Goal: Transaction & Acquisition: Purchase product/service

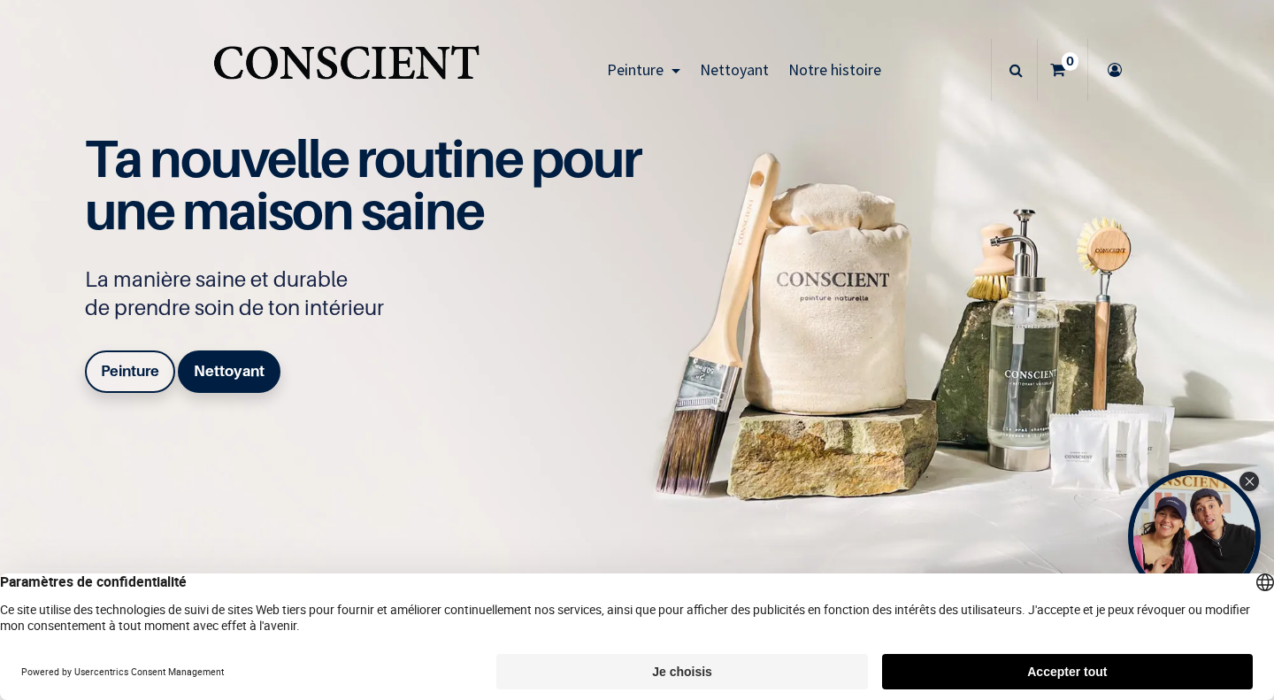
click at [1008, 662] on button "Accepter tout" at bounding box center [1067, 671] width 371 height 35
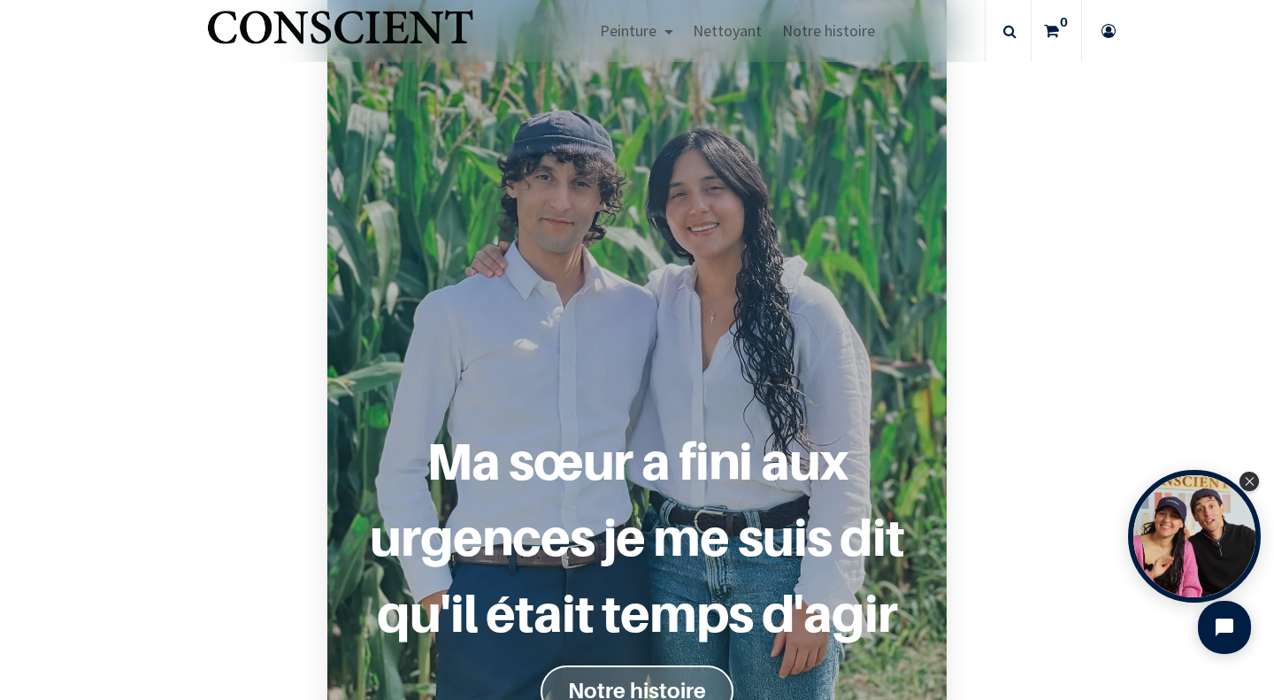
scroll to position [1490, 0]
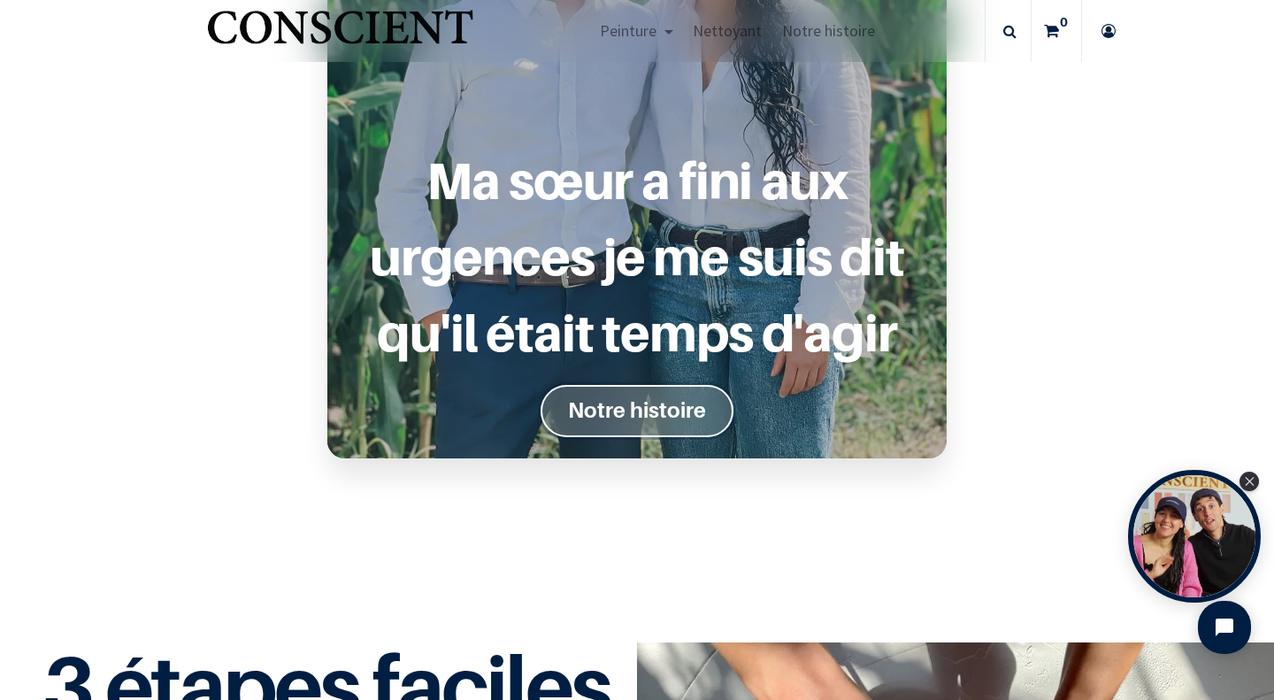
click at [679, 411] on font "Notre histoire" at bounding box center [637, 410] width 138 height 26
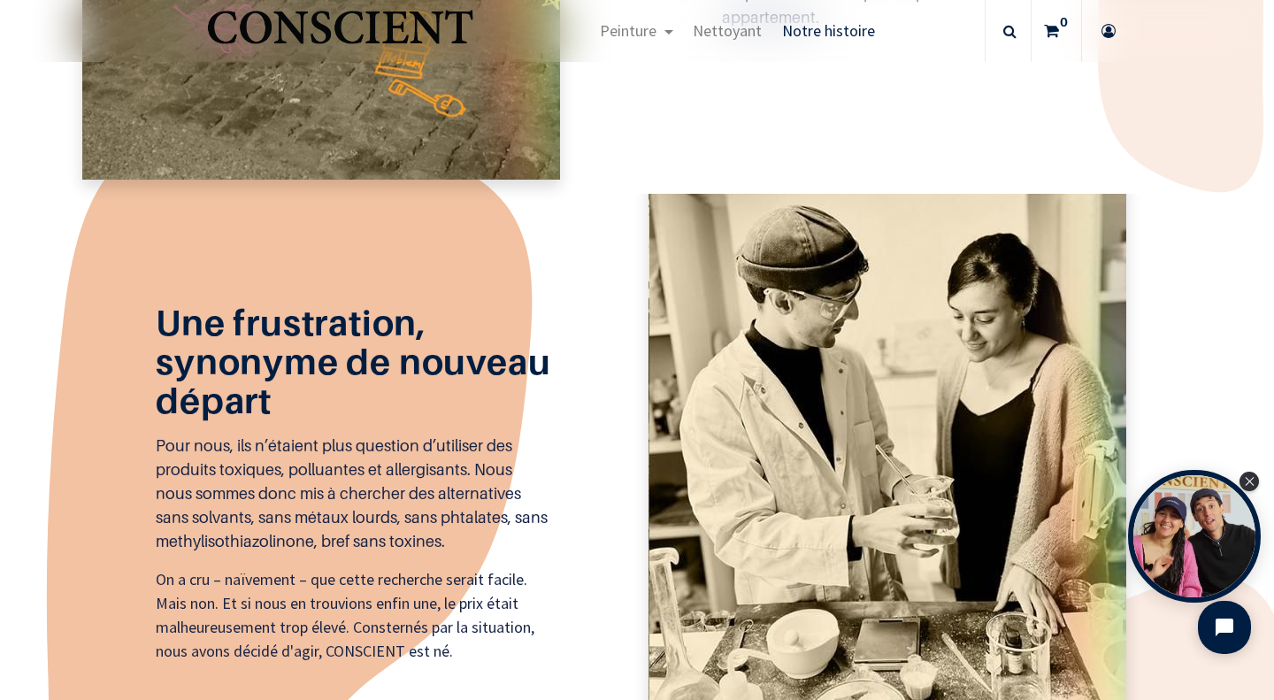
scroll to position [1301, 0]
drag, startPoint x: 78, startPoint y: 446, endPoint x: 58, endPoint y: 562, distance: 117.5
click at [58, 562] on icon at bounding box center [290, 482] width 486 height 748
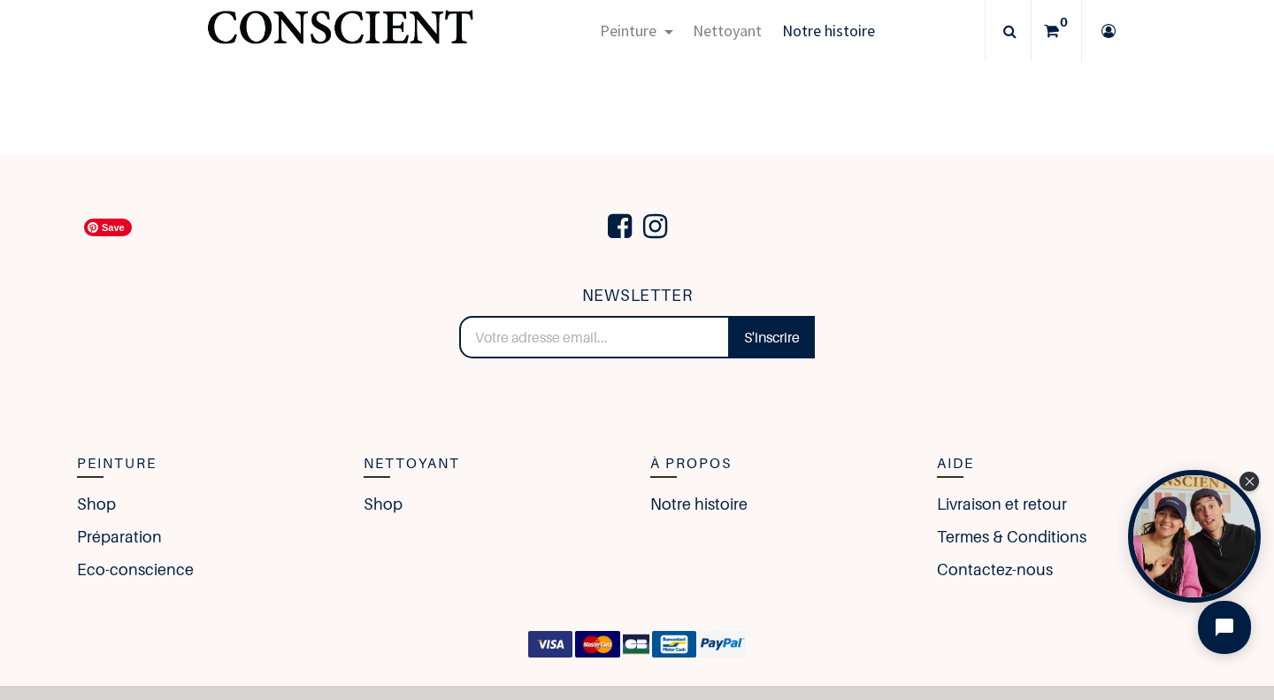
scroll to position [3107, 0]
click at [383, 507] on link "Shop" at bounding box center [388, 503] width 48 height 24
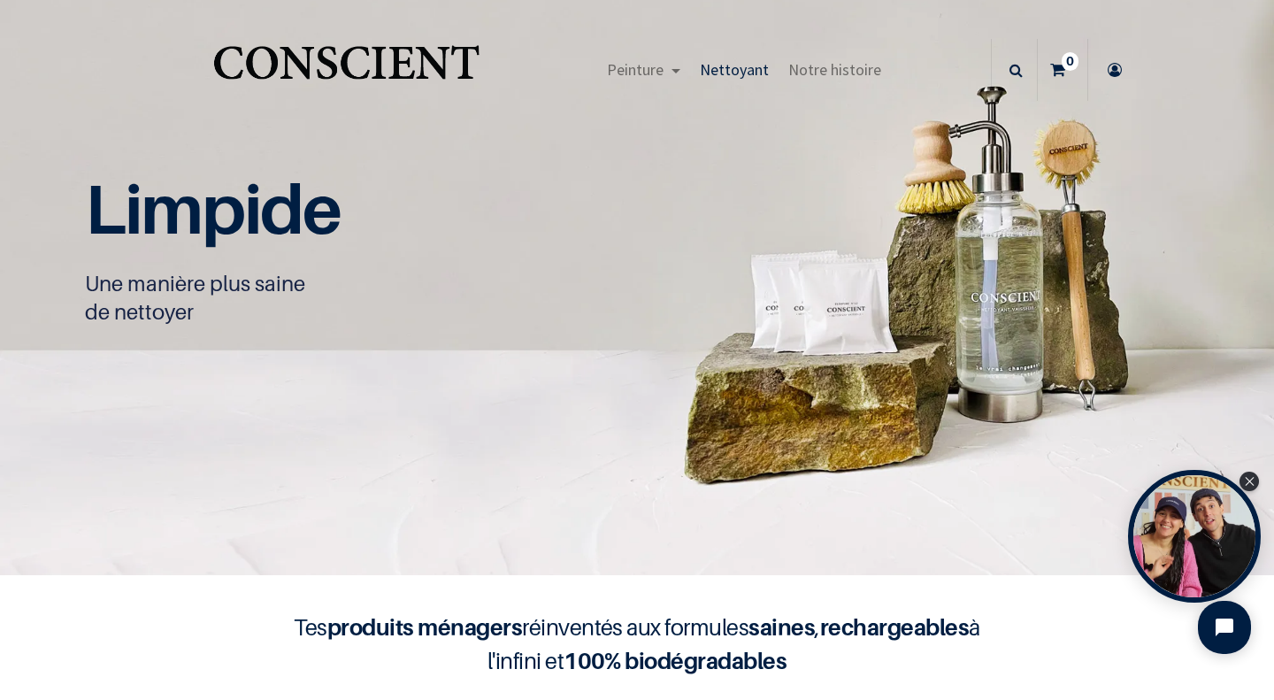
scroll to position [1, 0]
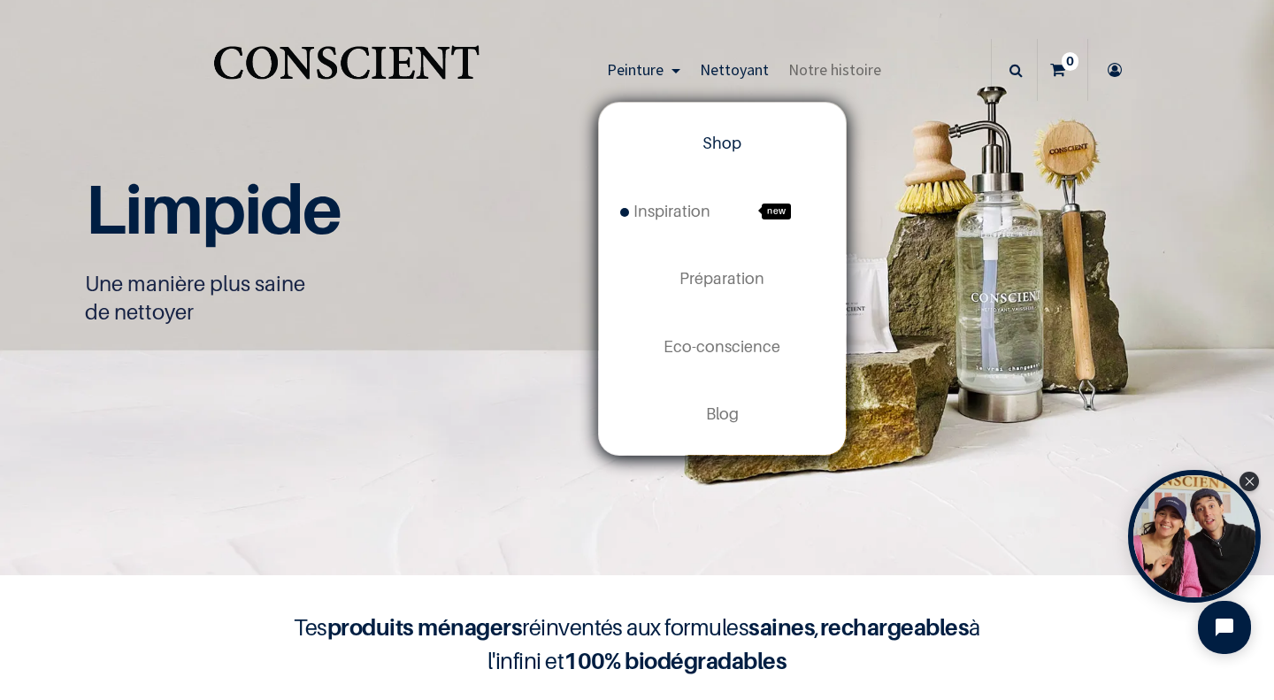
click at [712, 140] on span "Shop" at bounding box center [721, 143] width 39 height 19
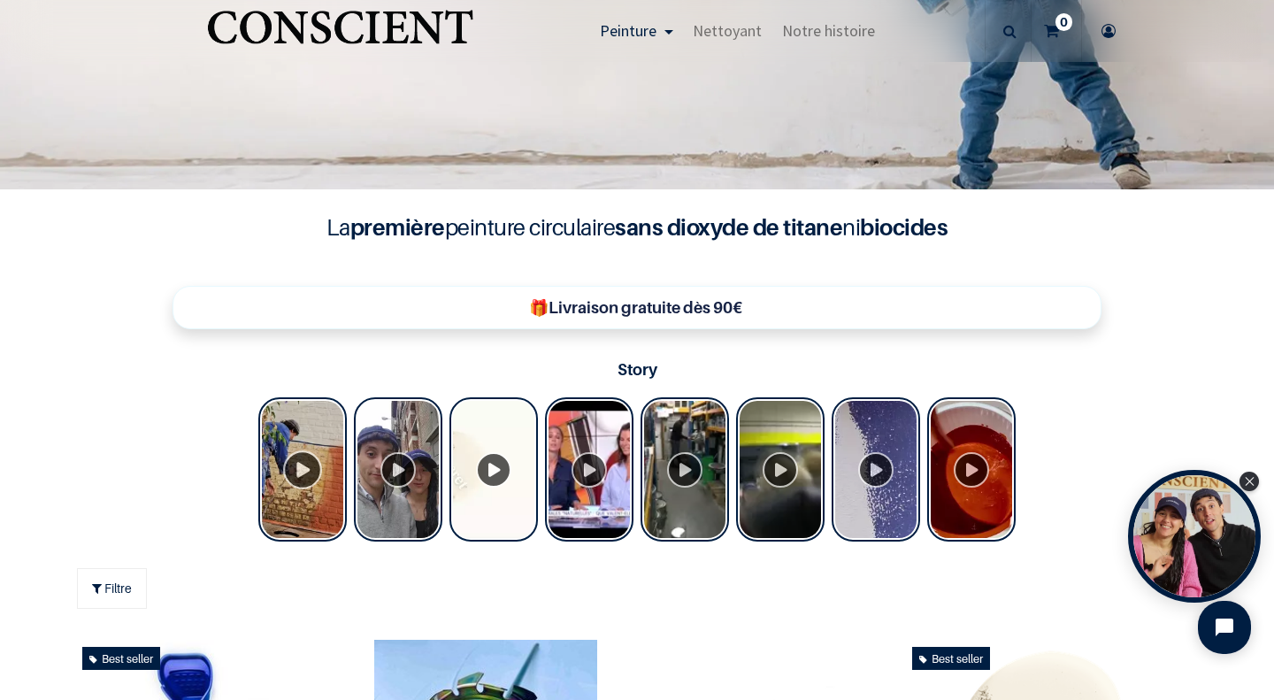
scroll to position [394, 0]
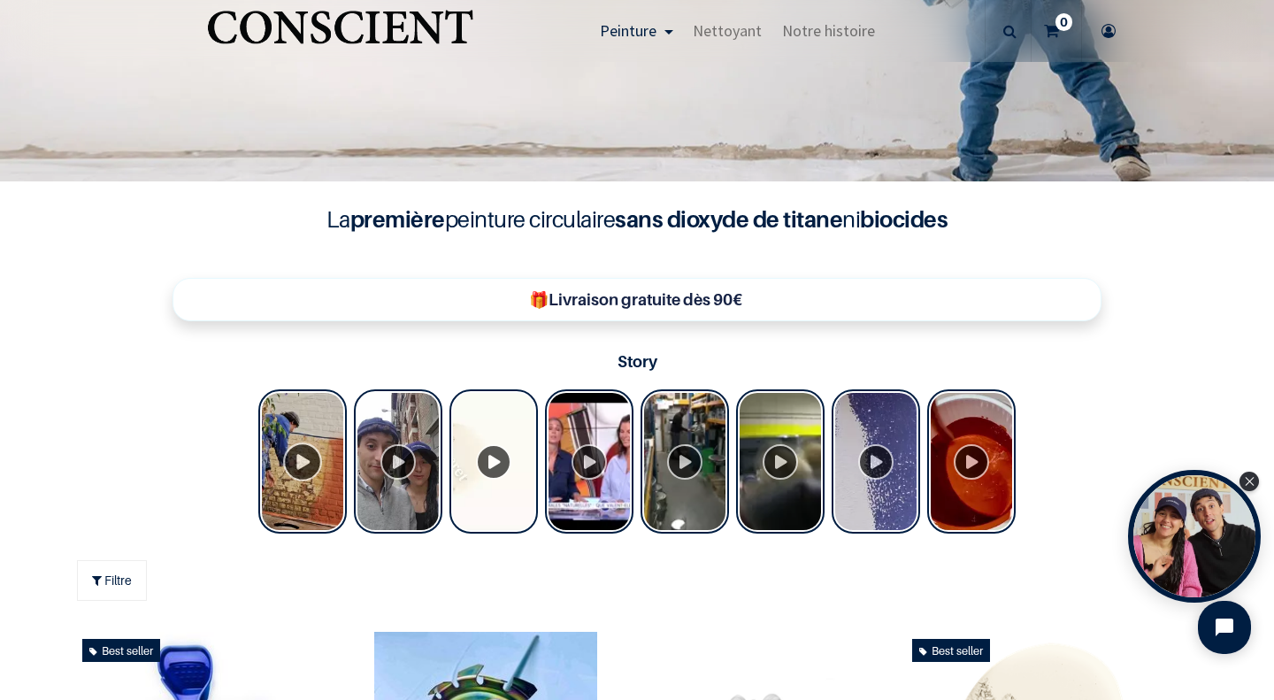
click at [297, 452] on div "Tolstoy Stories" at bounding box center [302, 461] width 88 height 144
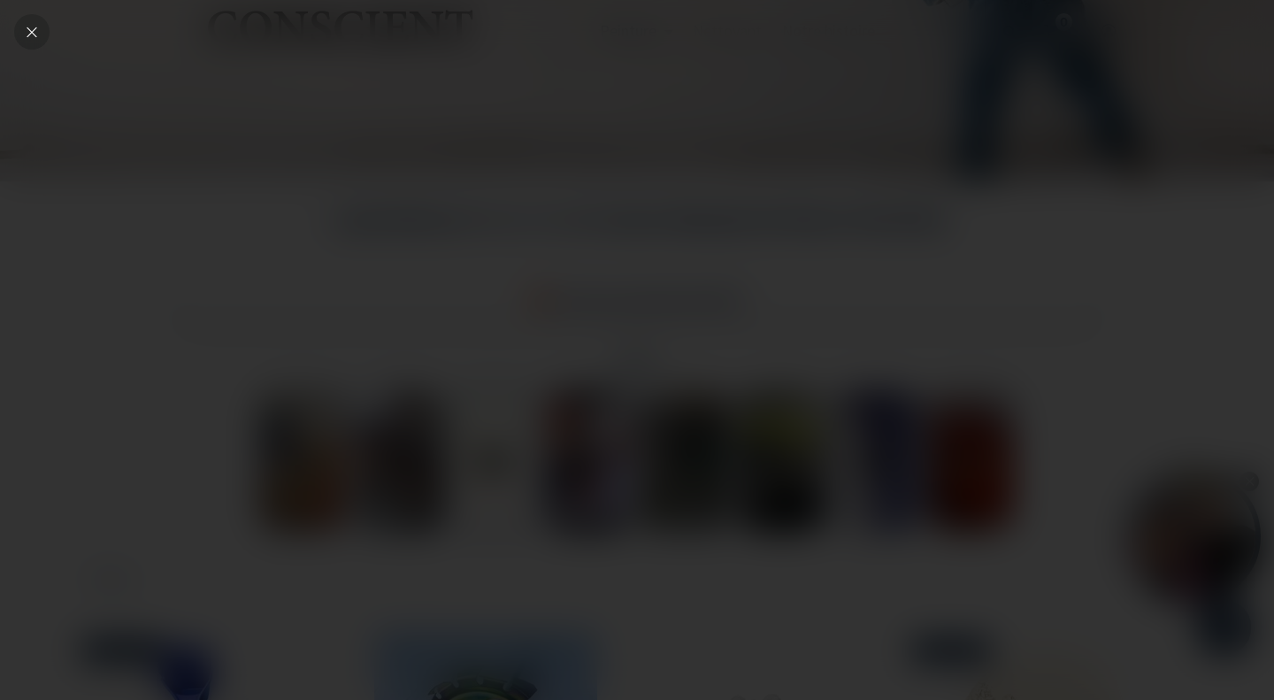
click at [27, 33] on icon "Close" at bounding box center [32, 32] width 16 height 16
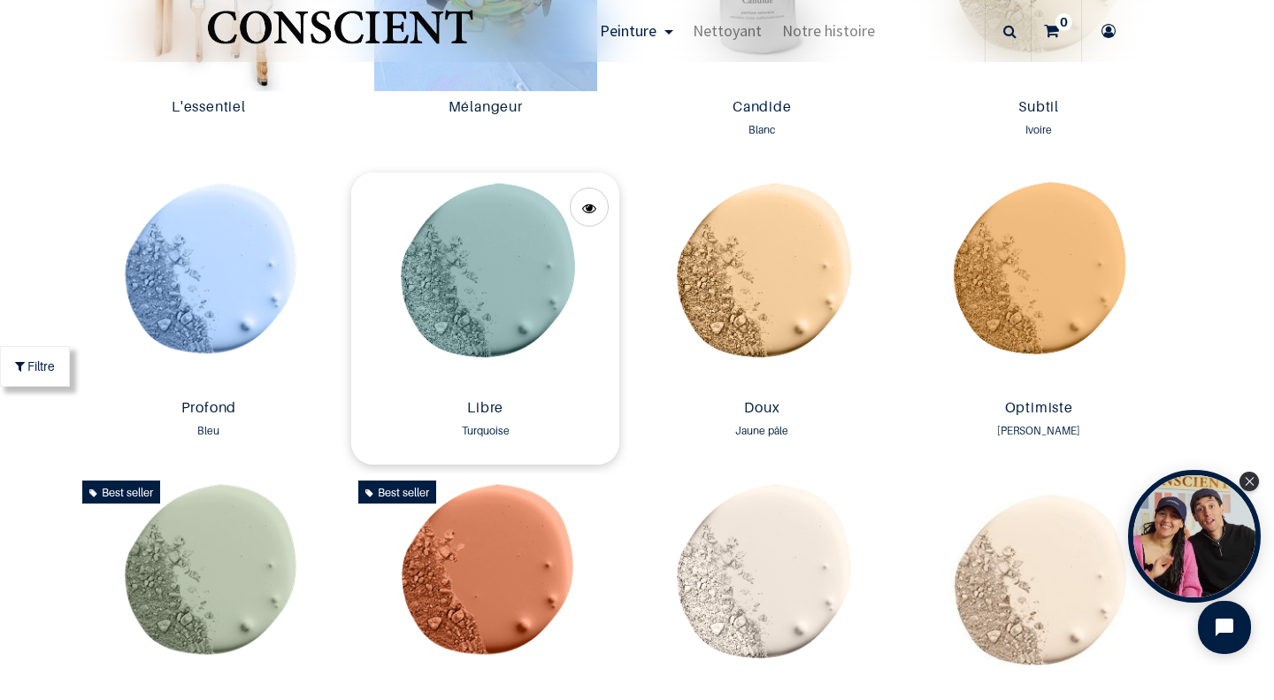
scroll to position [1110, 0]
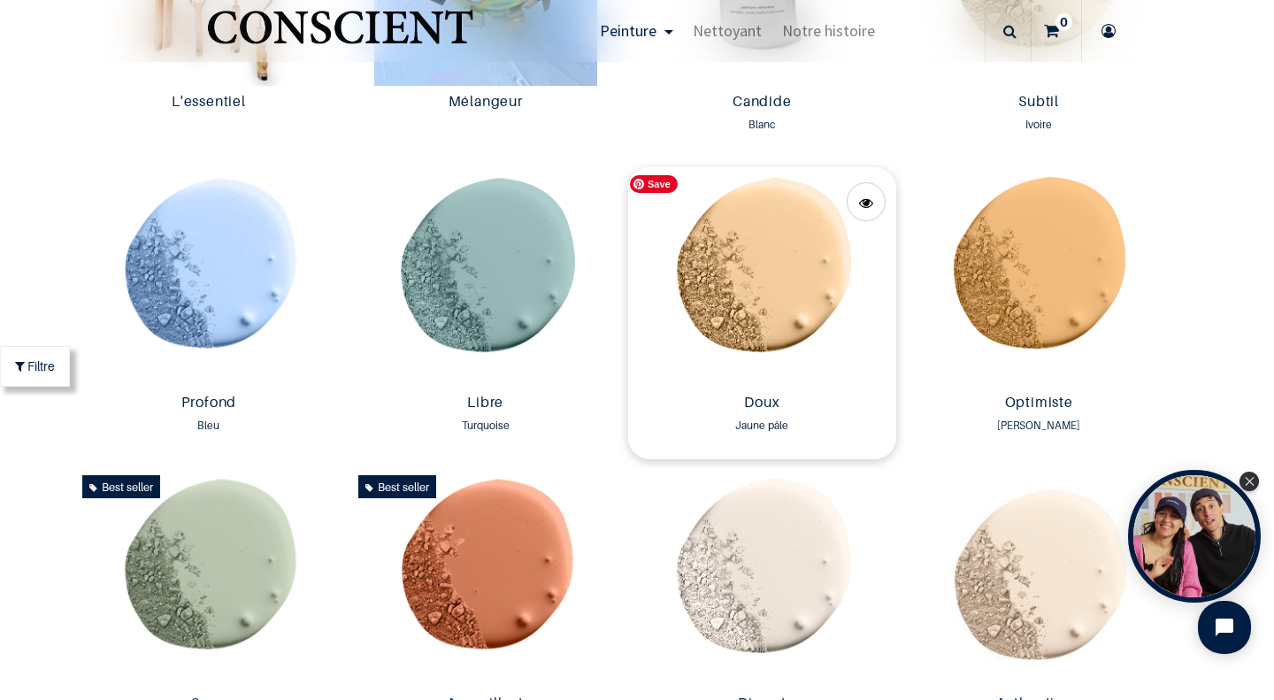
click at [748, 279] on img at bounding box center [762, 276] width 268 height 219
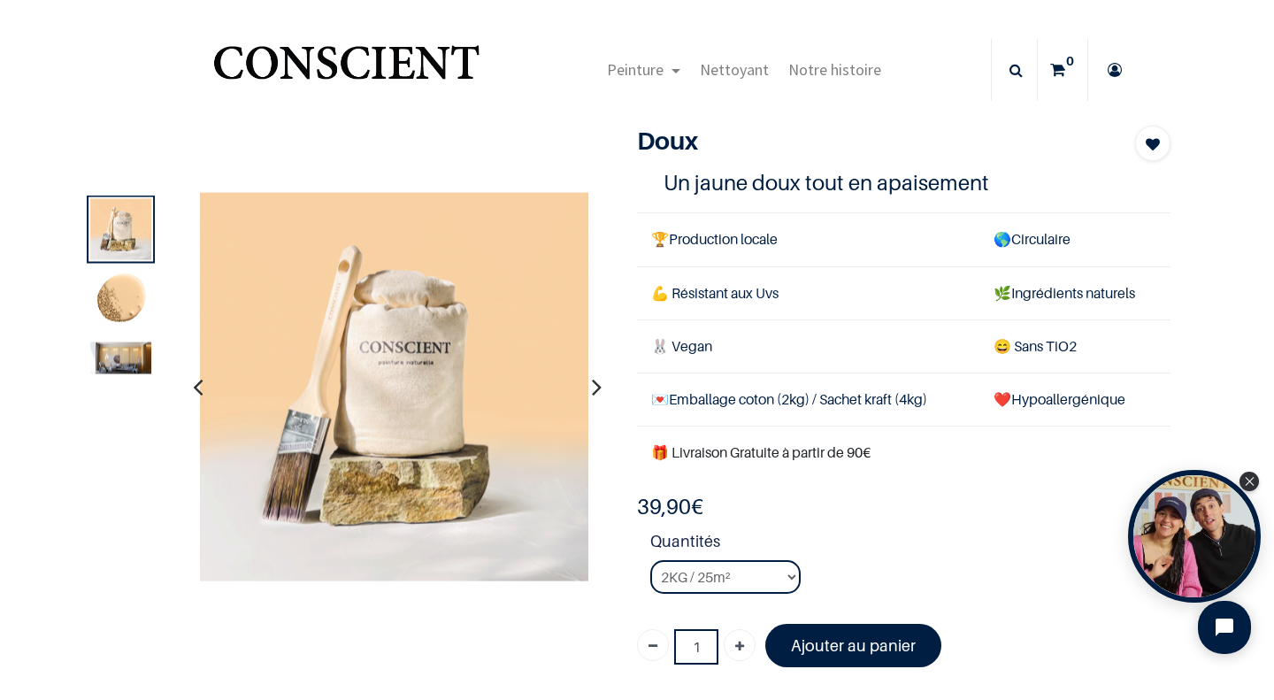
scroll to position [89, 0]
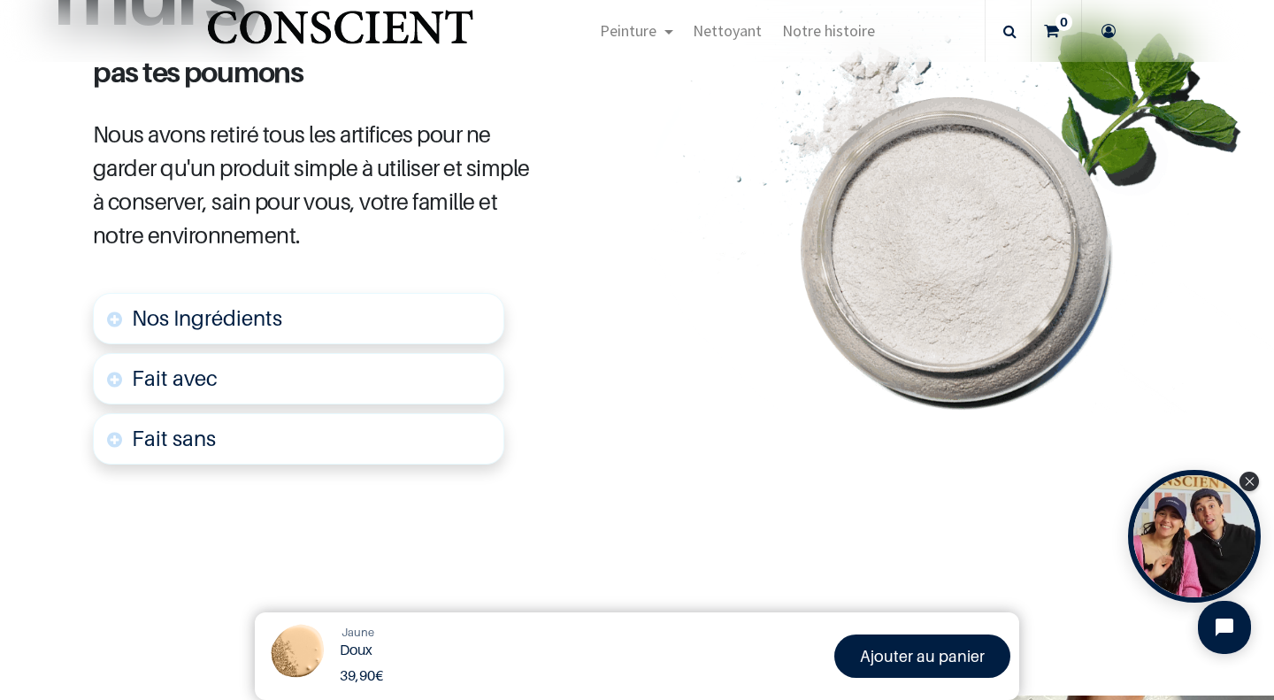
scroll to position [960, 0]
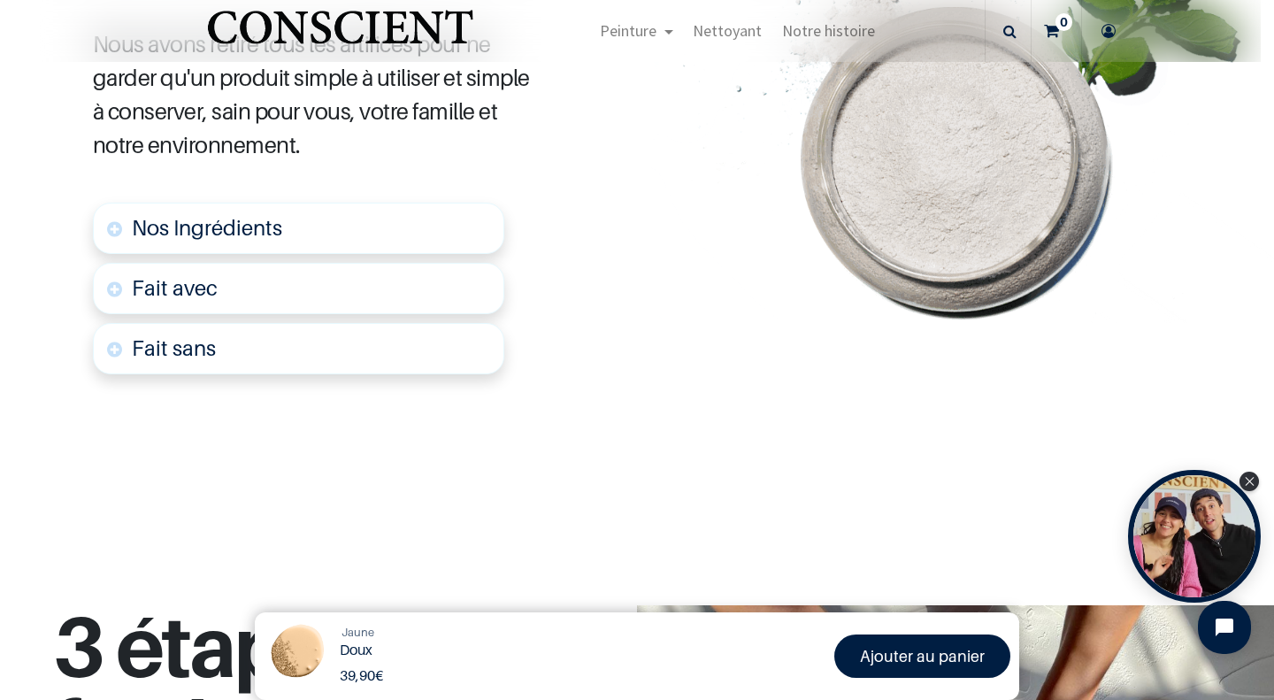
click at [110, 222] on link "Nos Ingrédients" at bounding box center [298, 228] width 411 height 51
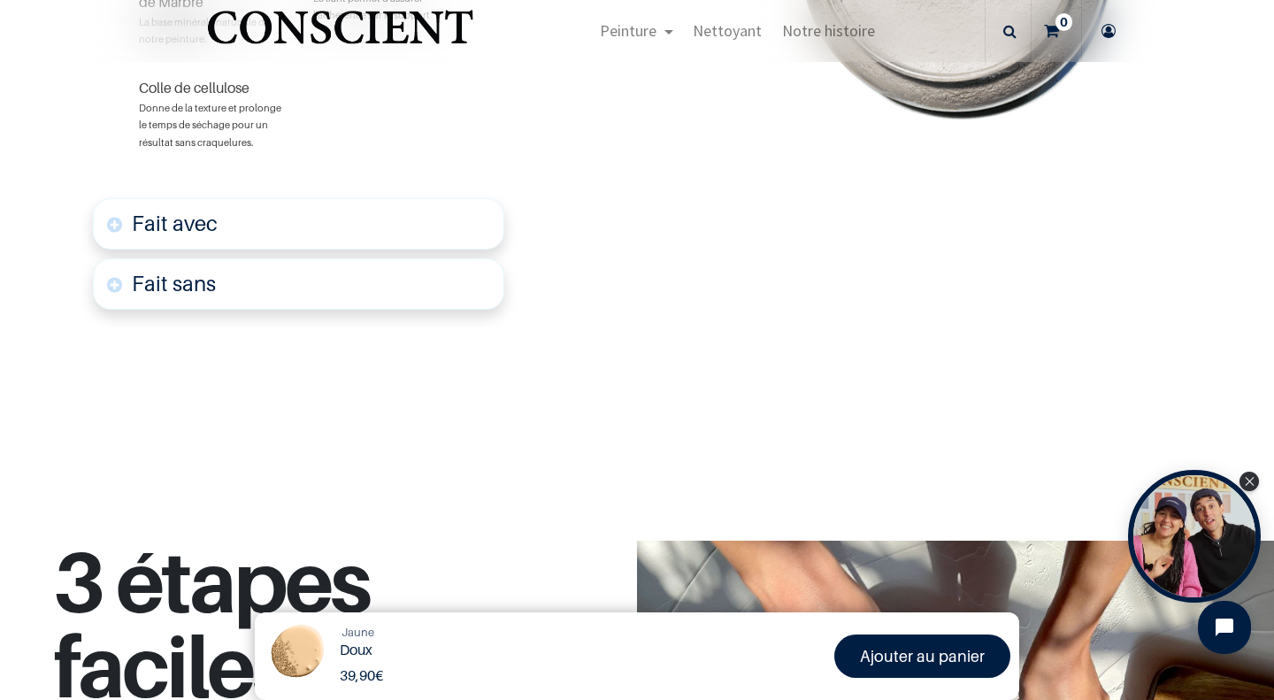
scroll to position [1297, 0]
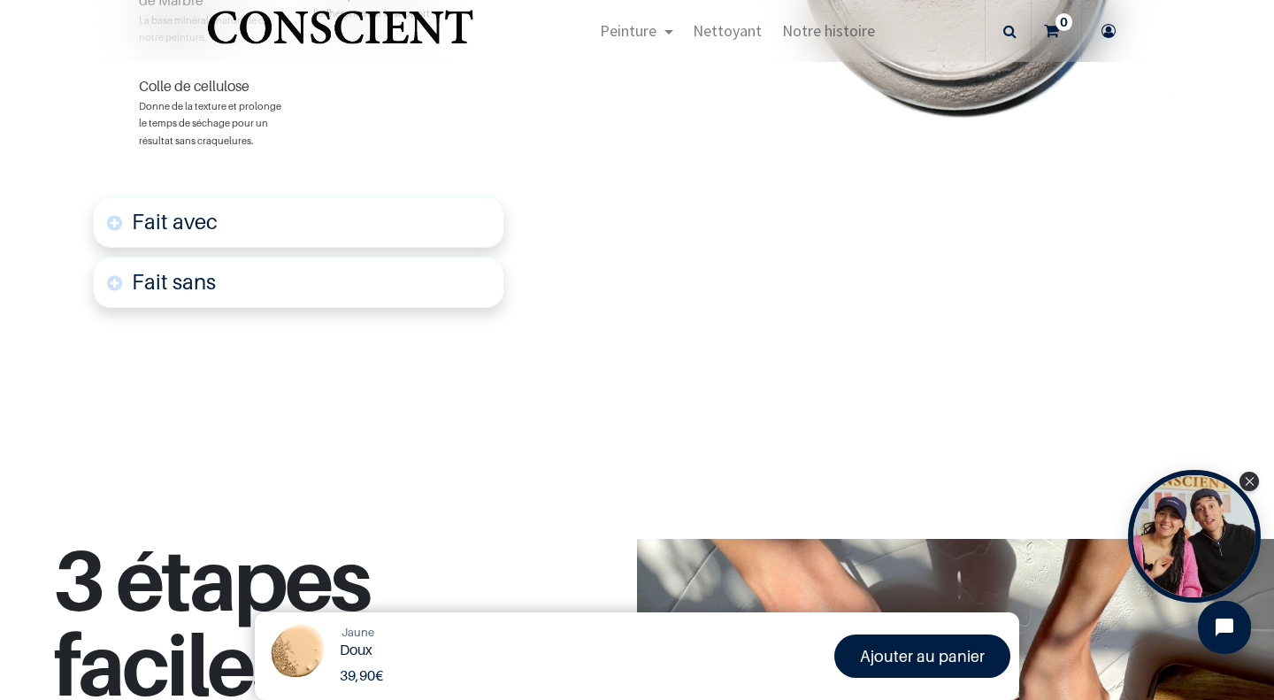
click at [116, 206] on link "Fait avec" at bounding box center [298, 221] width 411 height 51
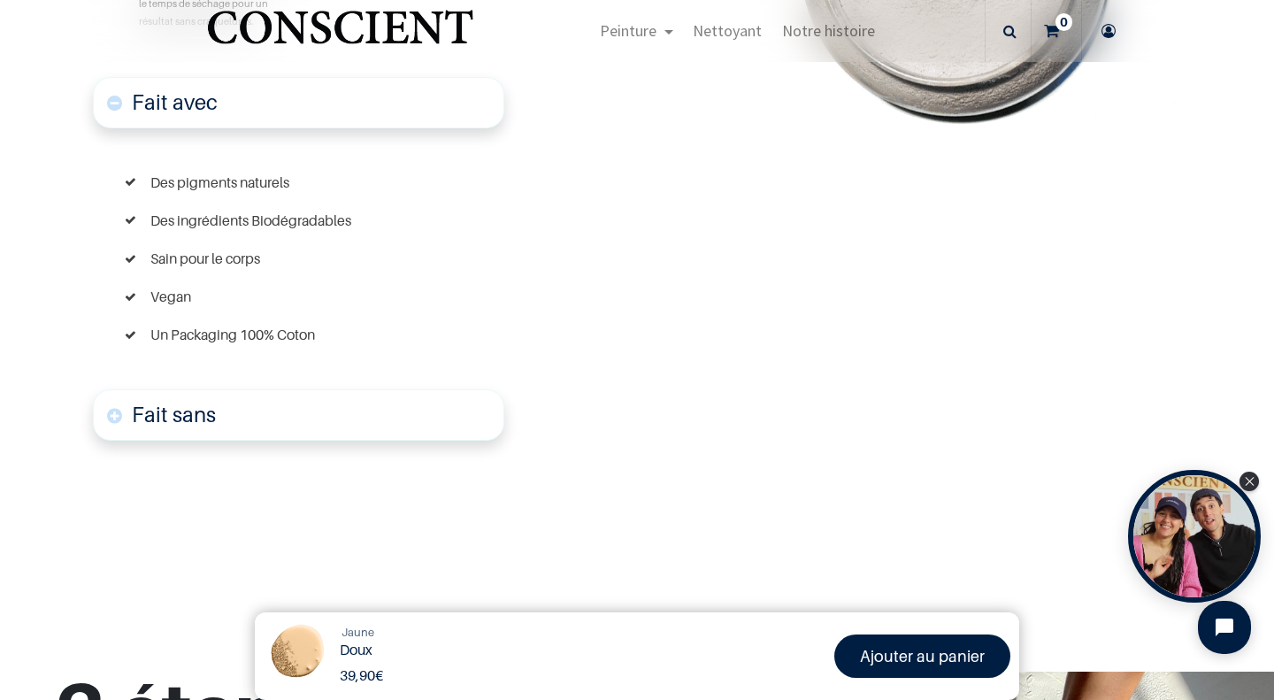
scroll to position [1422, 0]
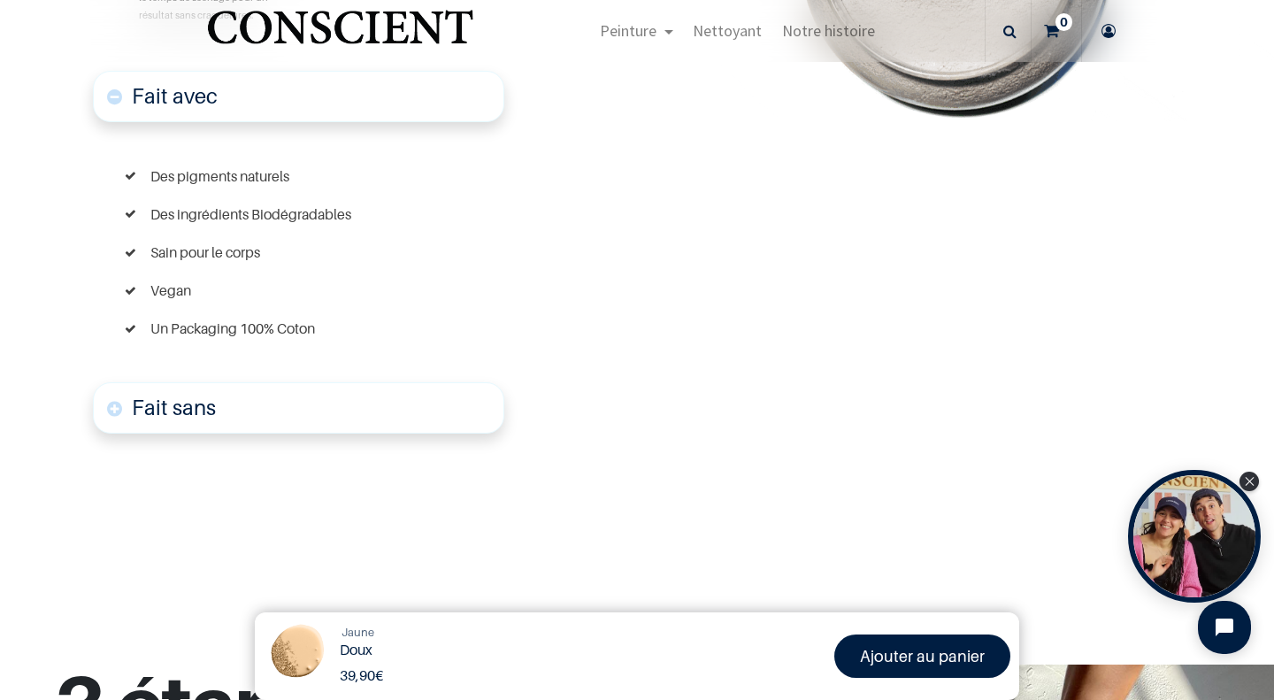
click at [111, 403] on link "Fait sans" at bounding box center [298, 407] width 411 height 51
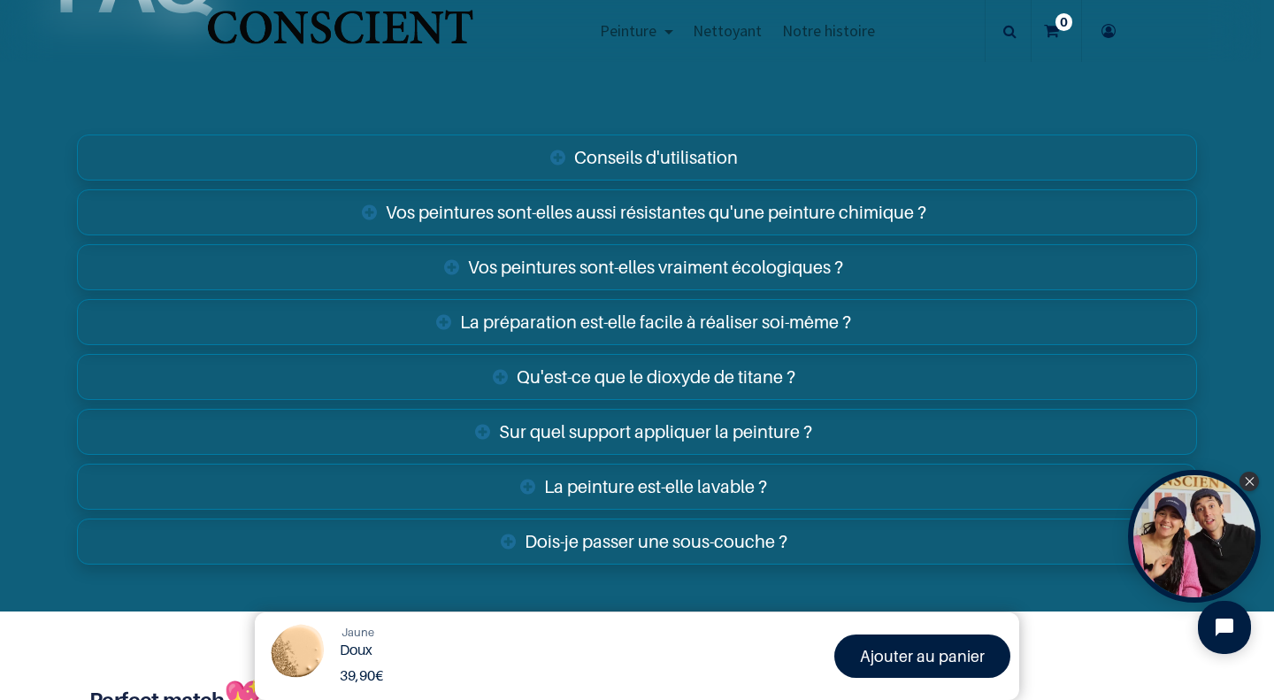
scroll to position [3559, 0]
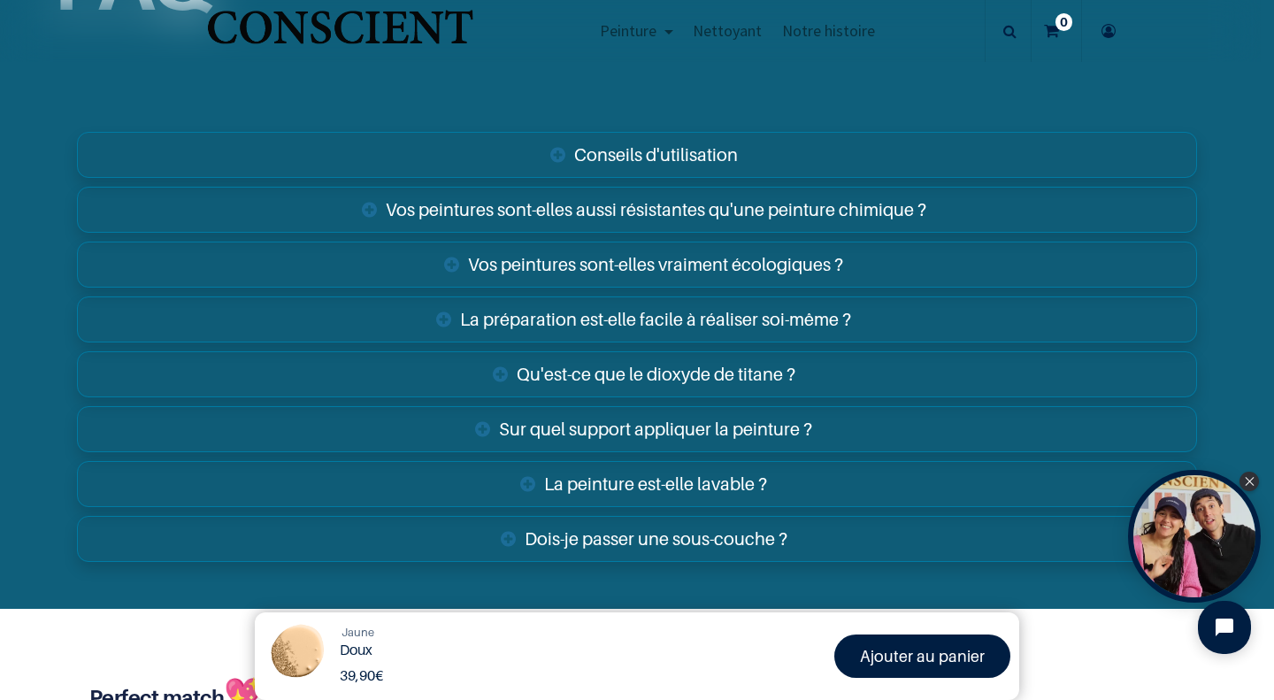
click at [715, 422] on link "Sur quel support appliquer la peinture ?" at bounding box center [637, 429] width 1120 height 46
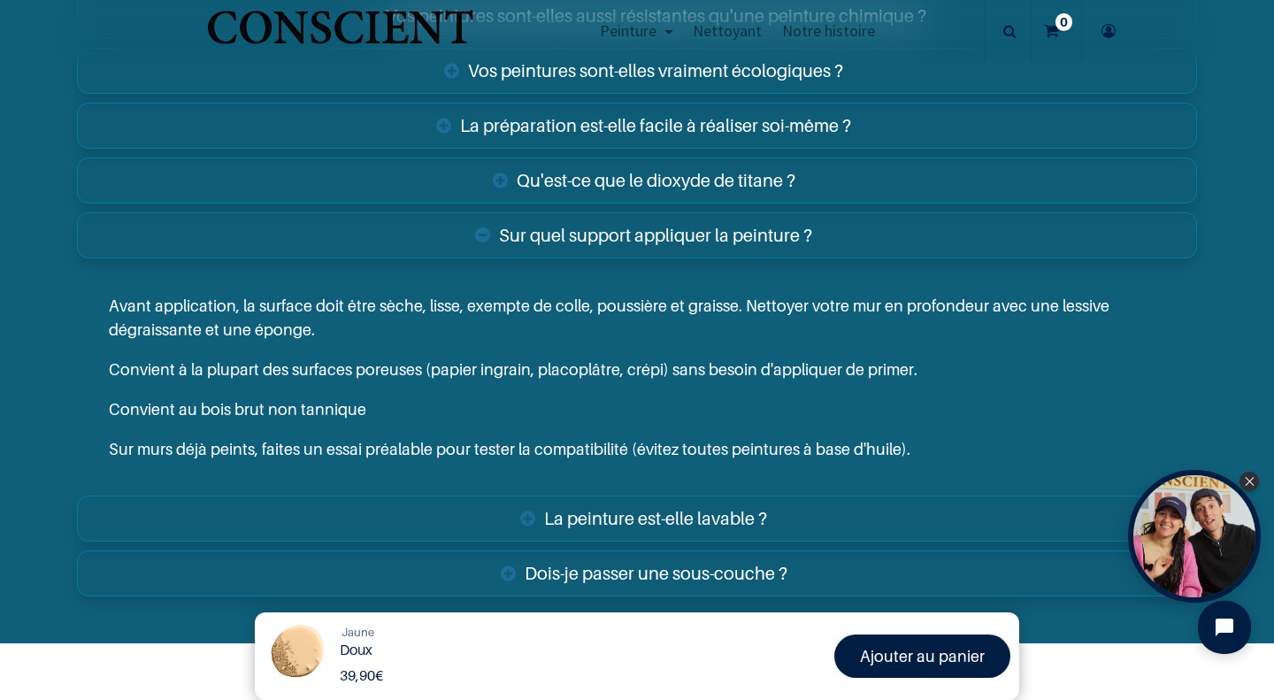
scroll to position [3757, 0]
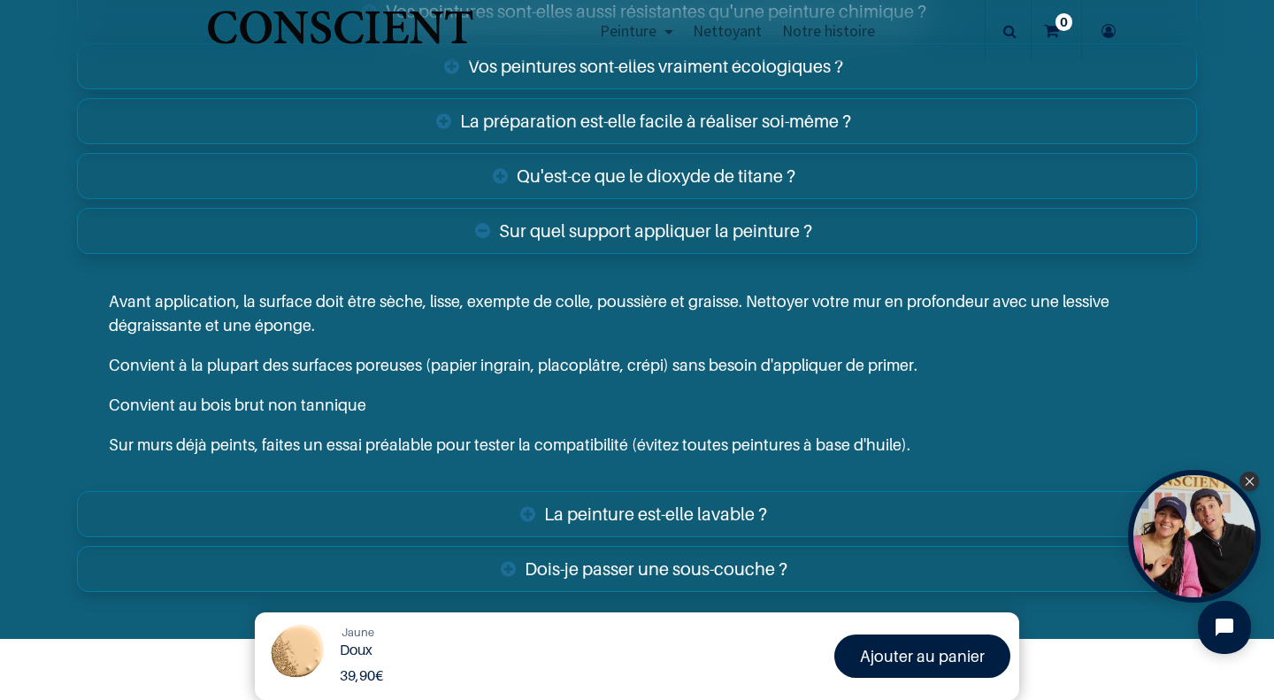
click at [694, 173] on link "Qu'est-ce que le dioxyde de titane ?" at bounding box center [637, 176] width 1120 height 46
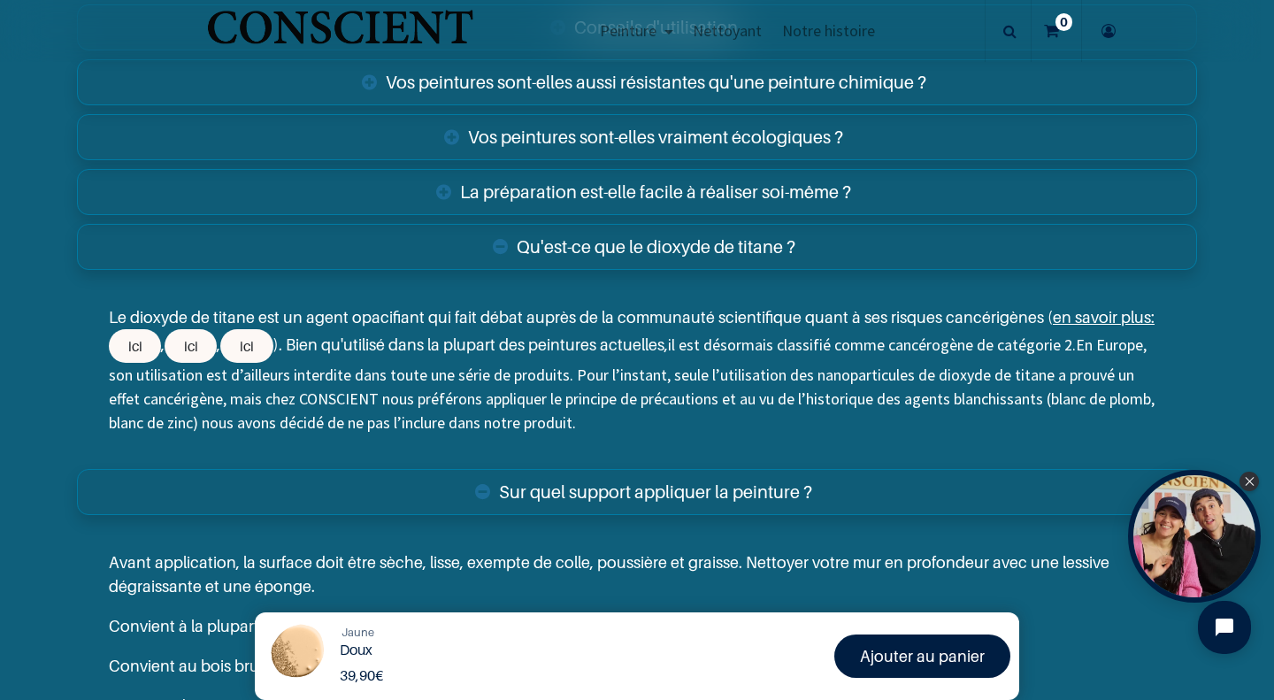
scroll to position [3569, 0]
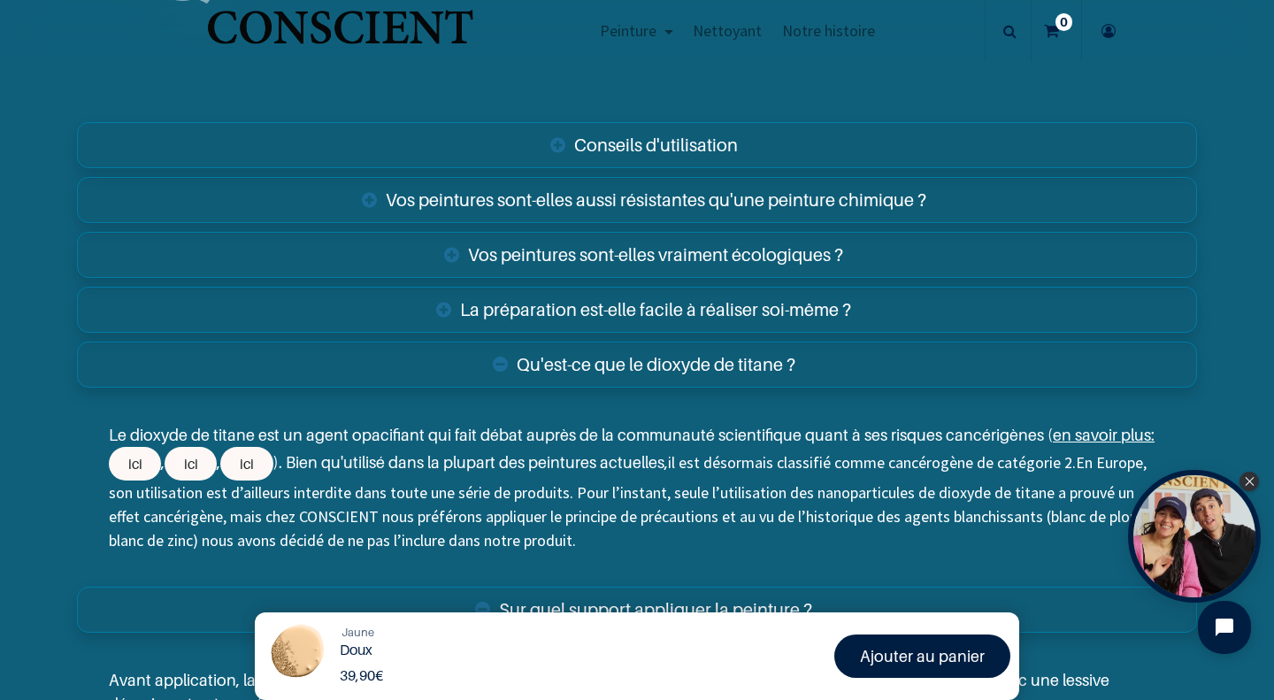
click at [755, 199] on link "Vos peintures sont-elles aussi résistantes qu'une peinture chimique ?" at bounding box center [637, 200] width 1120 height 46
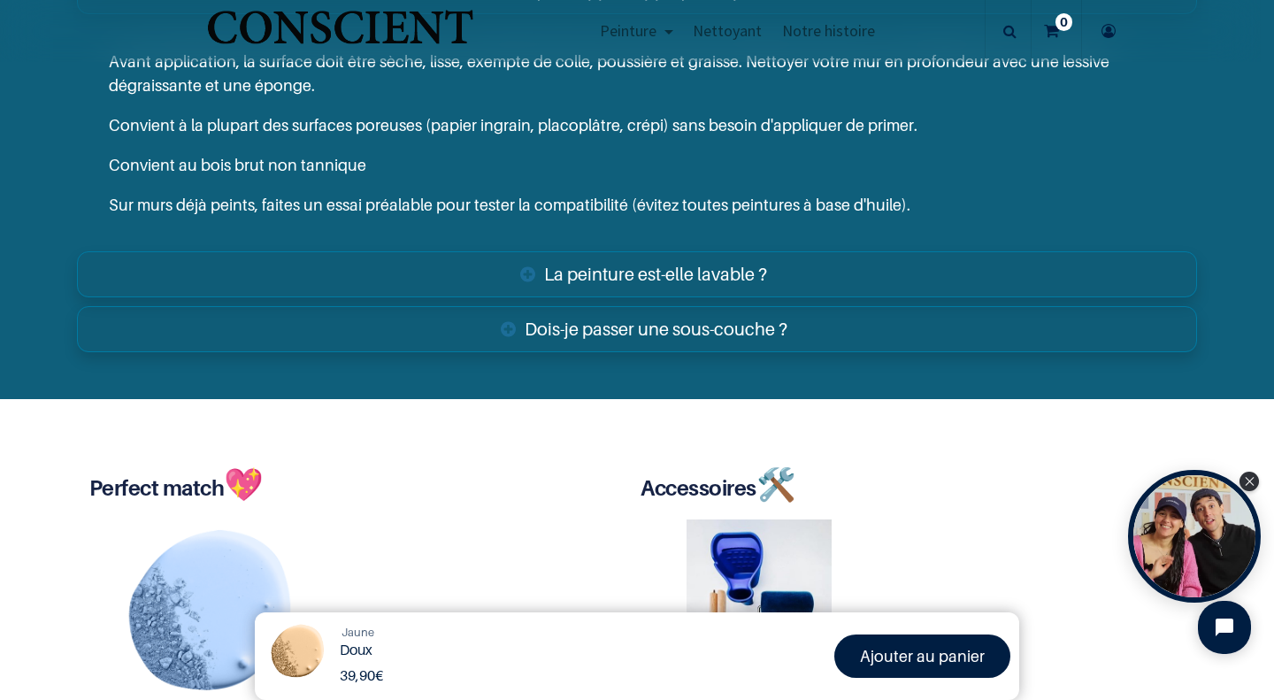
scroll to position [4328, 0]
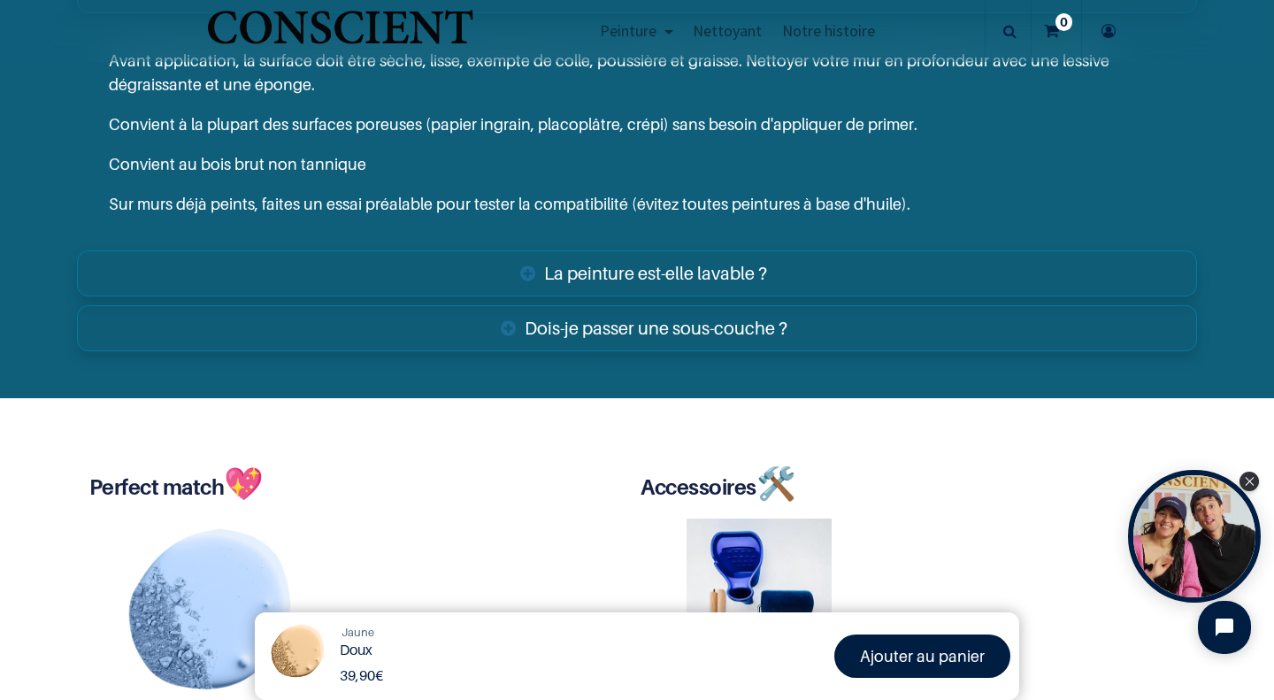
click at [640, 257] on link "La peinture est-elle lavable ?" at bounding box center [637, 273] width 1120 height 46
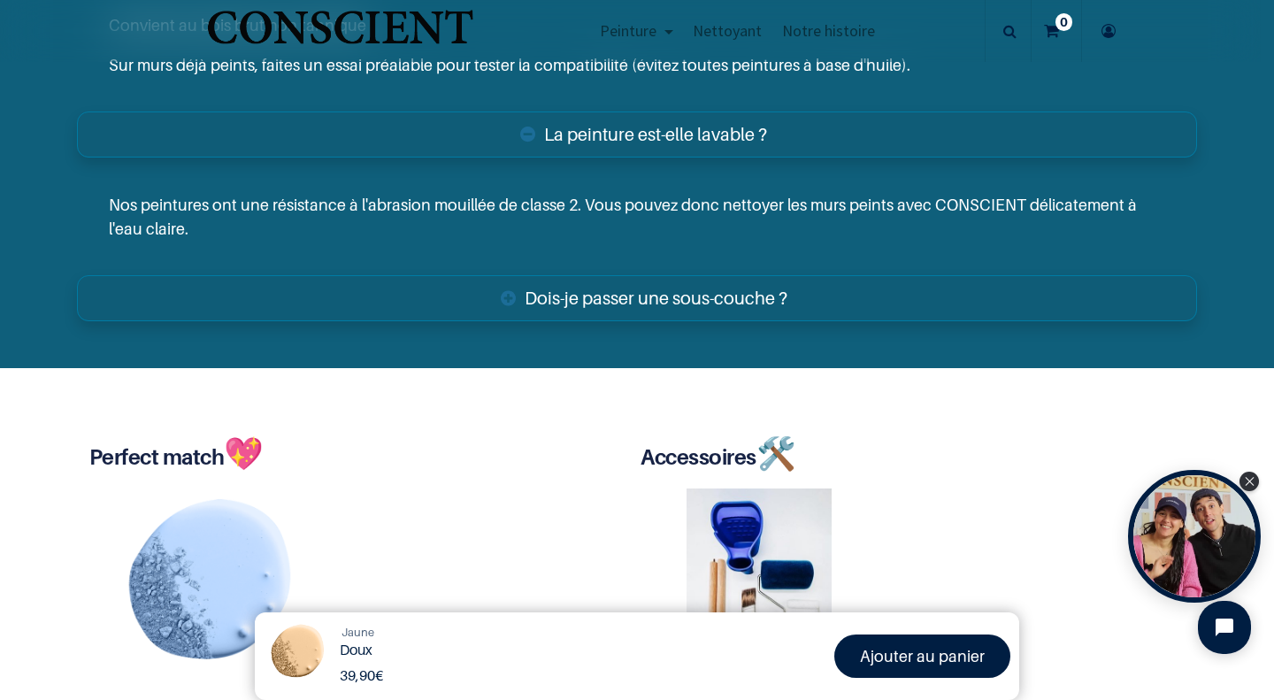
scroll to position [4468, 0]
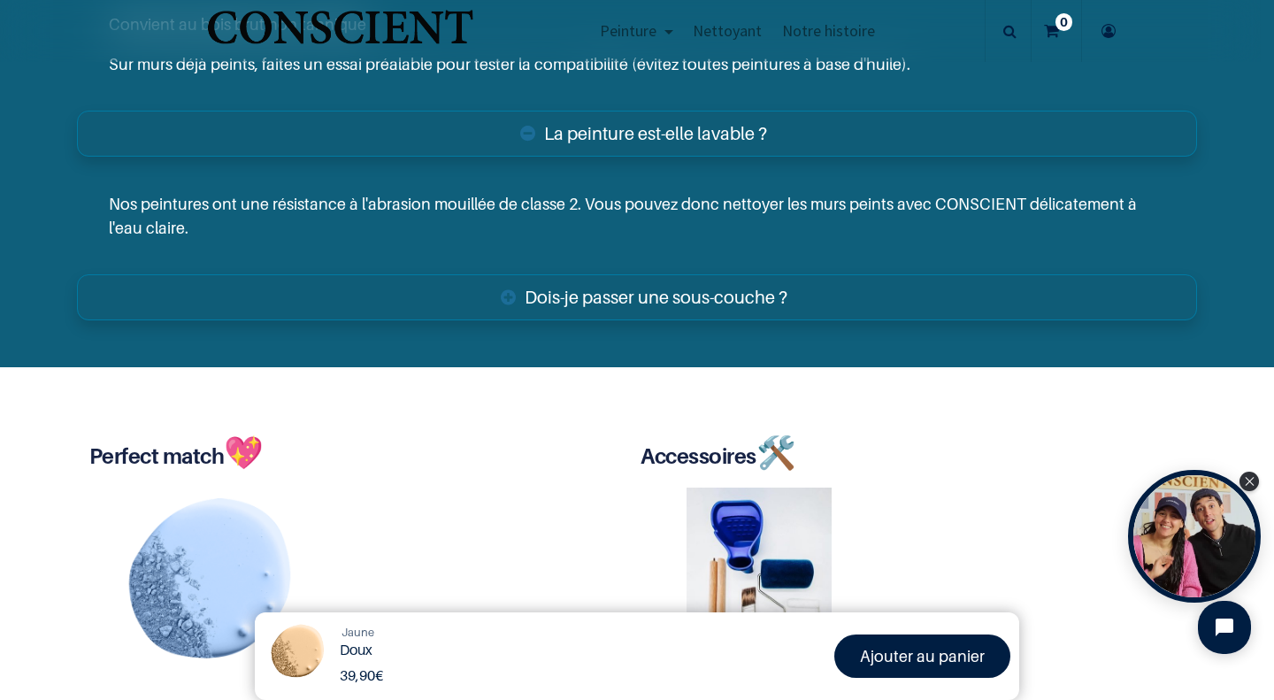
click at [623, 300] on link "Dois-je passer une sous-couche ?" at bounding box center [637, 297] width 1120 height 46
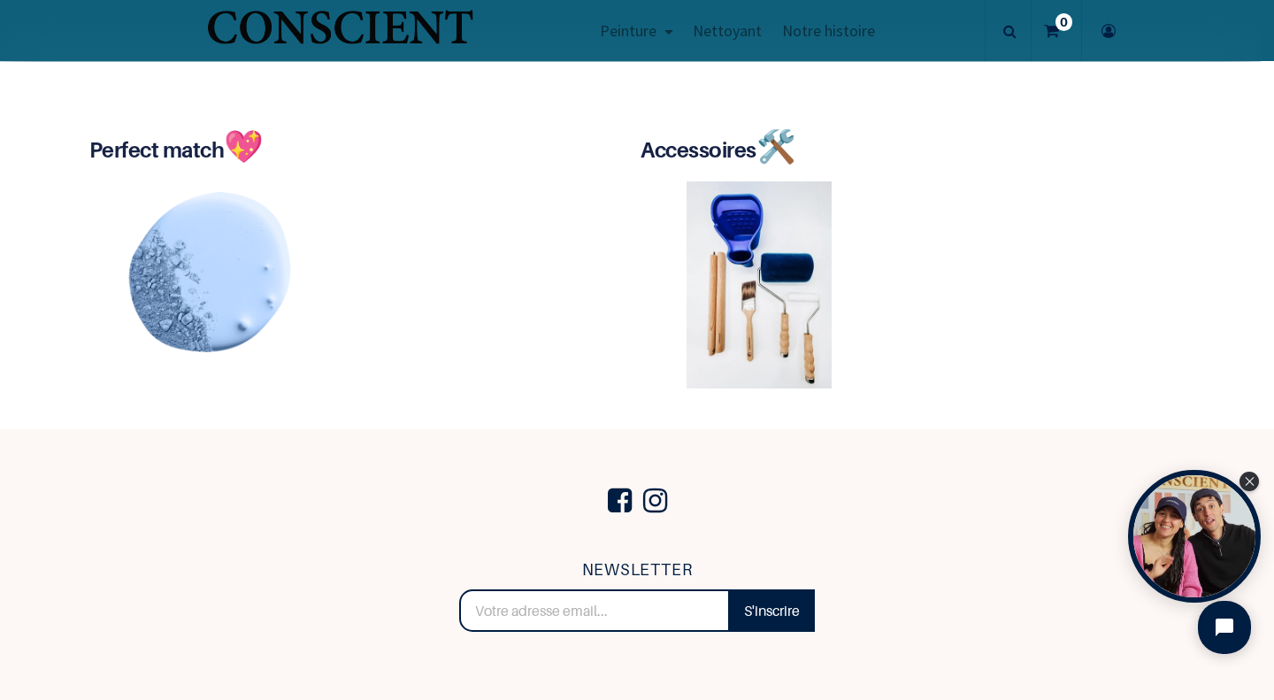
scroll to position [4884, 0]
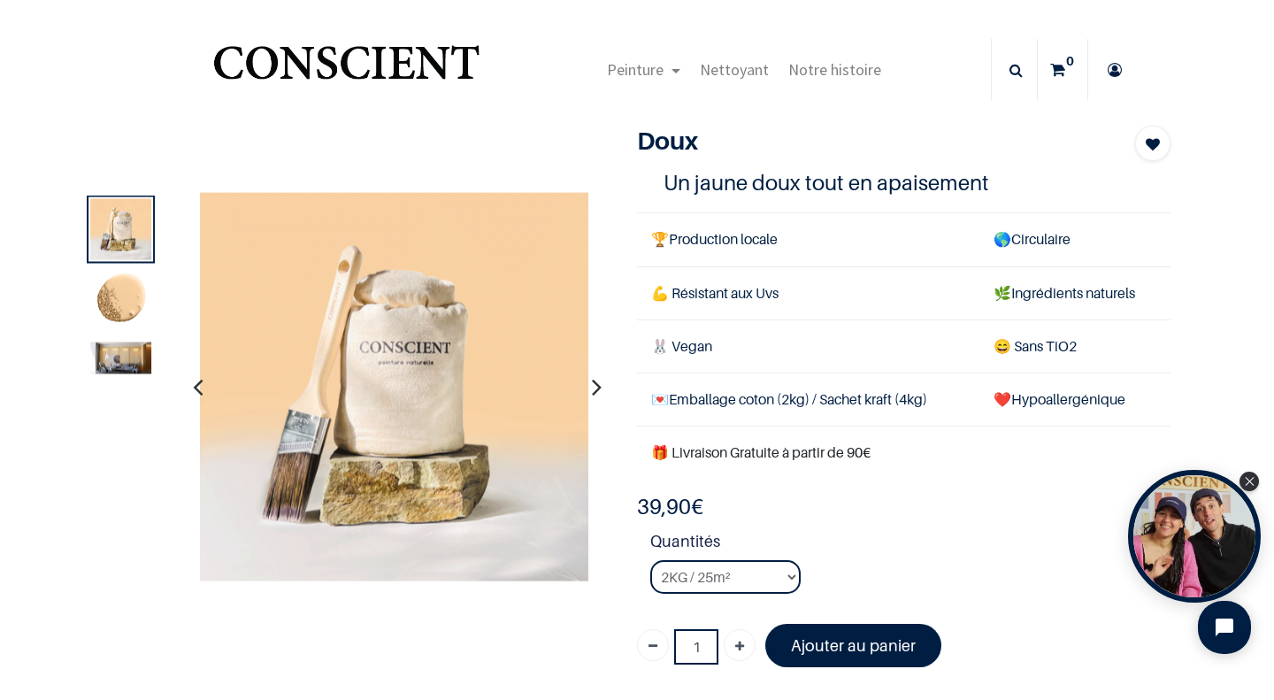
click at [124, 290] on img at bounding box center [120, 301] width 61 height 61
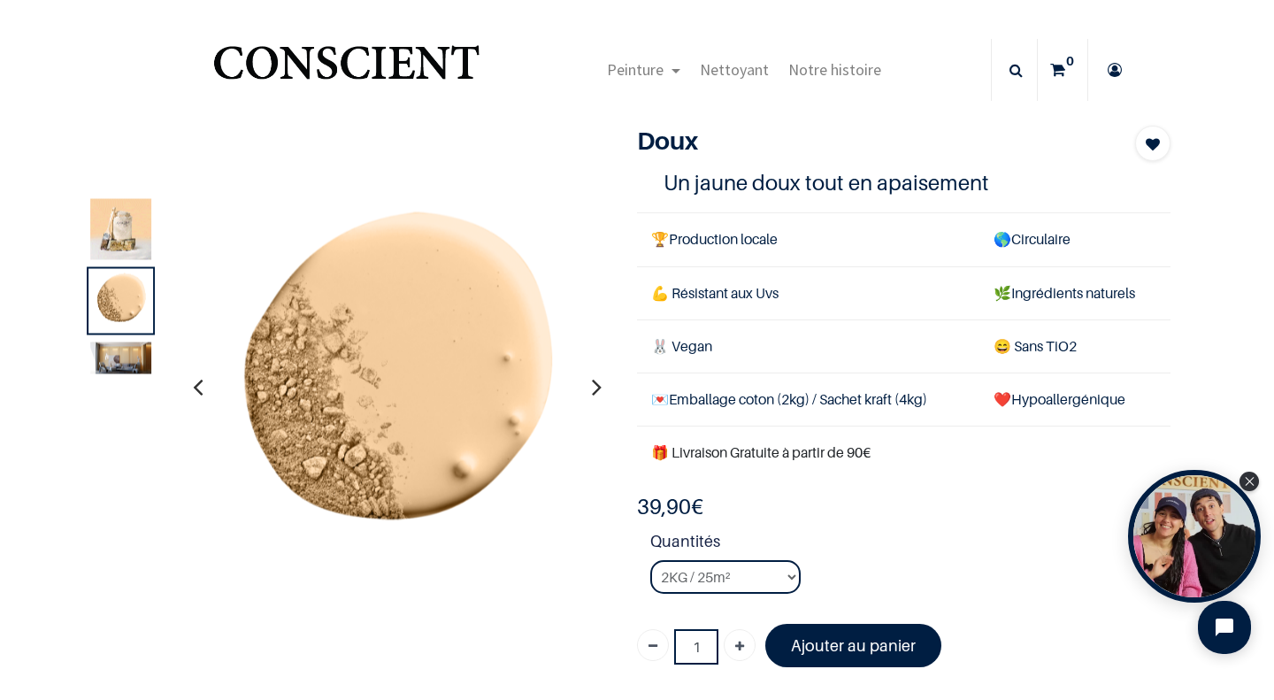
click at [124, 290] on img at bounding box center [120, 301] width 61 height 61
click at [114, 366] on img at bounding box center [120, 358] width 61 height 32
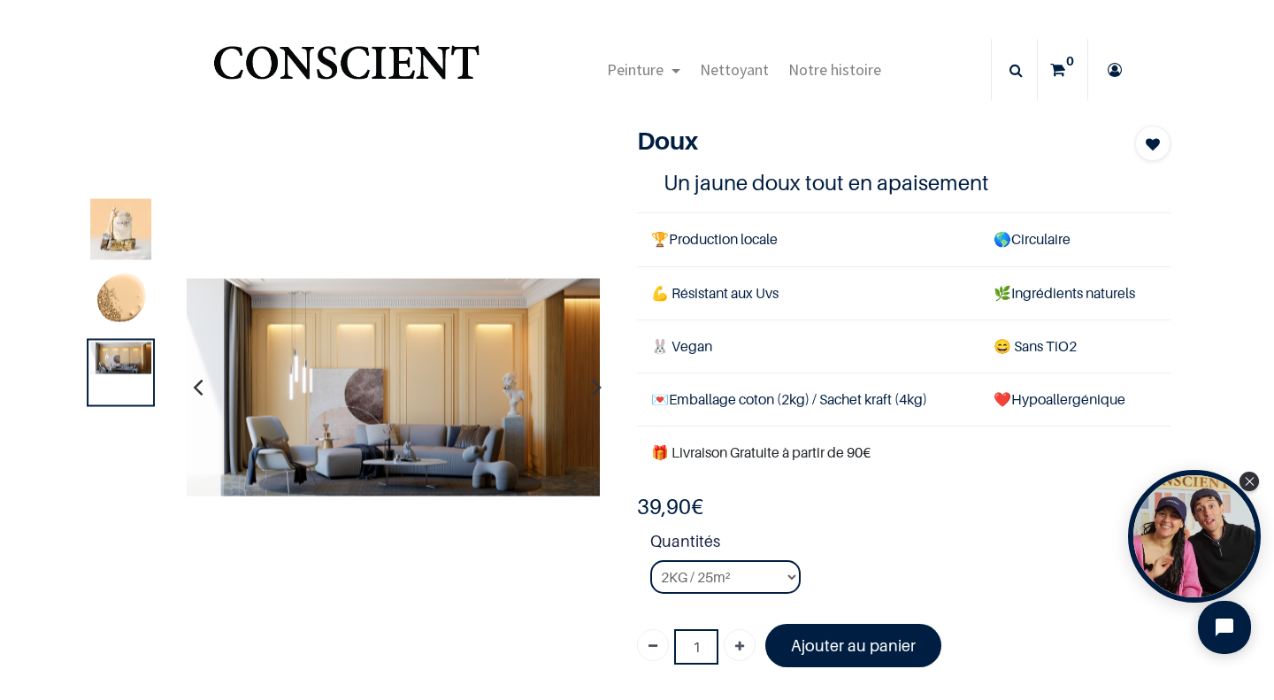
scroll to position [129, 0]
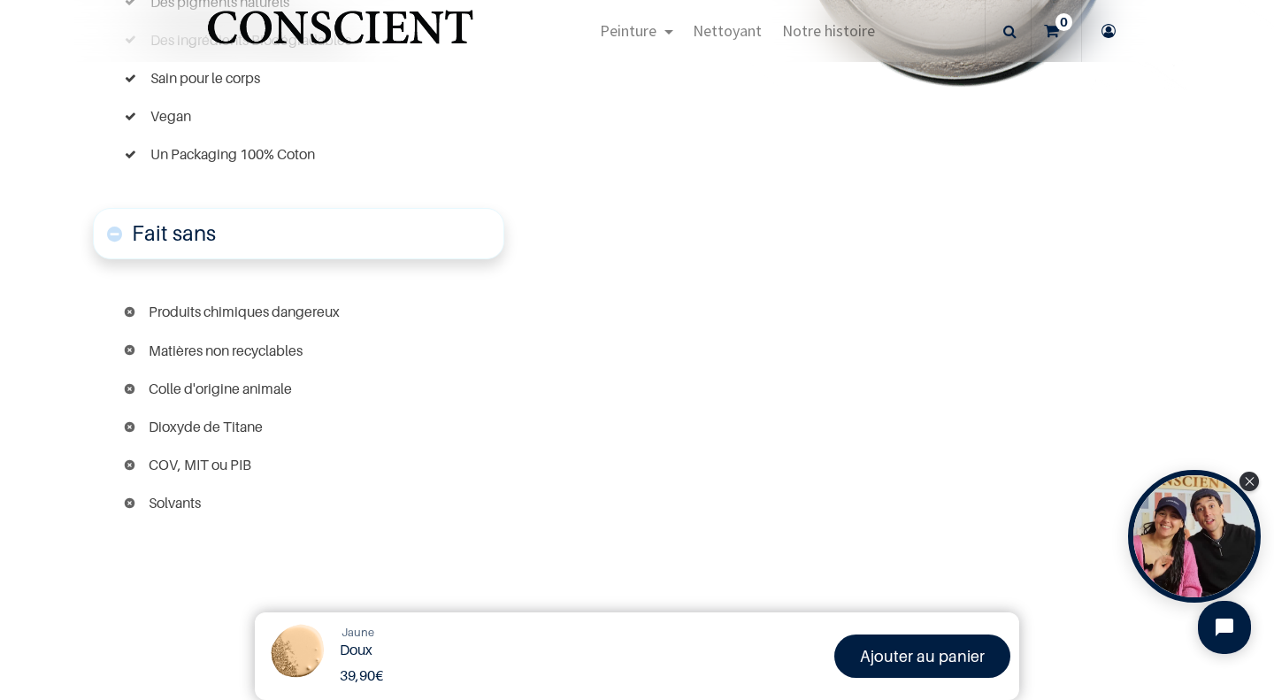
scroll to position [1604, 0]
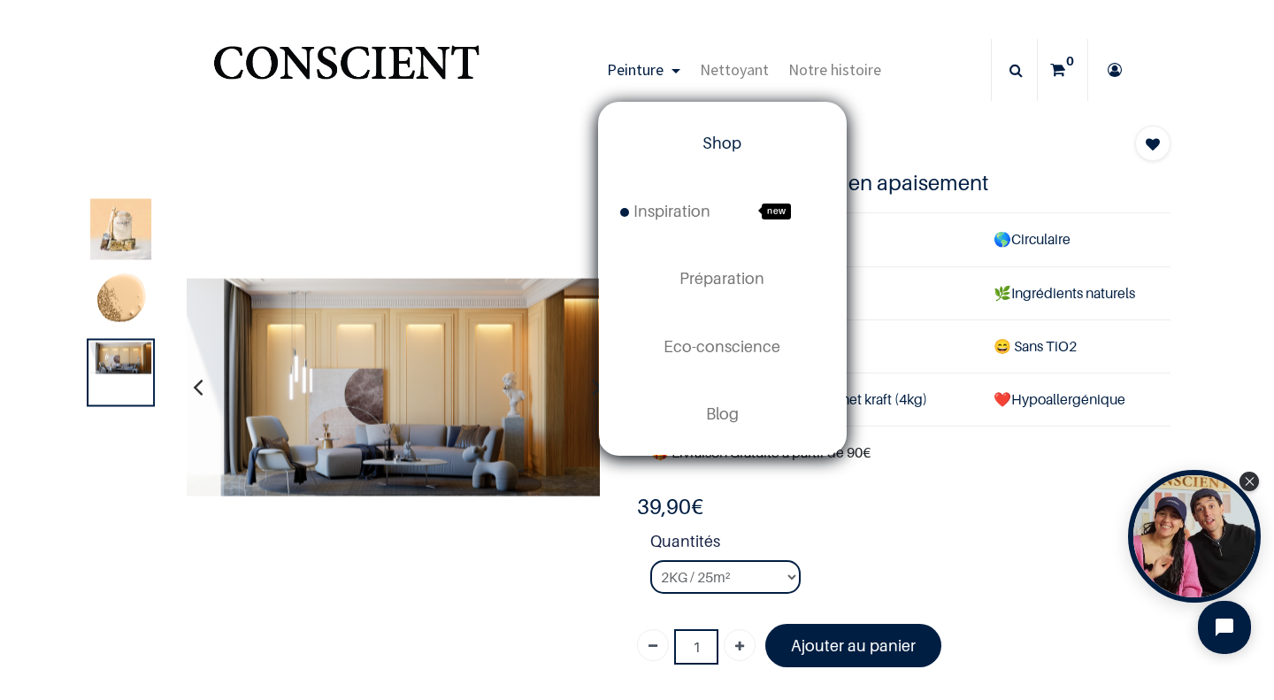
click at [702, 146] on span "Shop" at bounding box center [721, 143] width 39 height 19
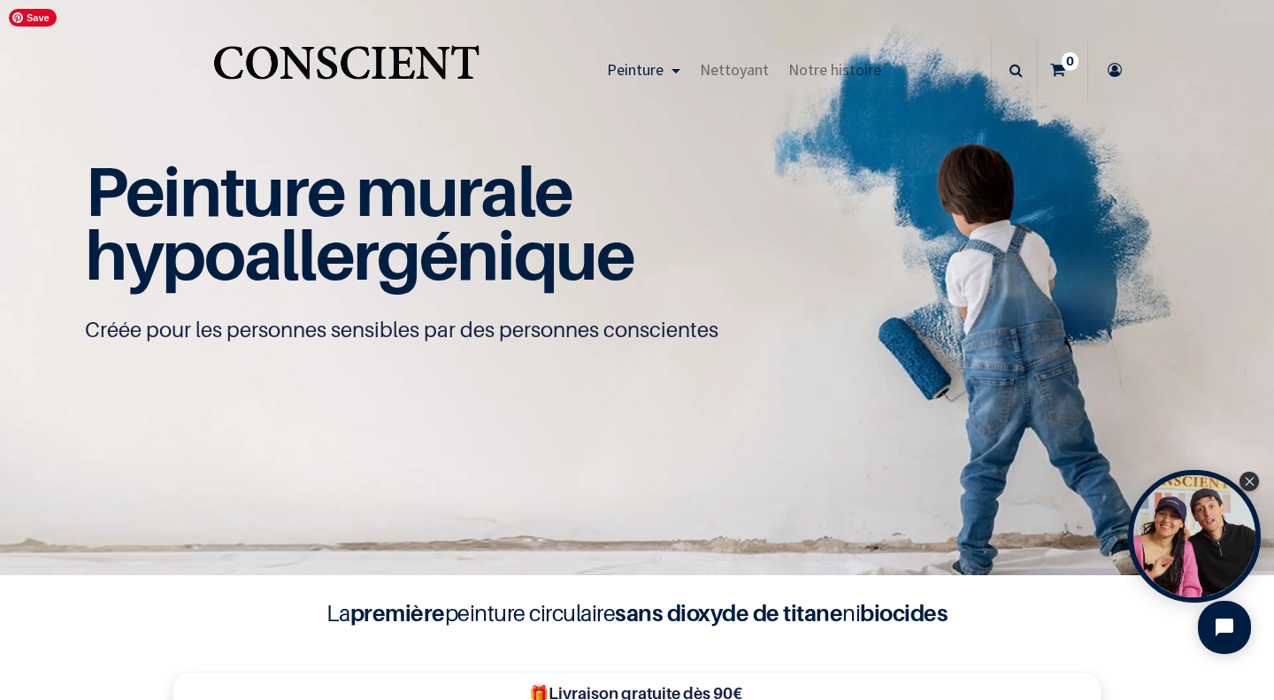
scroll to position [1, 0]
click at [271, 60] on img "Logo of Conscient" at bounding box center [346, 70] width 273 height 70
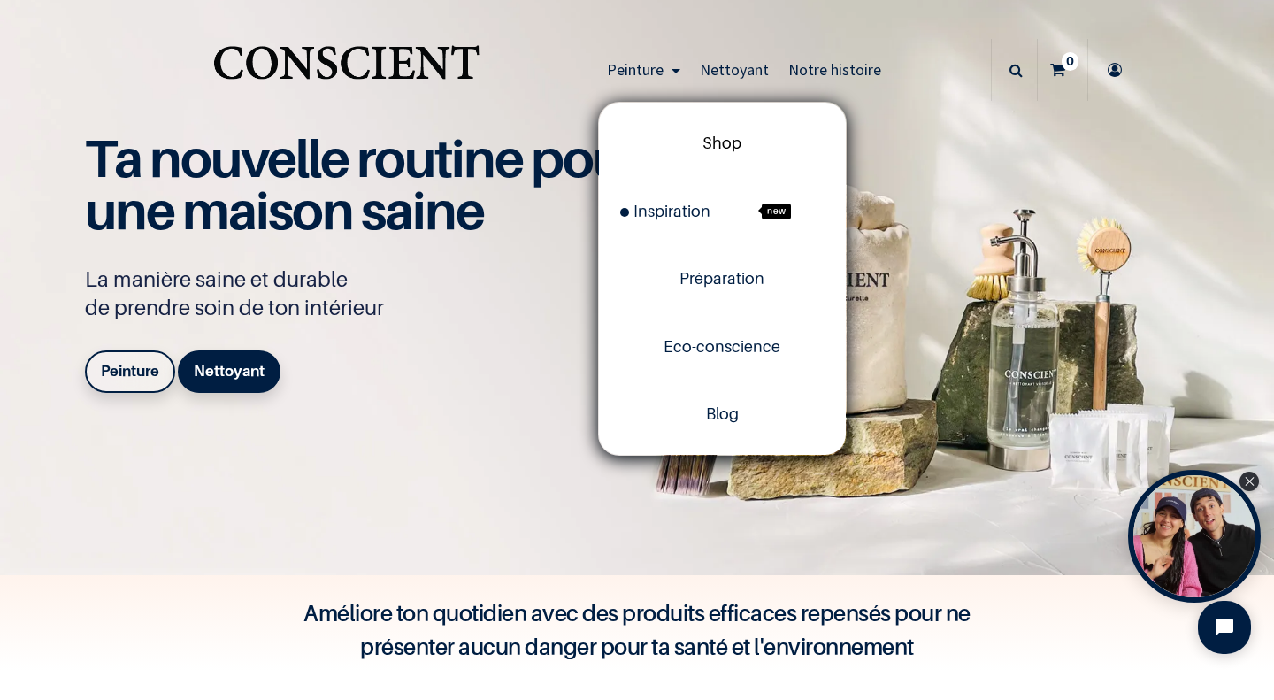
click at [712, 137] on span "Shop" at bounding box center [721, 143] width 39 height 19
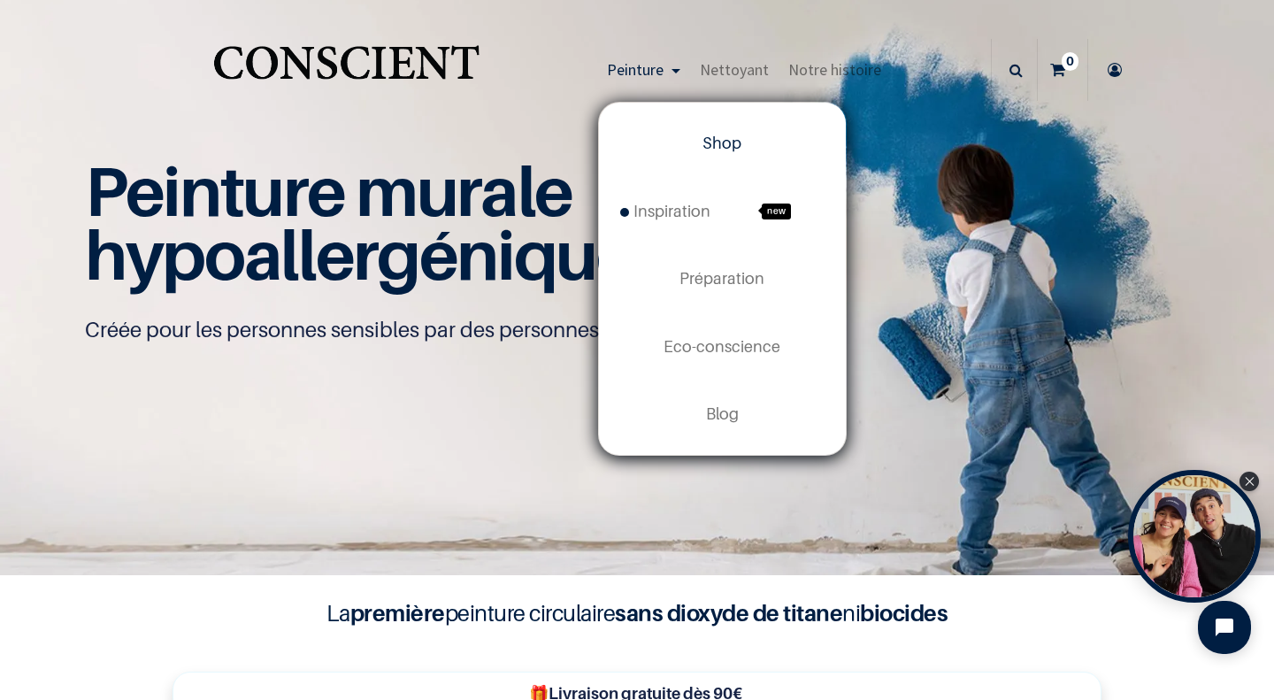
click at [706, 131] on link "Shop" at bounding box center [722, 143] width 247 height 67
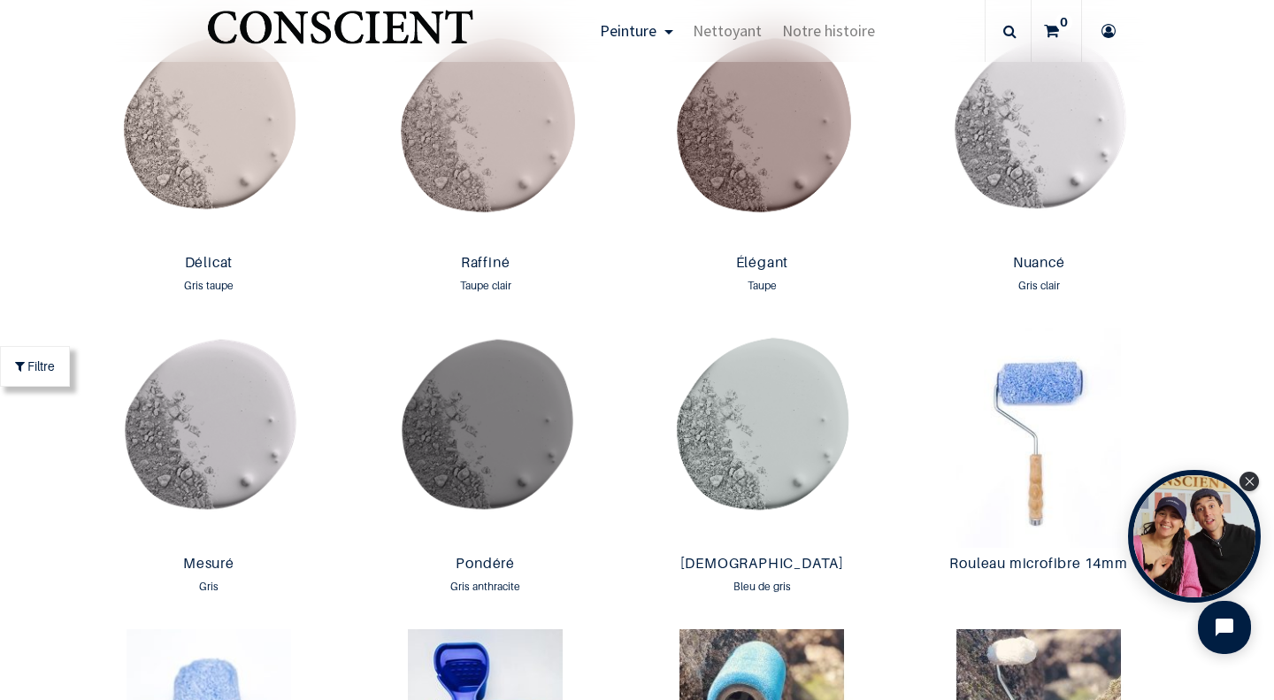
scroll to position [3036, 0]
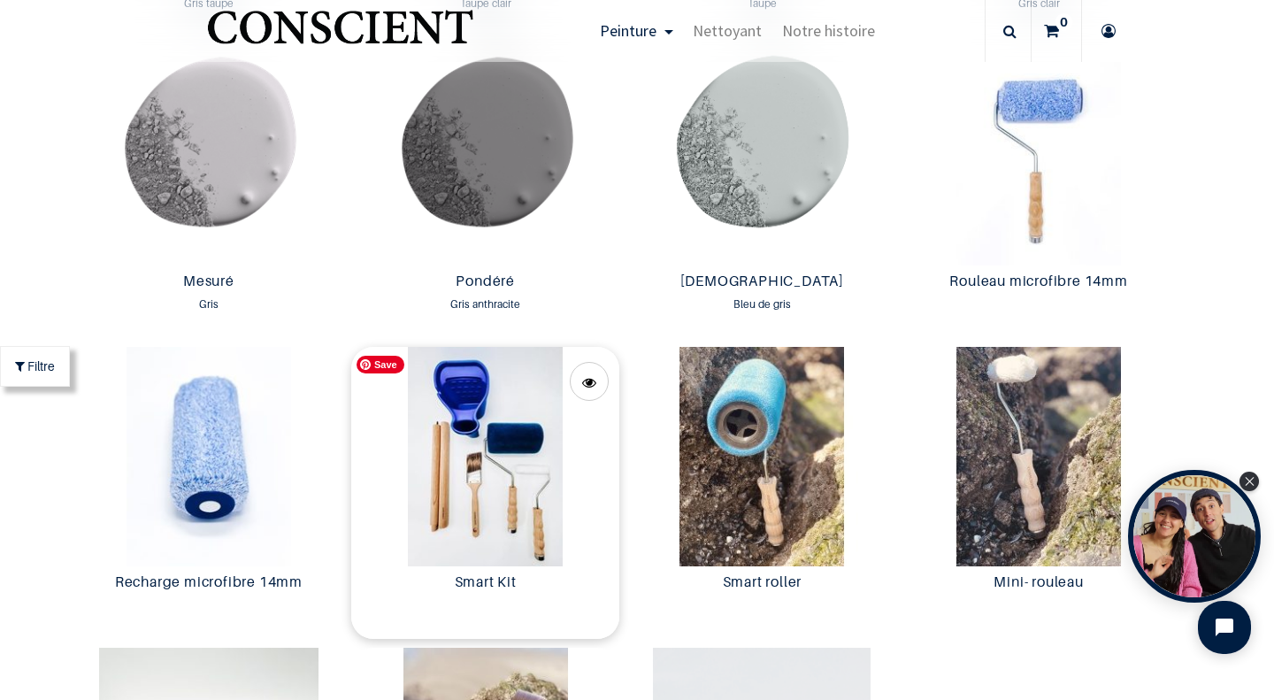
click at [485, 473] on img at bounding box center [485, 456] width 268 height 219
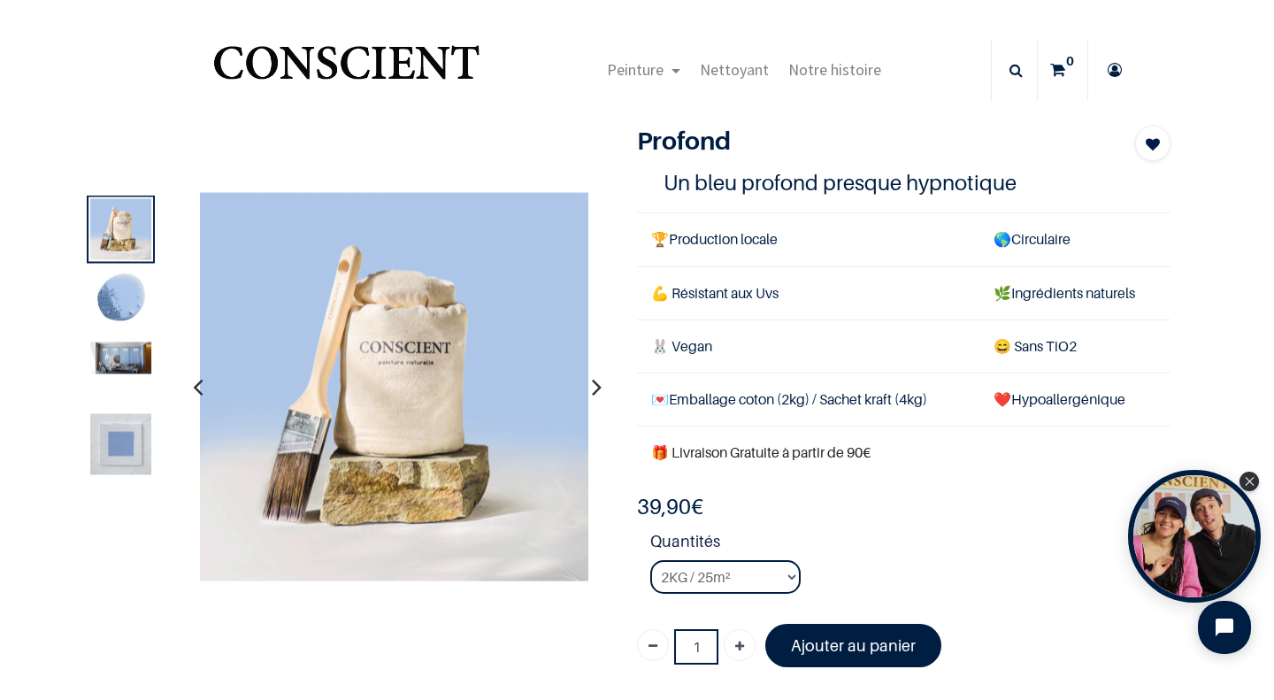
click at [104, 448] on img at bounding box center [120, 444] width 61 height 61
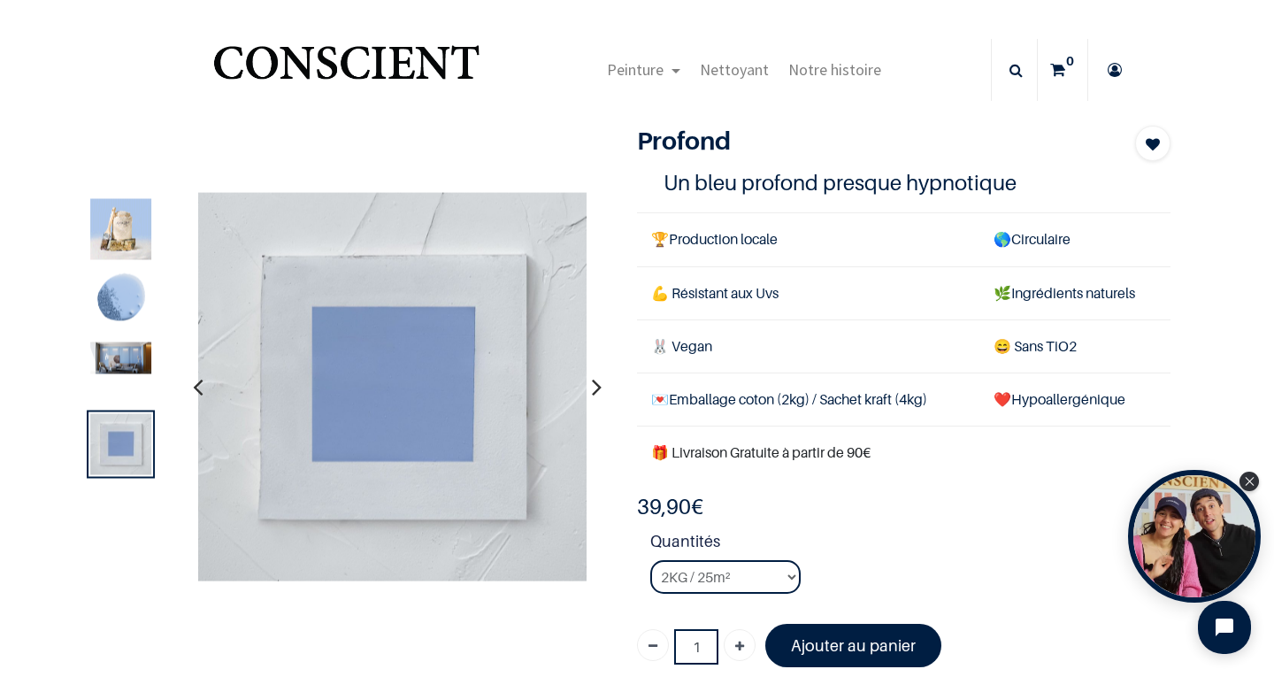
click at [115, 357] on img at bounding box center [120, 358] width 61 height 32
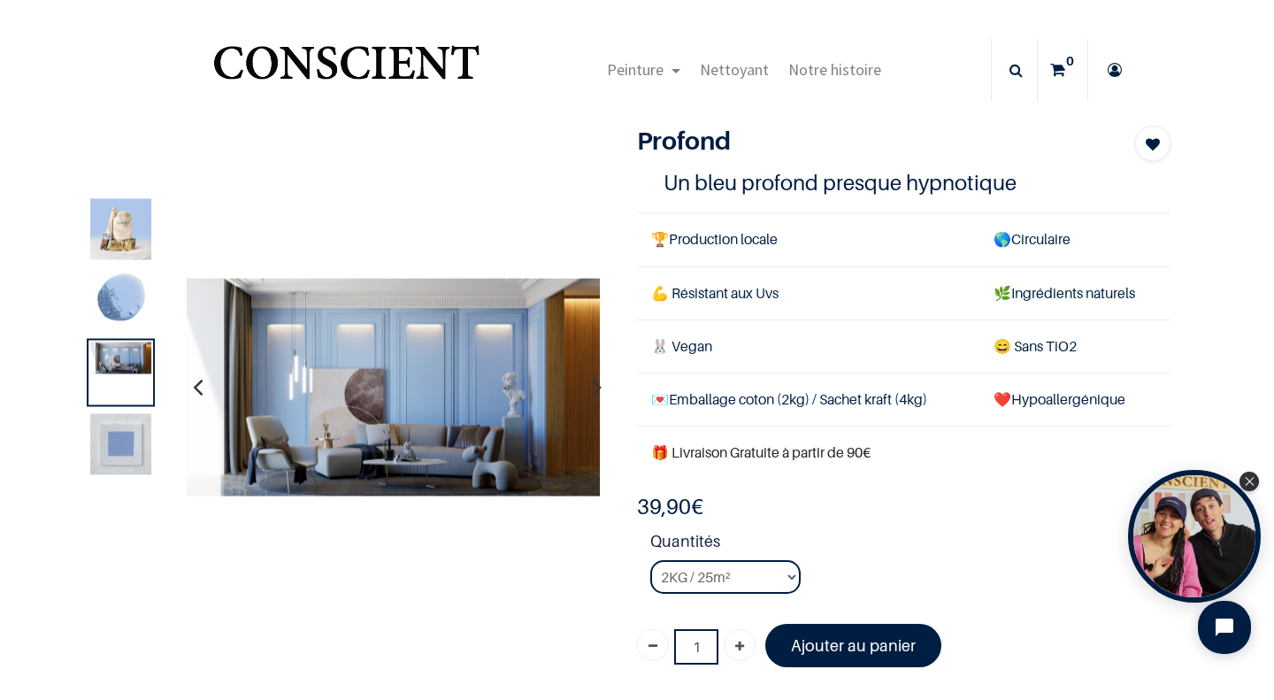
click at [111, 320] on img at bounding box center [120, 301] width 61 height 61
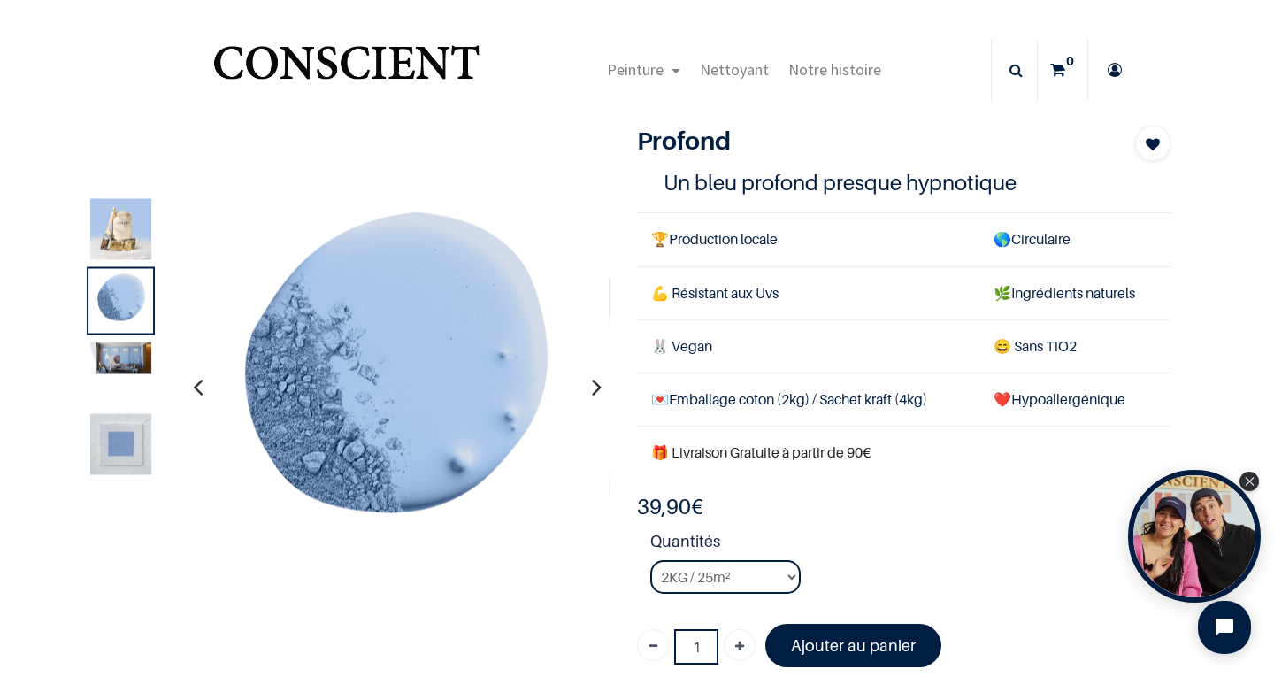
click at [111, 349] on img at bounding box center [120, 358] width 61 height 32
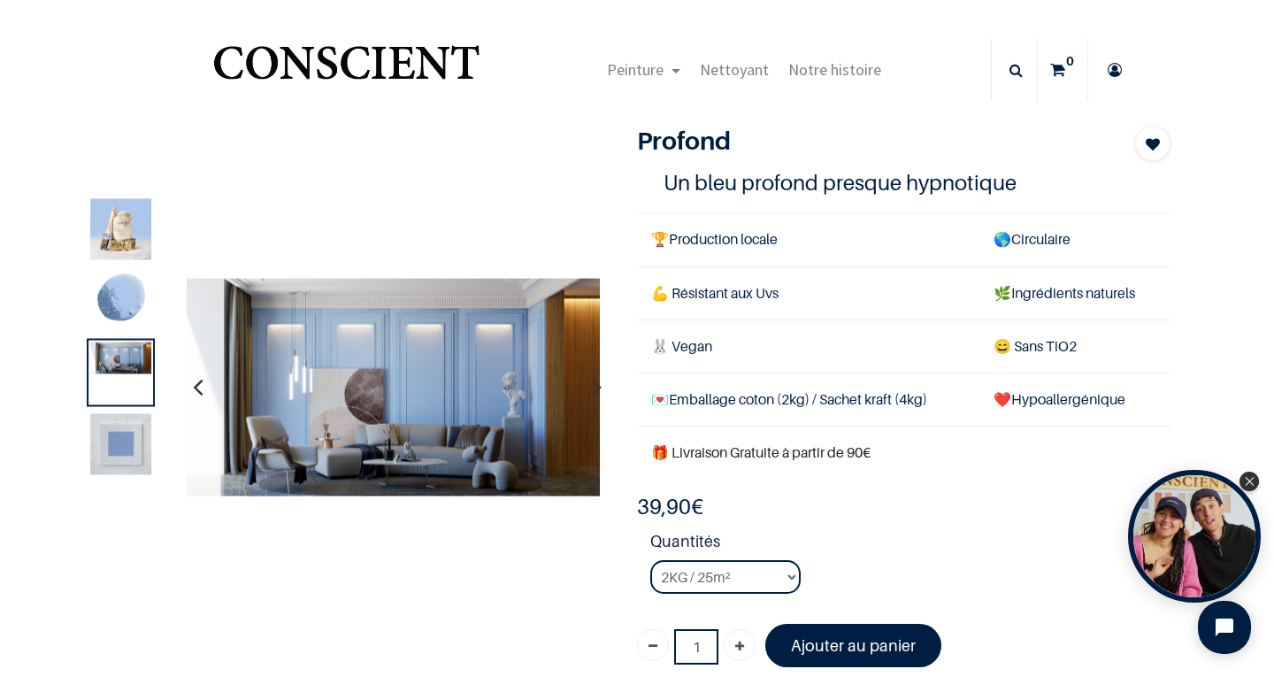
click at [111, 287] on img at bounding box center [120, 301] width 61 height 61
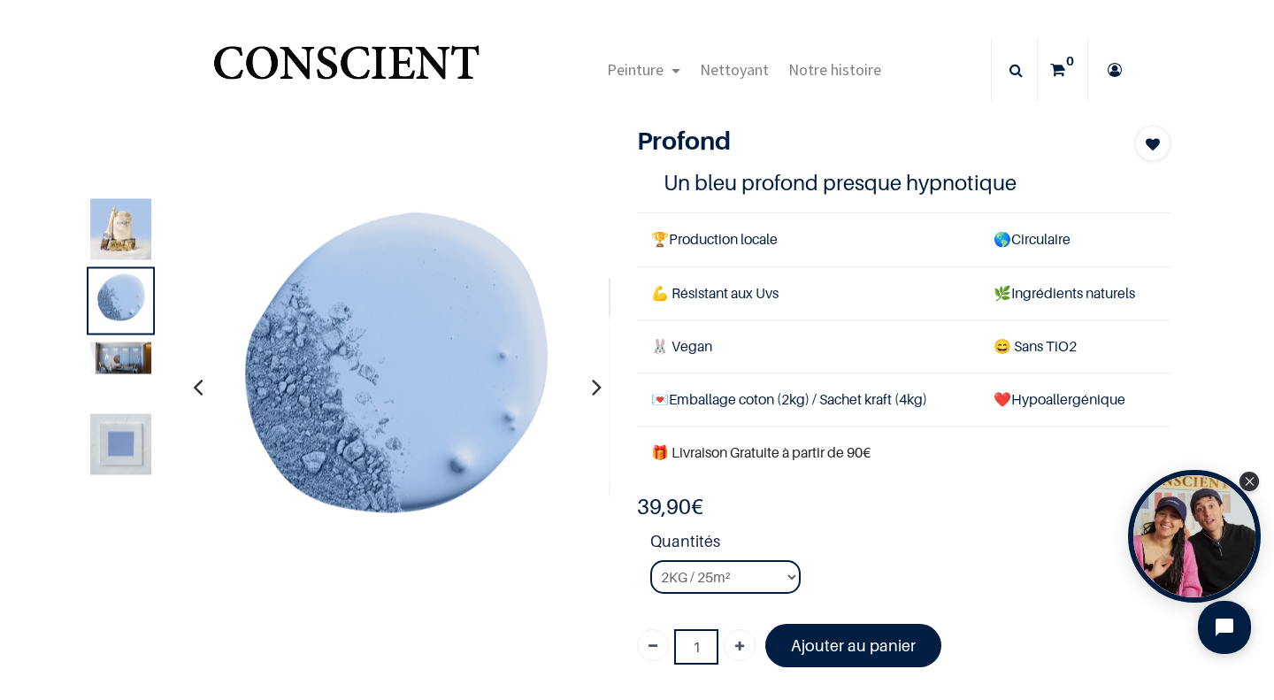
click at [110, 249] on img at bounding box center [120, 229] width 61 height 61
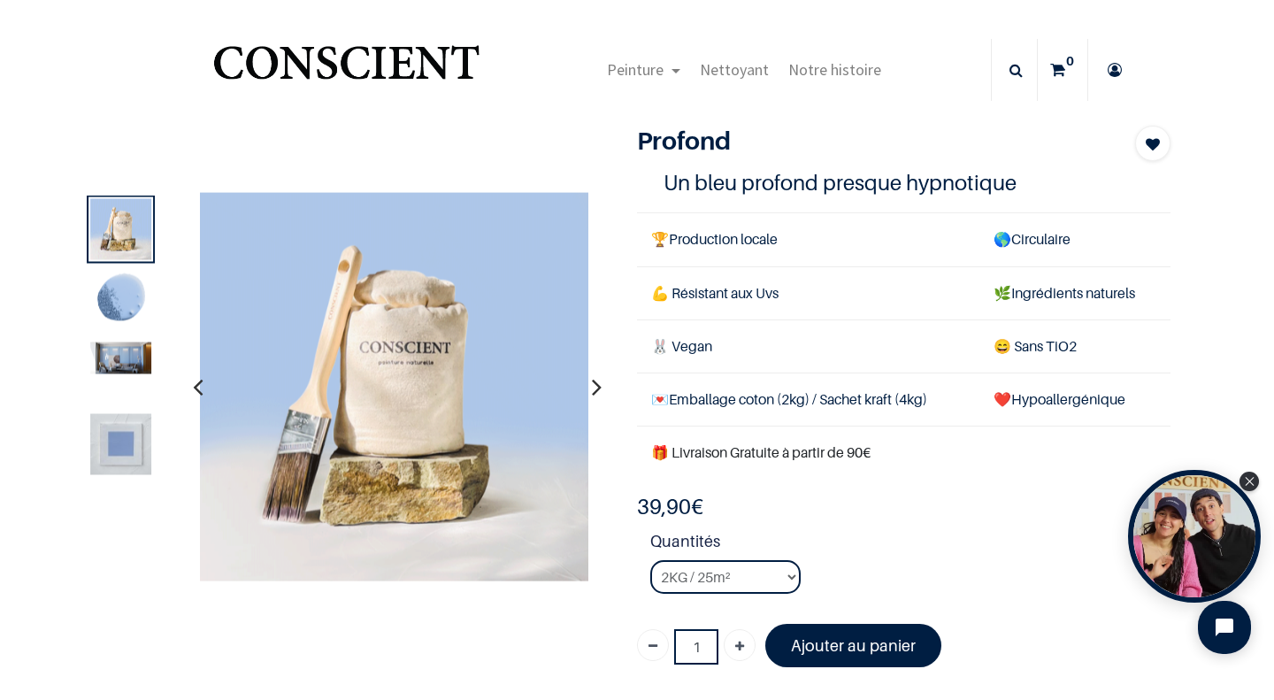
click at [108, 287] on img at bounding box center [120, 301] width 61 height 61
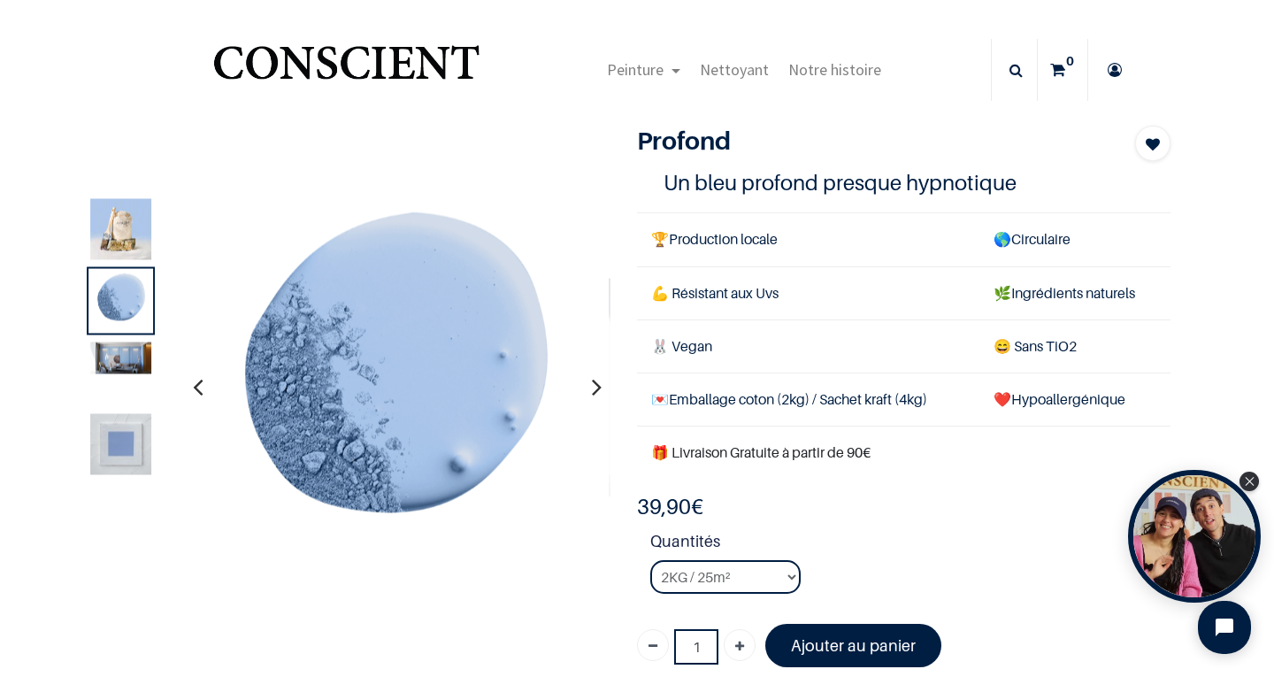
click at [111, 356] on img at bounding box center [120, 358] width 61 height 32
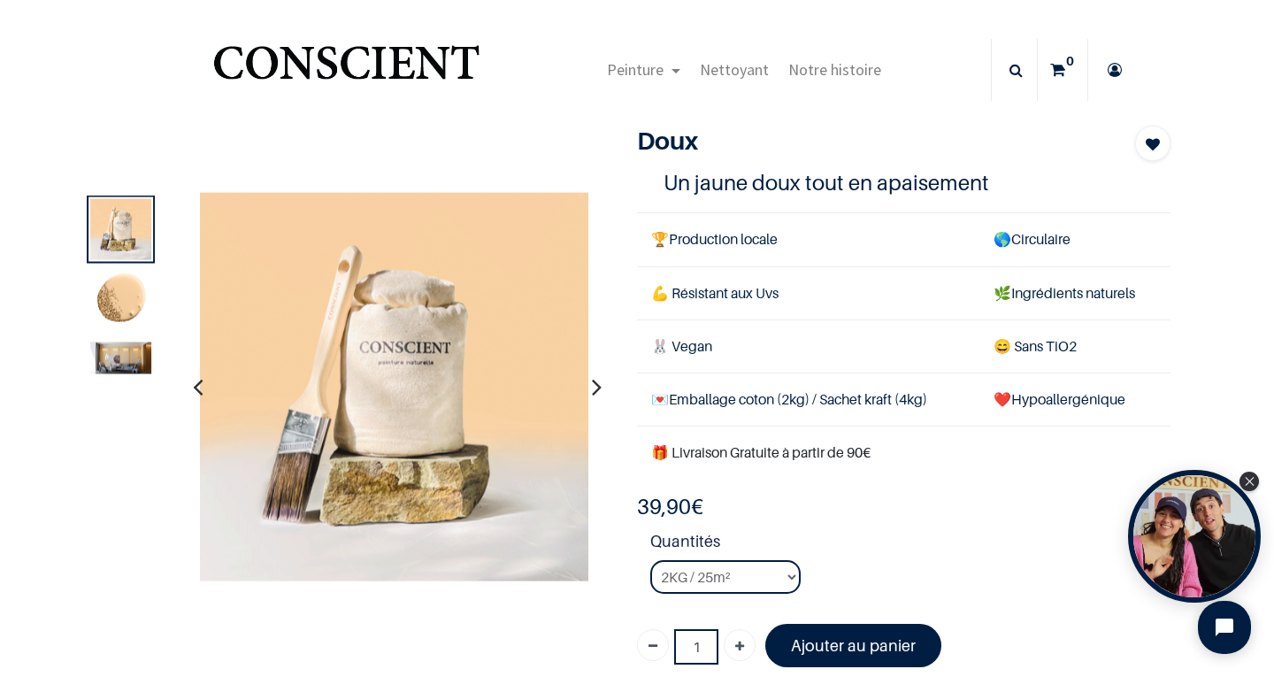
click at [119, 303] on img at bounding box center [120, 301] width 61 height 61
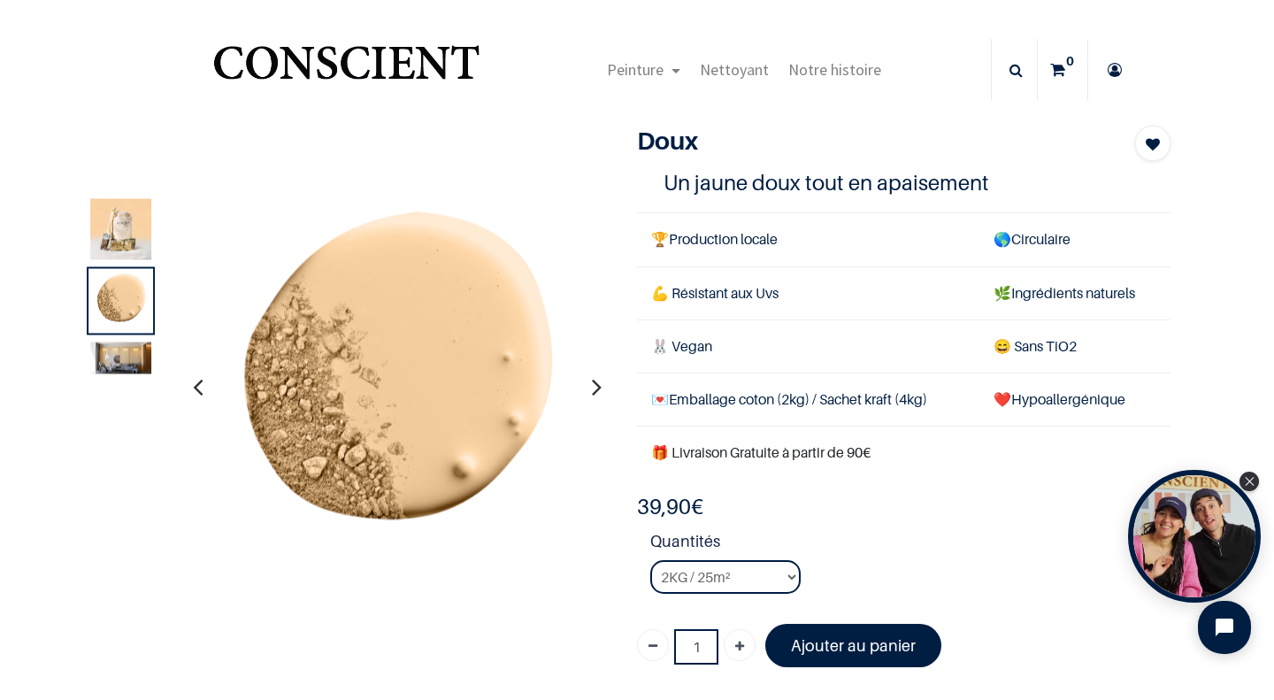
click at [104, 370] on img at bounding box center [120, 358] width 61 height 32
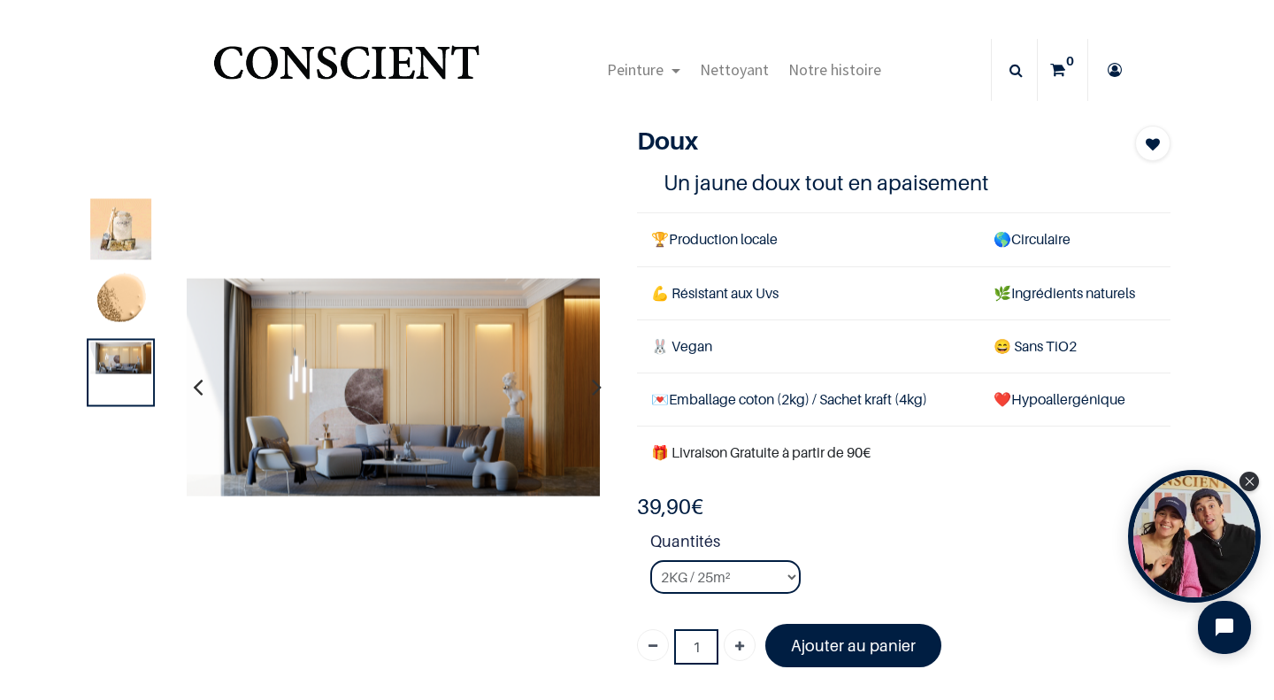
scroll to position [160, 0]
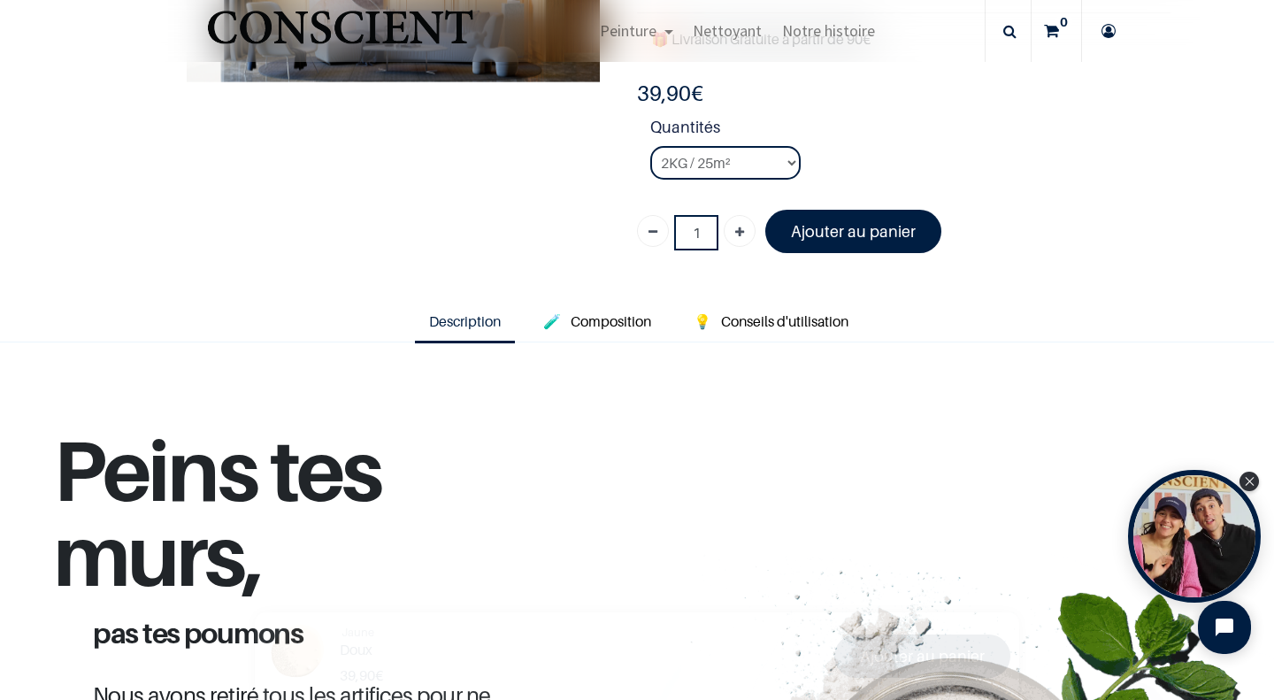
scroll to position [315, 0]
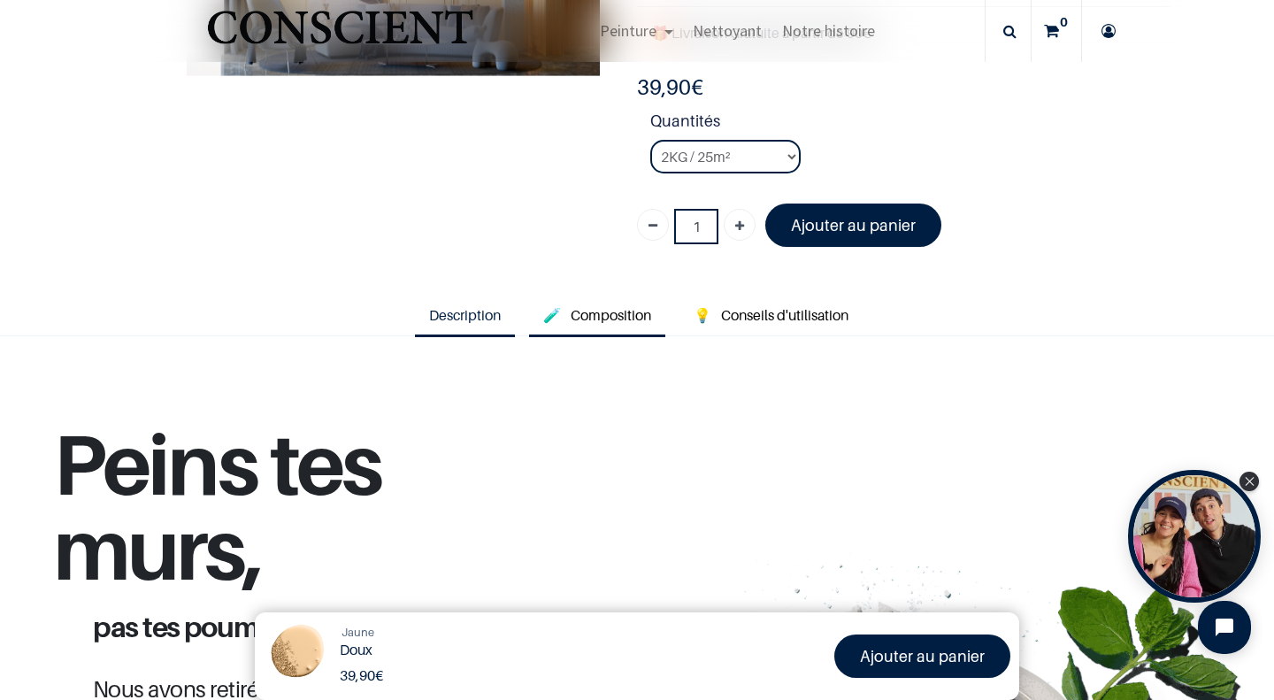
click at [581, 317] on span "Composition" at bounding box center [611, 315] width 81 height 18
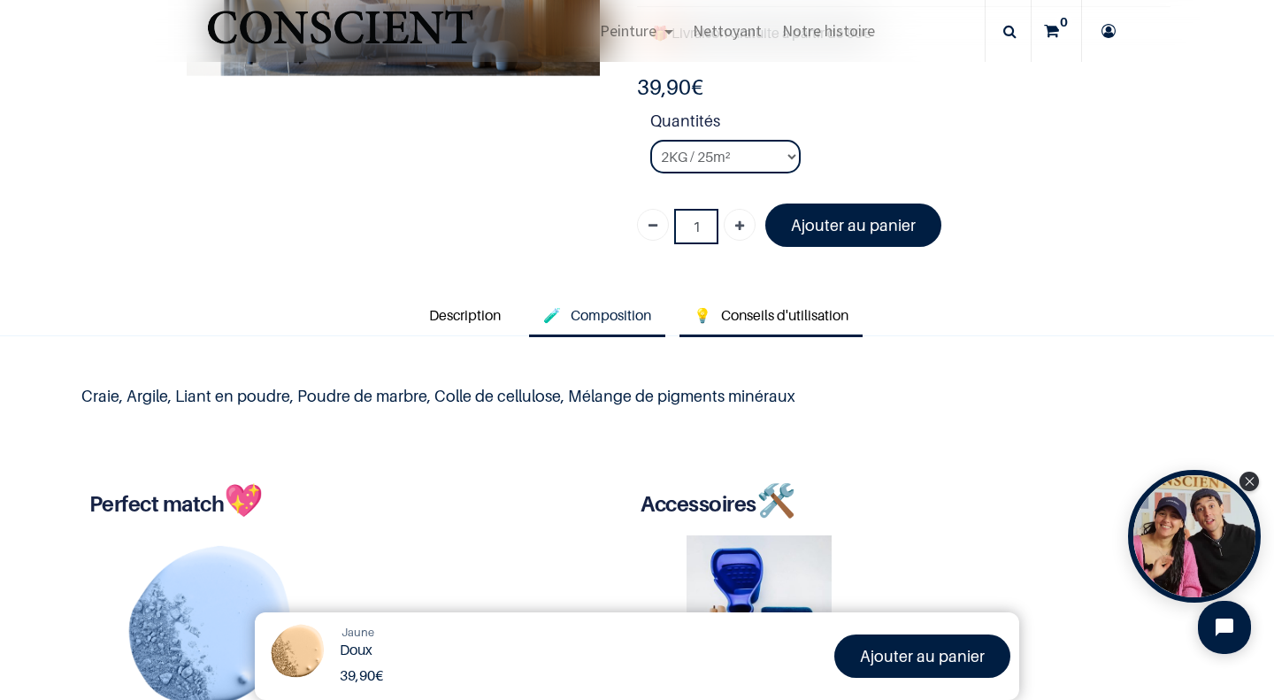
click at [751, 314] on span "Conseils d'utilisation" at bounding box center [784, 315] width 127 height 18
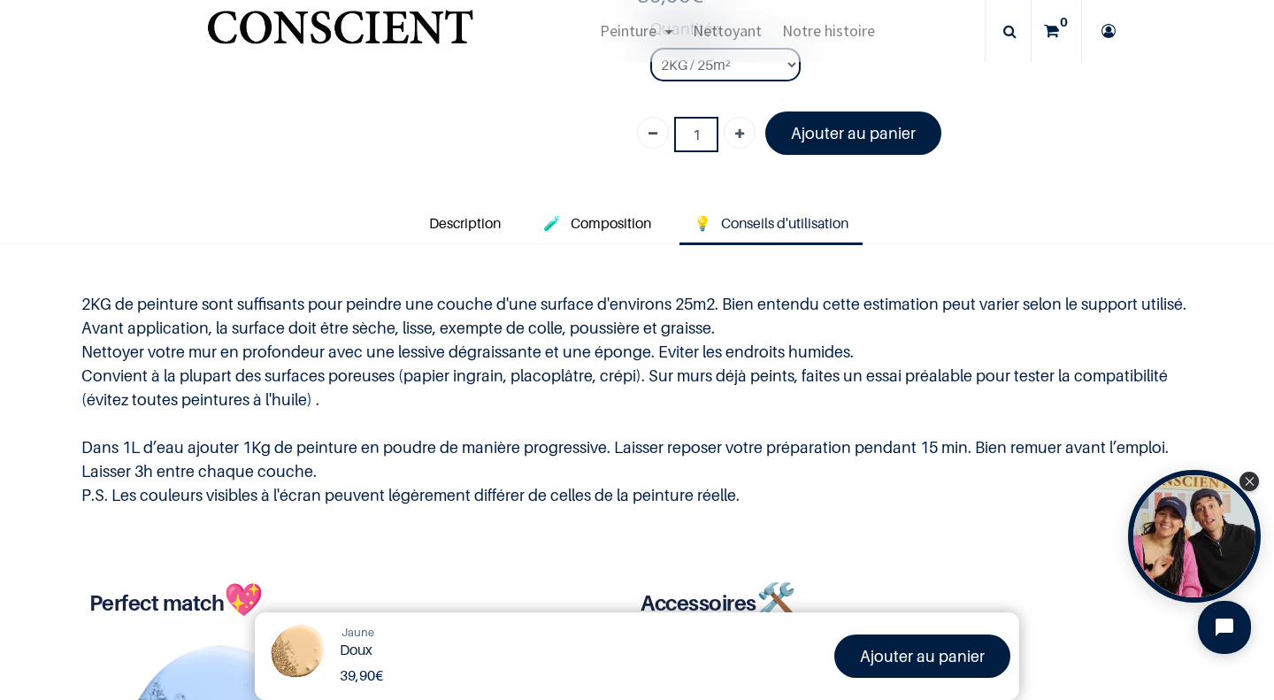
scroll to position [410, 0]
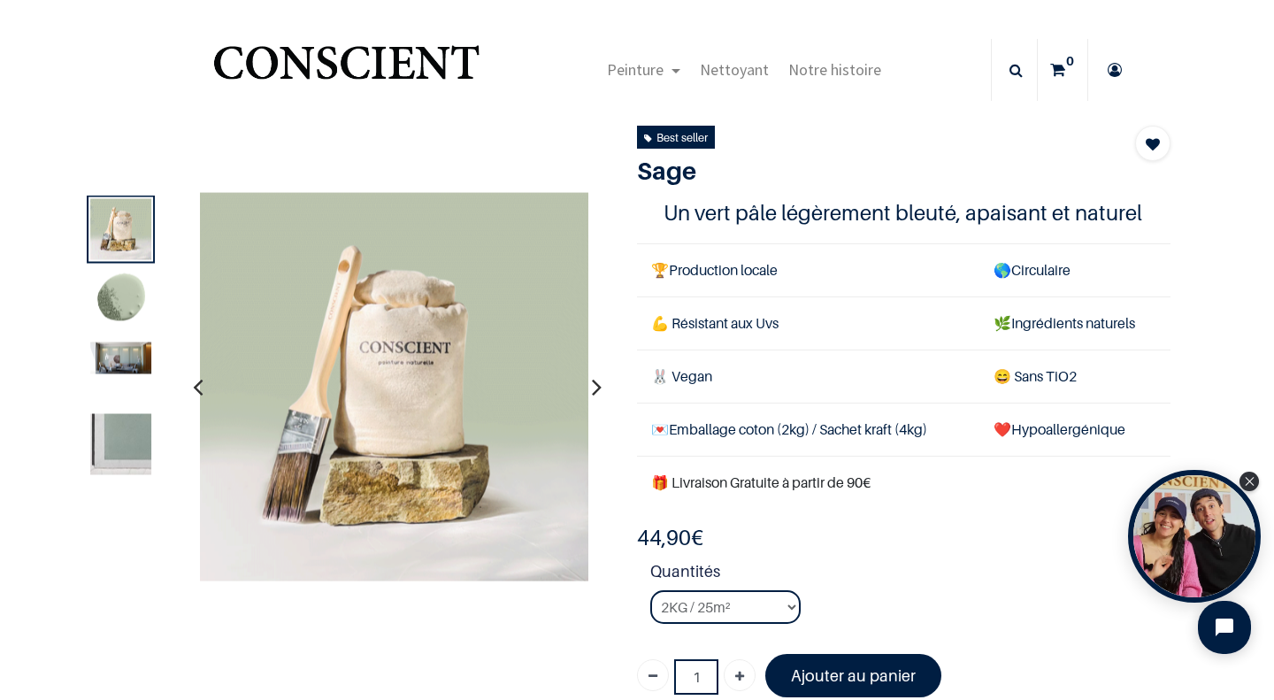
click at [103, 297] on img at bounding box center [120, 301] width 61 height 61
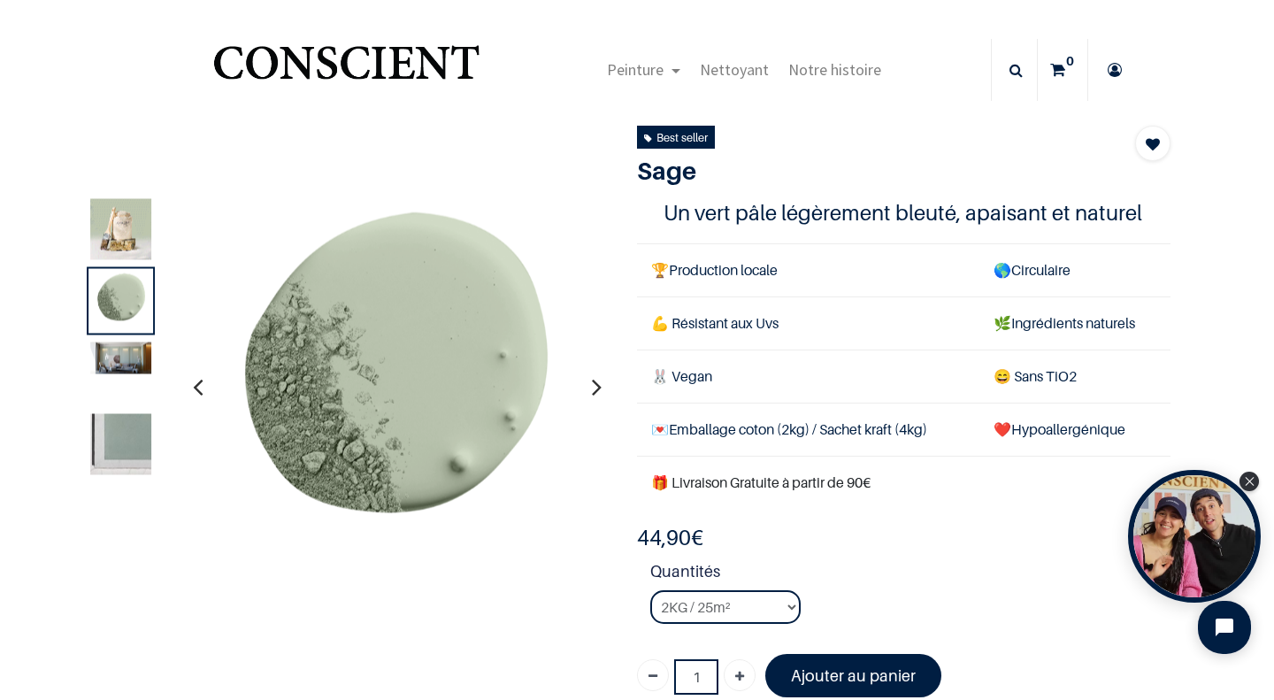
click at [102, 353] on img at bounding box center [120, 358] width 61 height 32
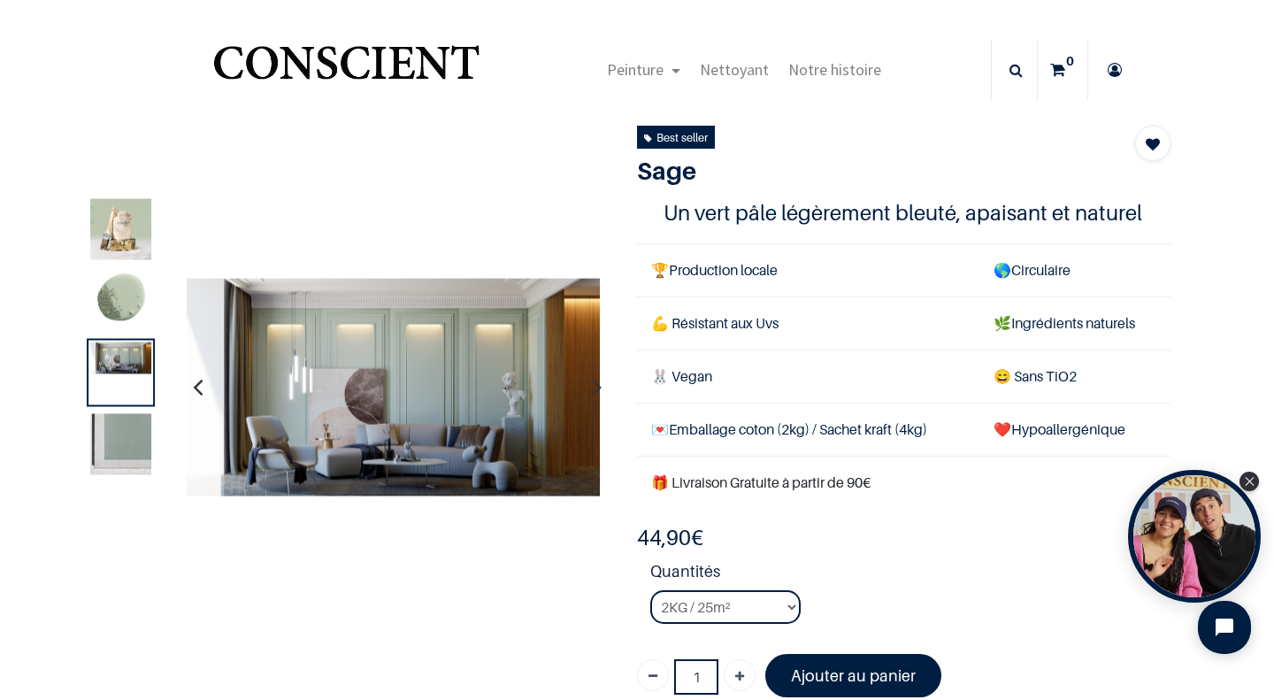
click at [127, 430] on img at bounding box center [120, 444] width 61 height 61
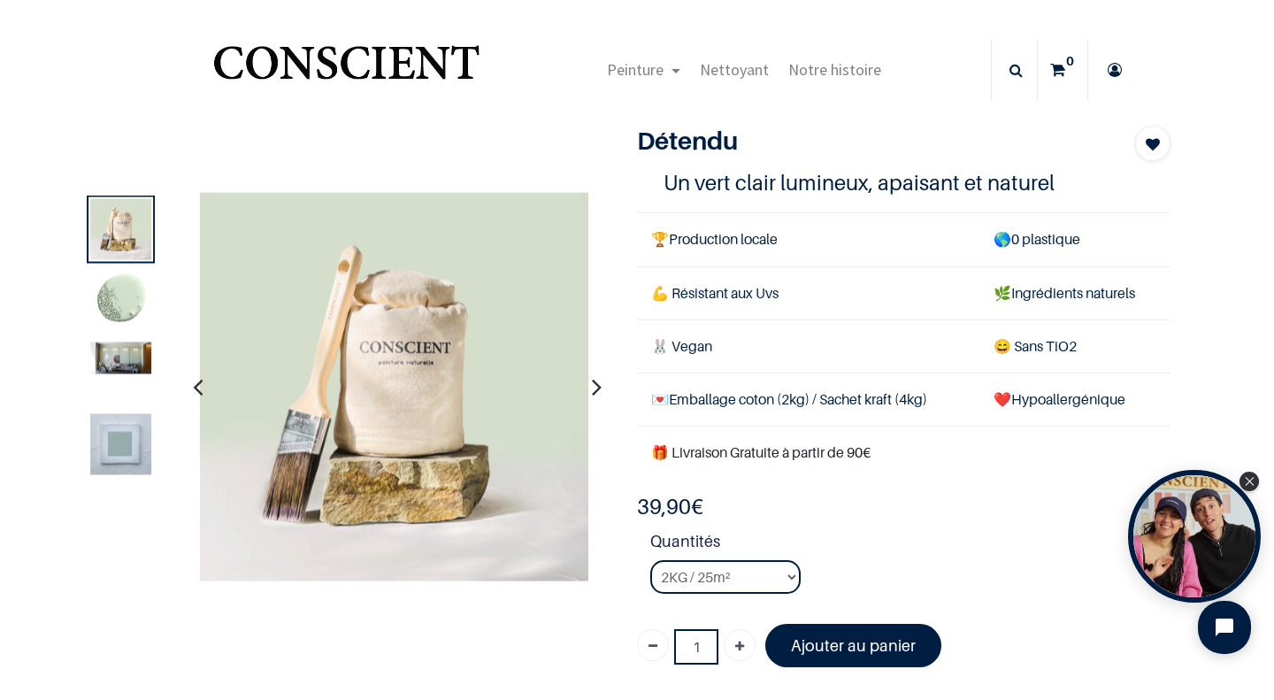
click at [94, 313] on img at bounding box center [120, 301] width 61 height 61
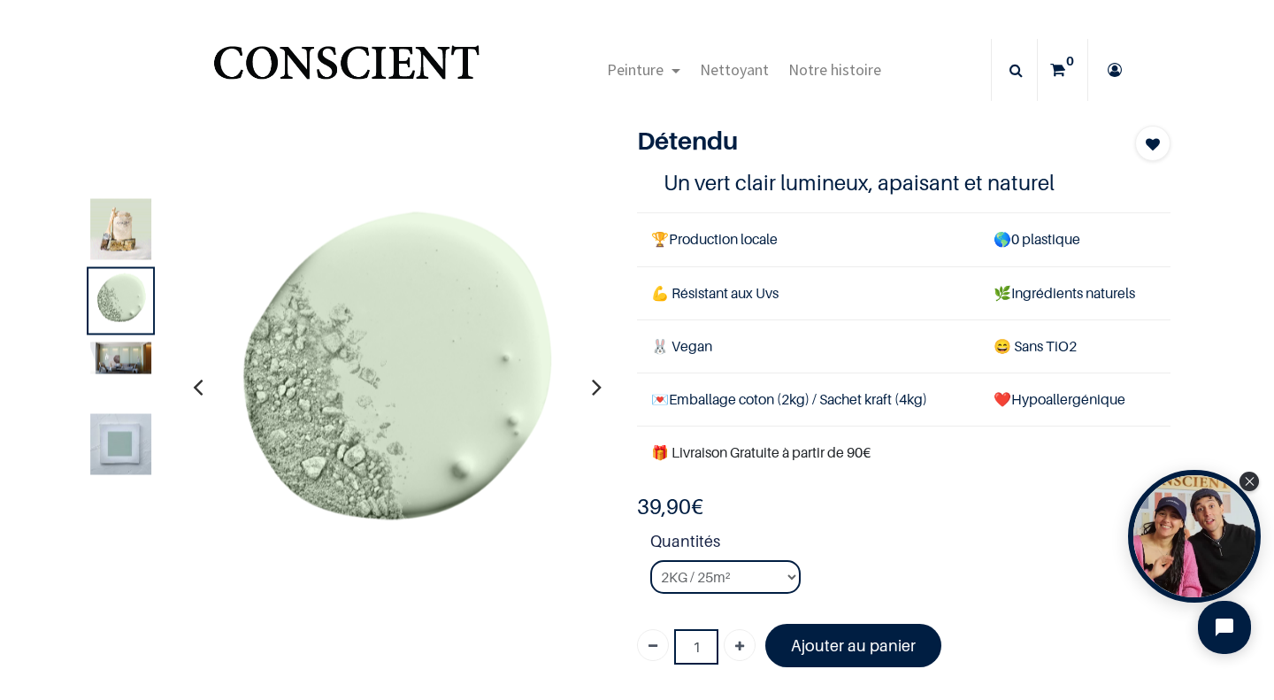
click at [101, 374] on img at bounding box center [120, 358] width 61 height 32
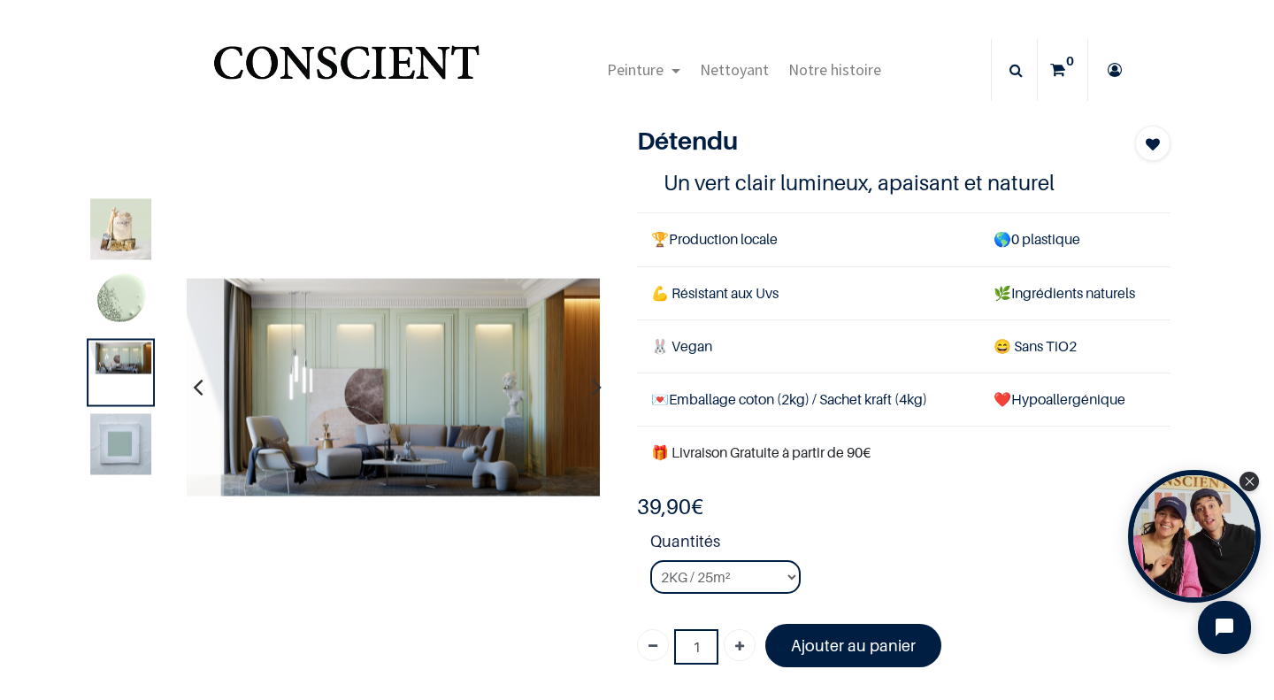
click at [102, 436] on img at bounding box center [120, 444] width 61 height 61
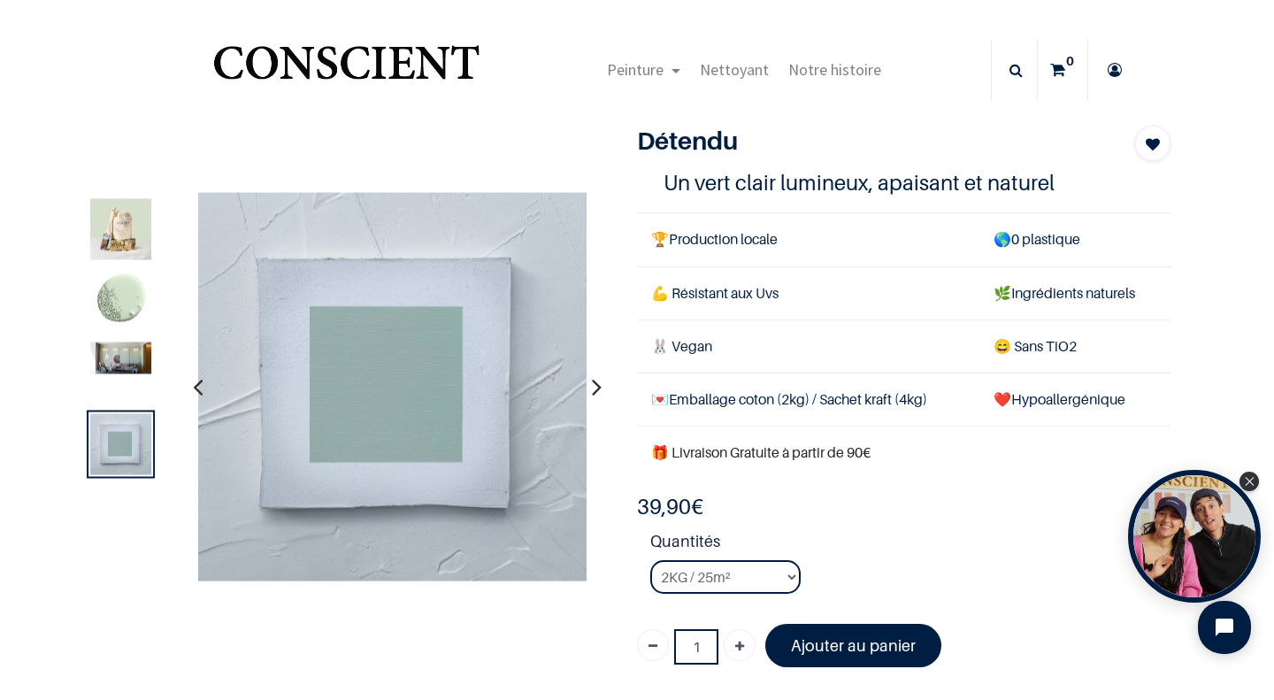
click at [120, 357] on img at bounding box center [120, 358] width 61 height 32
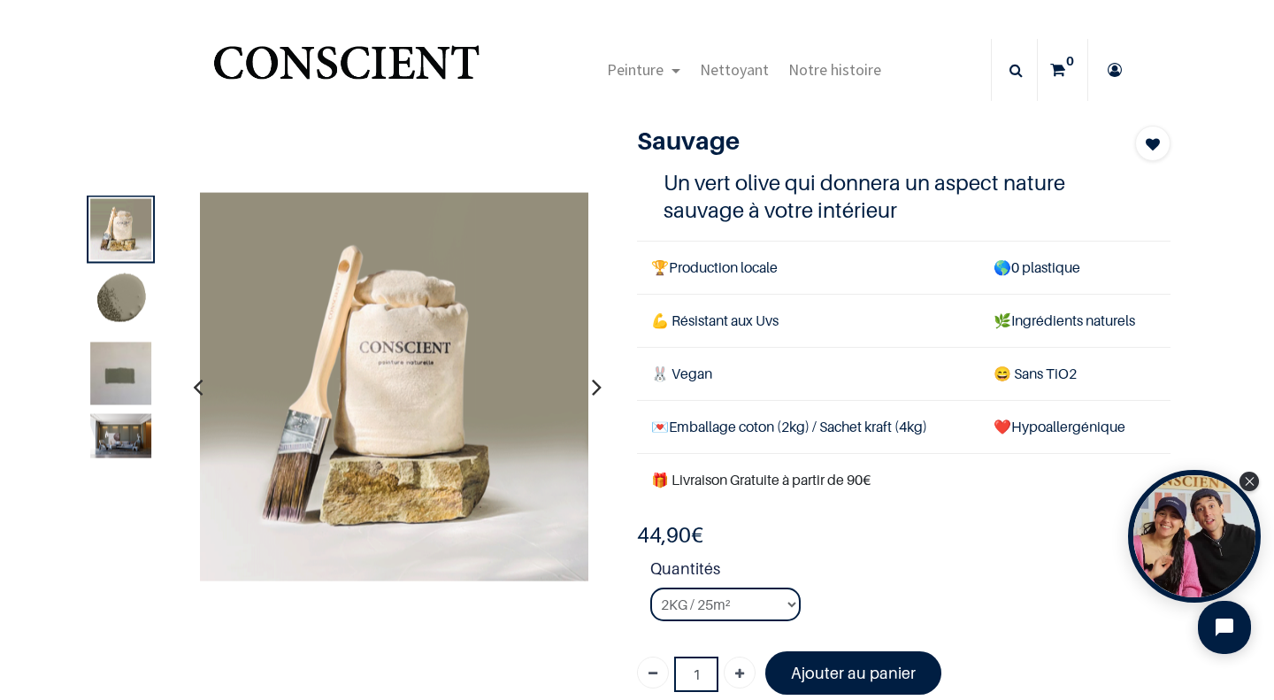
click at [116, 295] on img at bounding box center [120, 301] width 61 height 61
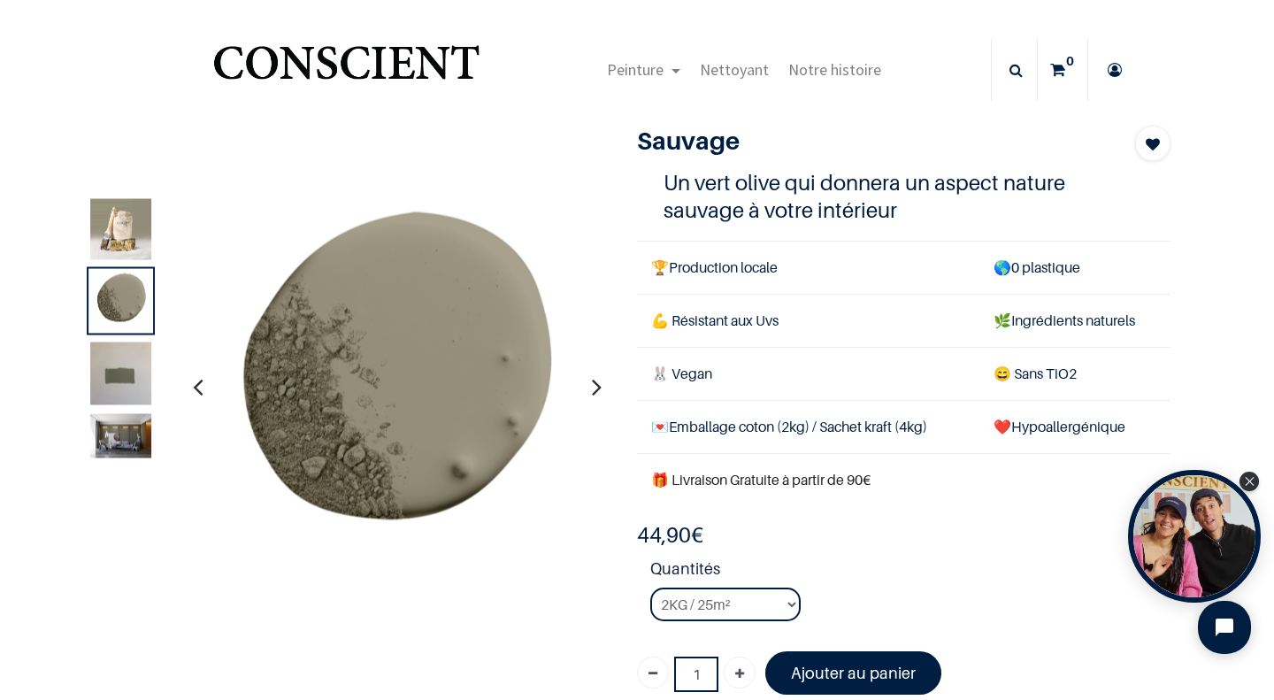
click at [109, 378] on img at bounding box center [120, 382] width 61 height 81
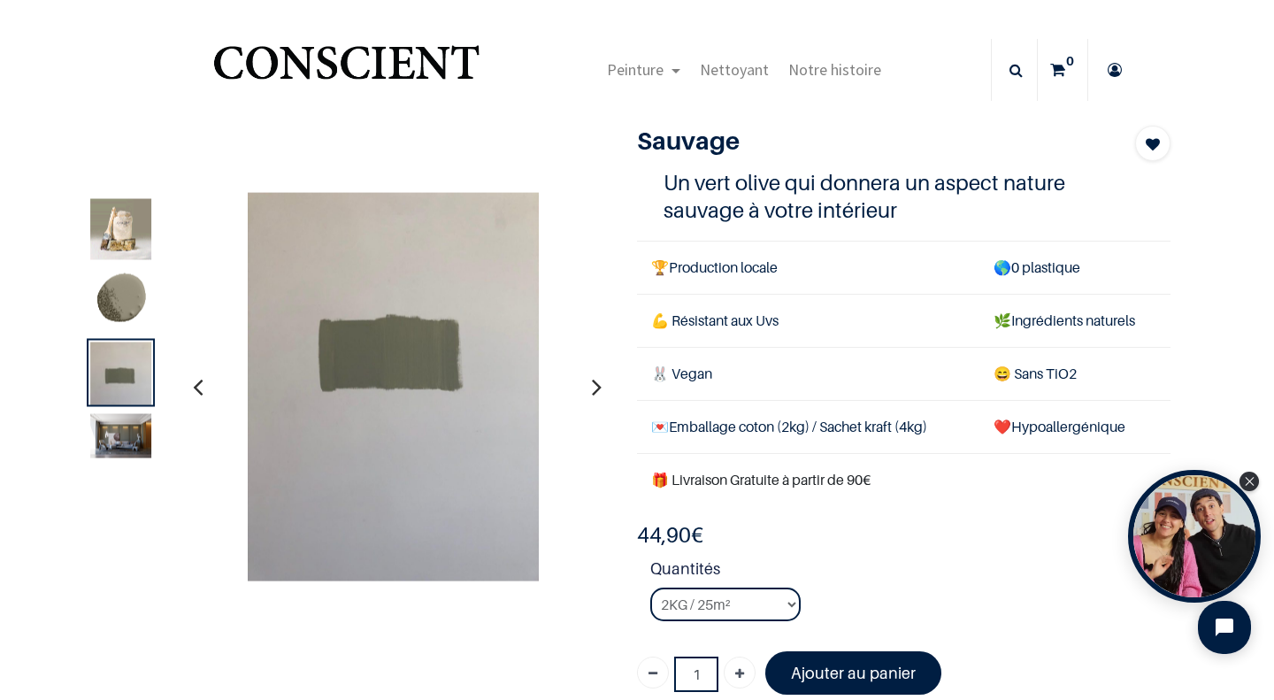
click at [108, 438] on img at bounding box center [120, 436] width 61 height 44
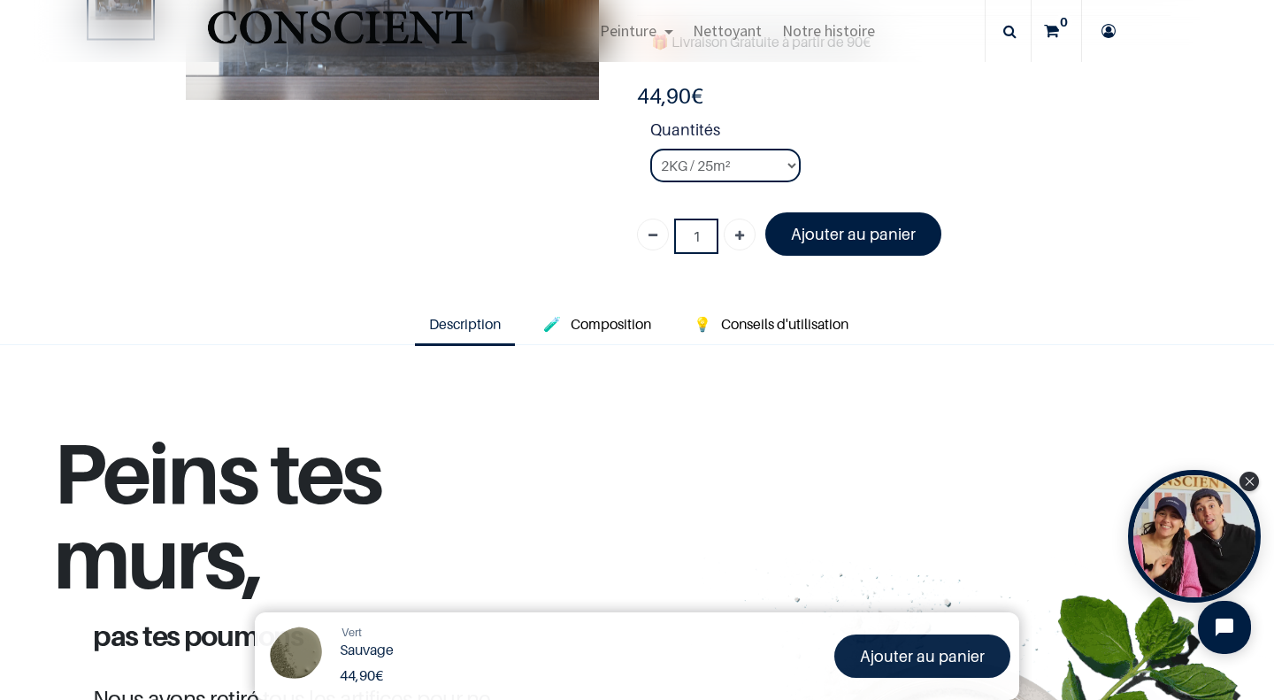
scroll to position [369, 0]
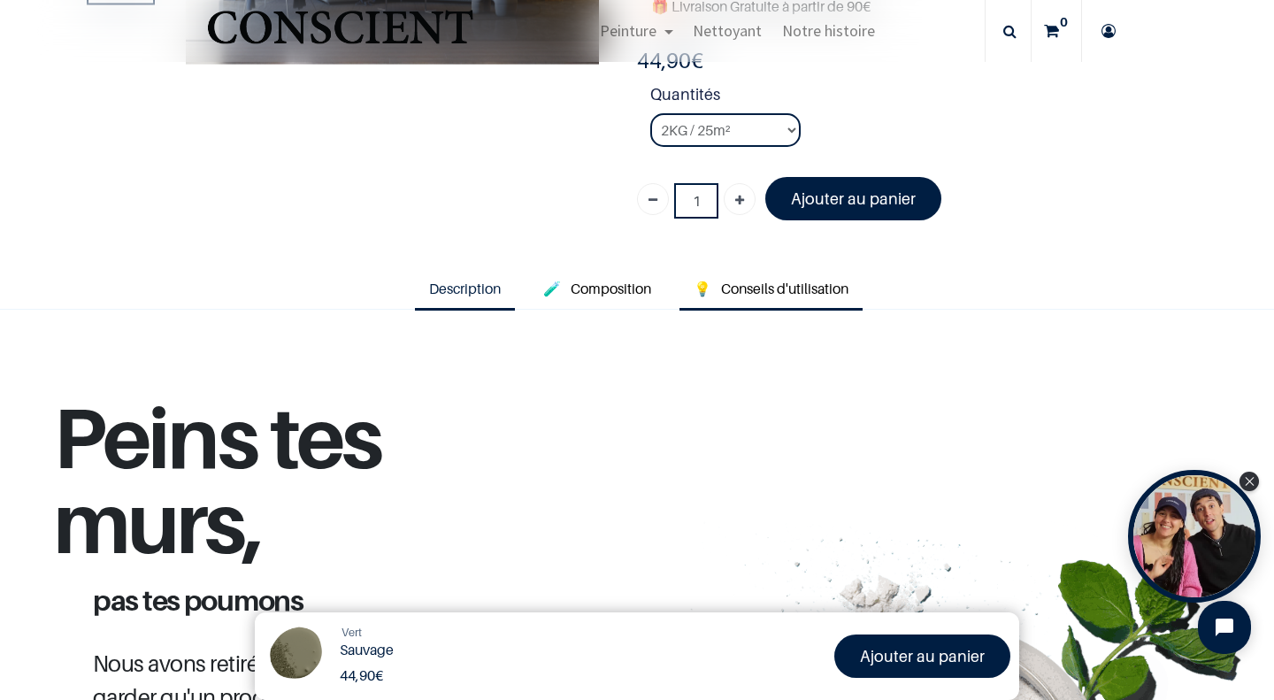
click at [759, 288] on span "Conseils d'utilisation" at bounding box center [784, 289] width 127 height 18
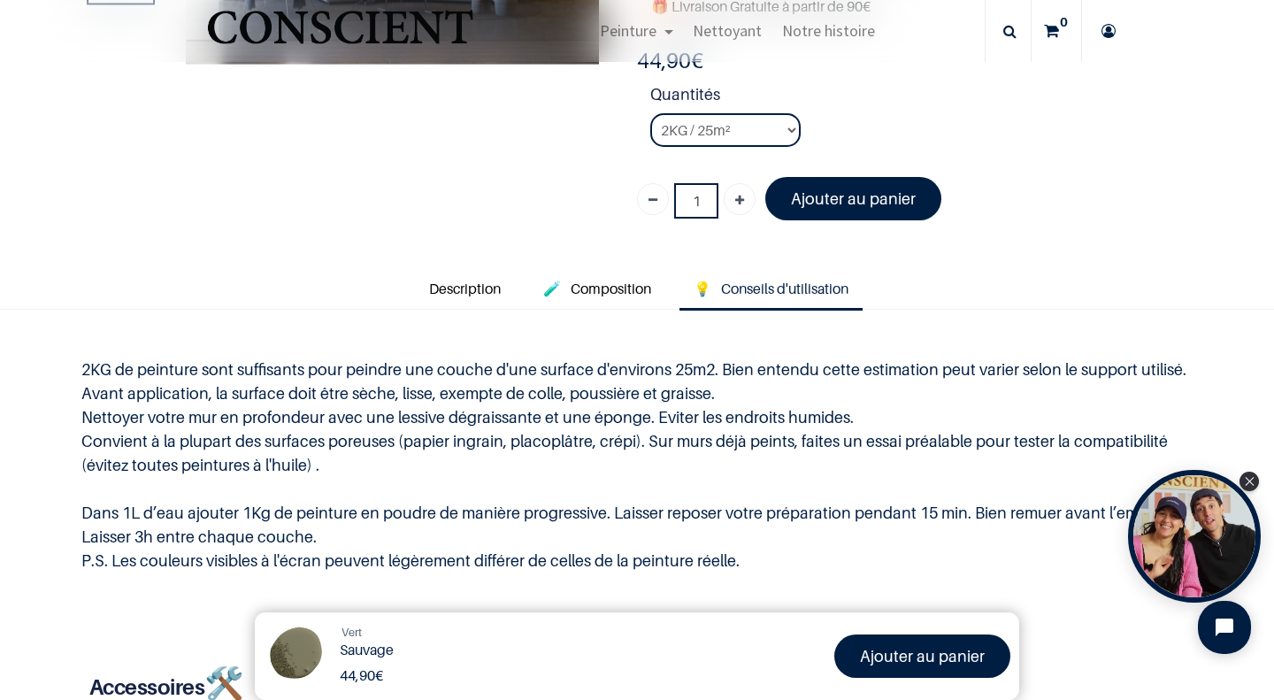
scroll to position [457, 0]
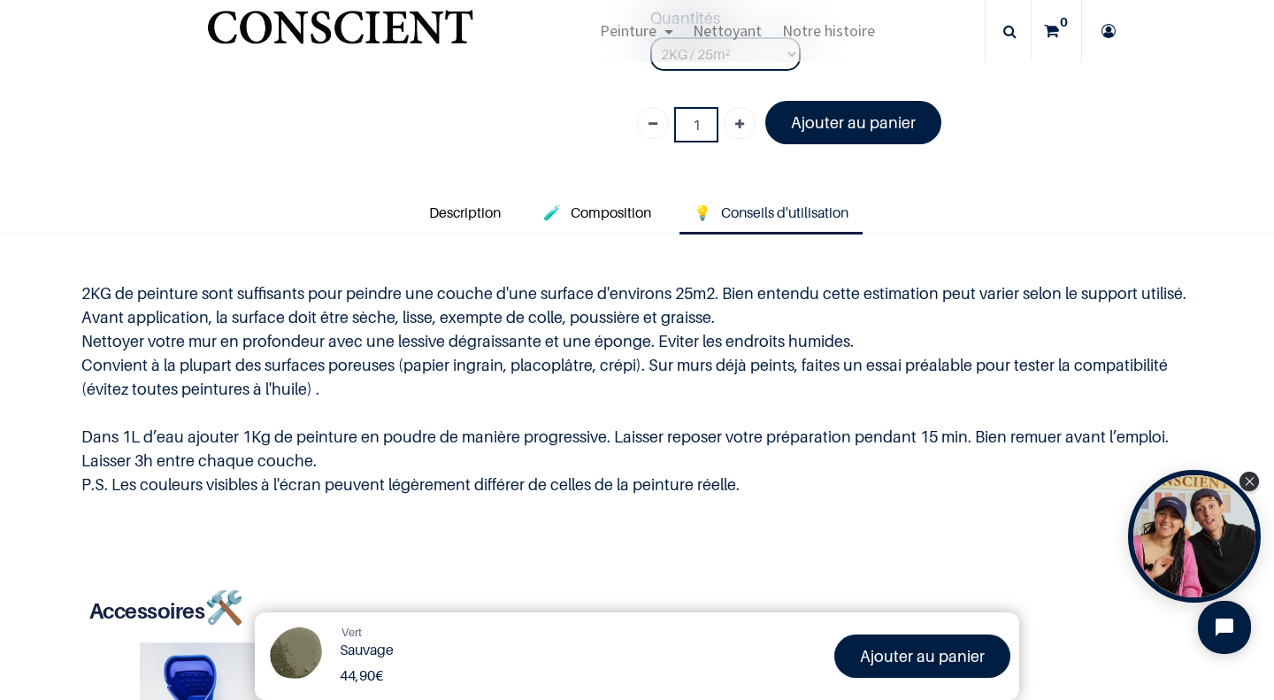
scroll to position [446, 0]
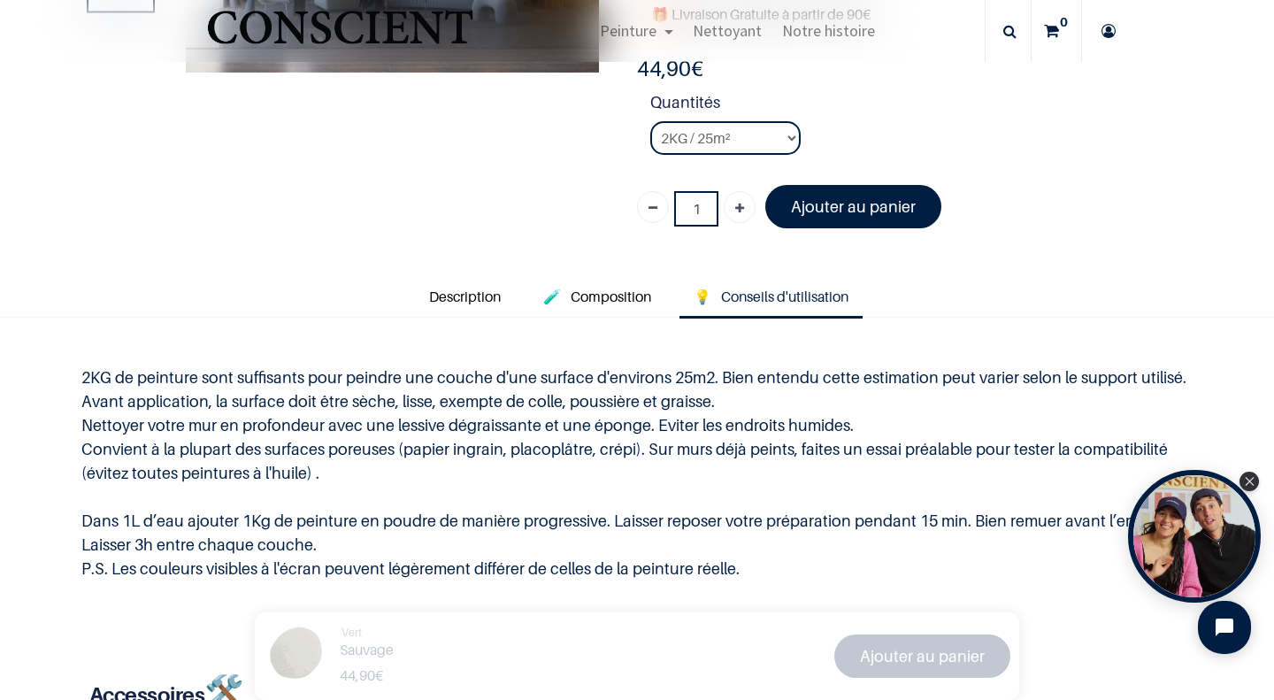
scroll to position [366, 0]
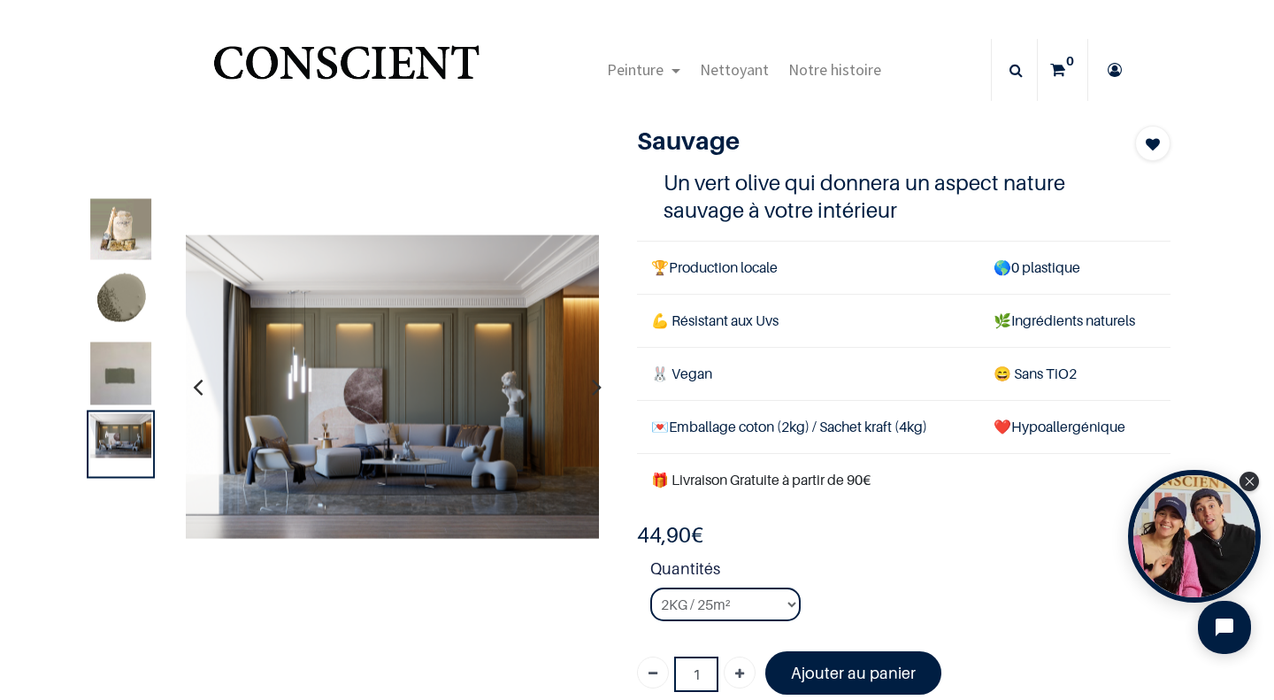
click at [99, 366] on img at bounding box center [120, 382] width 61 height 81
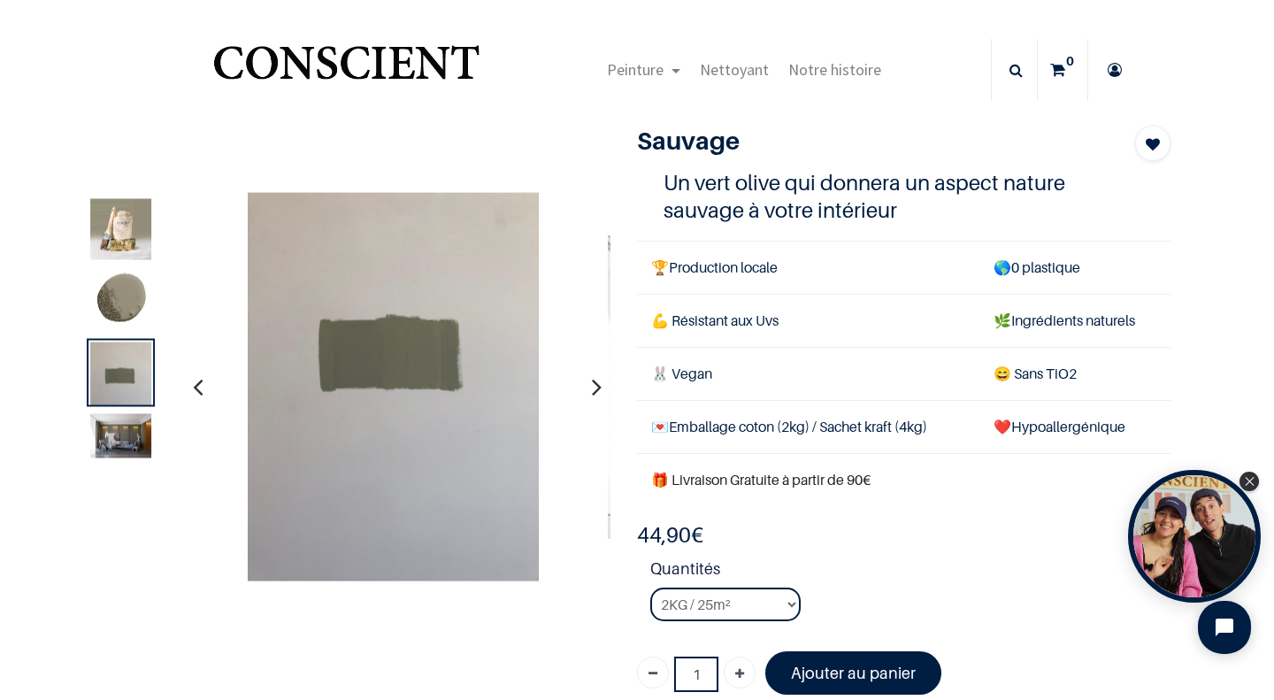
click at [126, 304] on img at bounding box center [120, 301] width 61 height 61
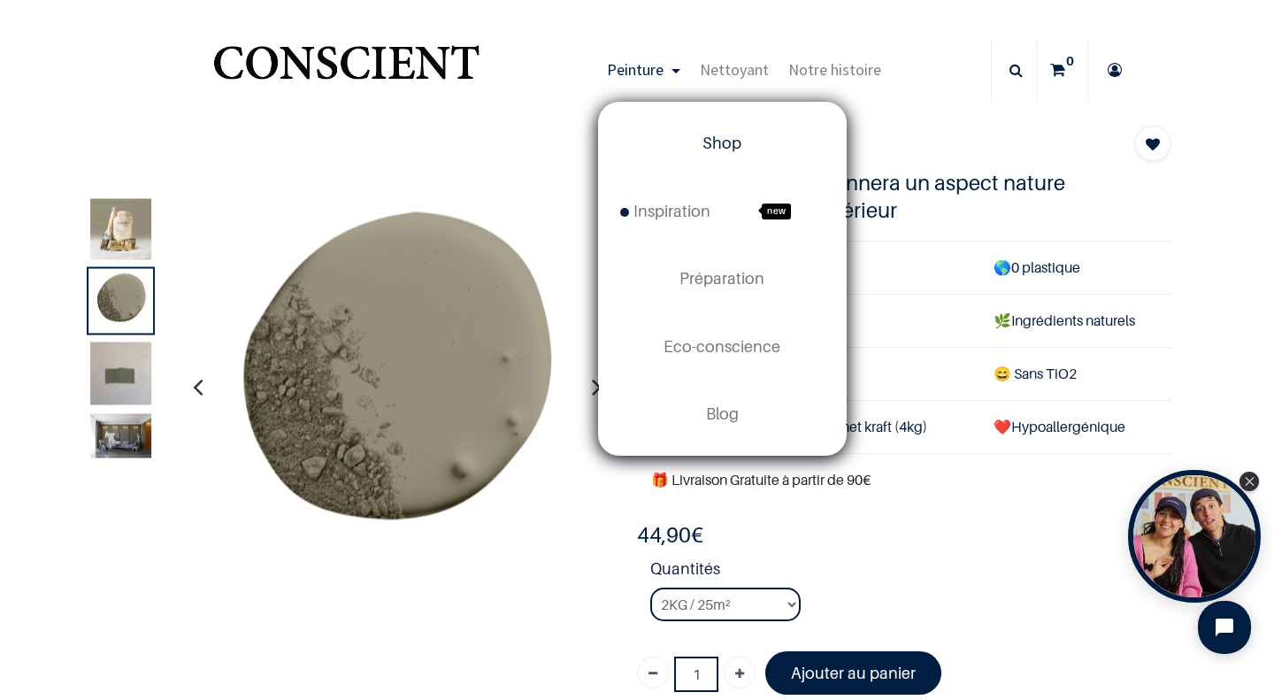
click at [707, 150] on span "Shop" at bounding box center [721, 143] width 39 height 19
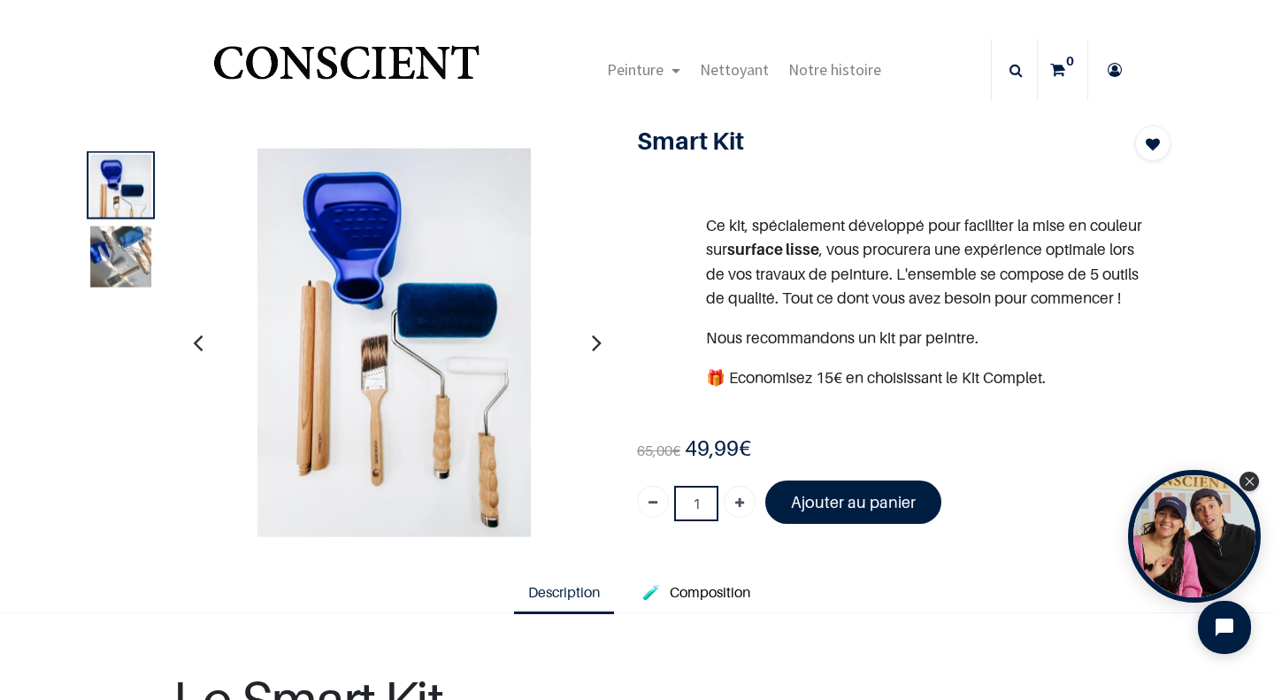
click at [119, 280] on img at bounding box center [120, 256] width 61 height 61
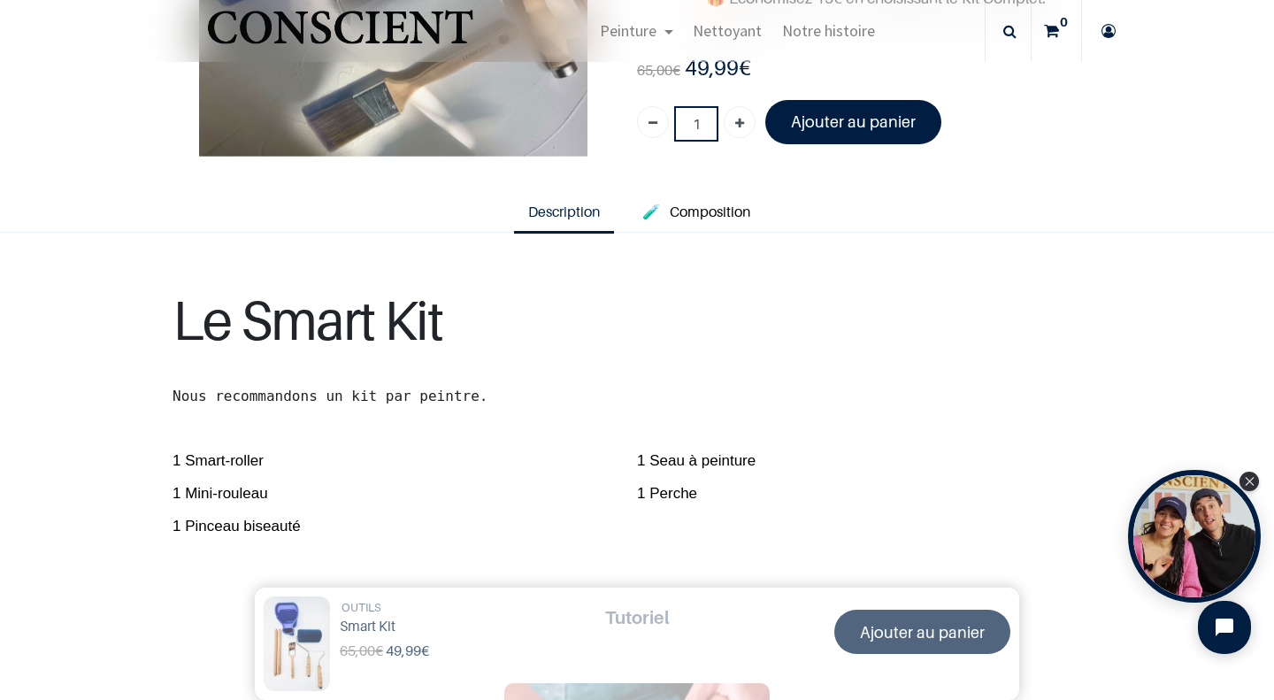
scroll to position [346, 0]
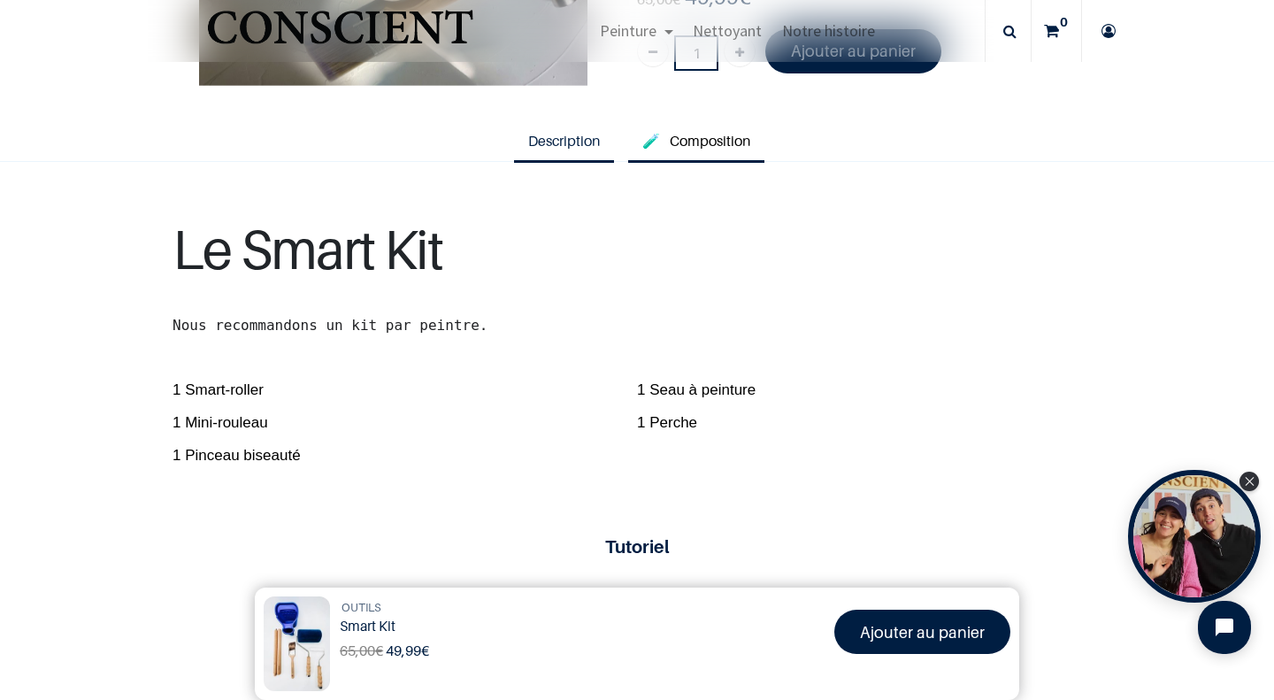
click at [682, 150] on span "Composition" at bounding box center [710, 141] width 81 height 18
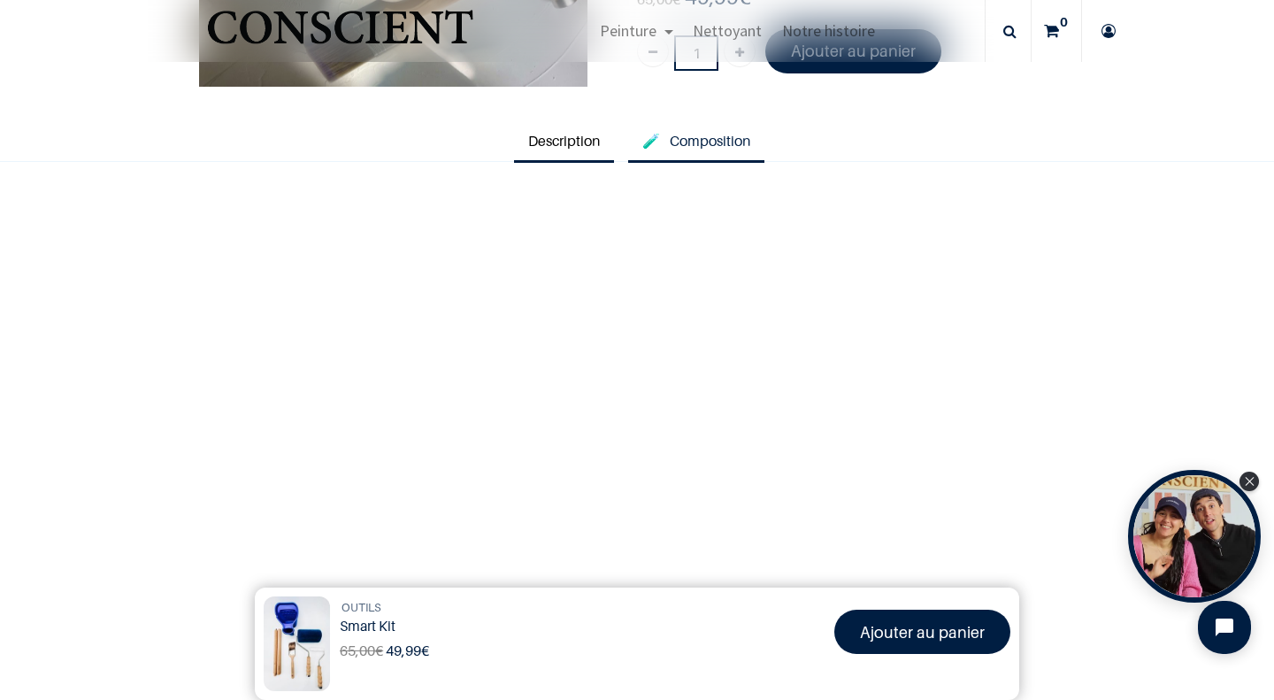
click at [540, 150] on span "Description" at bounding box center [564, 141] width 72 height 18
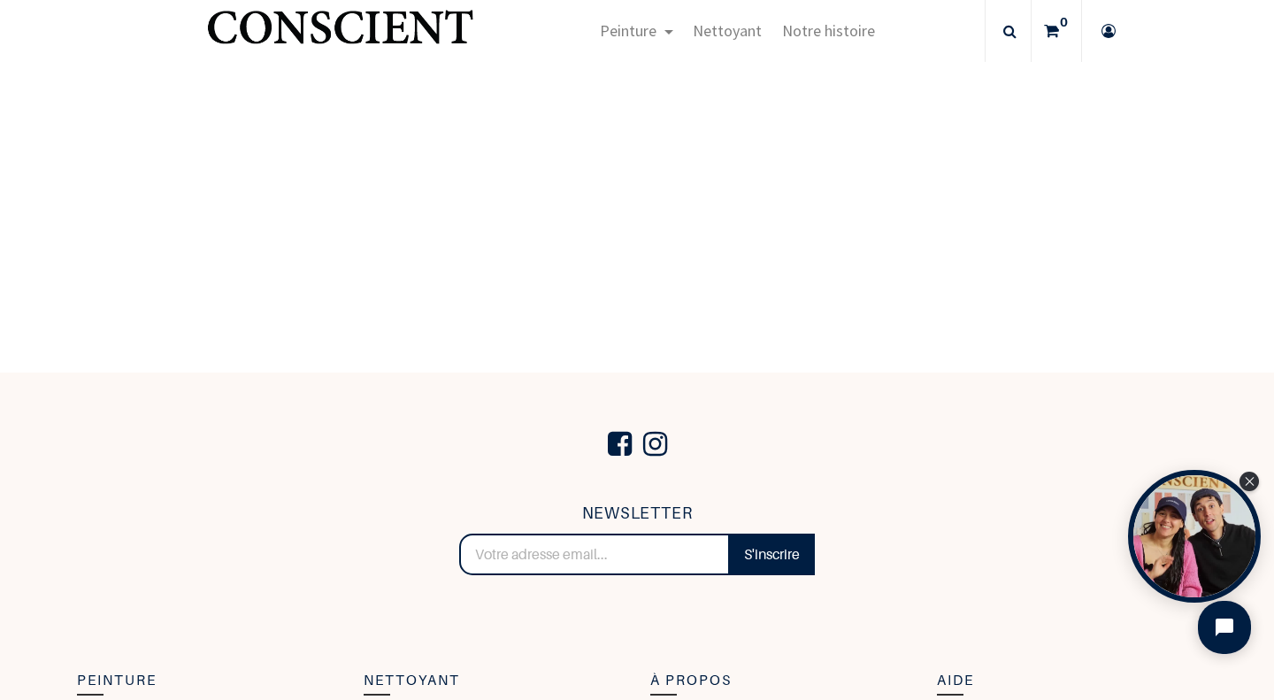
scroll to position [1779, 0]
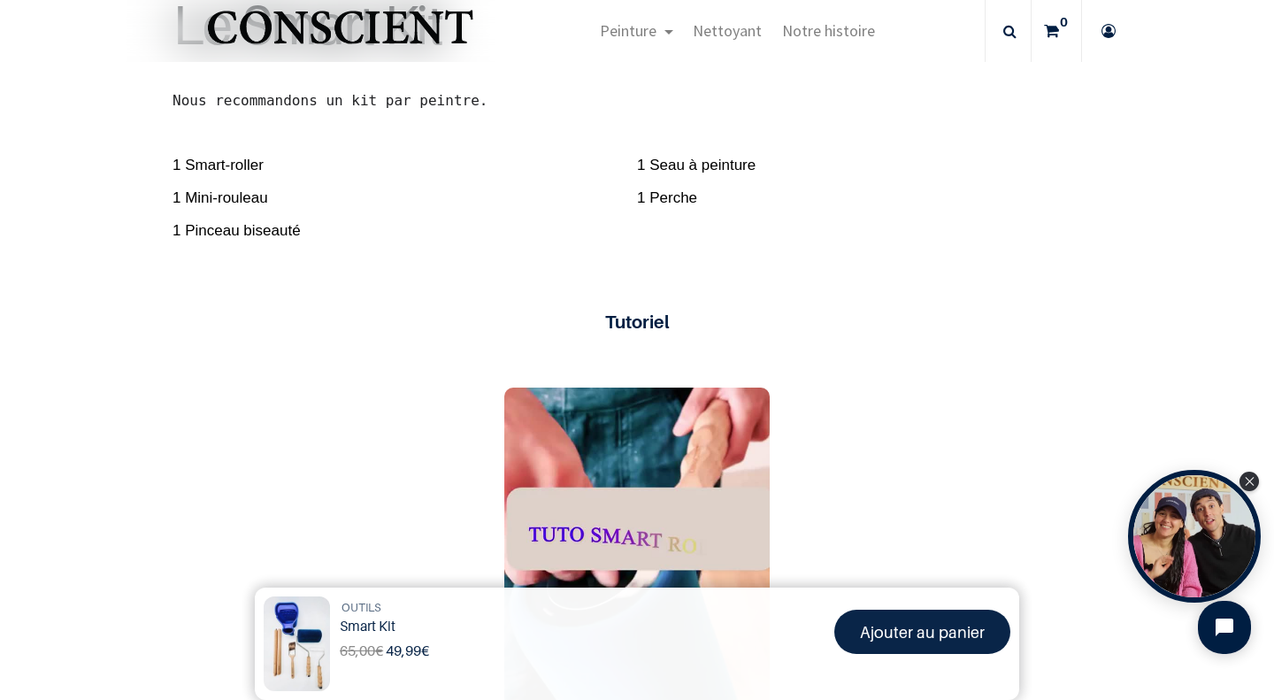
scroll to position [193, 0]
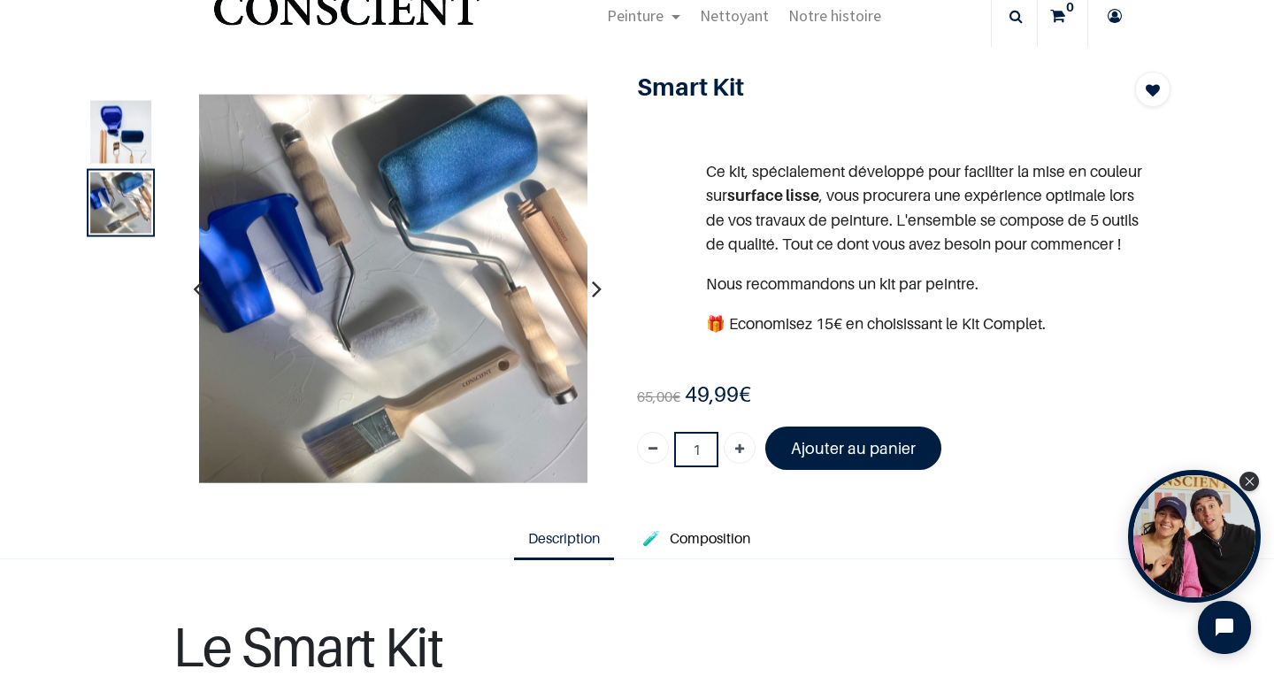
scroll to position [67, 0]
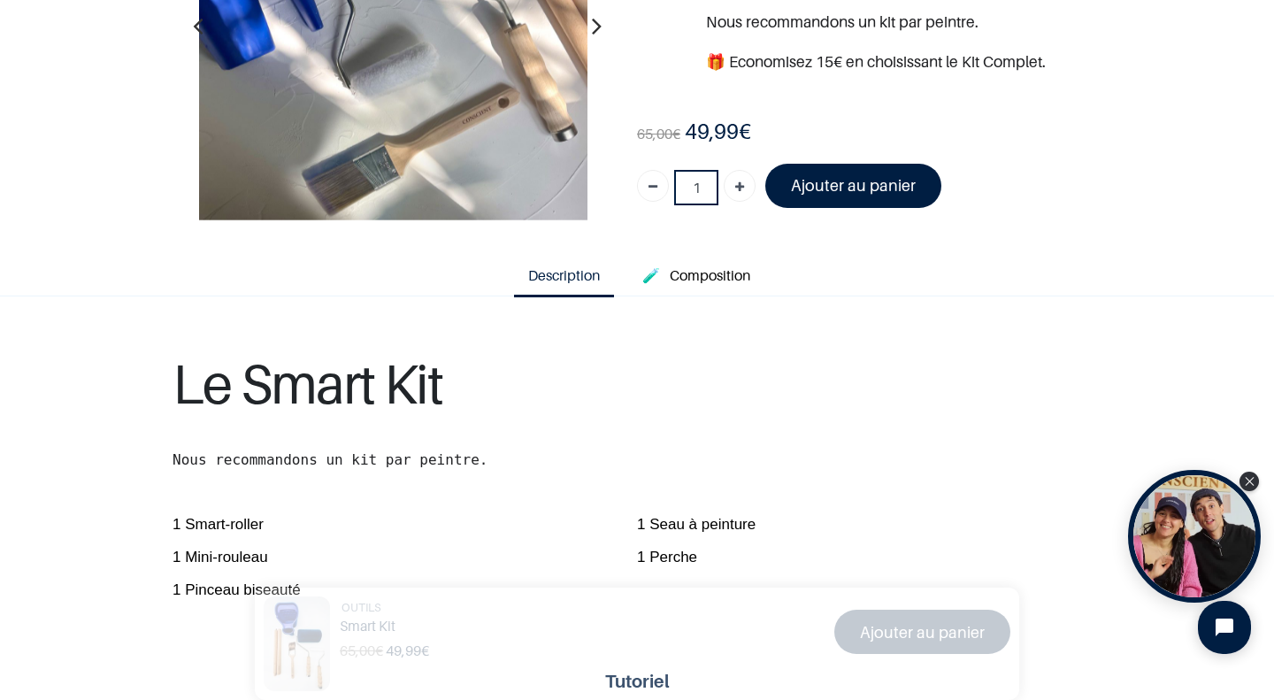
scroll to position [213, 0]
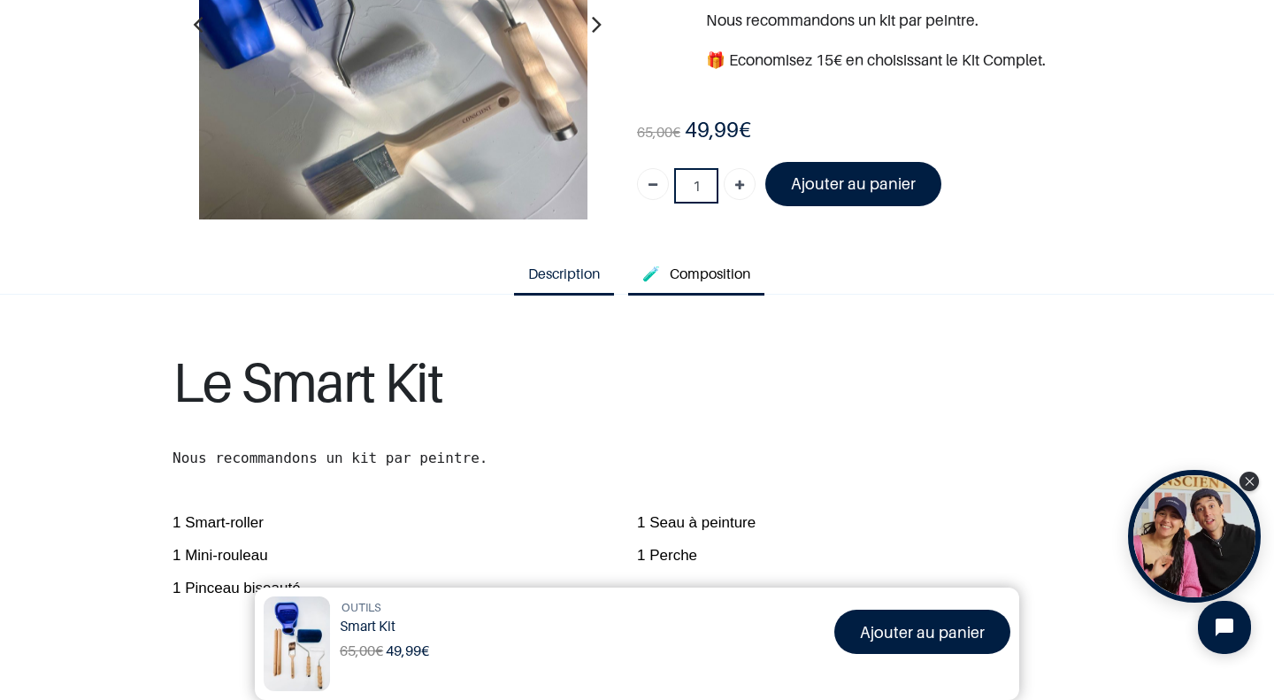
click at [685, 282] on span "Composition" at bounding box center [710, 274] width 81 height 18
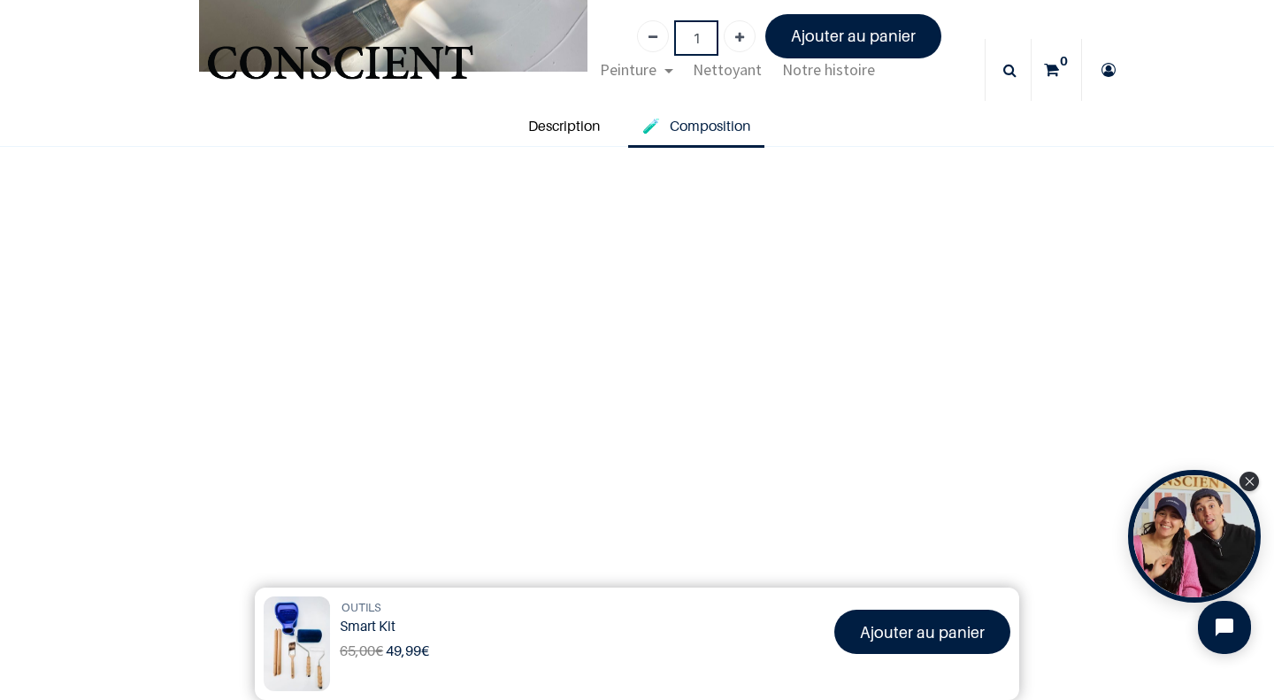
scroll to position [134, 0]
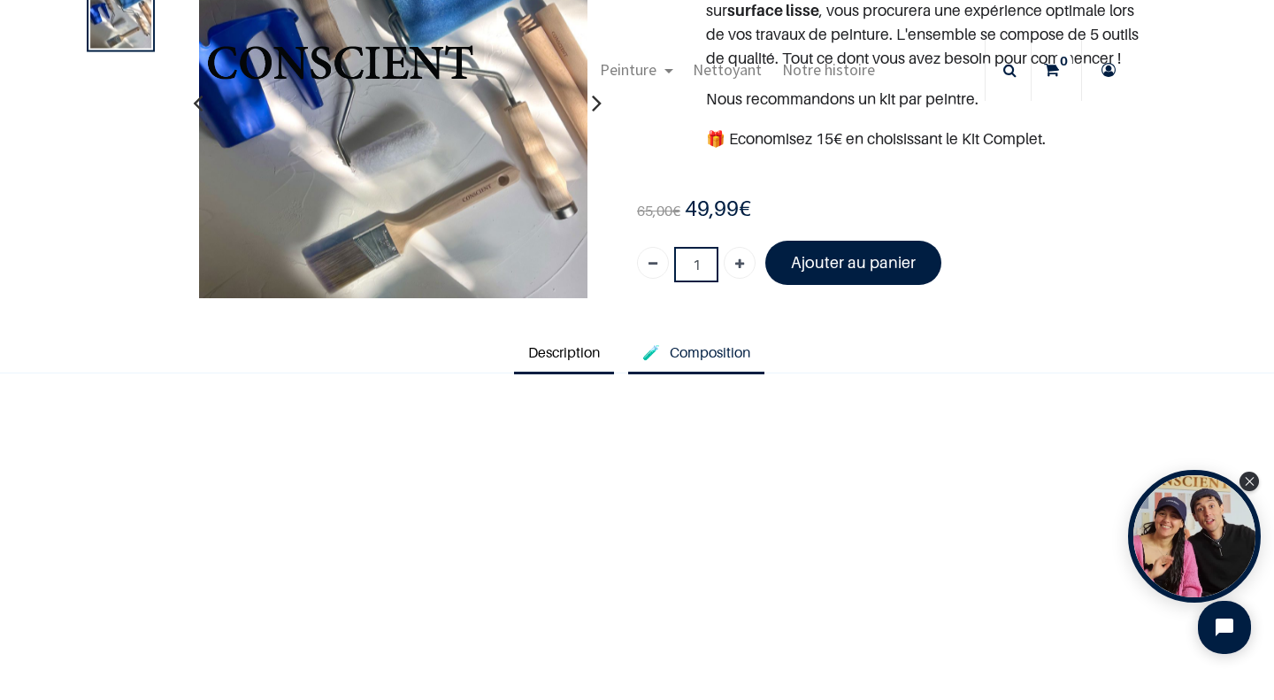
click at [564, 364] on link "Description" at bounding box center [564, 354] width 100 height 41
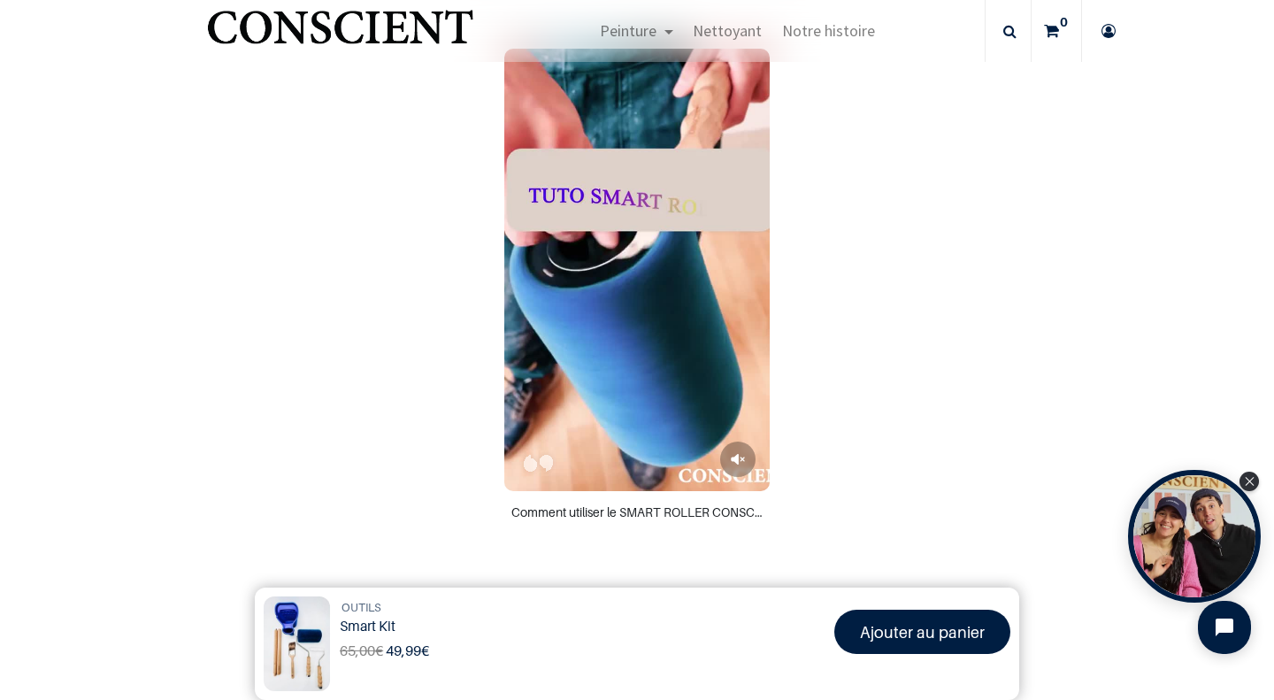
scroll to position [909, 0]
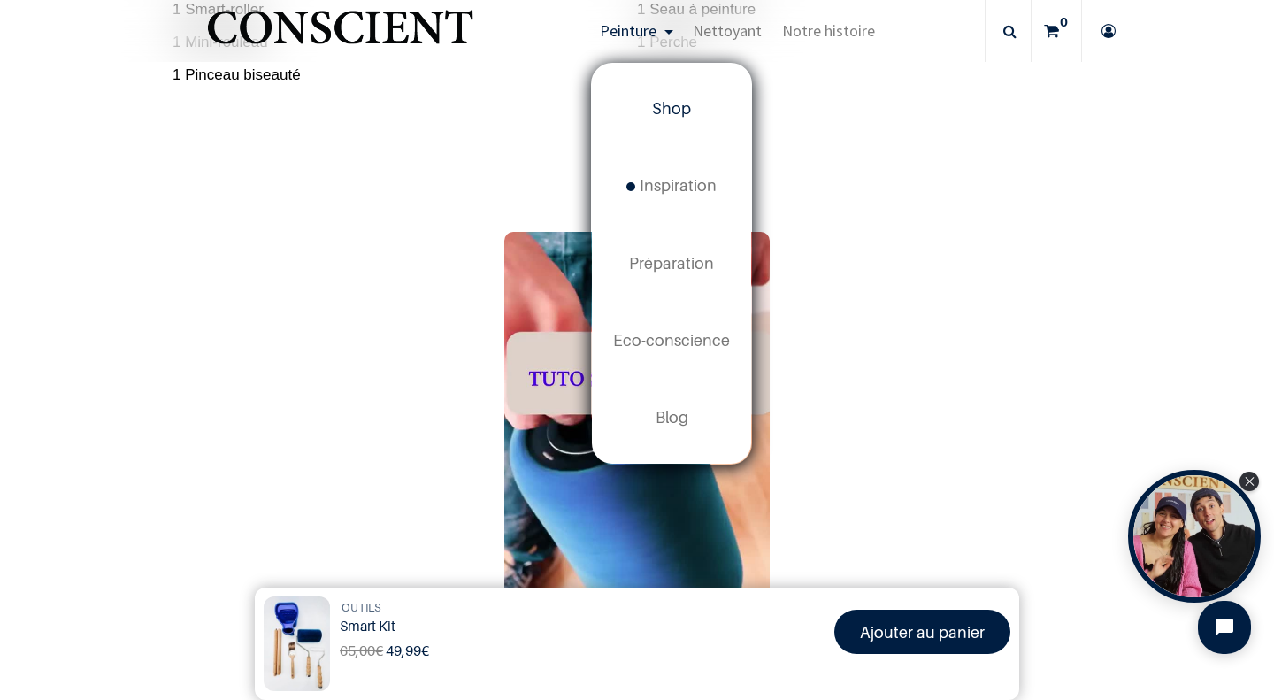
click at [651, 105] on link "Shop" at bounding box center [671, 109] width 159 height 77
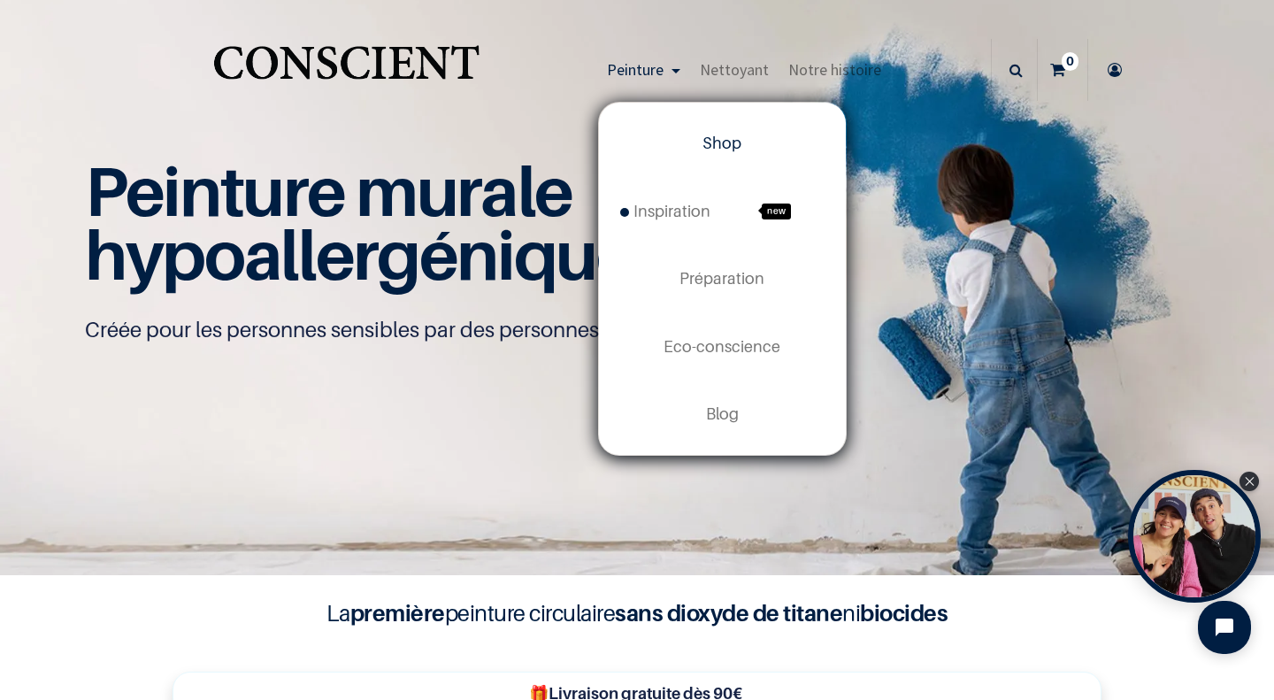
click at [710, 142] on span "Shop" at bounding box center [721, 143] width 39 height 19
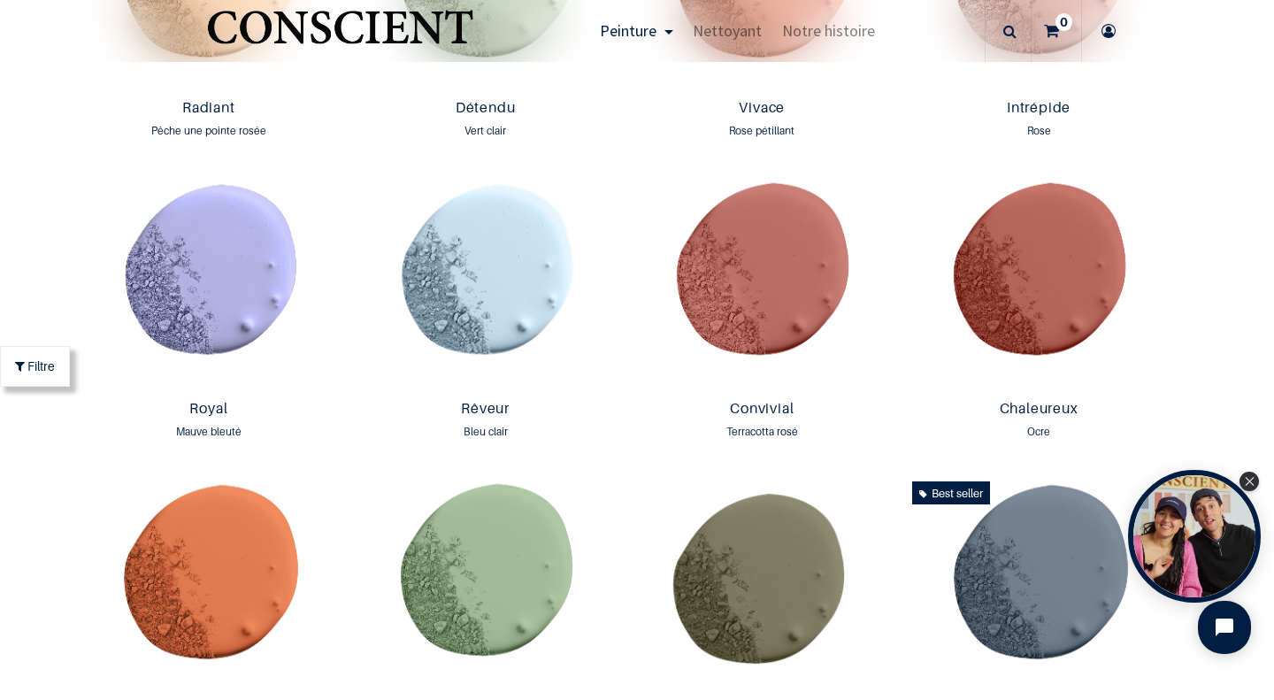
scroll to position [2007, 0]
click at [502, 268] on img at bounding box center [485, 282] width 268 height 219
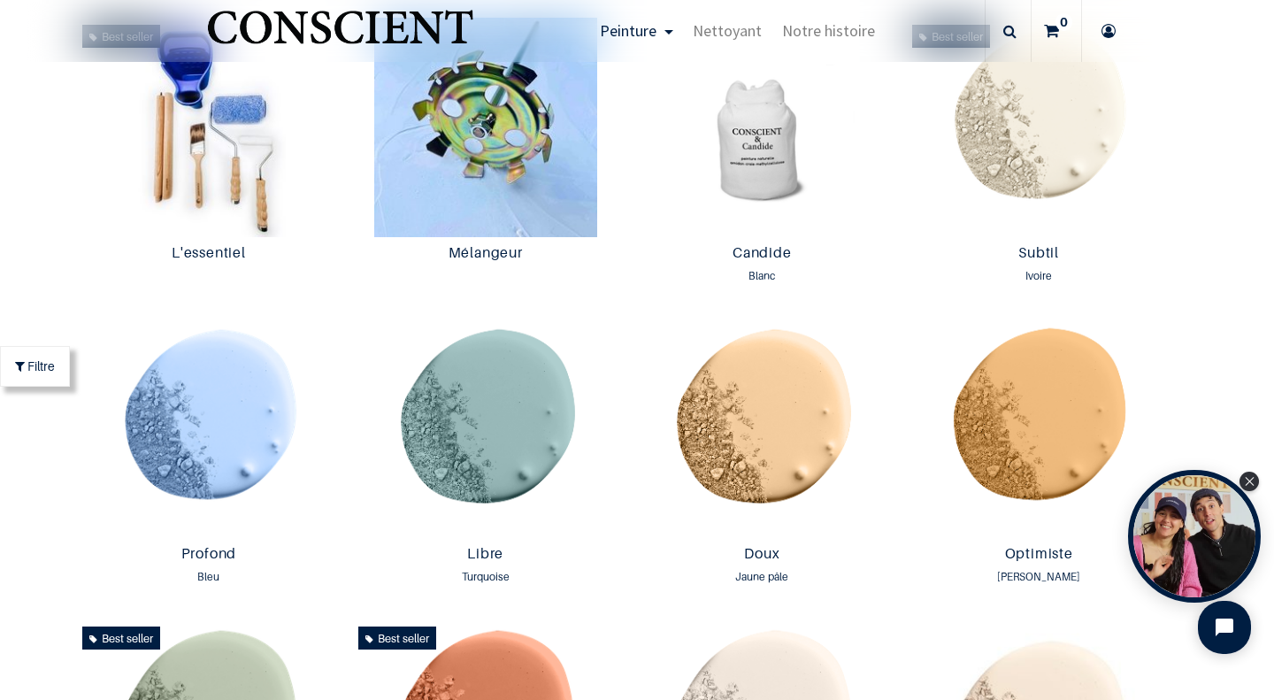
scroll to position [1019, 0]
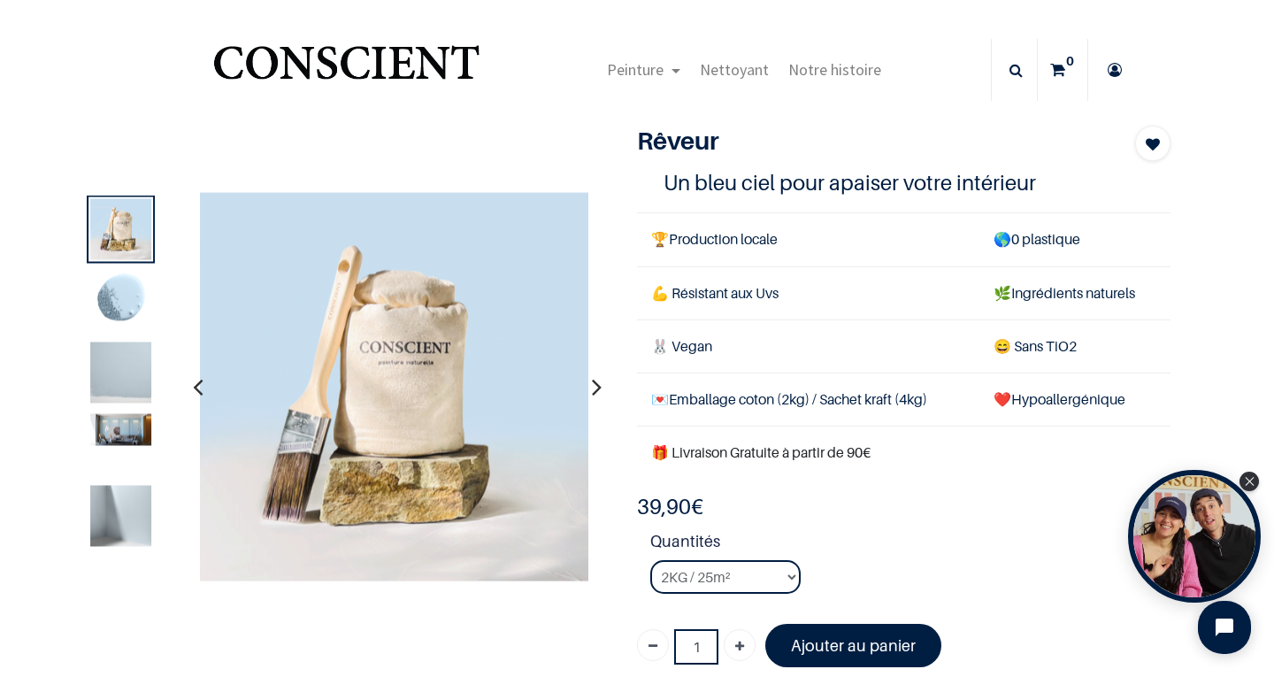
click at [104, 436] on img at bounding box center [120, 430] width 61 height 32
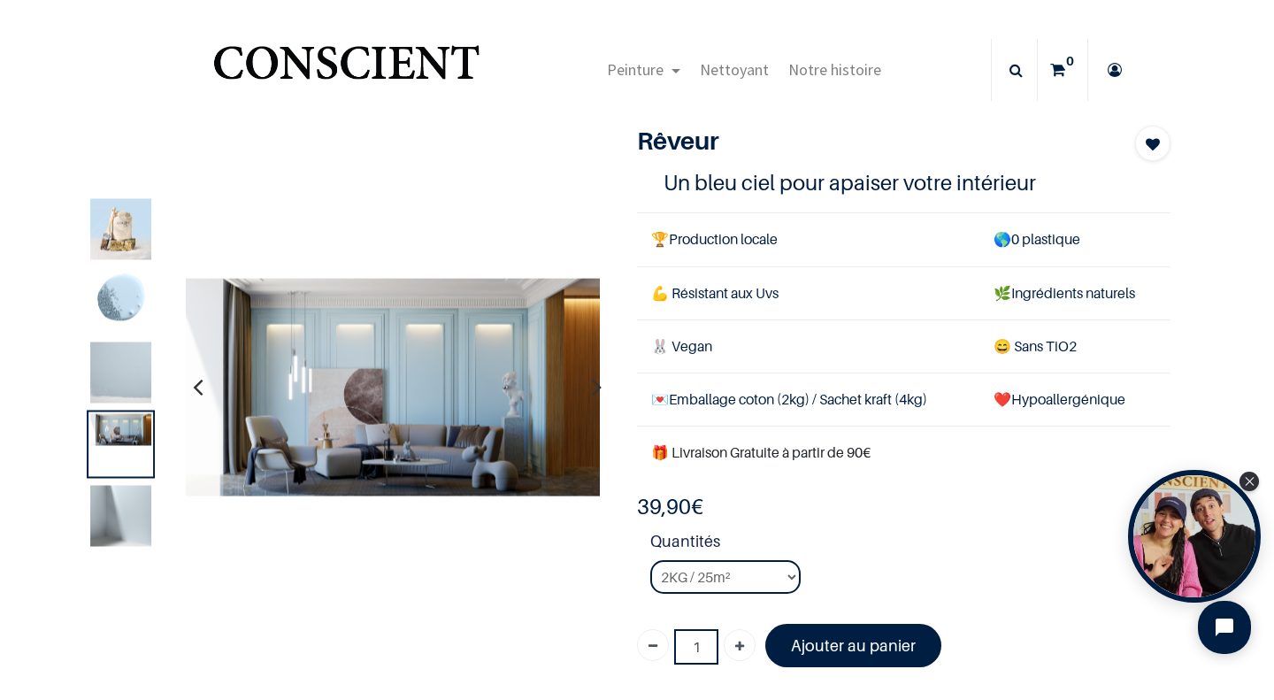
click at [103, 371] on img at bounding box center [120, 372] width 61 height 61
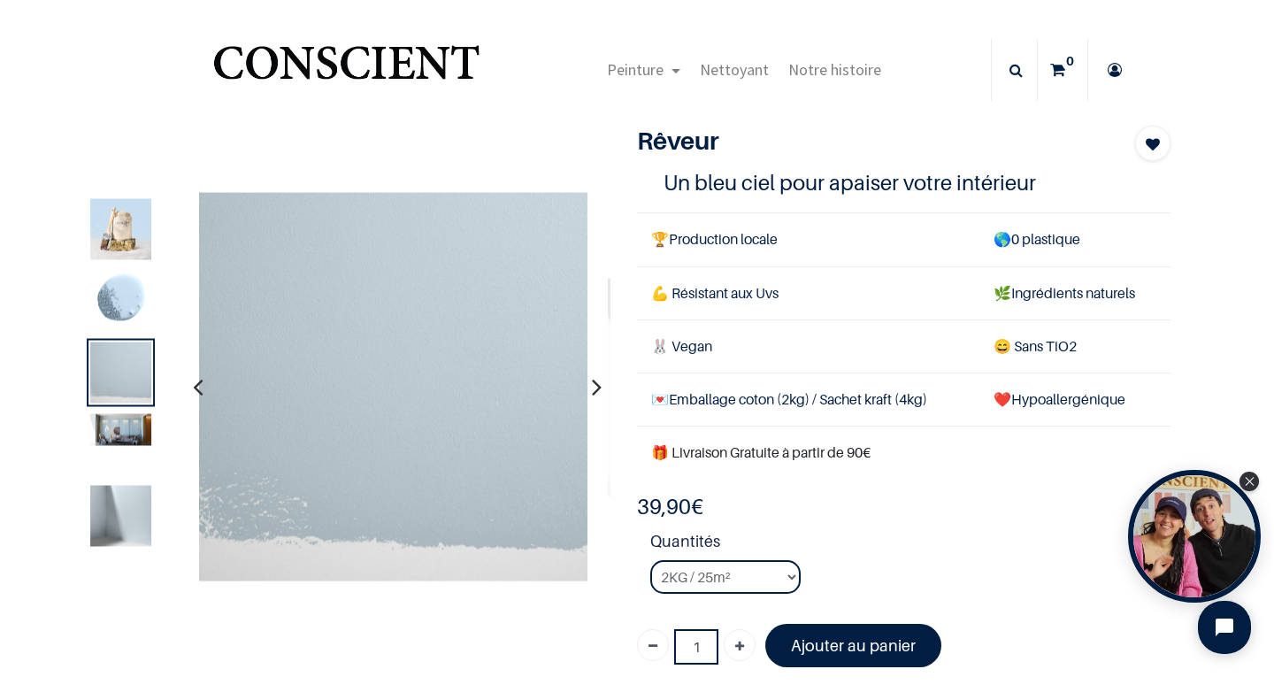
click at [96, 518] on img at bounding box center [120, 516] width 61 height 61
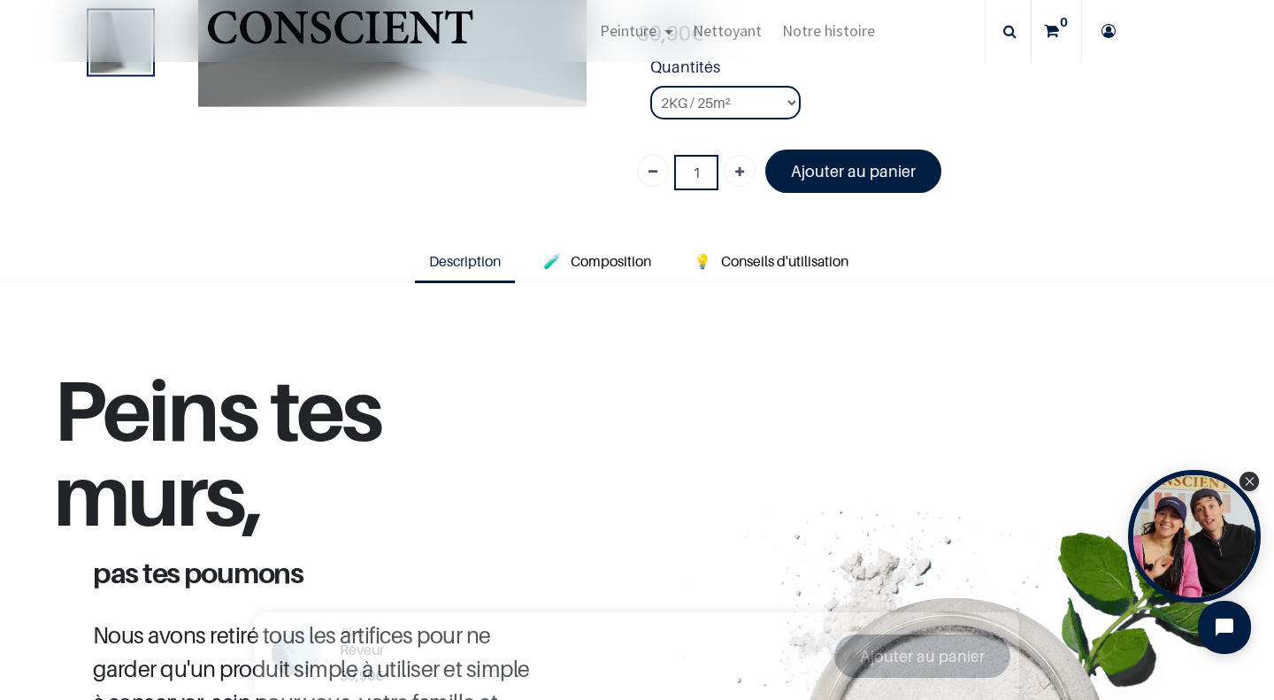
scroll to position [400, 0]
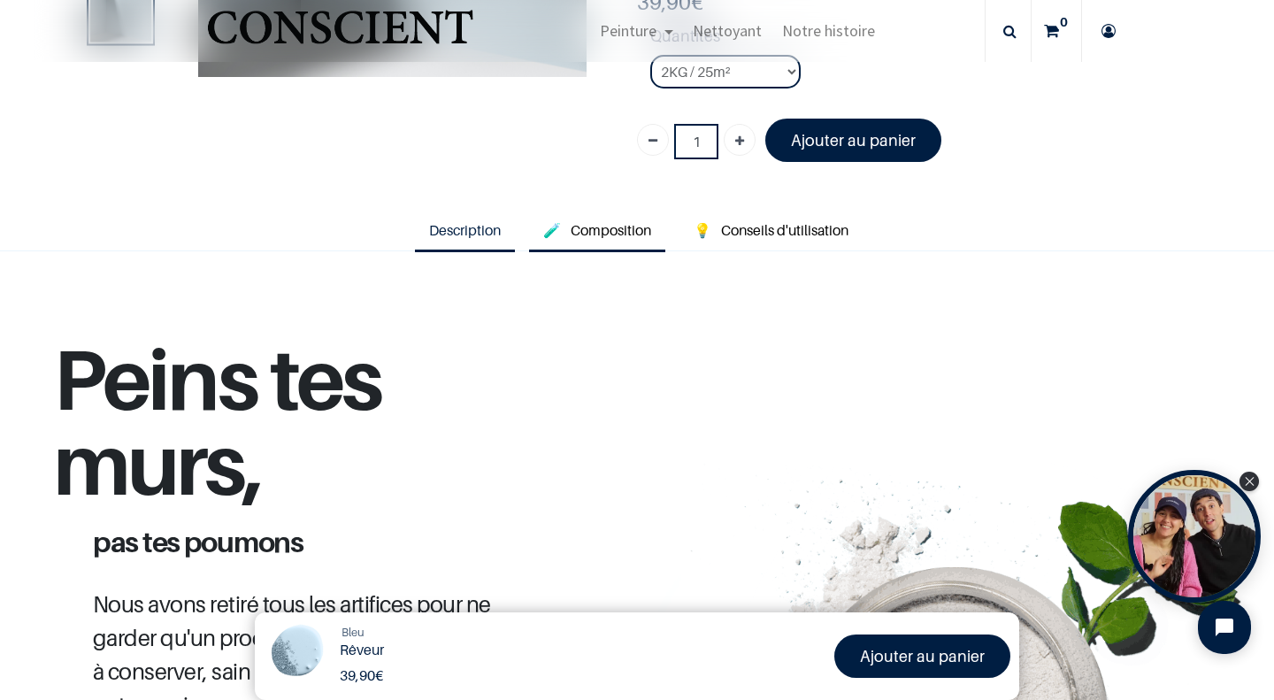
click at [616, 228] on span "Composition" at bounding box center [611, 230] width 81 height 18
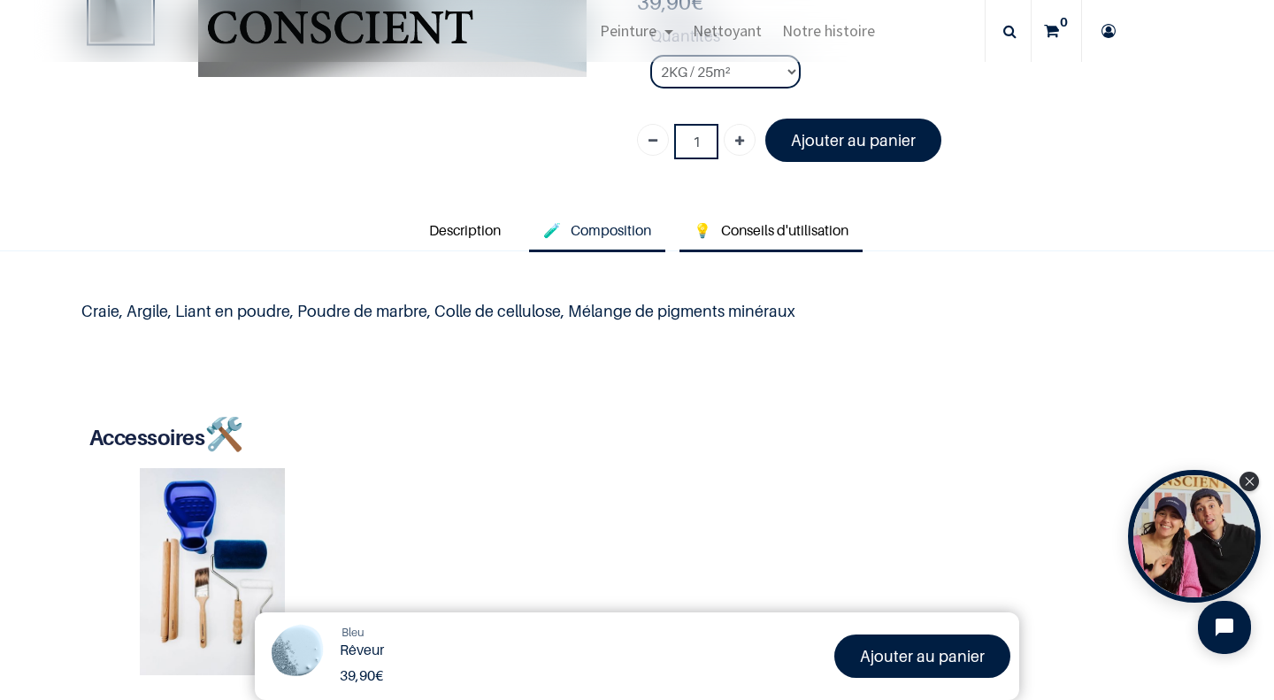
click at [762, 240] on link "💡 Conseils d'utilisation" at bounding box center [770, 231] width 183 height 41
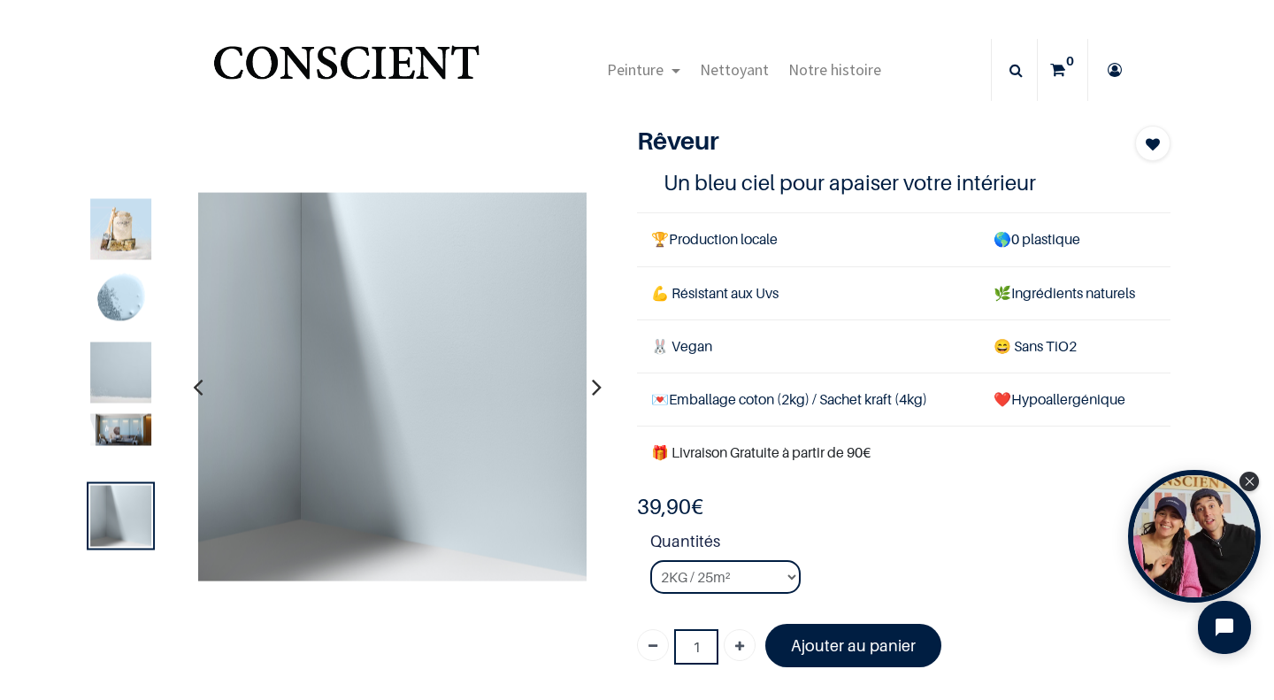
click at [117, 298] on img at bounding box center [120, 301] width 61 height 61
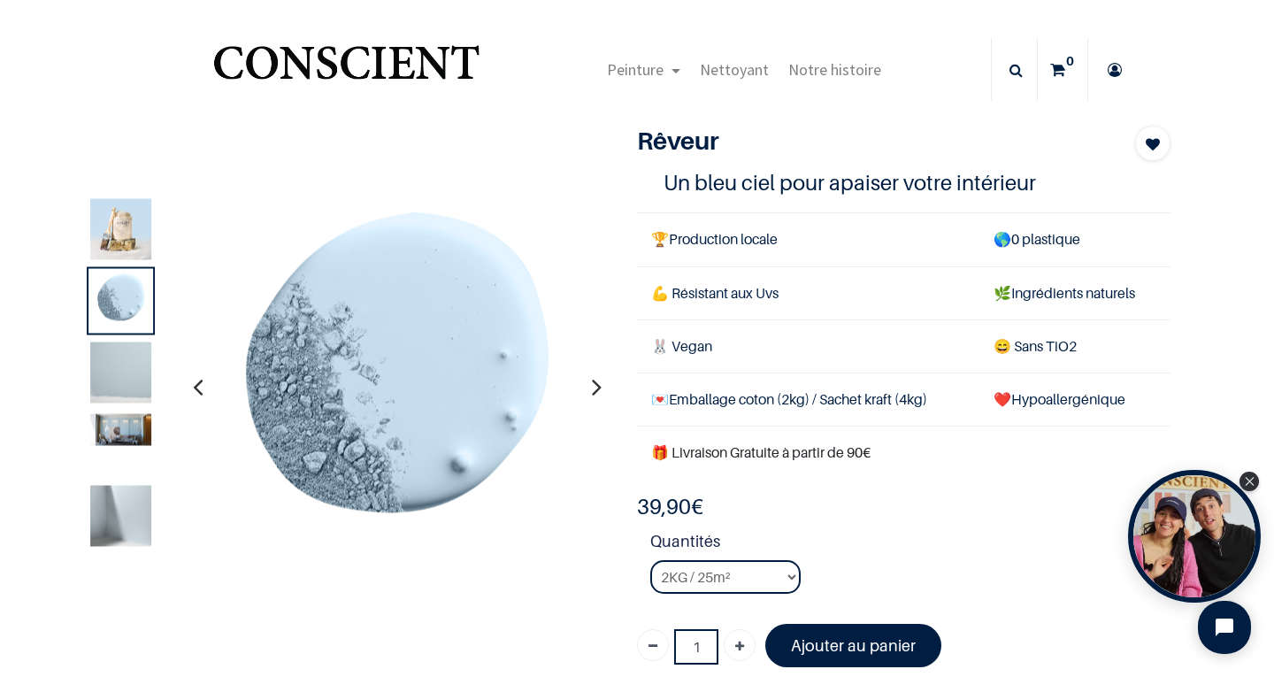
click at [104, 380] on img at bounding box center [120, 372] width 61 height 61
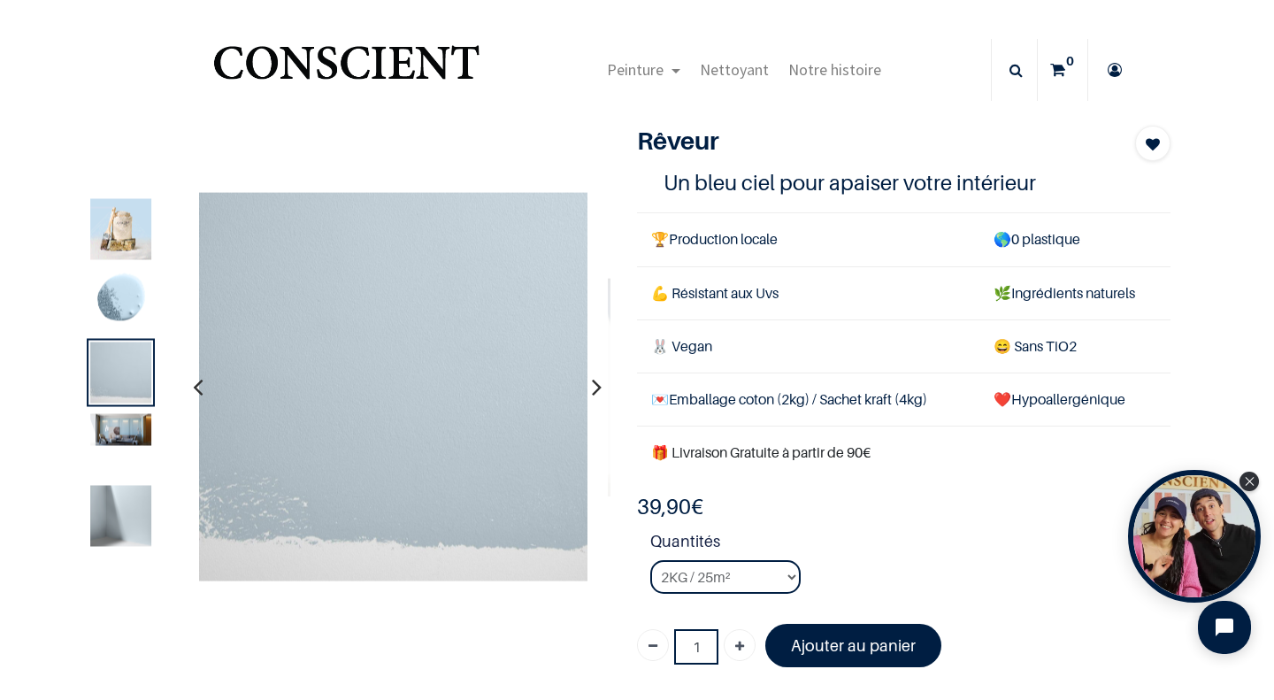
click at [96, 429] on img at bounding box center [120, 430] width 61 height 32
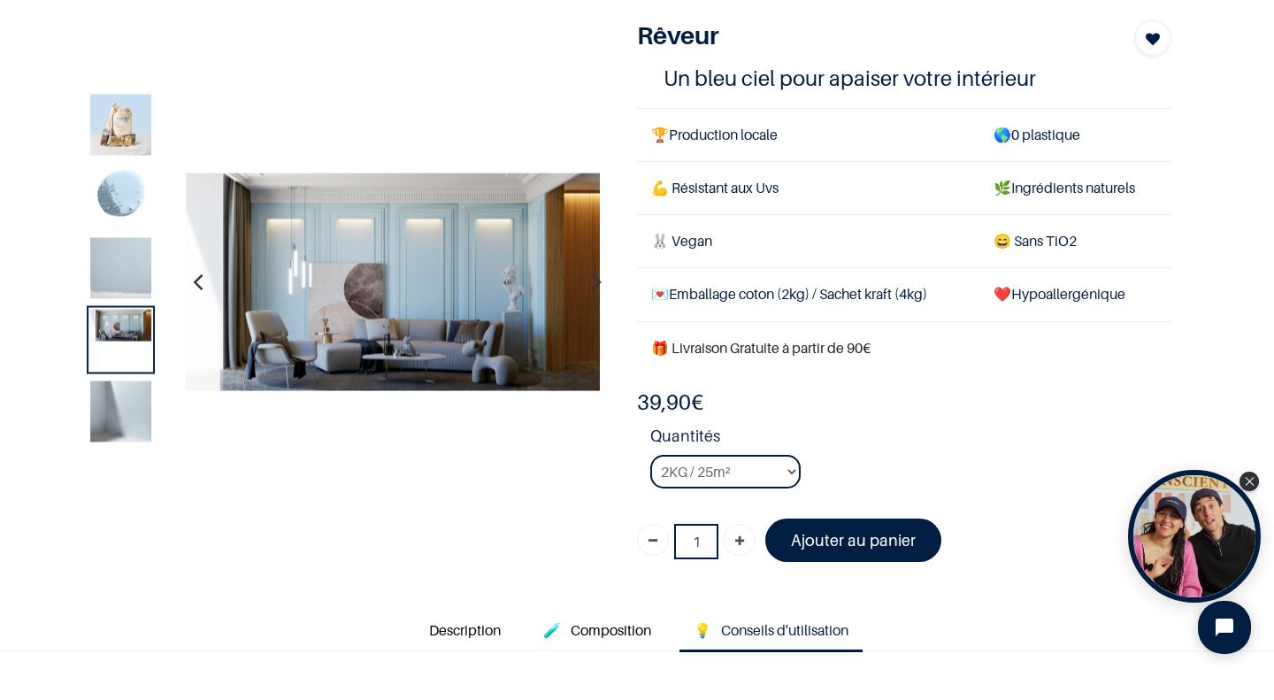
scroll to position [207, 0]
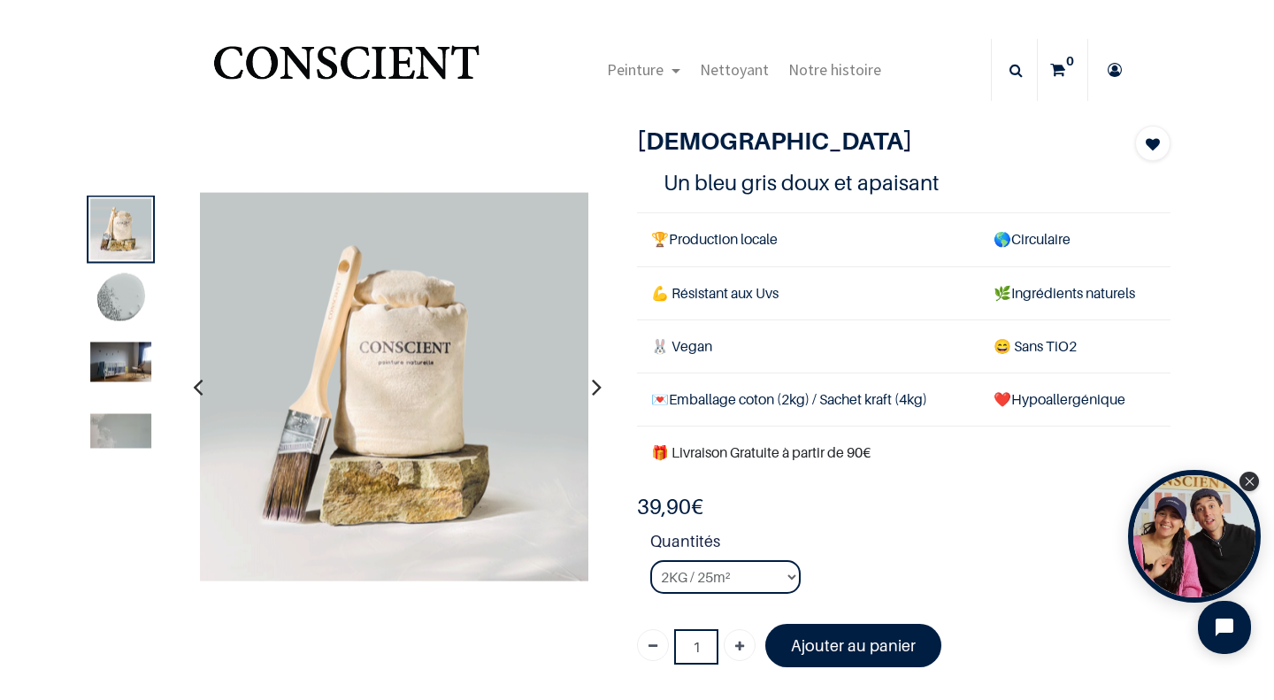
click at [97, 351] on img at bounding box center [120, 362] width 61 height 40
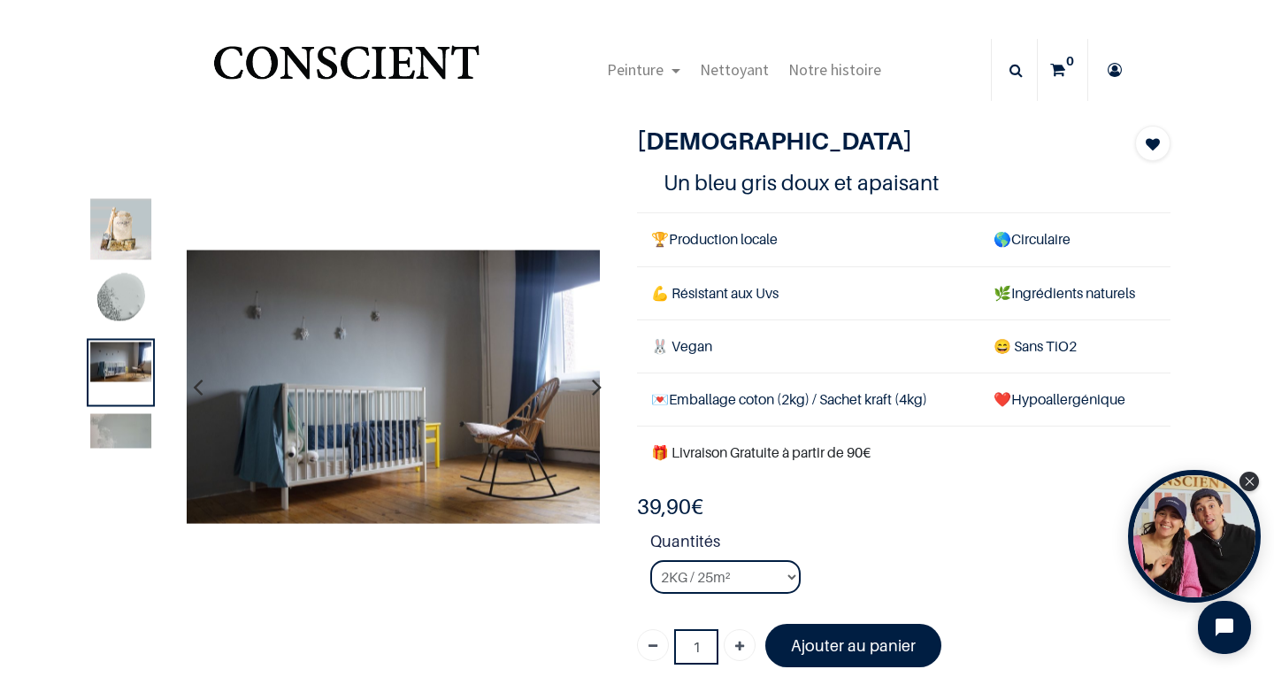
click at [97, 406] on div at bounding box center [121, 373] width 68 height 68
click at [102, 426] on img at bounding box center [120, 431] width 61 height 35
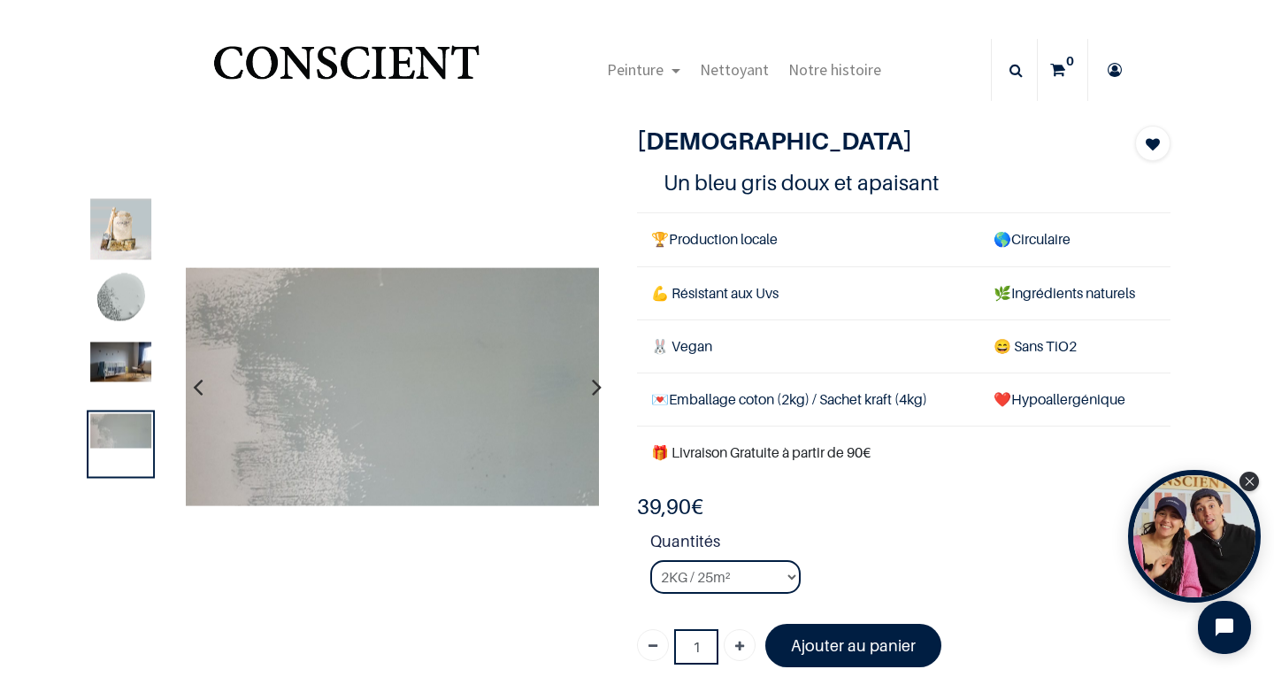
click at [104, 316] on img at bounding box center [120, 301] width 61 height 61
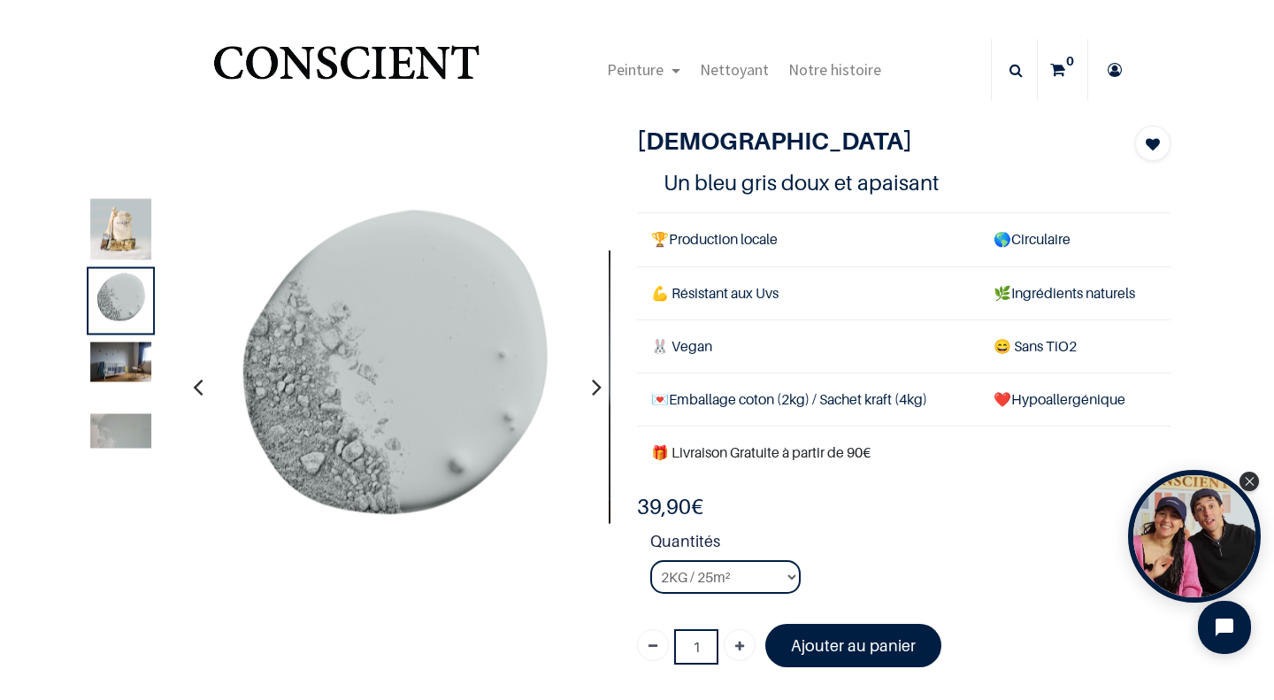
click at [103, 362] on img at bounding box center [120, 362] width 61 height 40
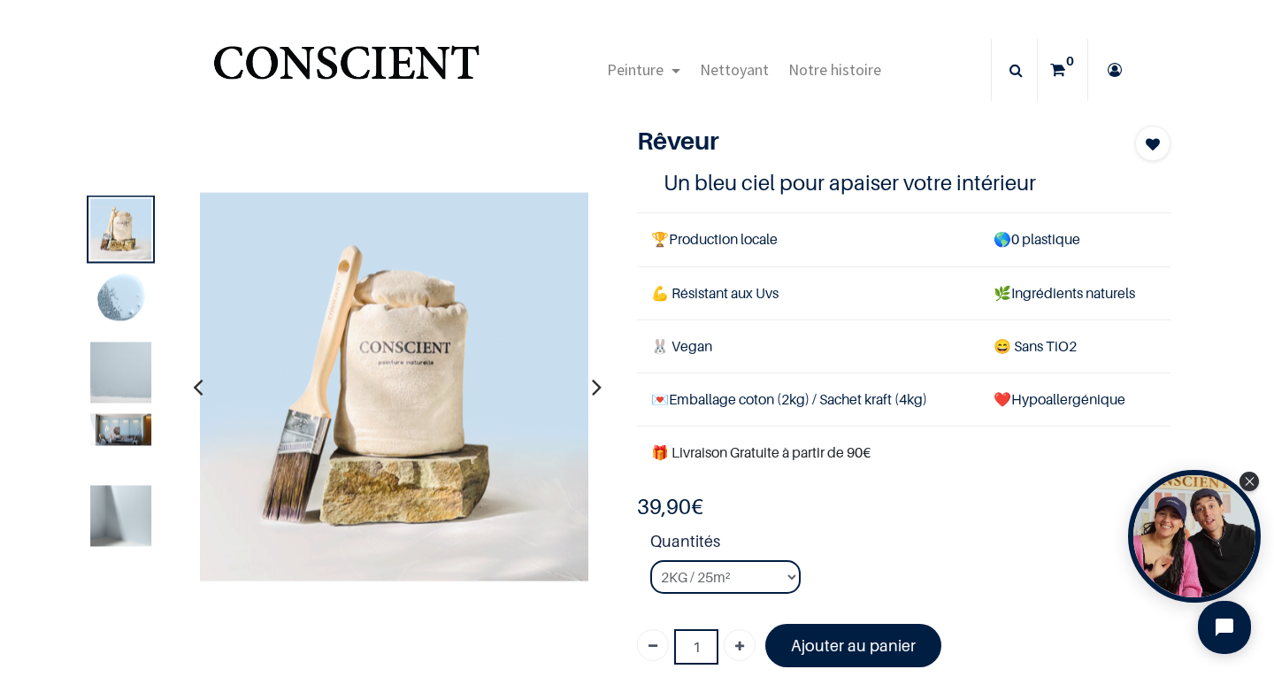
click at [97, 367] on img at bounding box center [120, 372] width 61 height 61
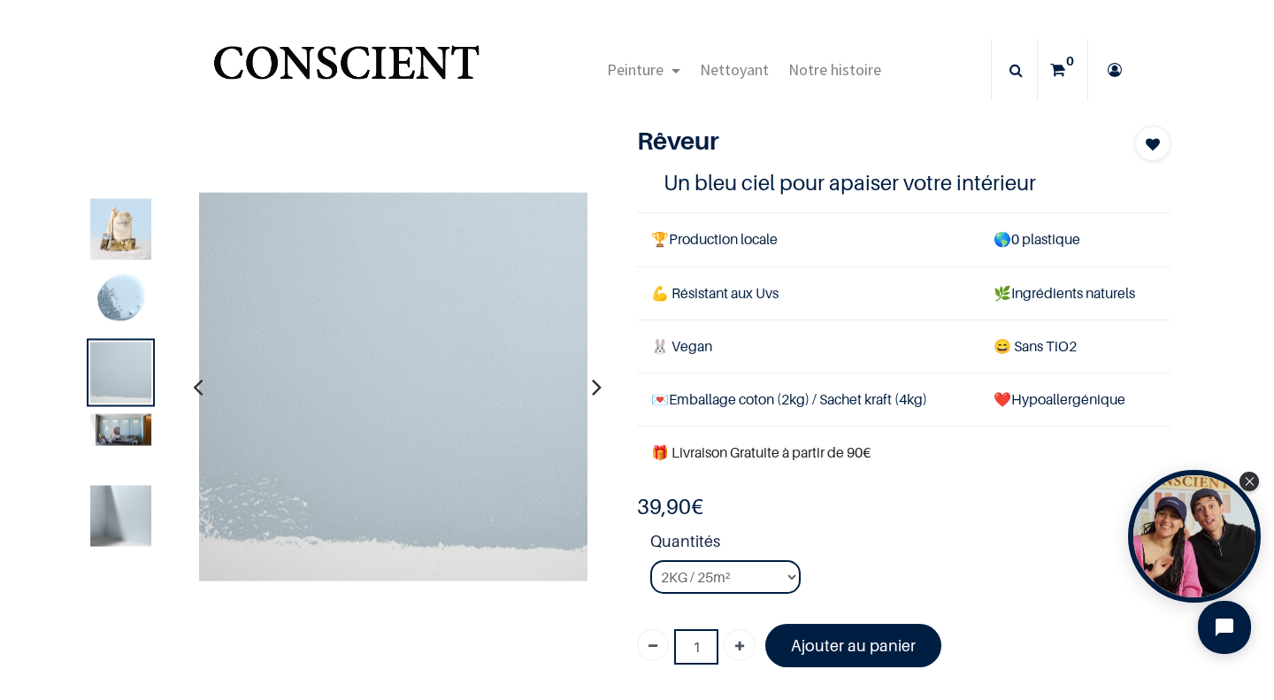
click at [111, 438] on img at bounding box center [120, 430] width 61 height 32
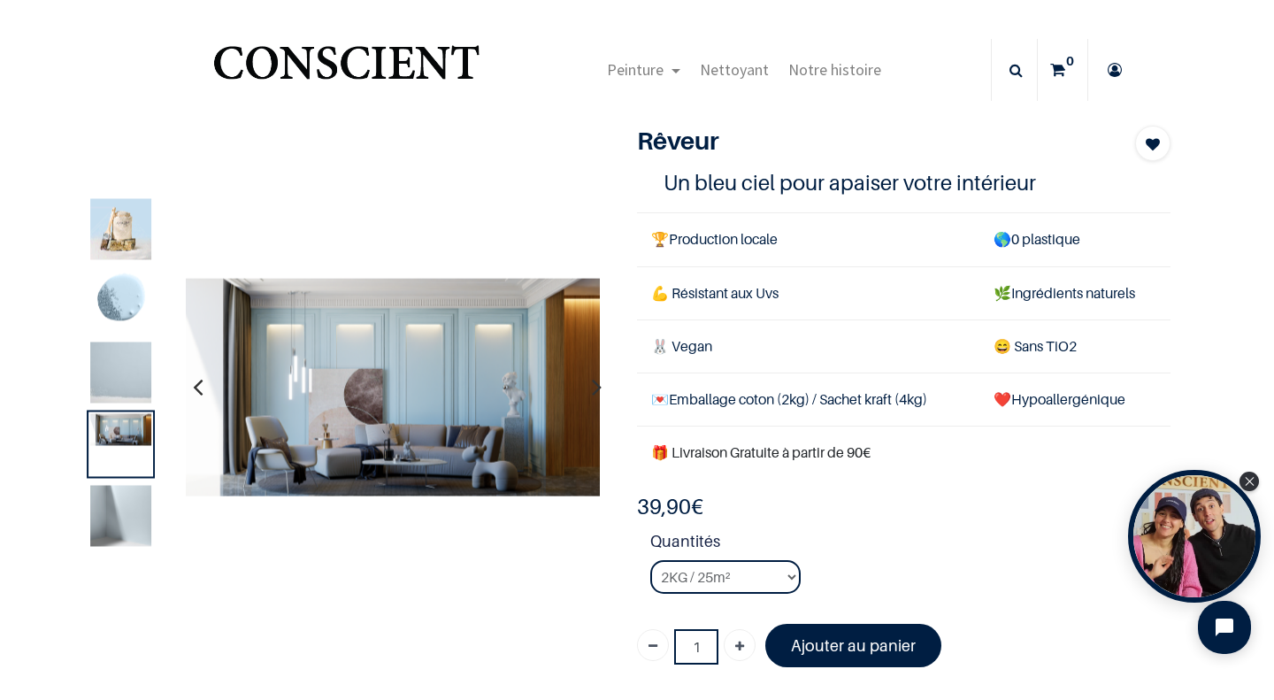
click at [110, 505] on img at bounding box center [120, 516] width 61 height 61
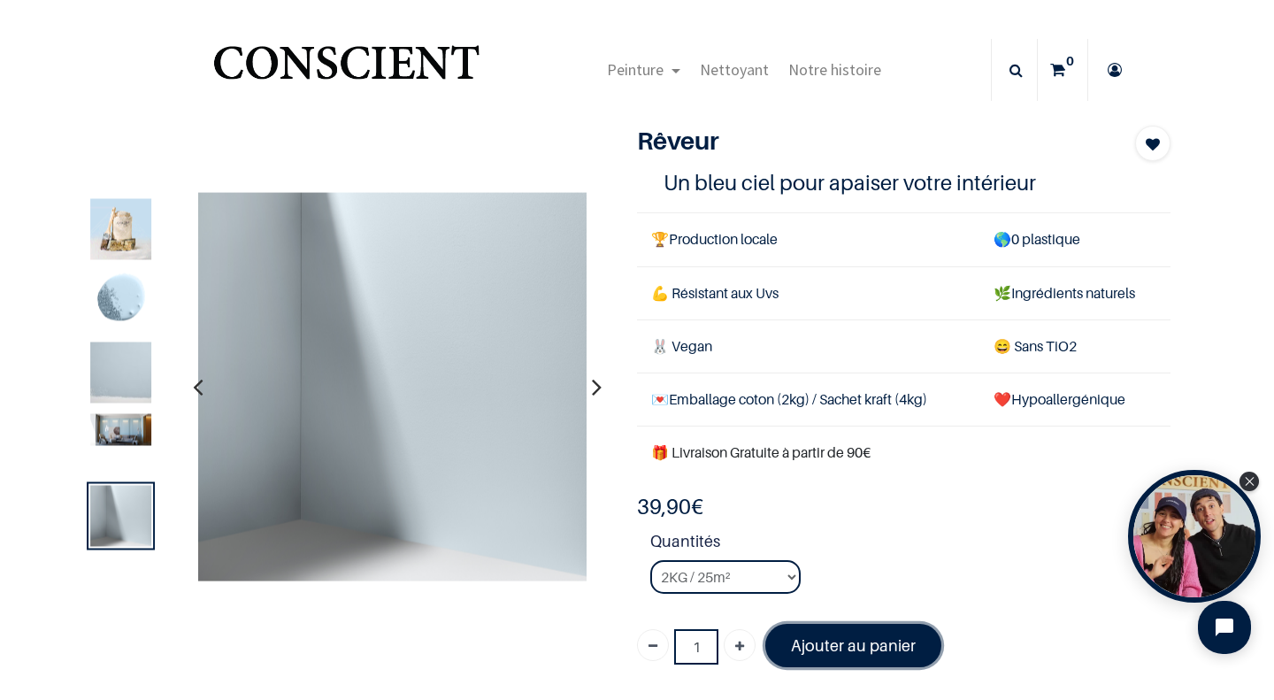
click at [853, 636] on font "Ajouter au panier" at bounding box center [853, 645] width 125 height 19
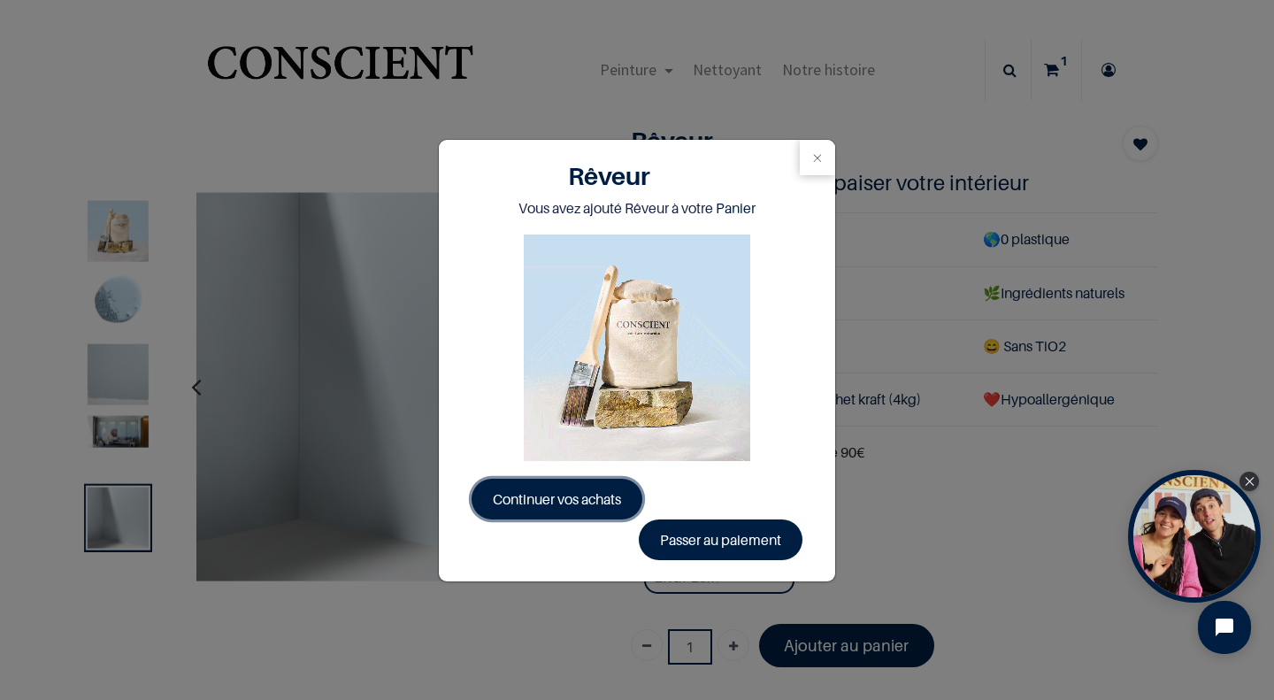
click at [579, 480] on link "Continuer vos achats" at bounding box center [557, 499] width 171 height 41
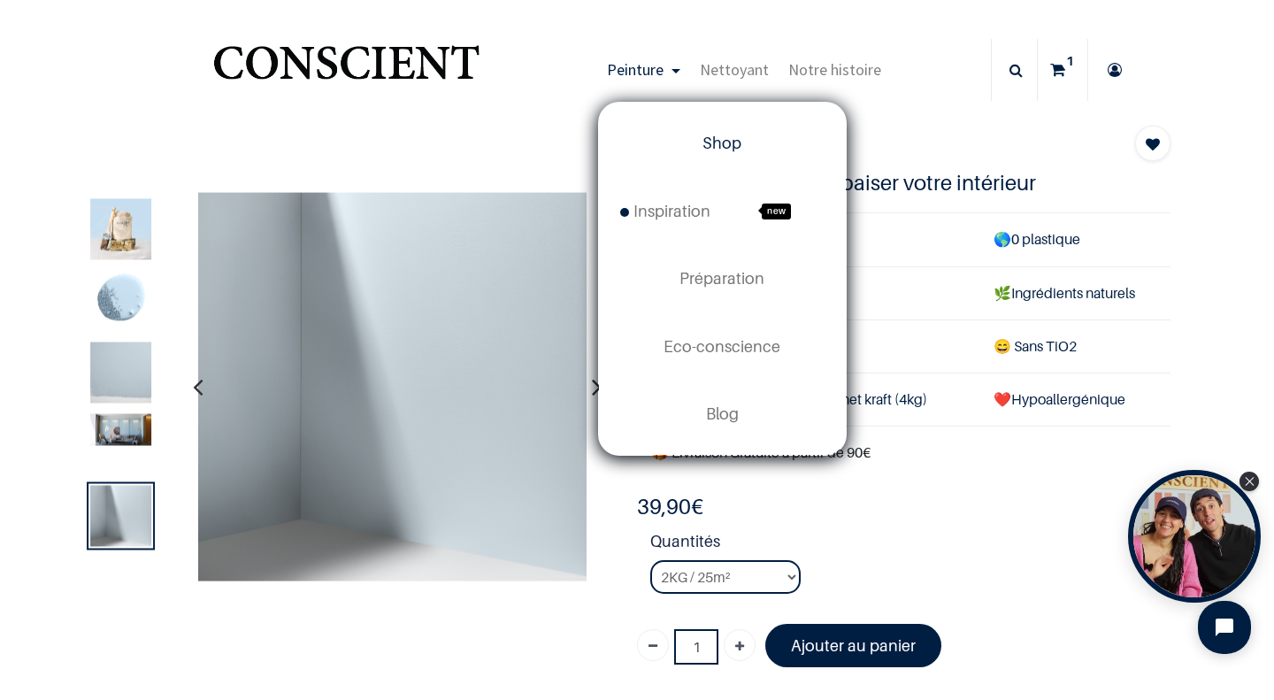
click at [717, 134] on span "Shop" at bounding box center [721, 143] width 39 height 19
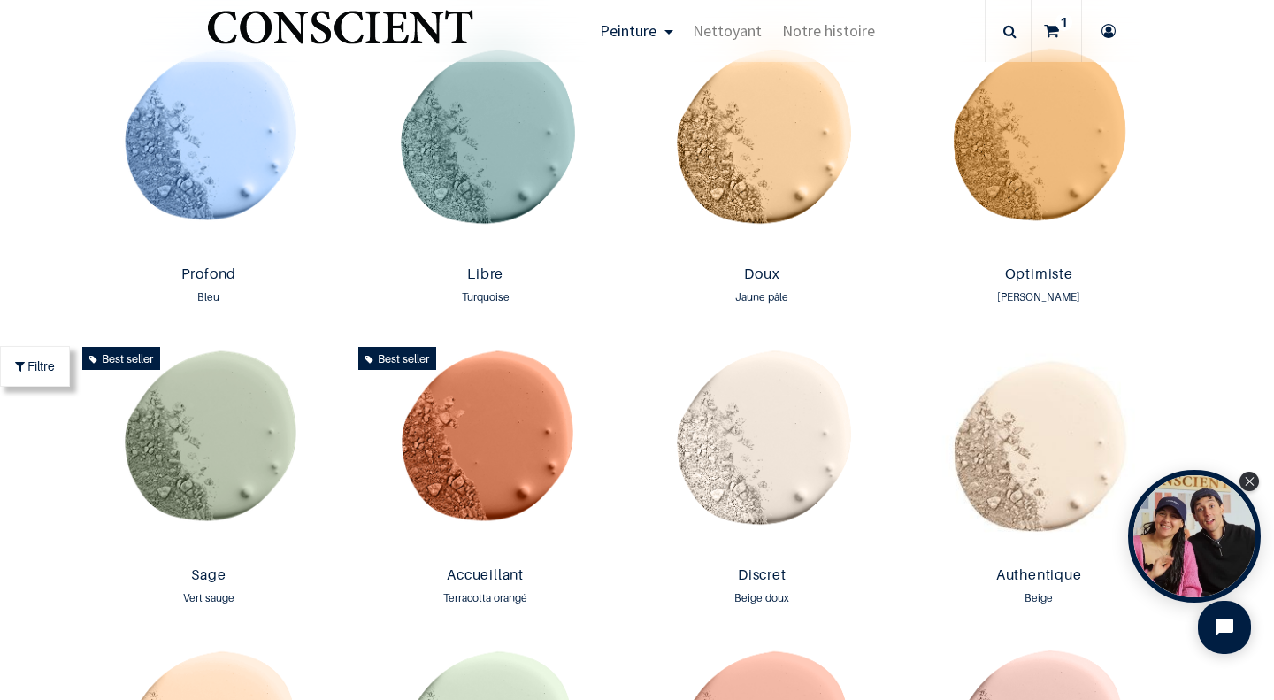
scroll to position [1238, 0]
click at [734, 151] on img at bounding box center [762, 149] width 268 height 219
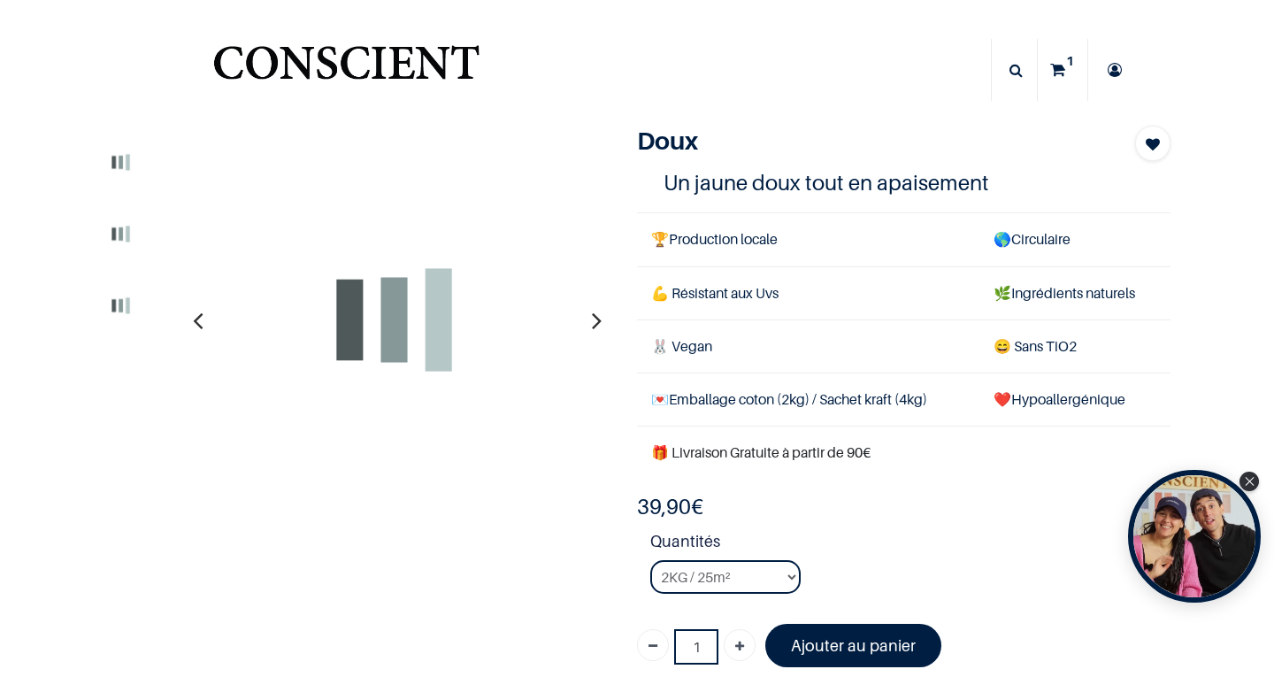
scroll to position [168, 0]
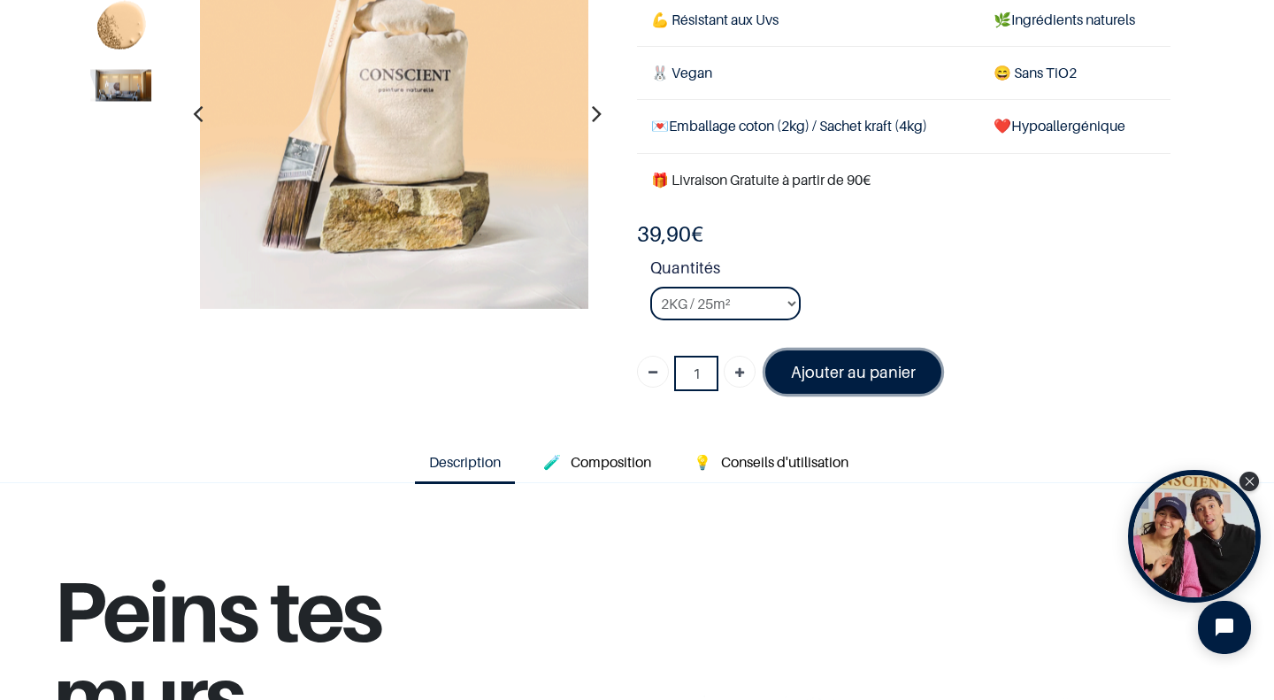
click at [860, 365] on font "Ajouter au panier" at bounding box center [853, 372] width 125 height 19
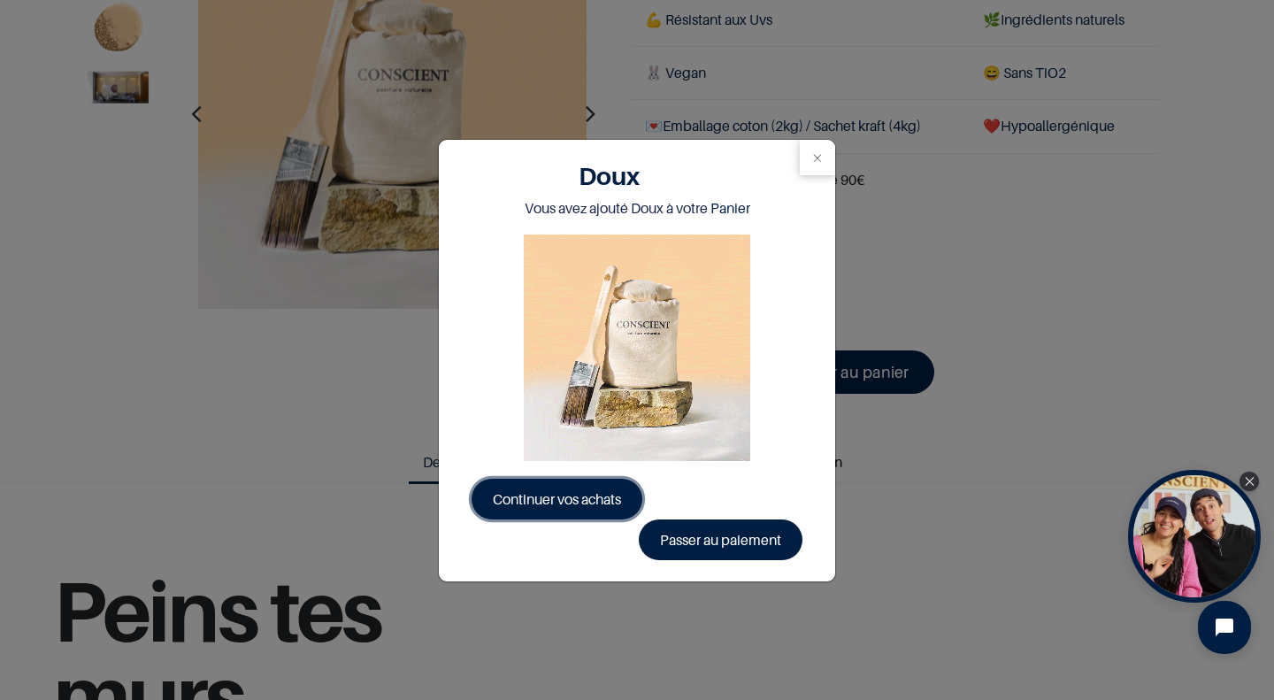
click at [504, 484] on link "Continuer vos achats" at bounding box center [557, 499] width 171 height 41
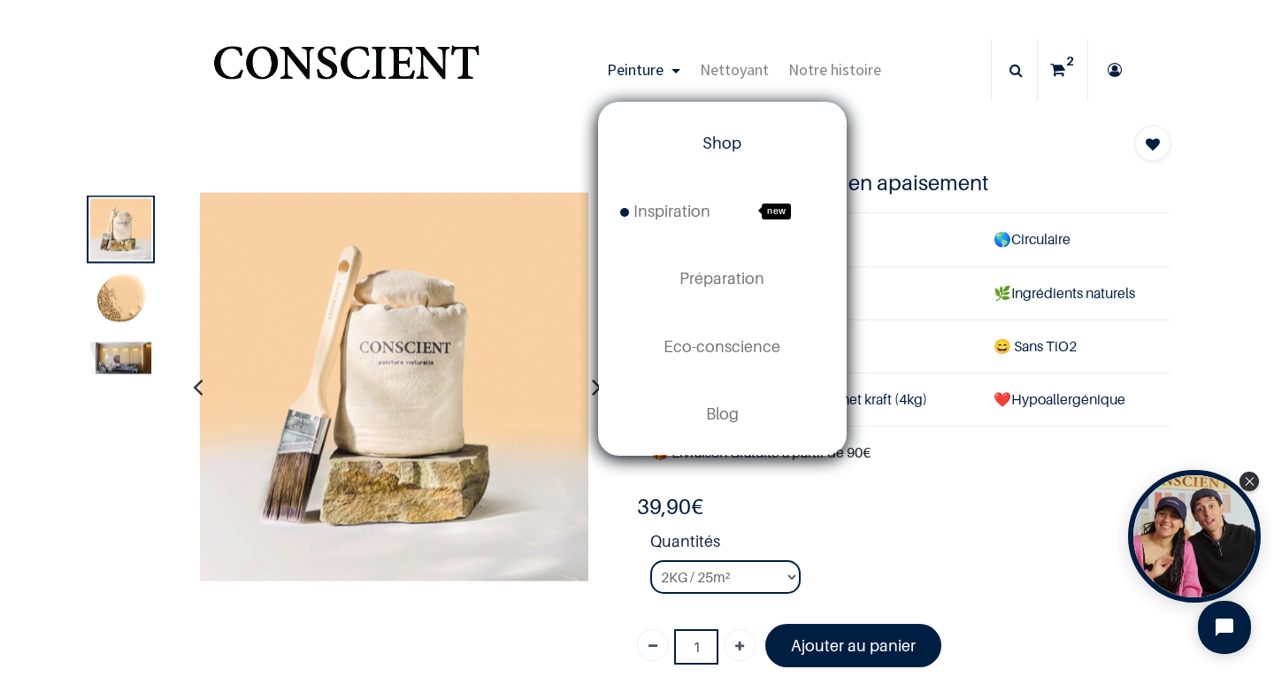
click at [711, 145] on span "Shop" at bounding box center [721, 143] width 39 height 19
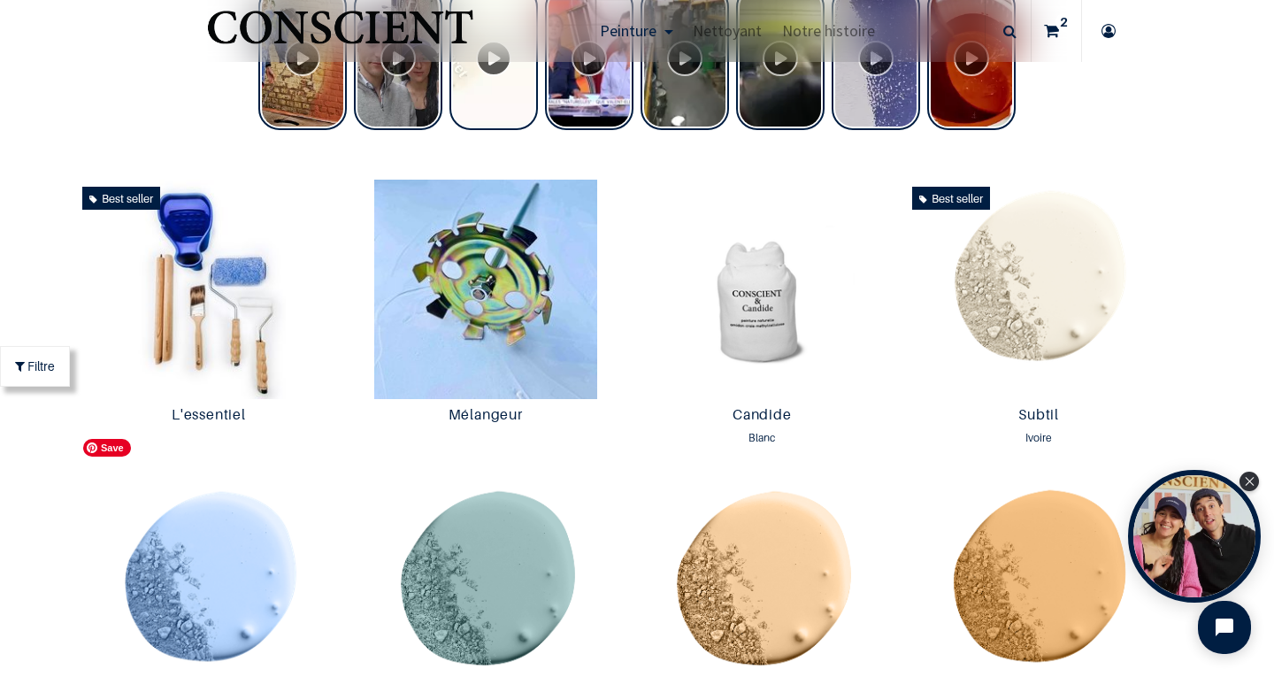
scroll to position [880, 0]
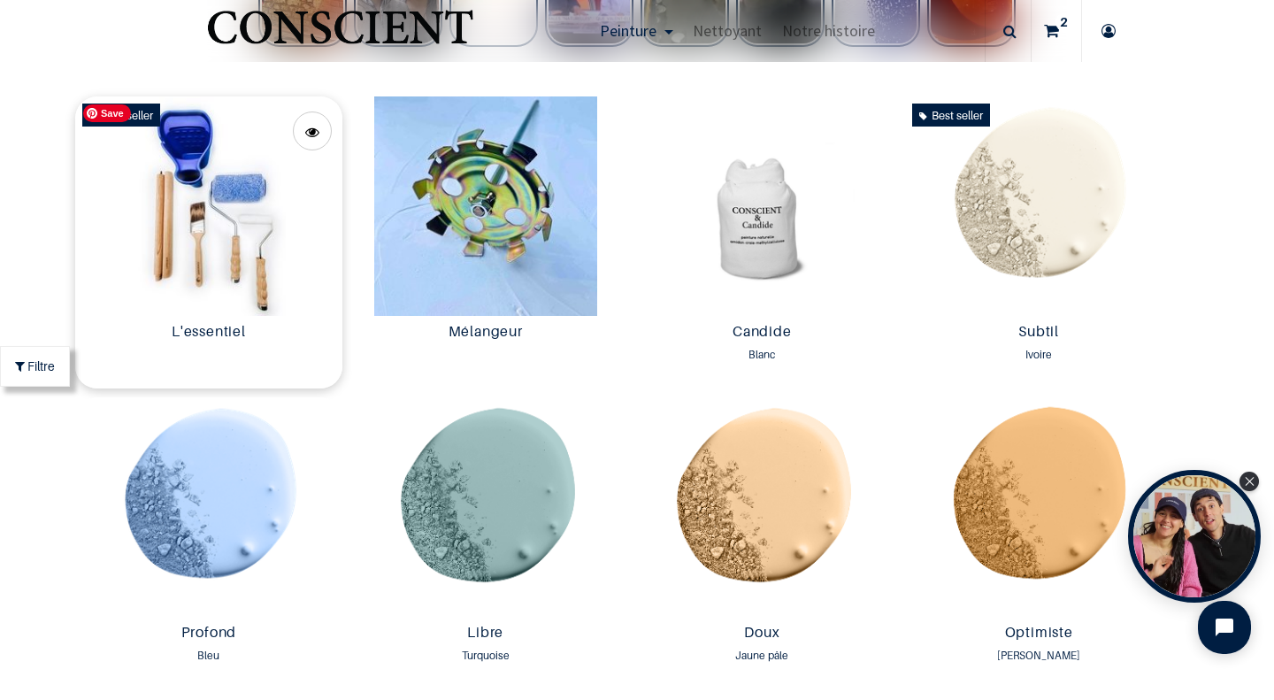
click at [222, 246] on img at bounding box center [209, 205] width 268 height 219
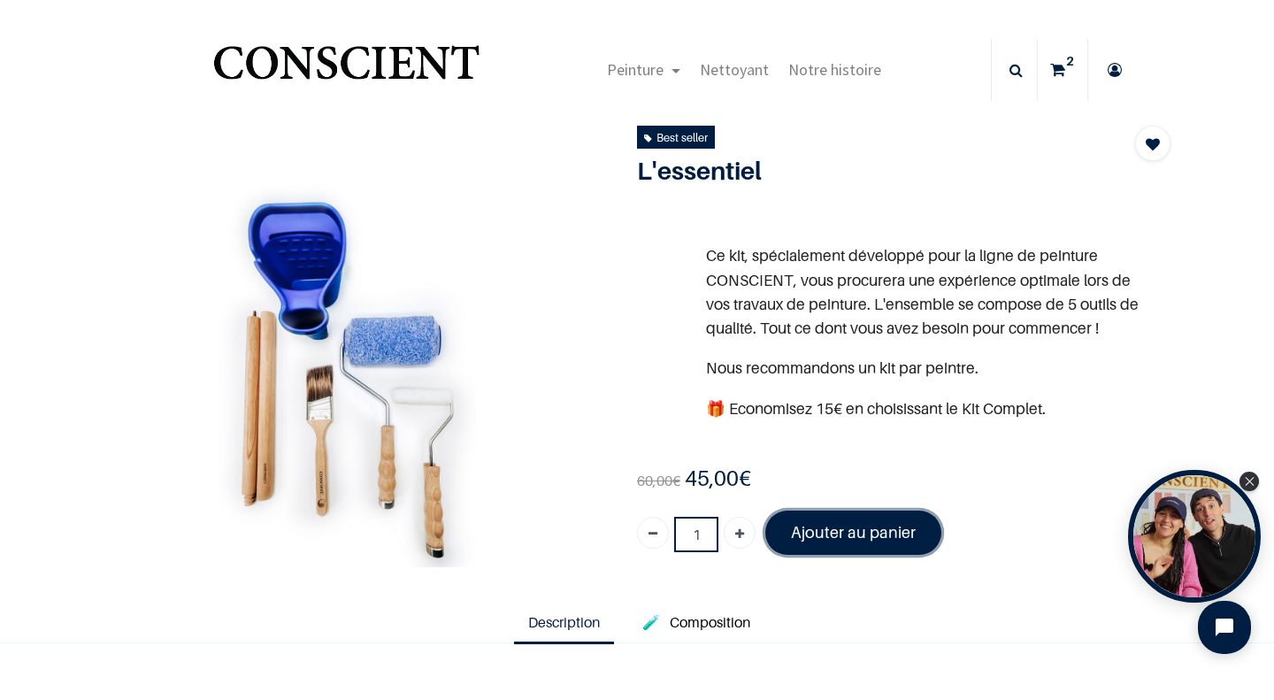
click at [858, 533] on font "Ajouter au panier" at bounding box center [853, 532] width 125 height 19
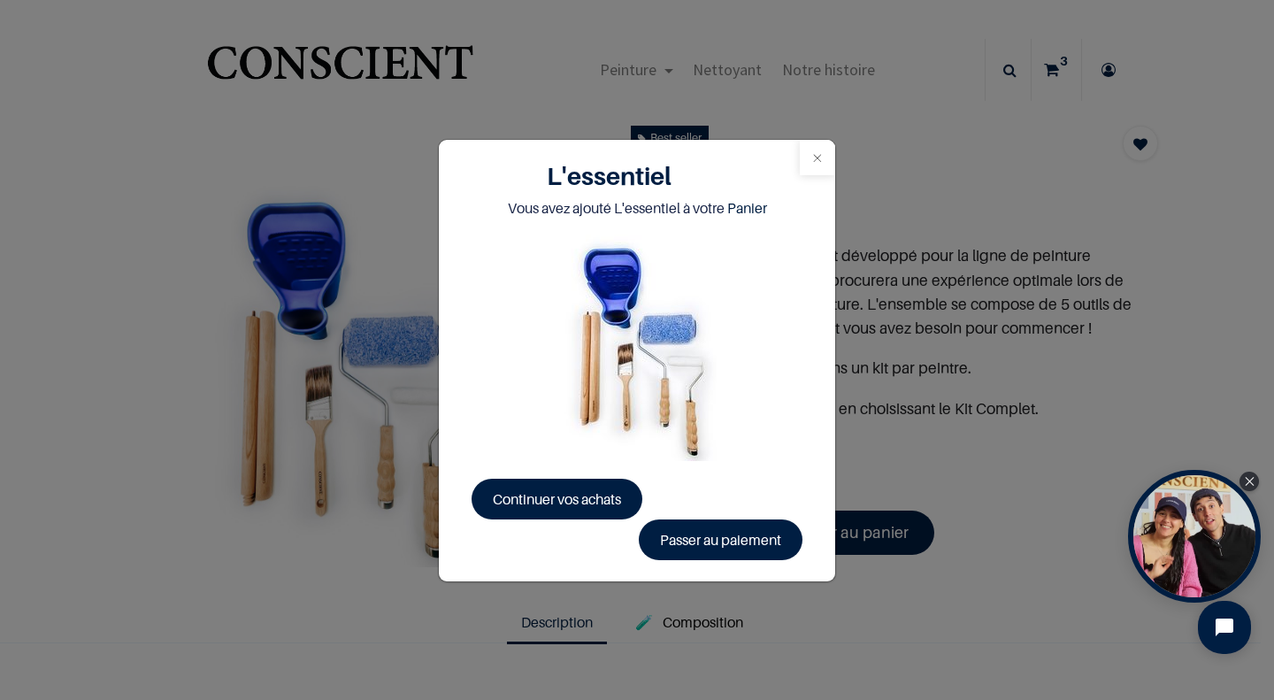
click at [806, 158] on button "Close" at bounding box center [817, 157] width 35 height 35
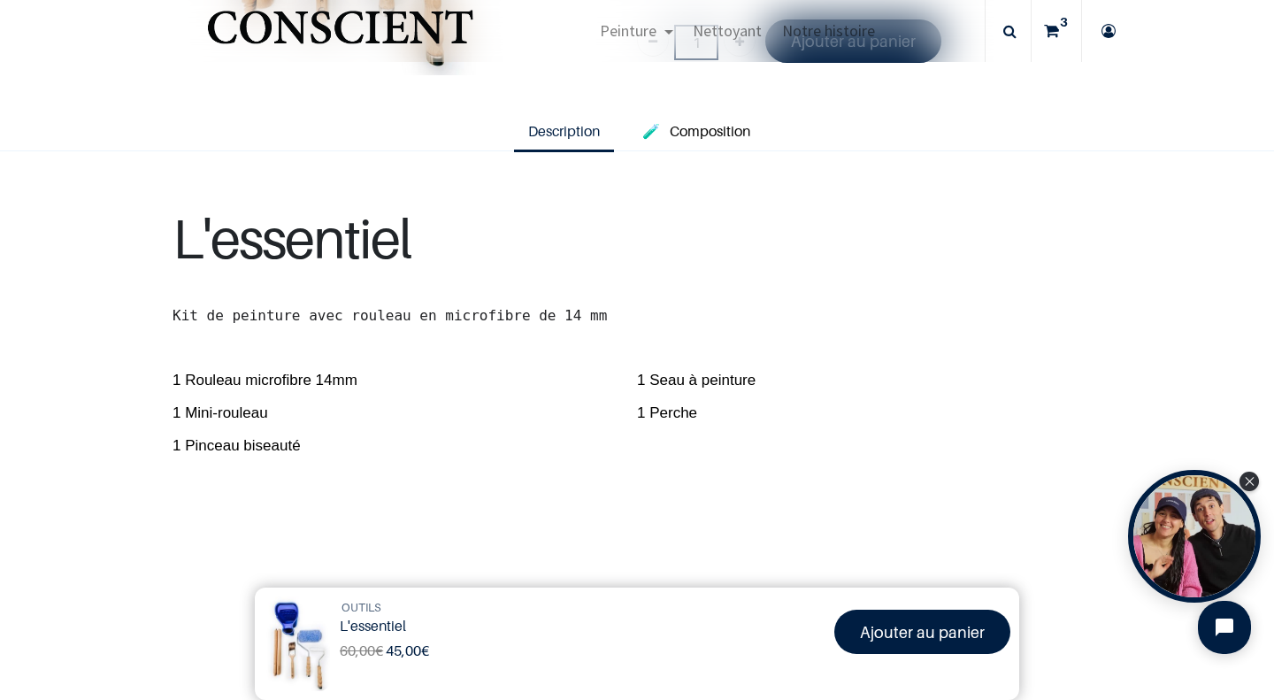
scroll to position [387, 0]
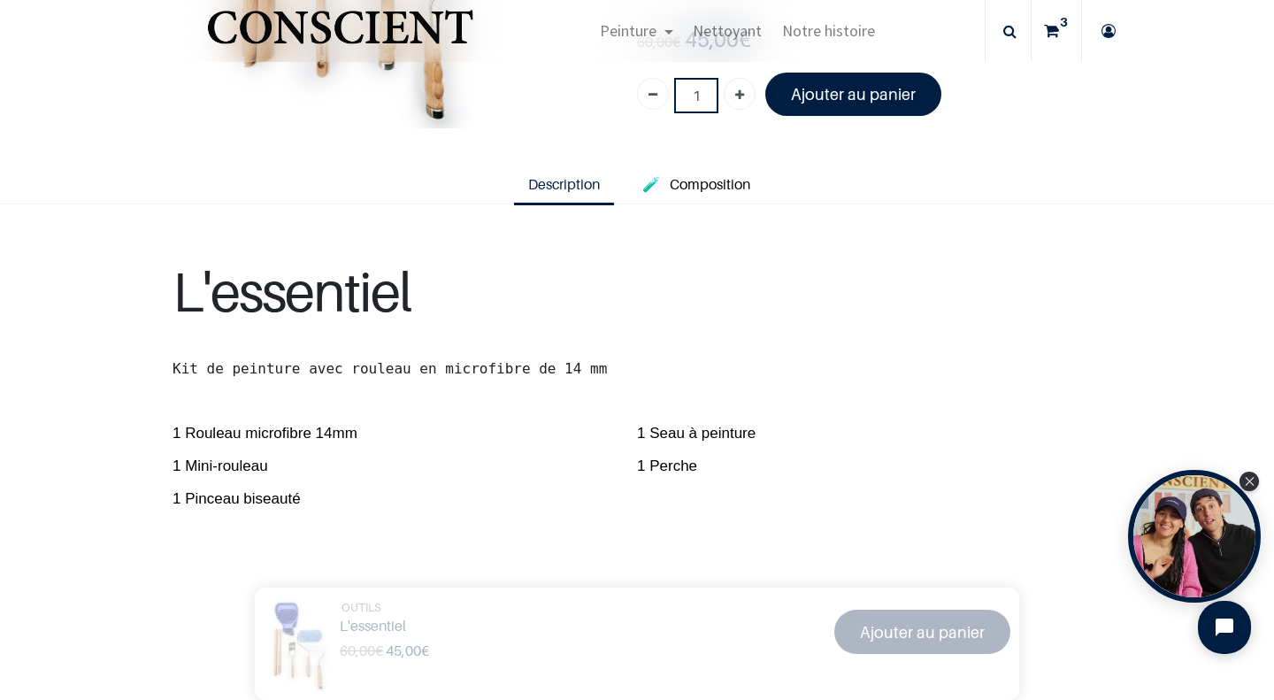
scroll to position [334, 0]
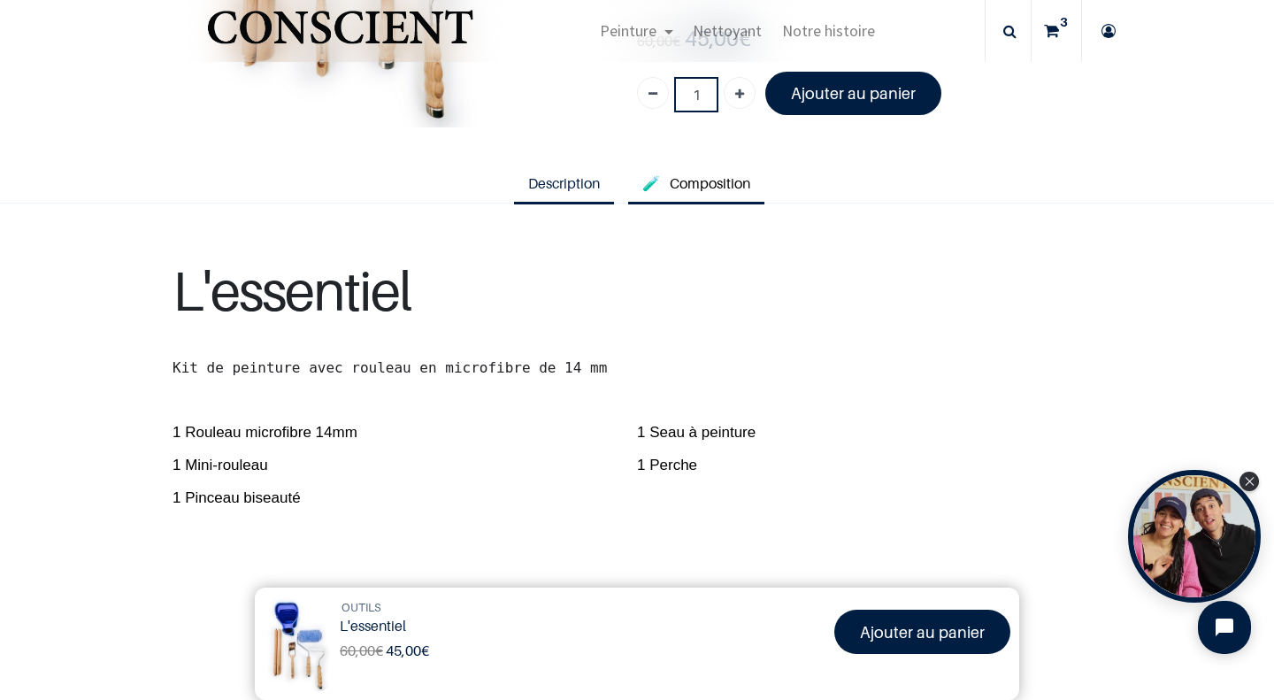
click at [718, 183] on span "Composition" at bounding box center [710, 183] width 81 height 18
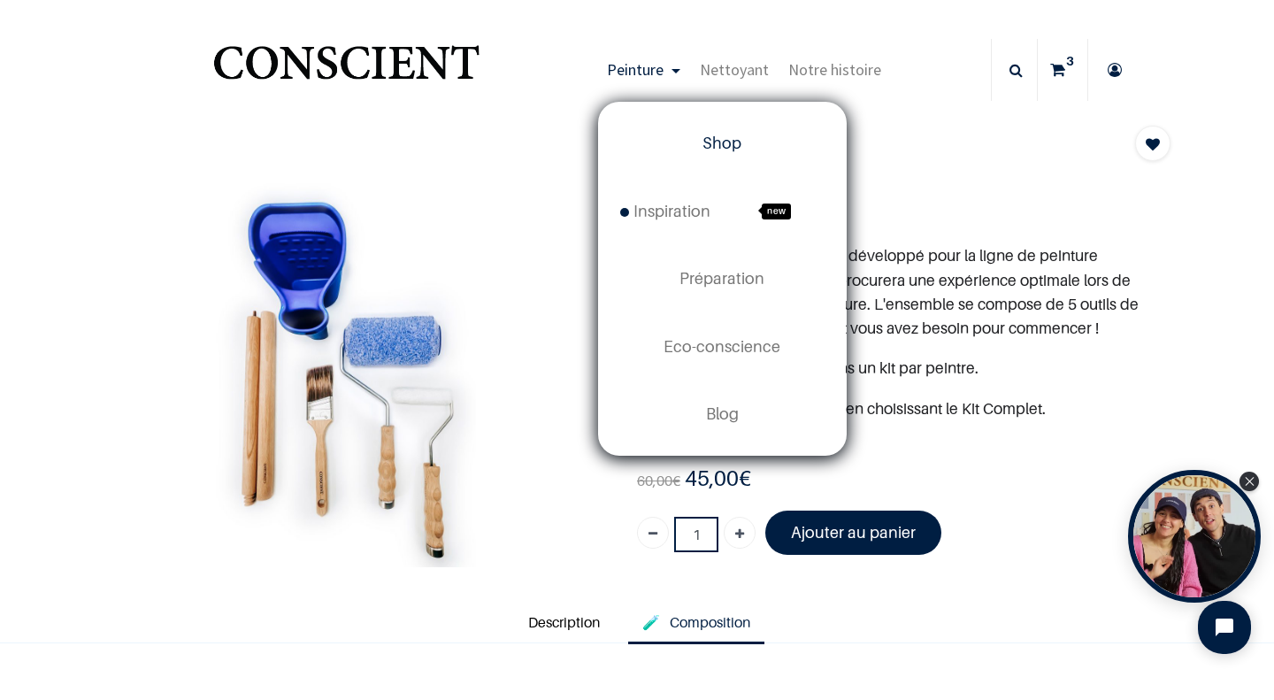
click at [712, 150] on span "Shop" at bounding box center [721, 143] width 39 height 19
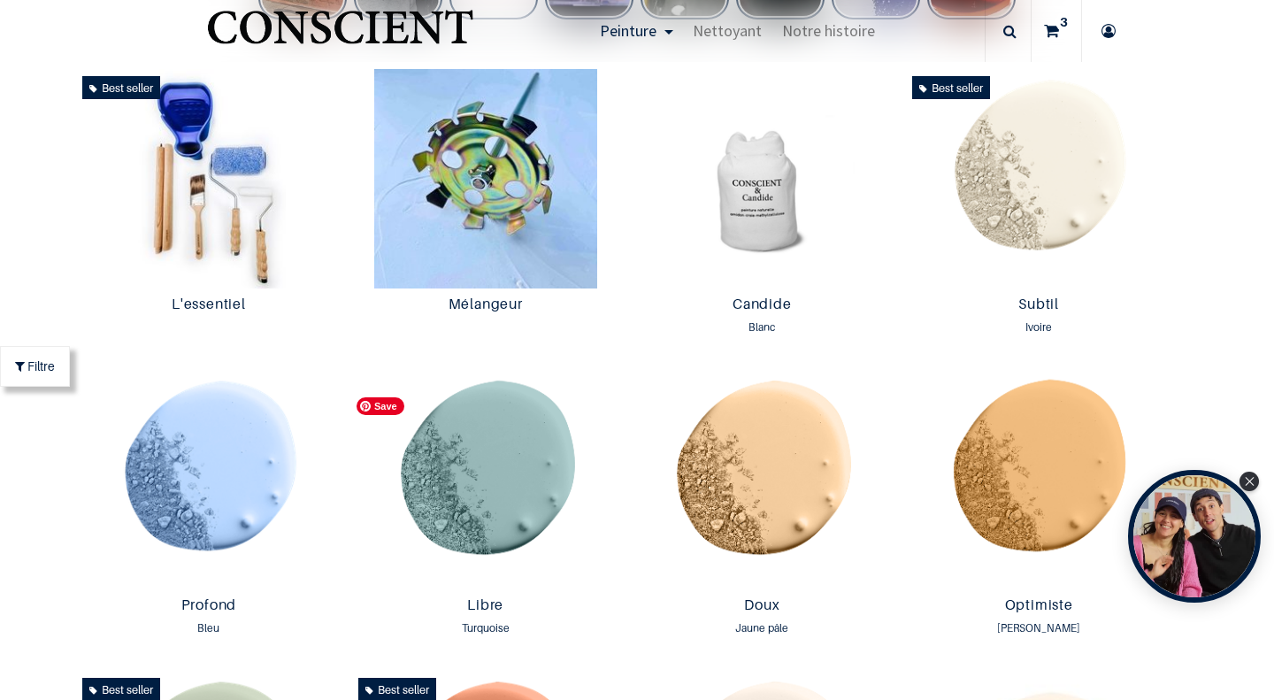
scroll to position [294, 0]
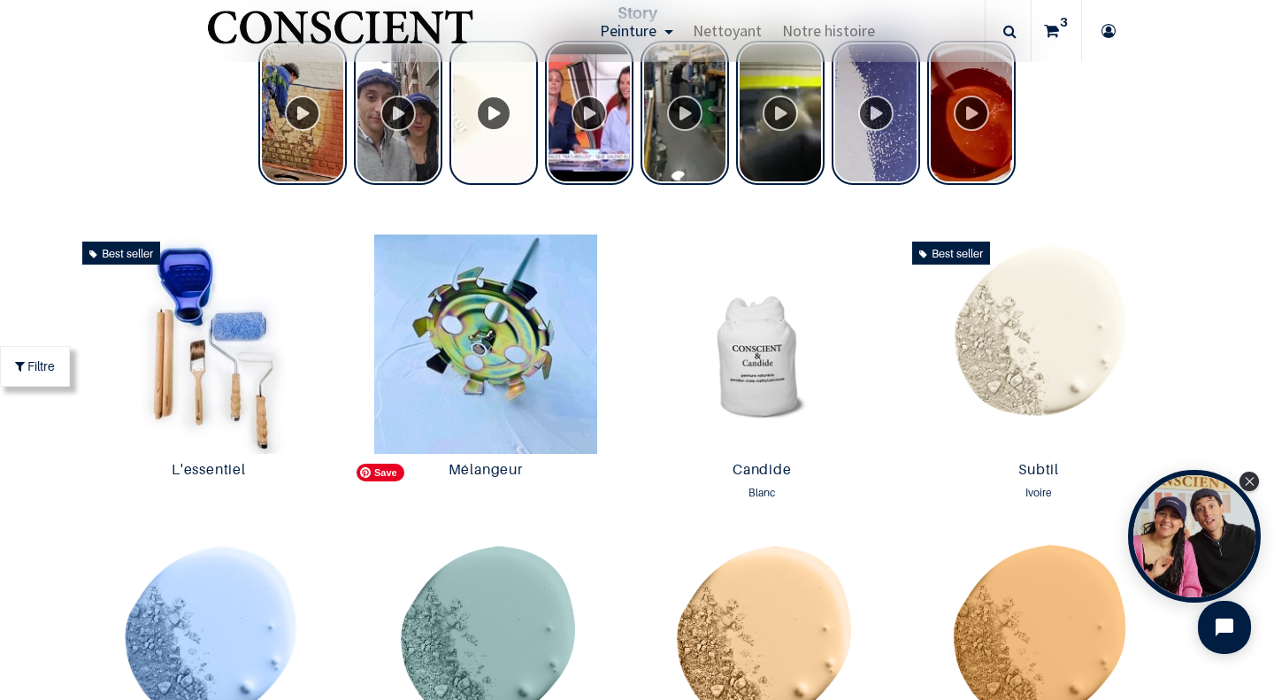
scroll to position [743, 0]
click at [465, 351] on img at bounding box center [485, 343] width 268 height 219
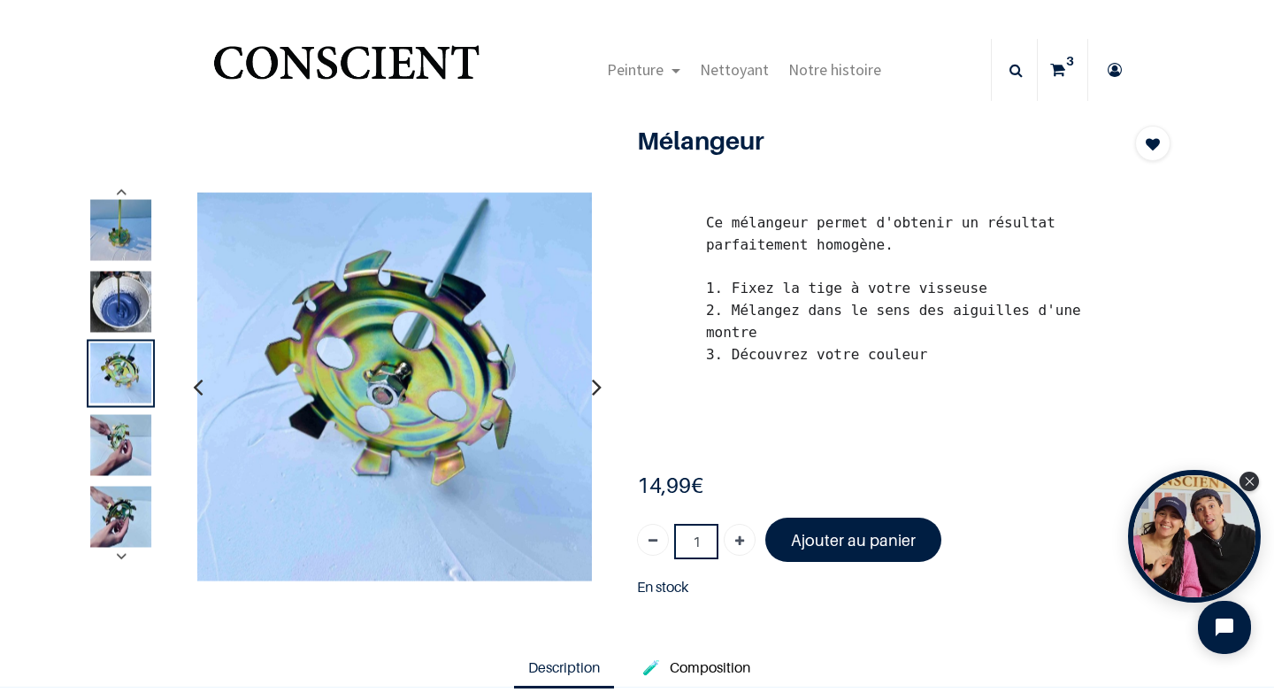
click at [100, 245] on img at bounding box center [120, 230] width 61 height 61
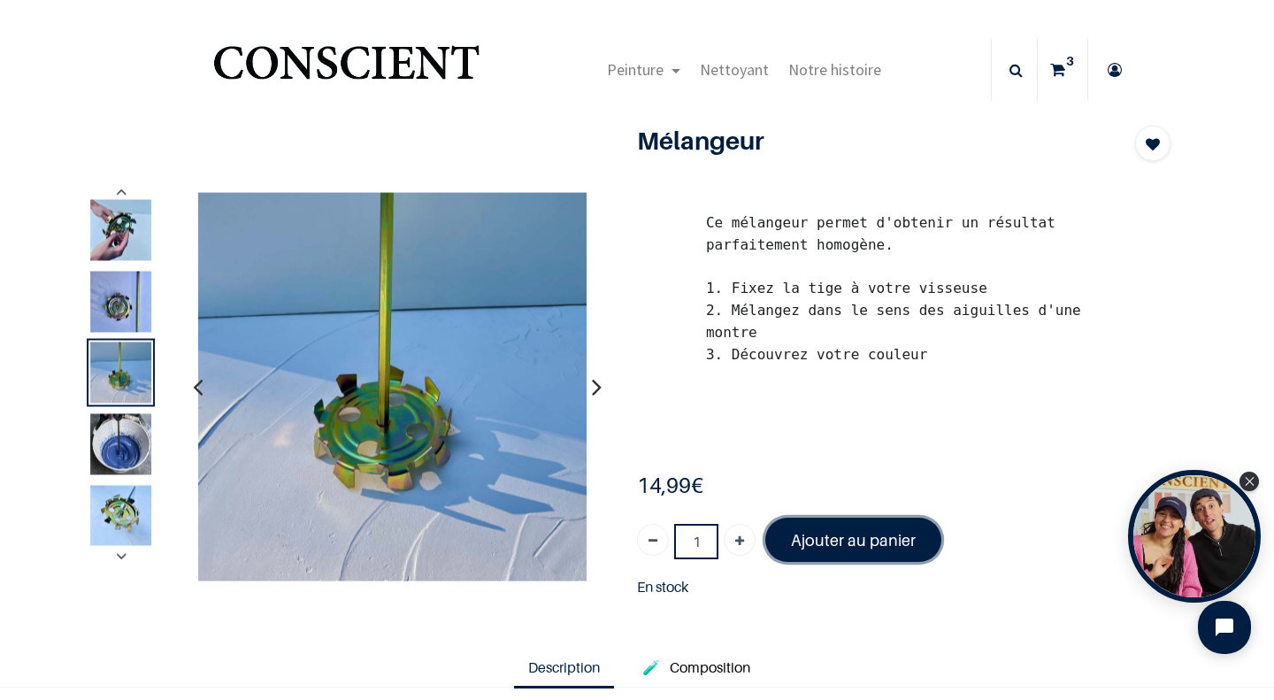
click at [848, 533] on font "Ajouter au panier" at bounding box center [853, 540] width 125 height 19
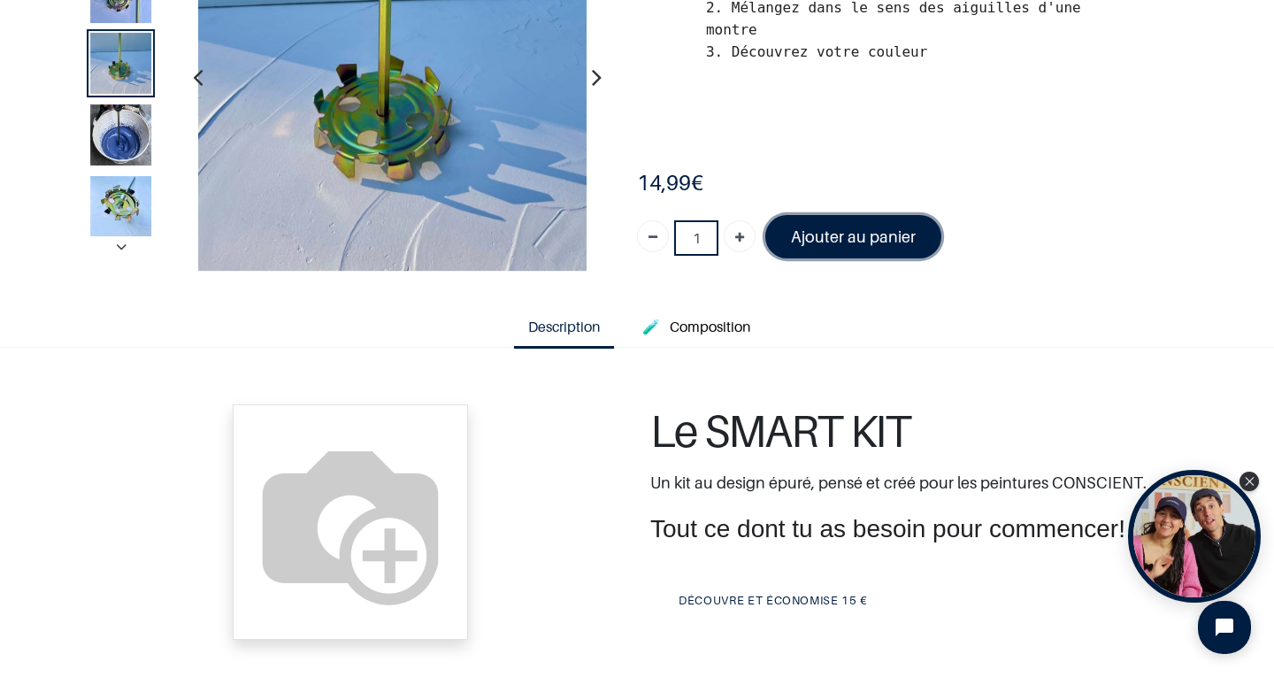
scroll to position [226, 0]
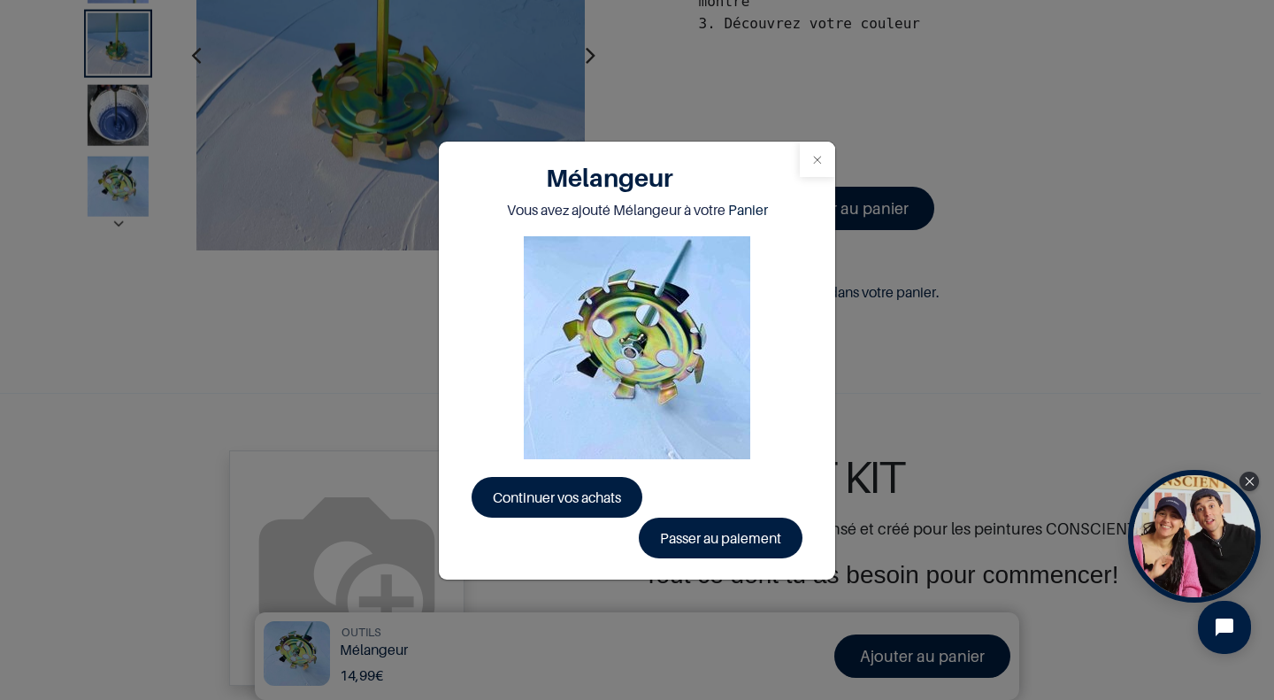
click at [810, 164] on button "Close" at bounding box center [817, 159] width 35 height 35
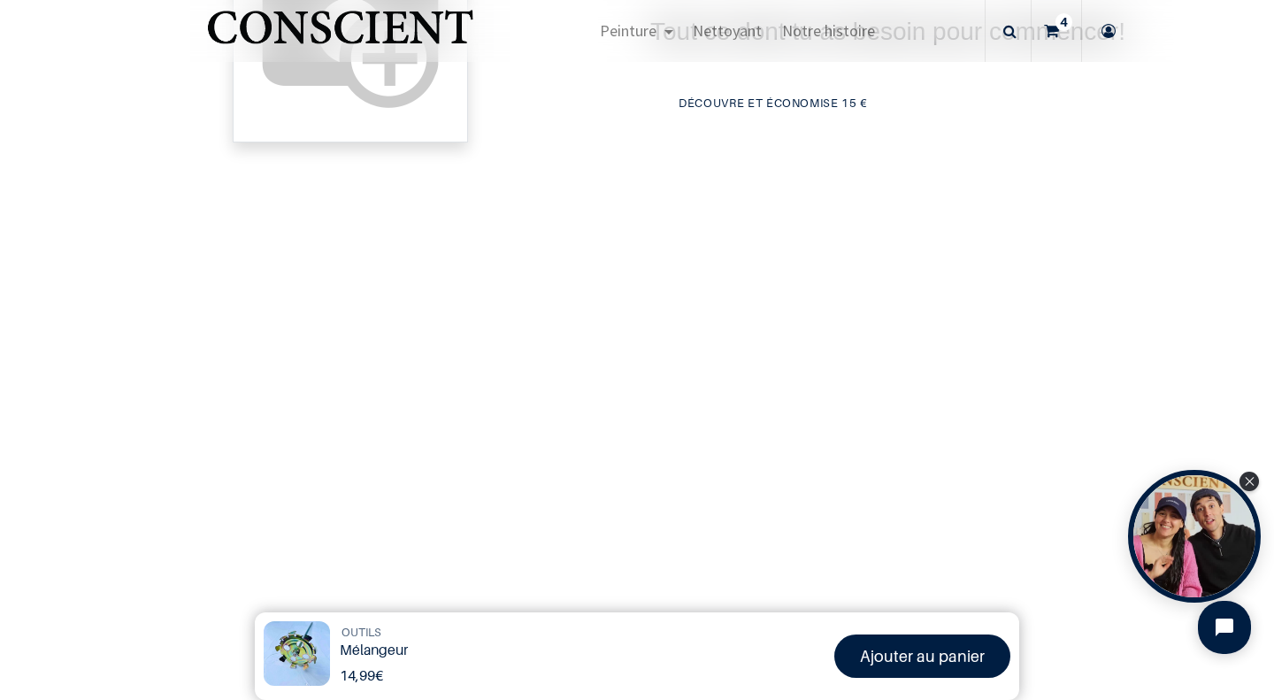
scroll to position [768, 0]
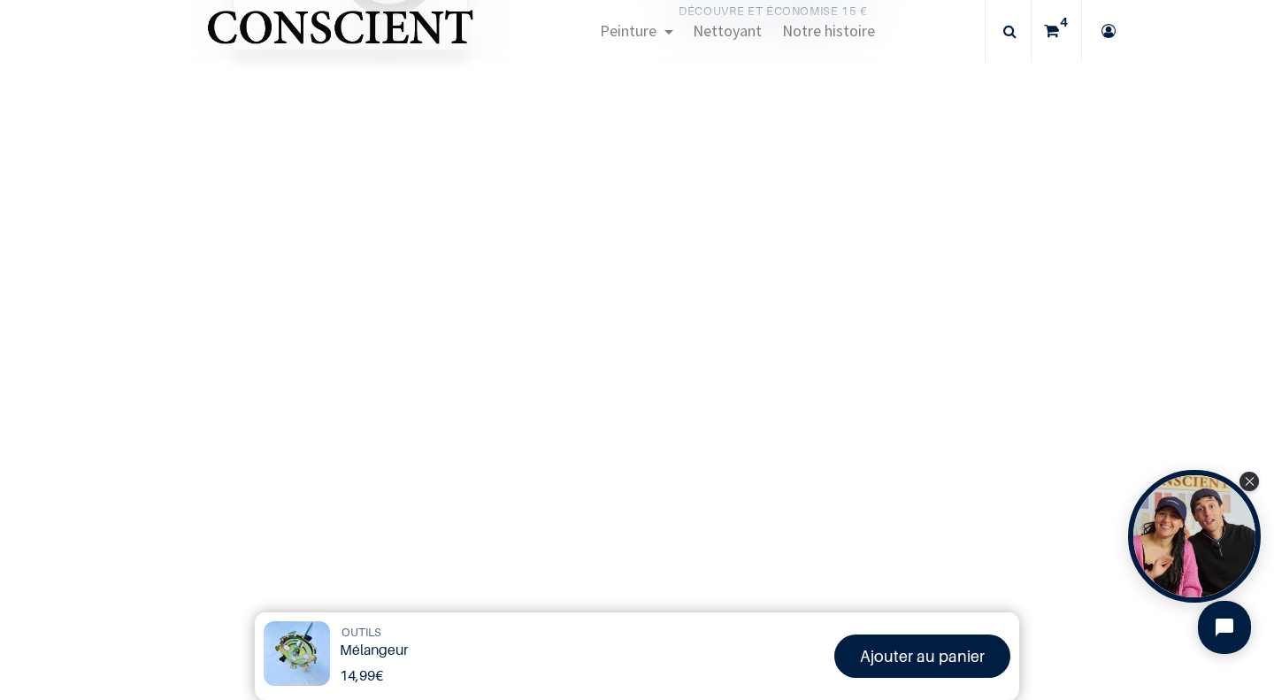
scroll to position [863, 0]
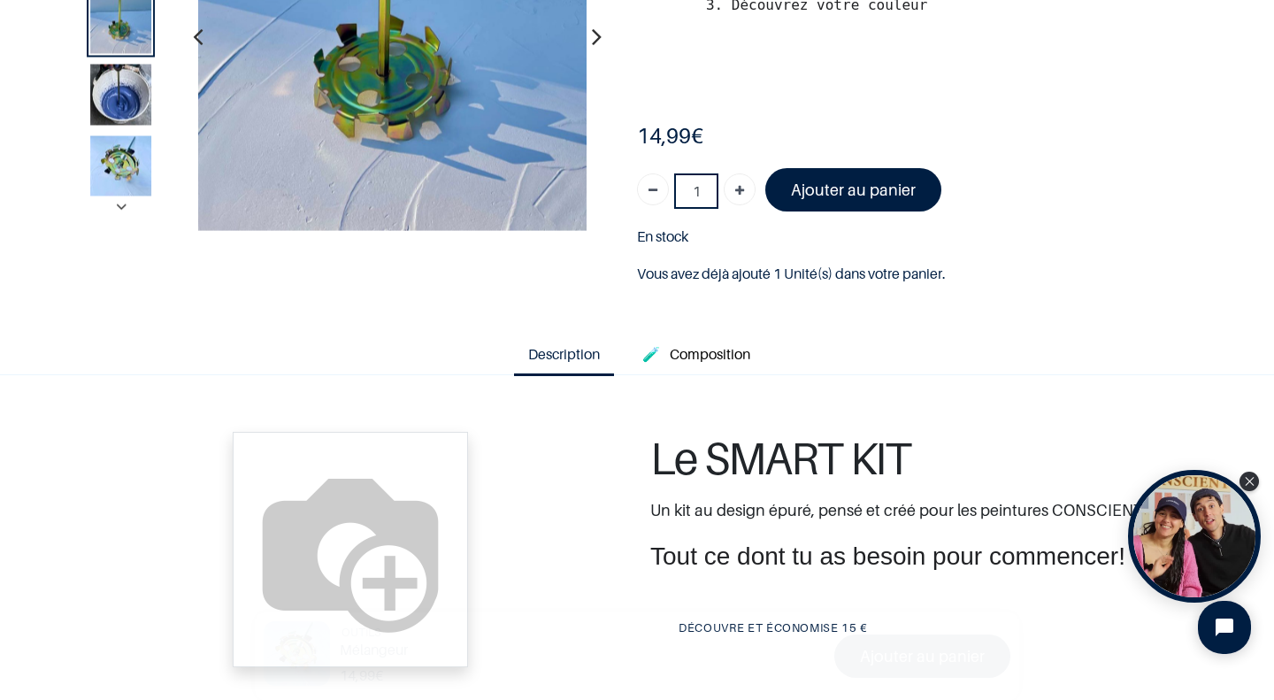
scroll to position [291, 0]
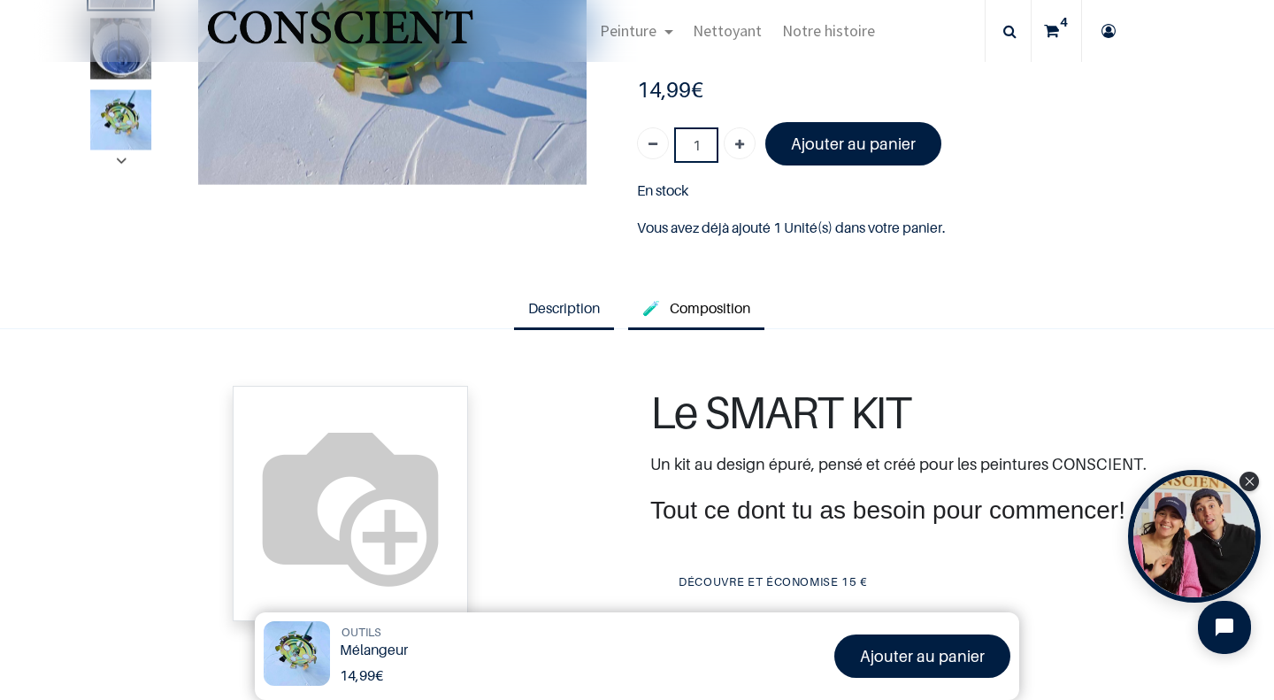
click at [699, 312] on link "🧪 Composition" at bounding box center [696, 309] width 136 height 41
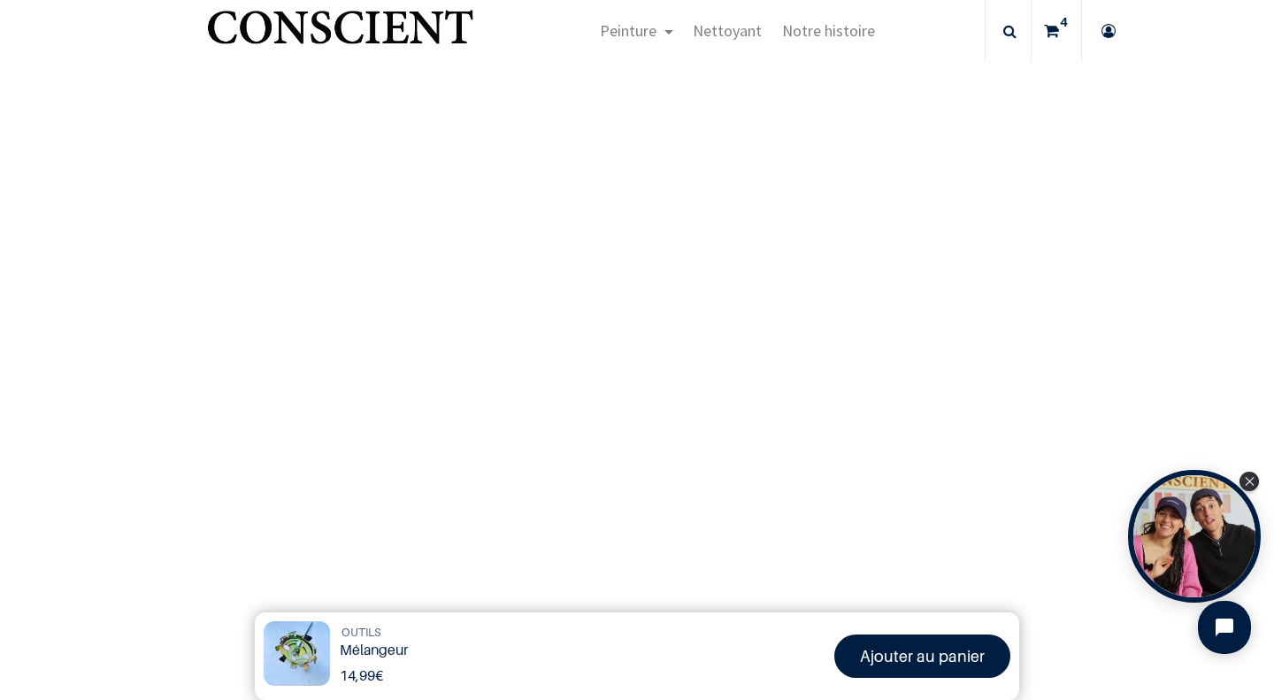
scroll to position [203, 0]
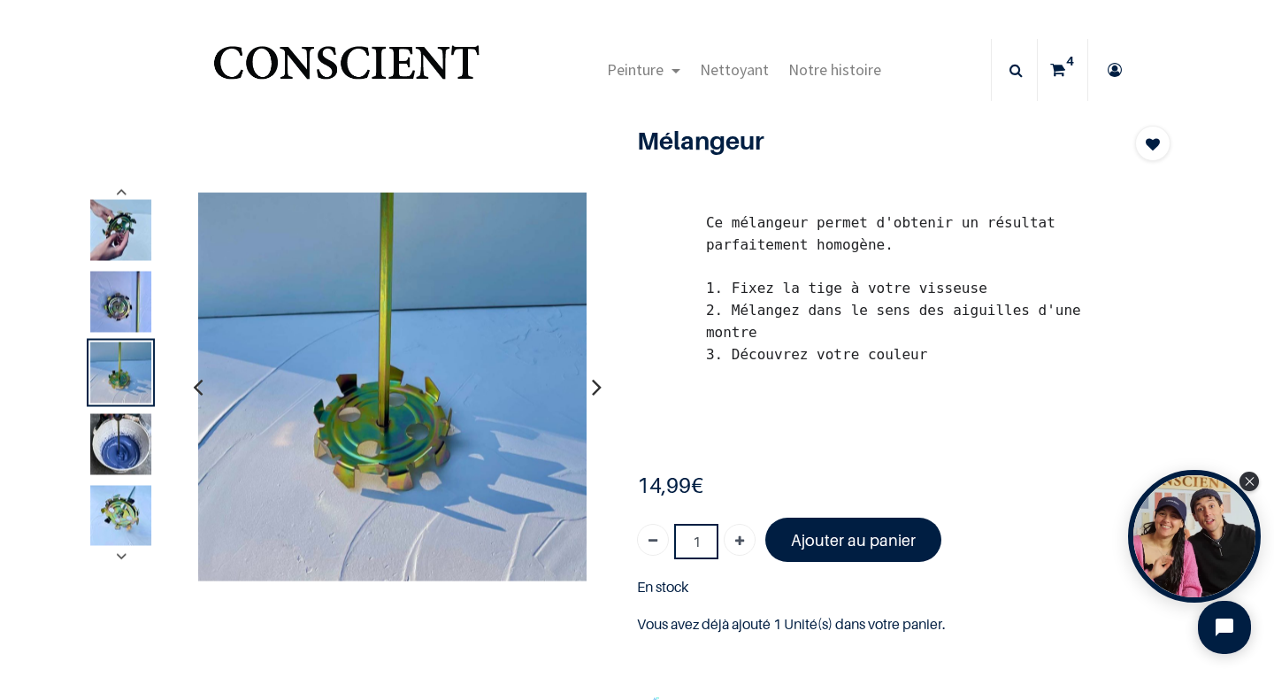
click at [104, 452] on img at bounding box center [120, 444] width 61 height 61
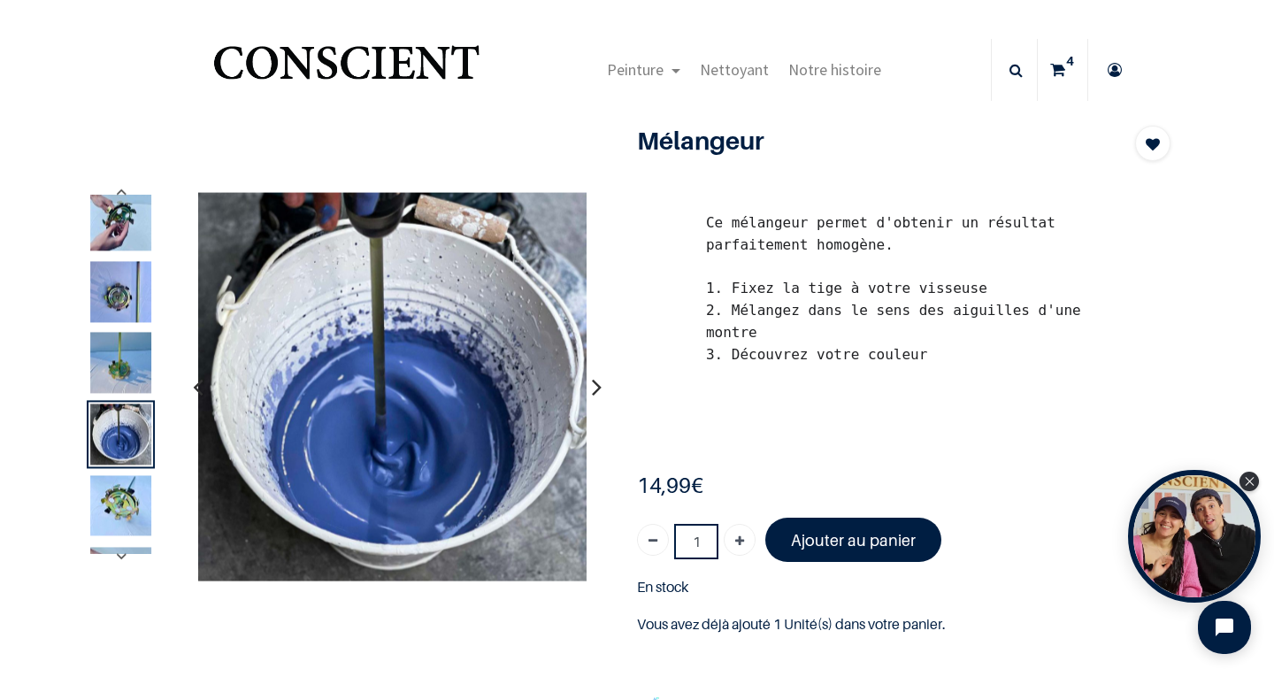
click at [104, 452] on img at bounding box center [120, 434] width 61 height 61
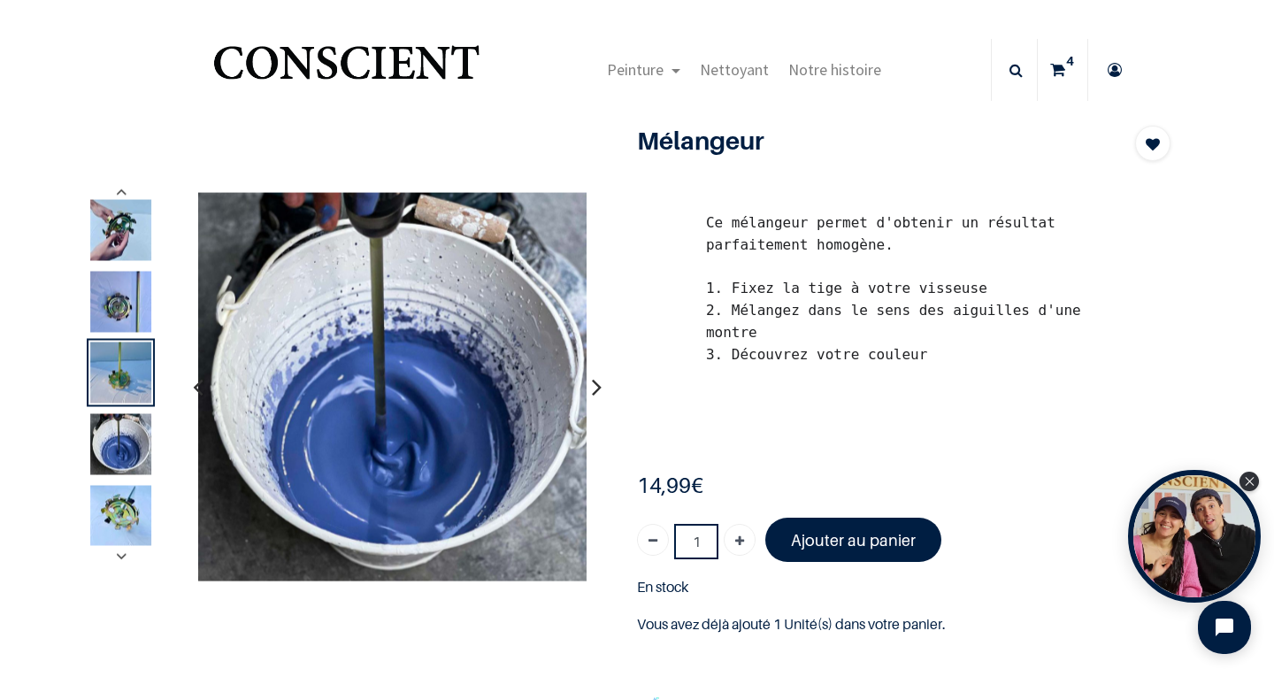
click at [99, 533] on img at bounding box center [120, 516] width 61 height 60
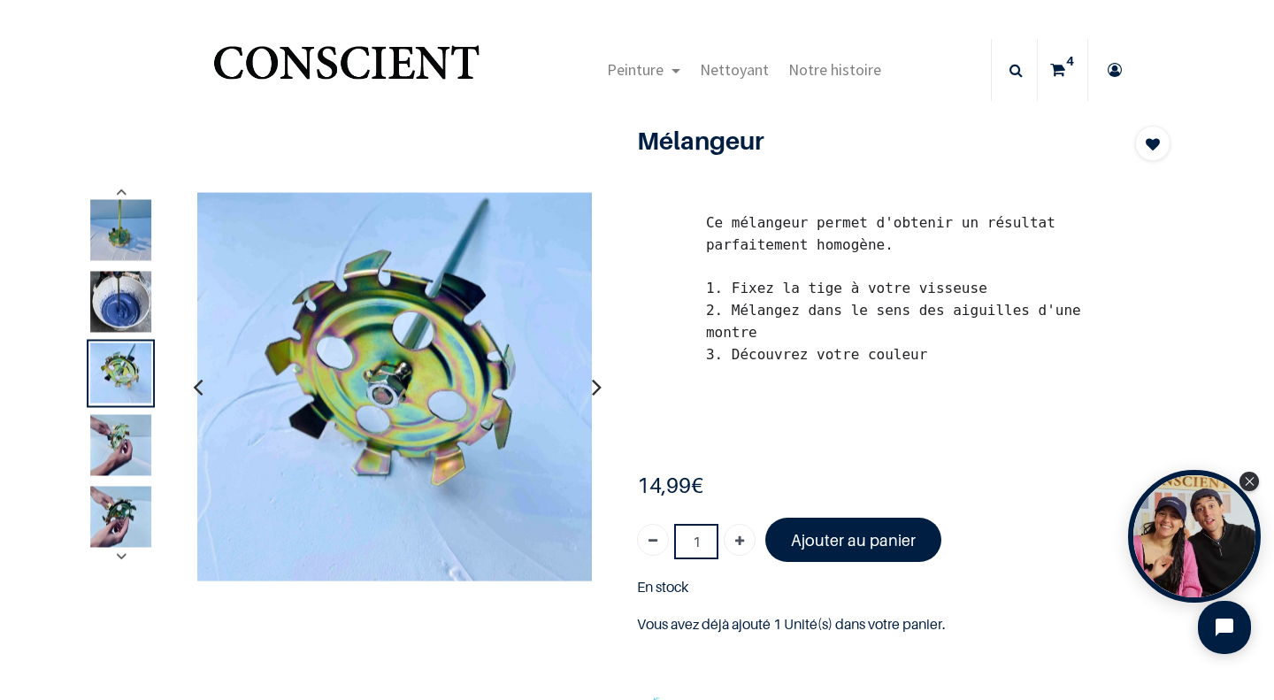
click at [99, 533] on img at bounding box center [120, 517] width 61 height 61
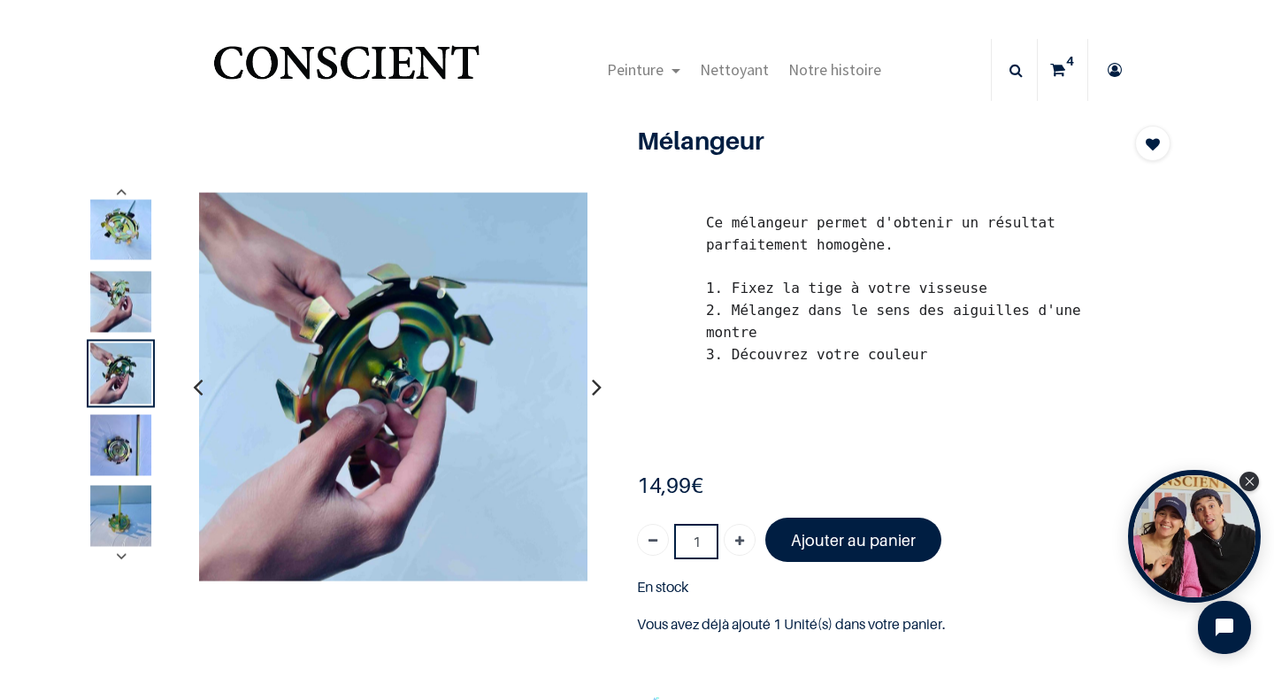
click at [99, 533] on img at bounding box center [120, 516] width 61 height 61
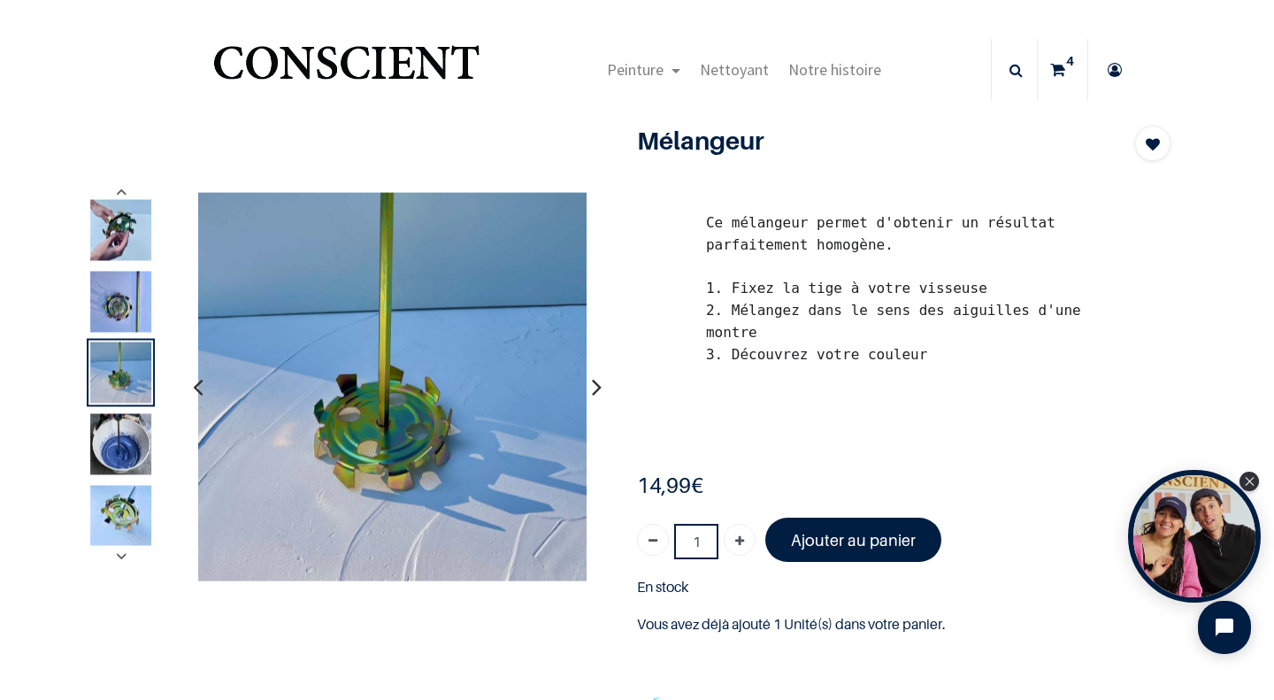
click at [117, 503] on img at bounding box center [120, 516] width 61 height 60
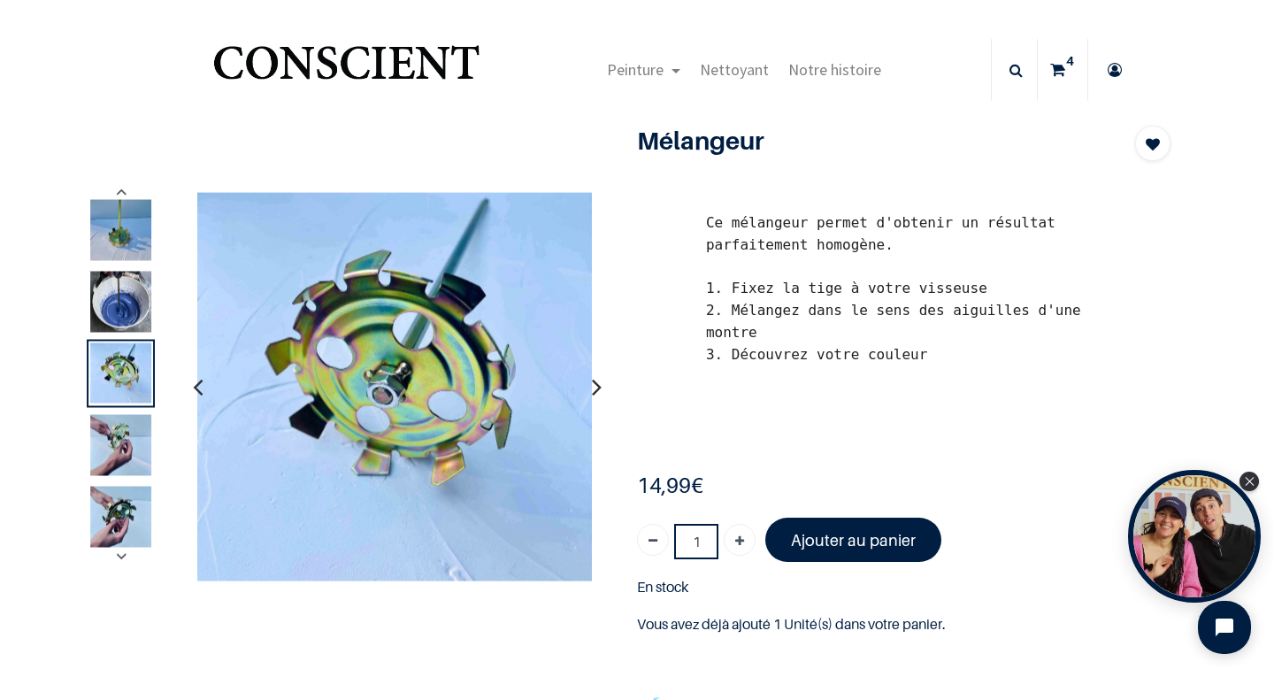
click at [110, 229] on img at bounding box center [120, 230] width 61 height 61
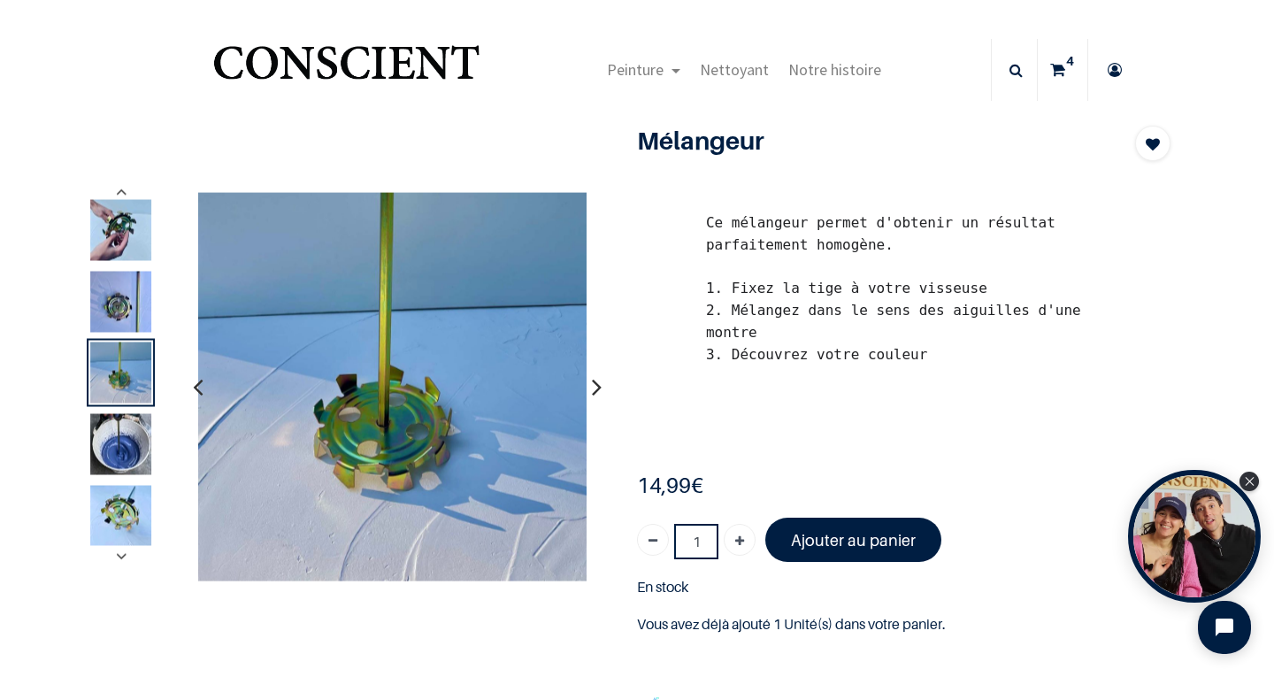
click at [1052, 77] on icon at bounding box center [1057, 70] width 15 height 62
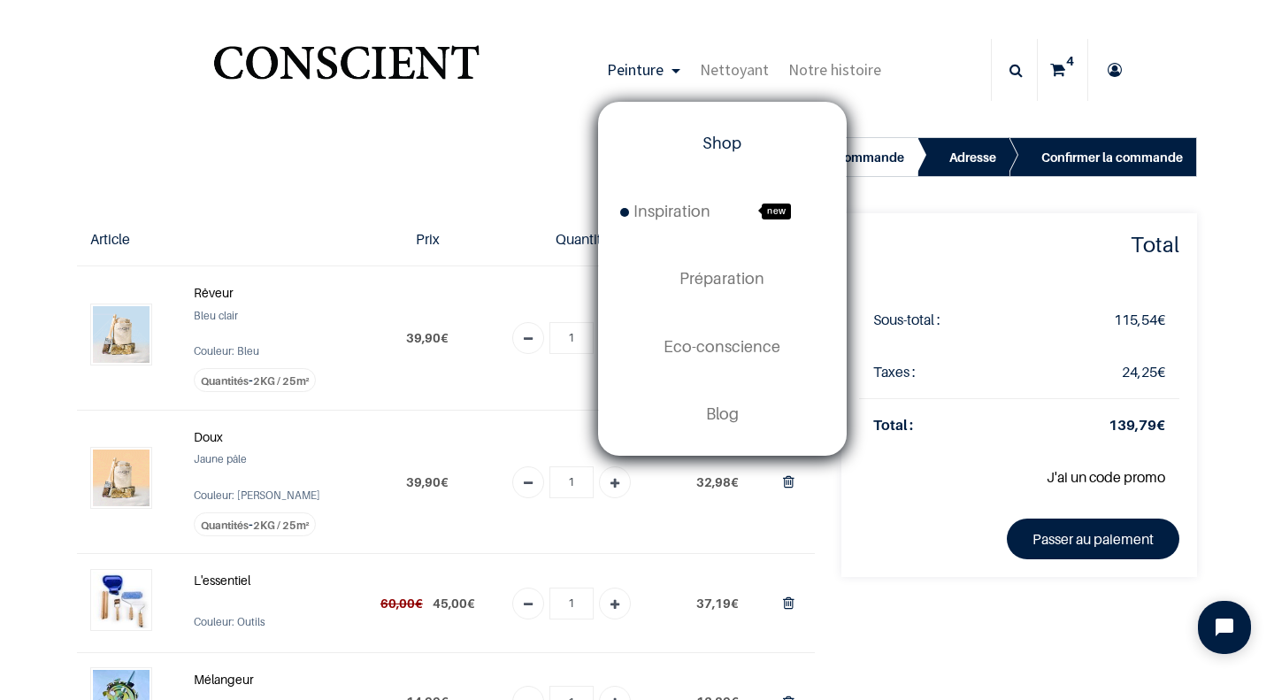
click at [726, 153] on link "Shop" at bounding box center [722, 143] width 247 height 67
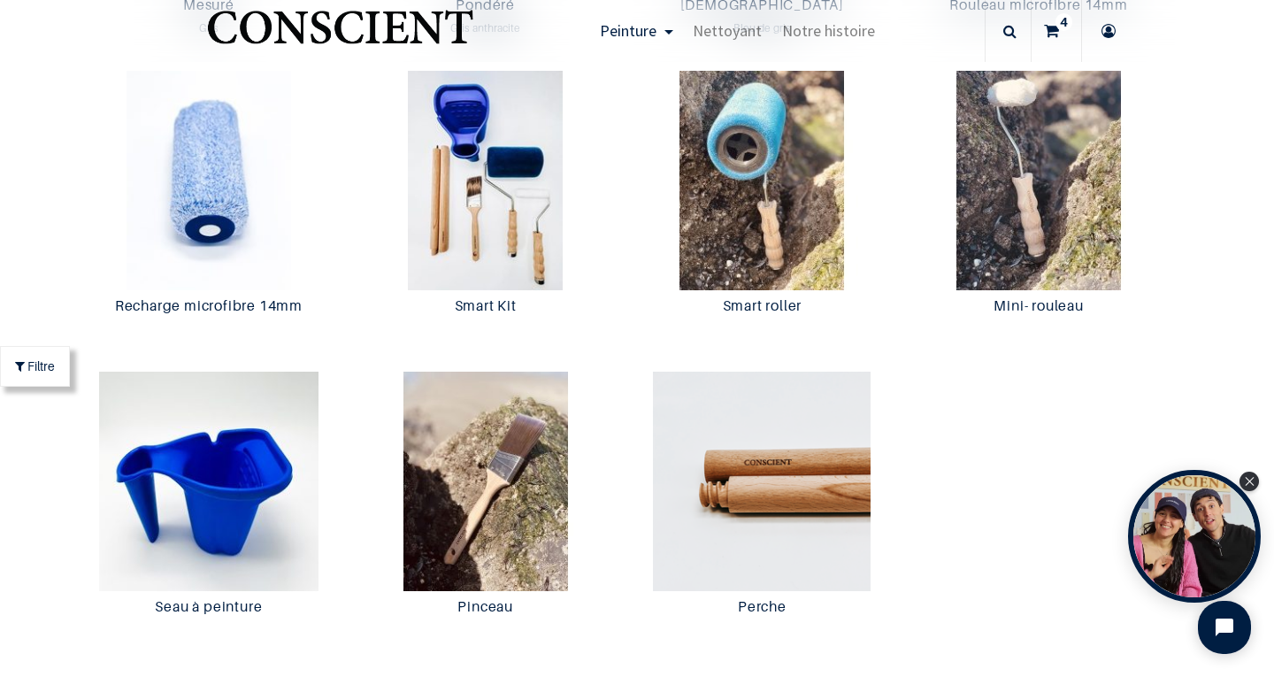
scroll to position [3104, 0]
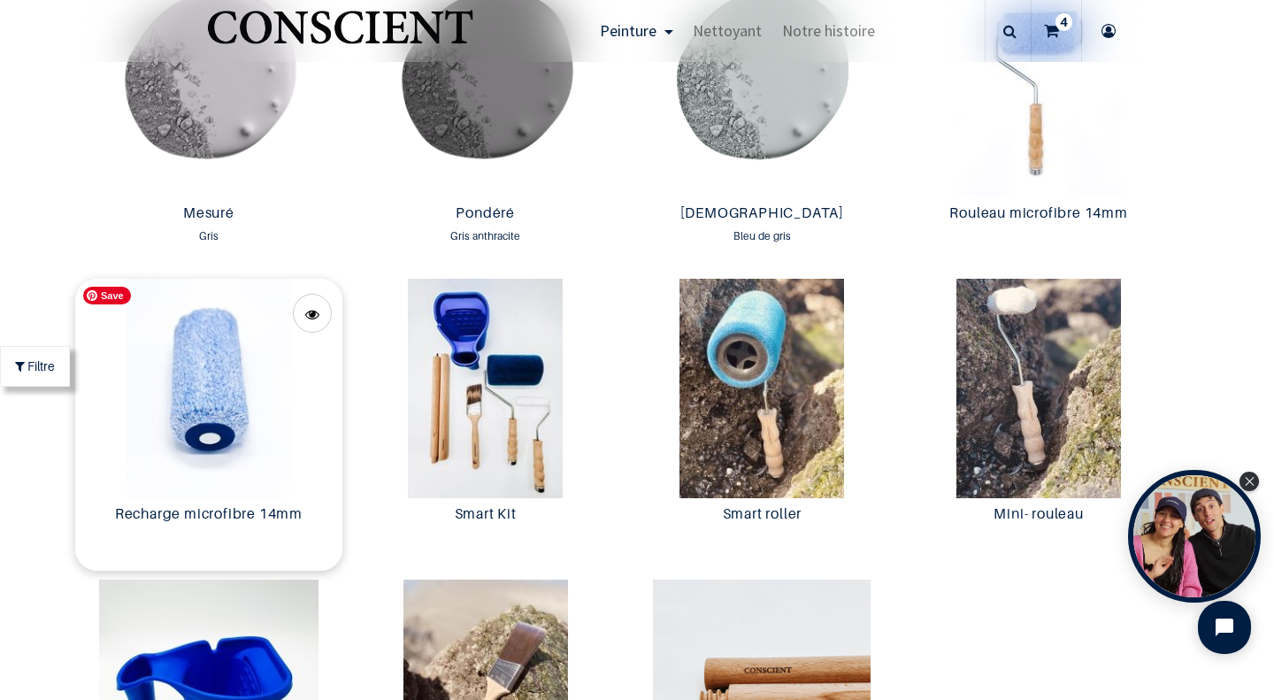
click at [222, 380] on img at bounding box center [209, 388] width 268 height 219
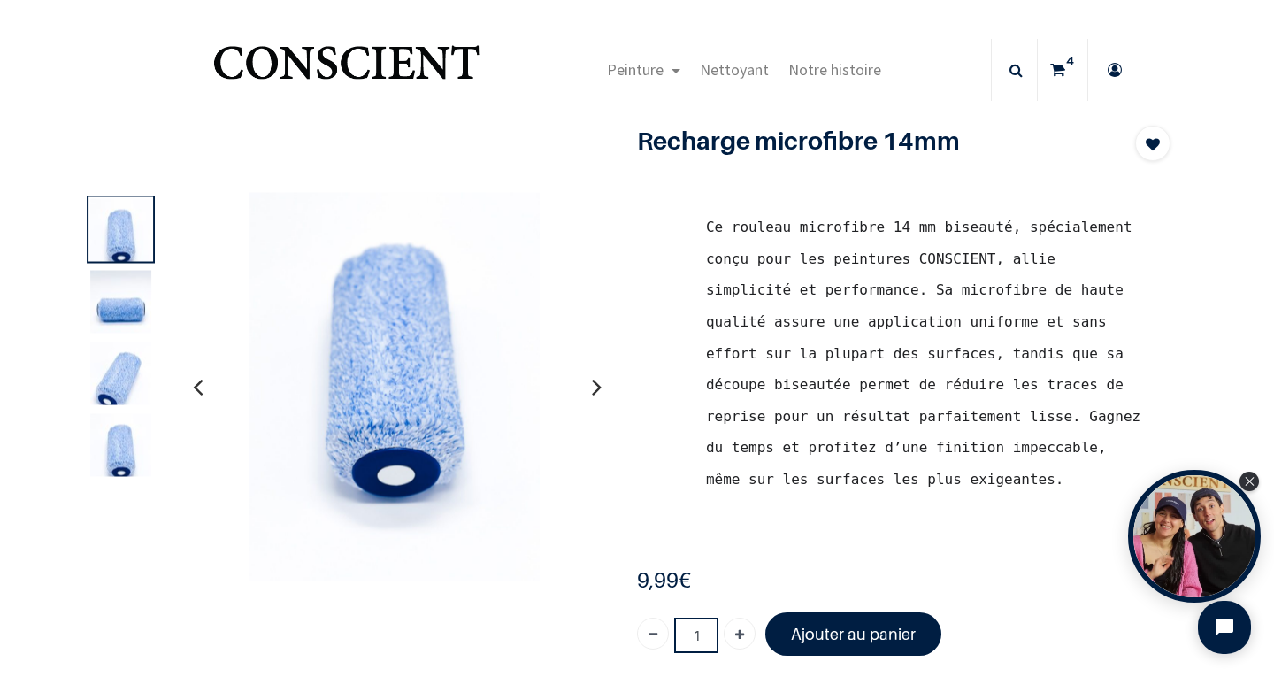
click at [105, 304] on img at bounding box center [120, 311] width 61 height 81
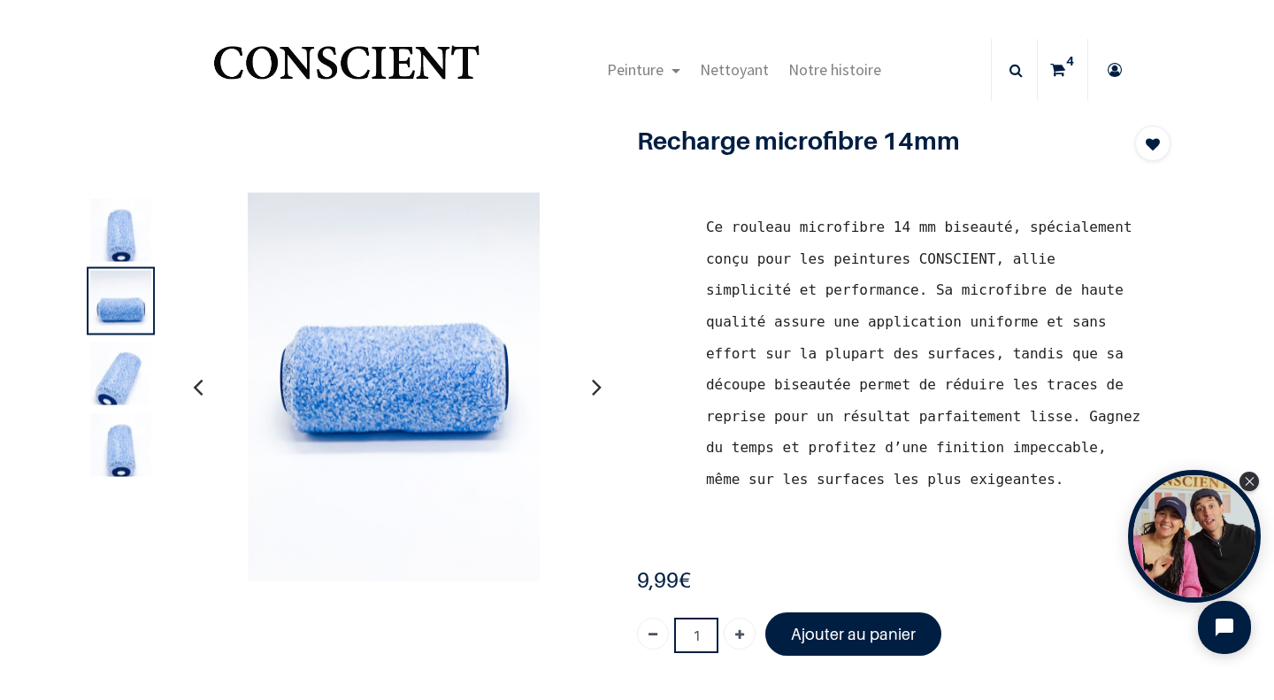
click at [106, 373] on img at bounding box center [120, 382] width 61 height 81
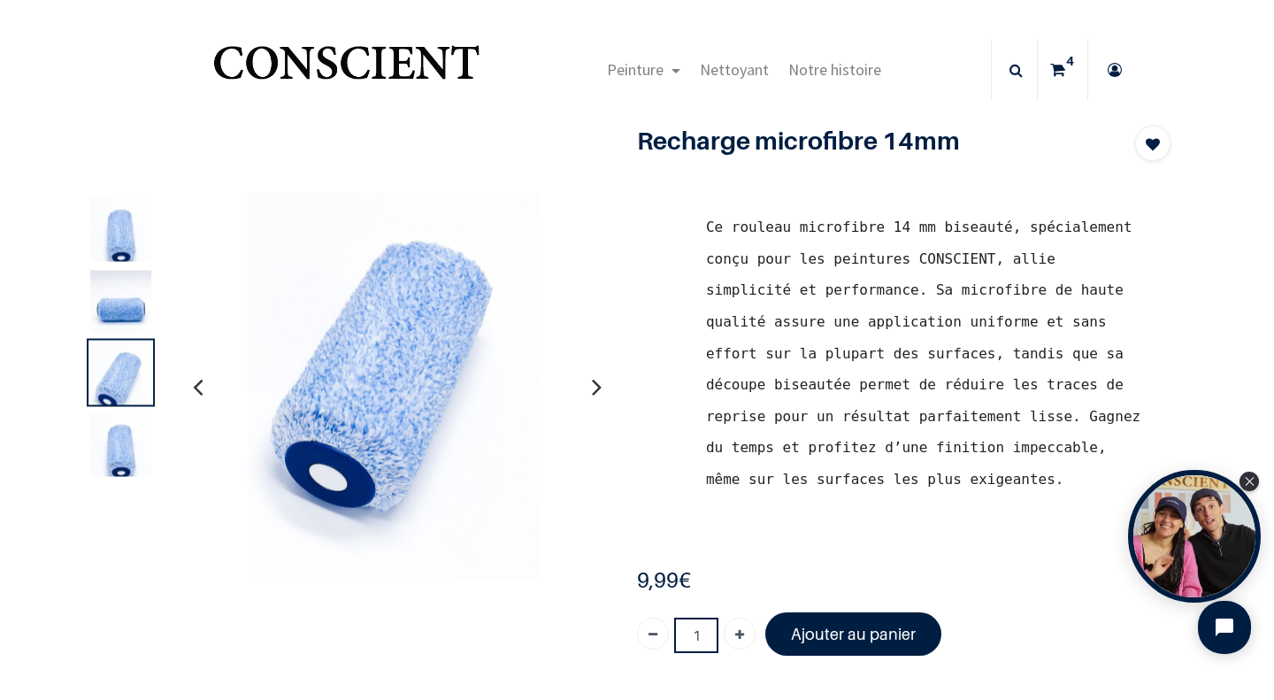
click at [101, 463] on img at bounding box center [120, 454] width 61 height 81
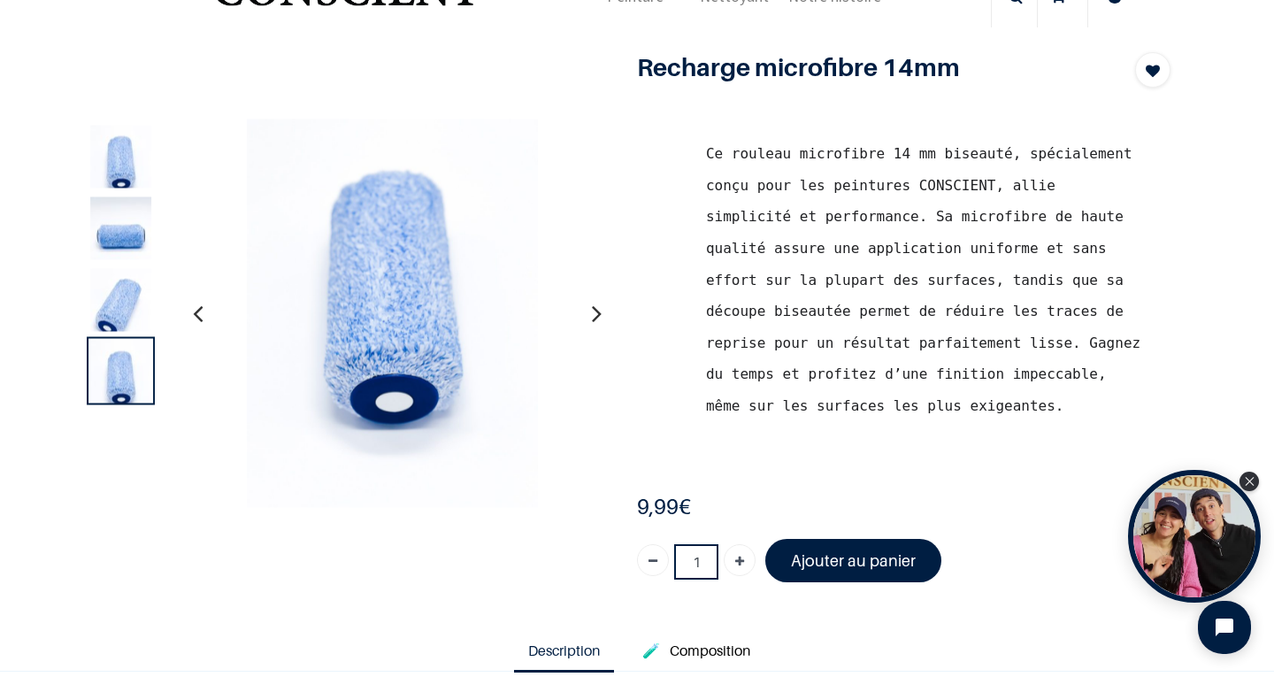
scroll to position [88, 0]
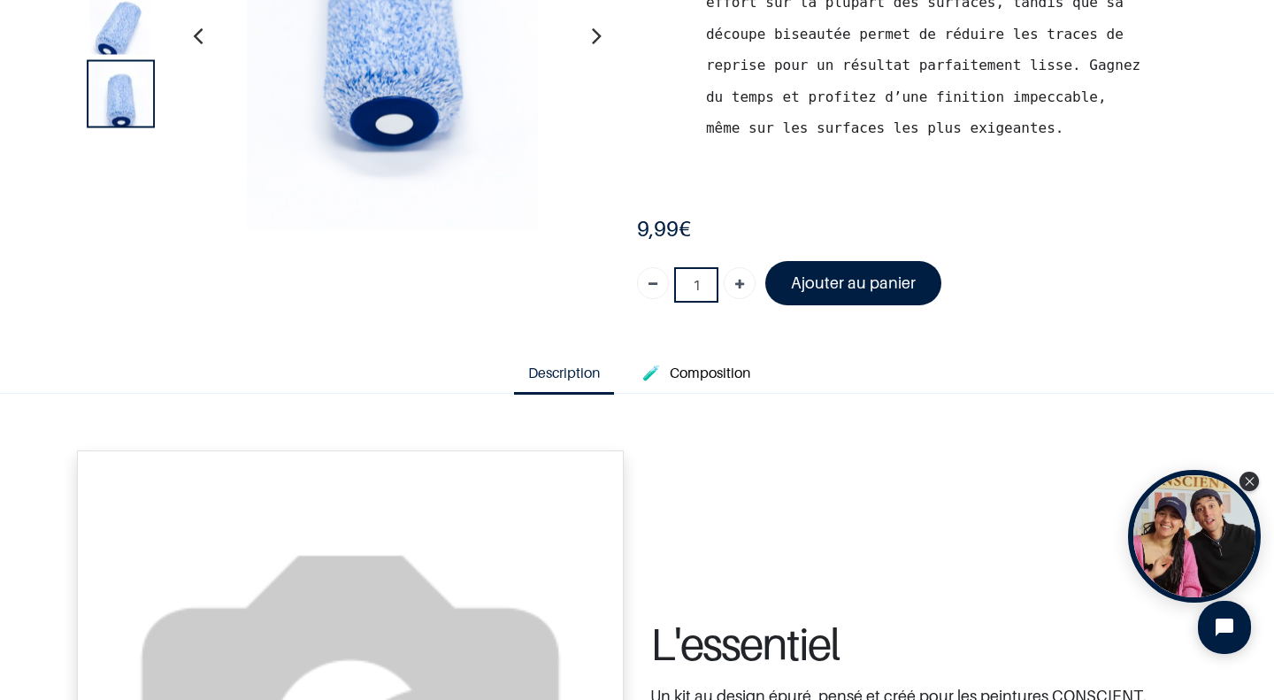
scroll to position [250, 0]
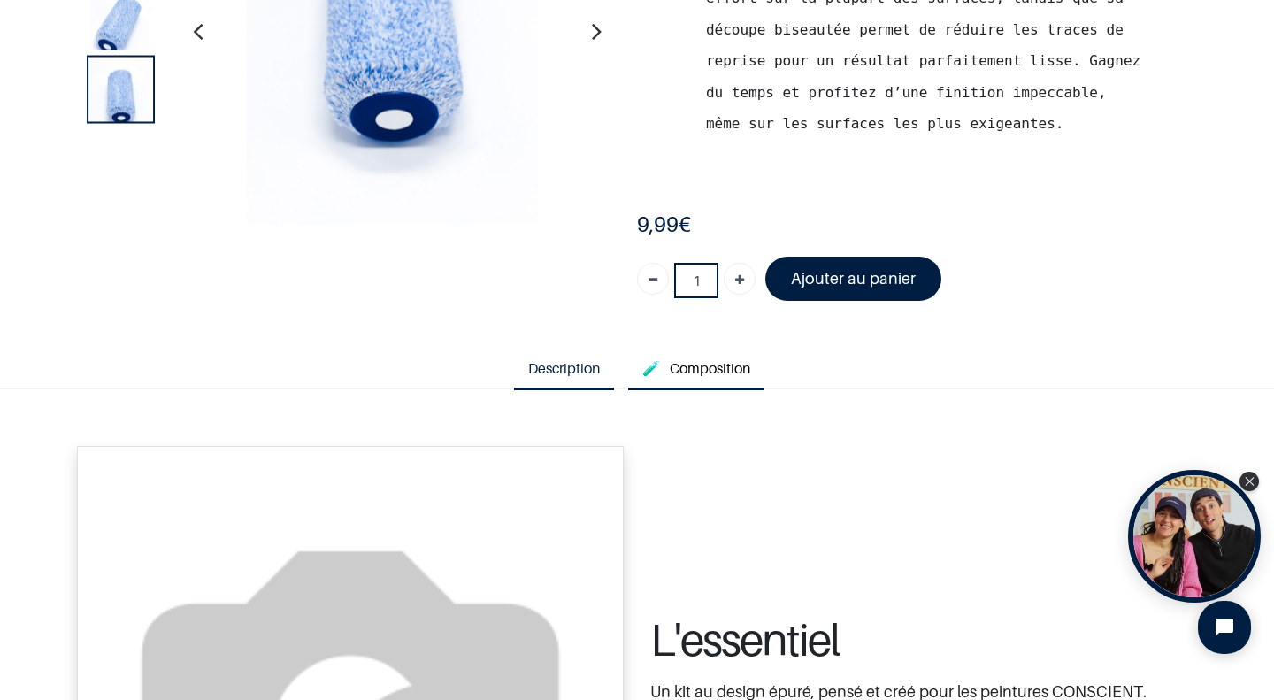
click at [699, 374] on span "Composition" at bounding box center [710, 368] width 81 height 18
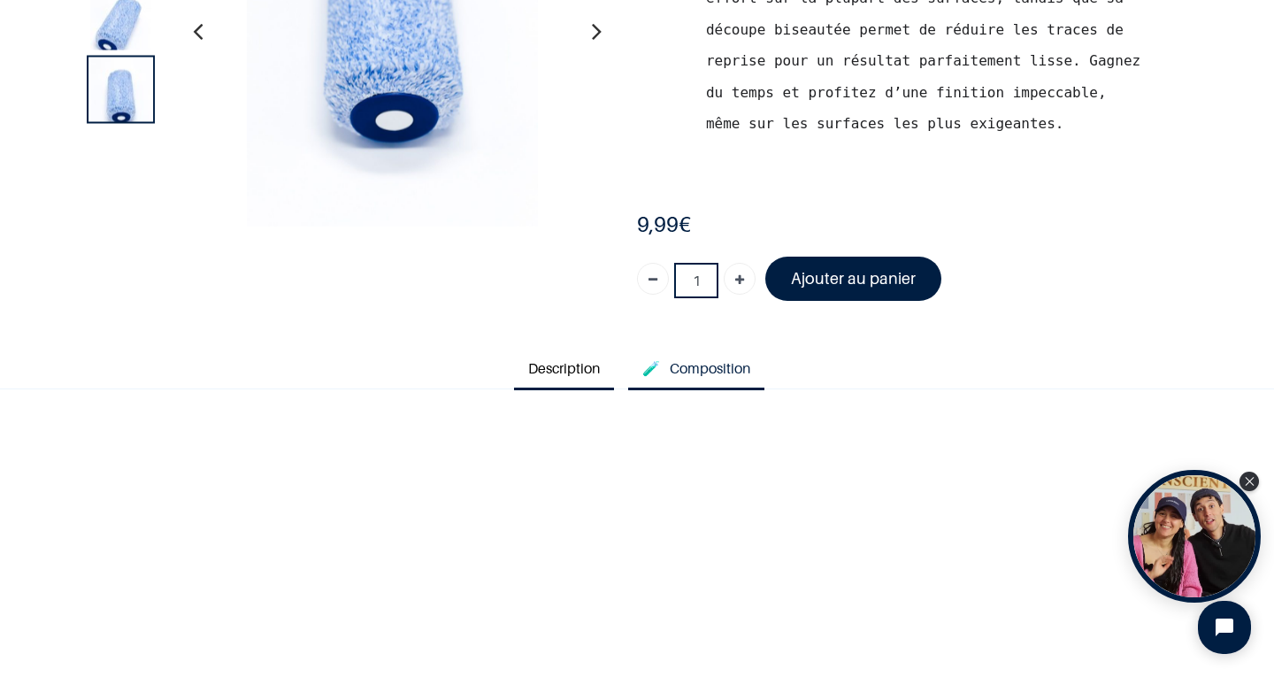
click at [568, 372] on span "Description" at bounding box center [564, 368] width 72 height 18
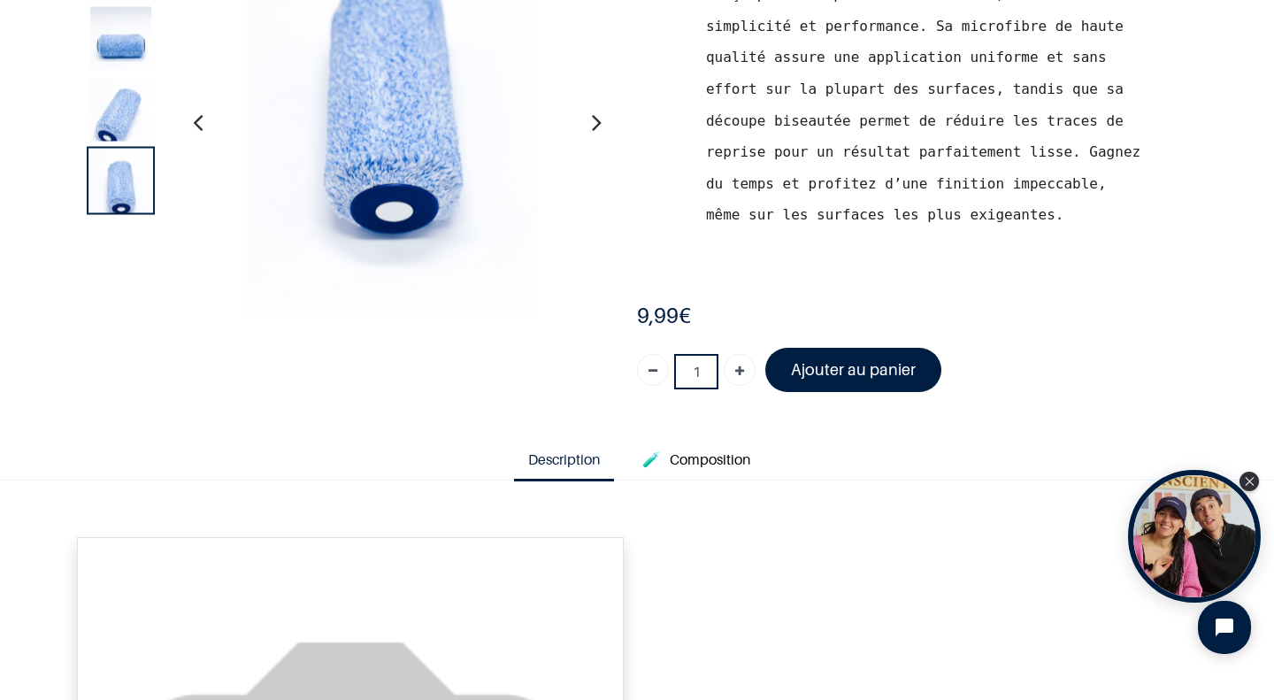
scroll to position [158, 0]
click at [860, 364] on font "Ajouter au panier" at bounding box center [853, 370] width 125 height 19
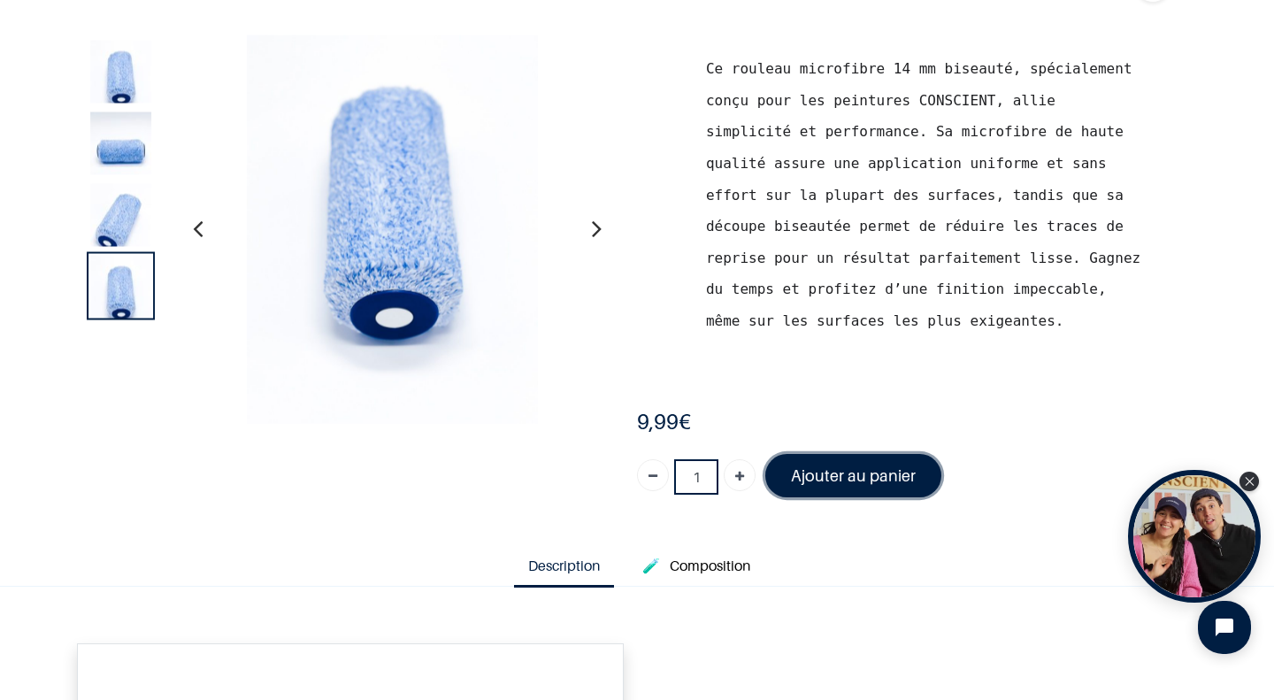
scroll to position [0, 0]
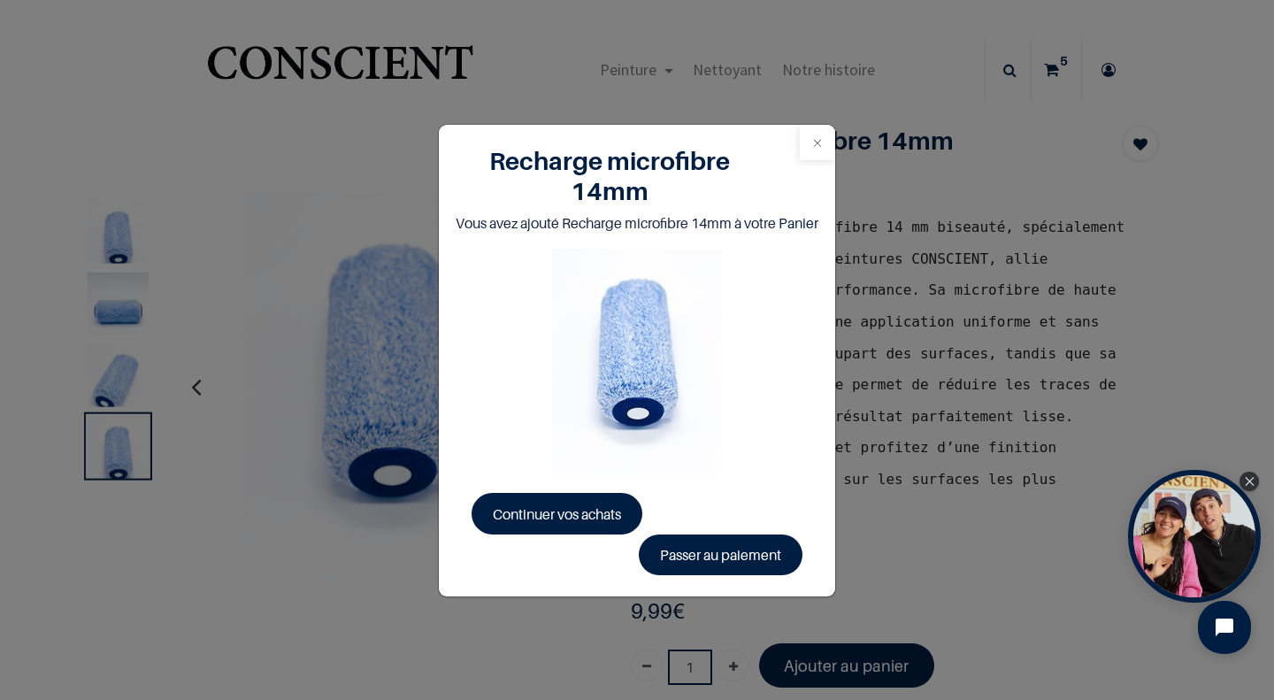
click at [817, 141] on button "Close" at bounding box center [817, 142] width 35 height 35
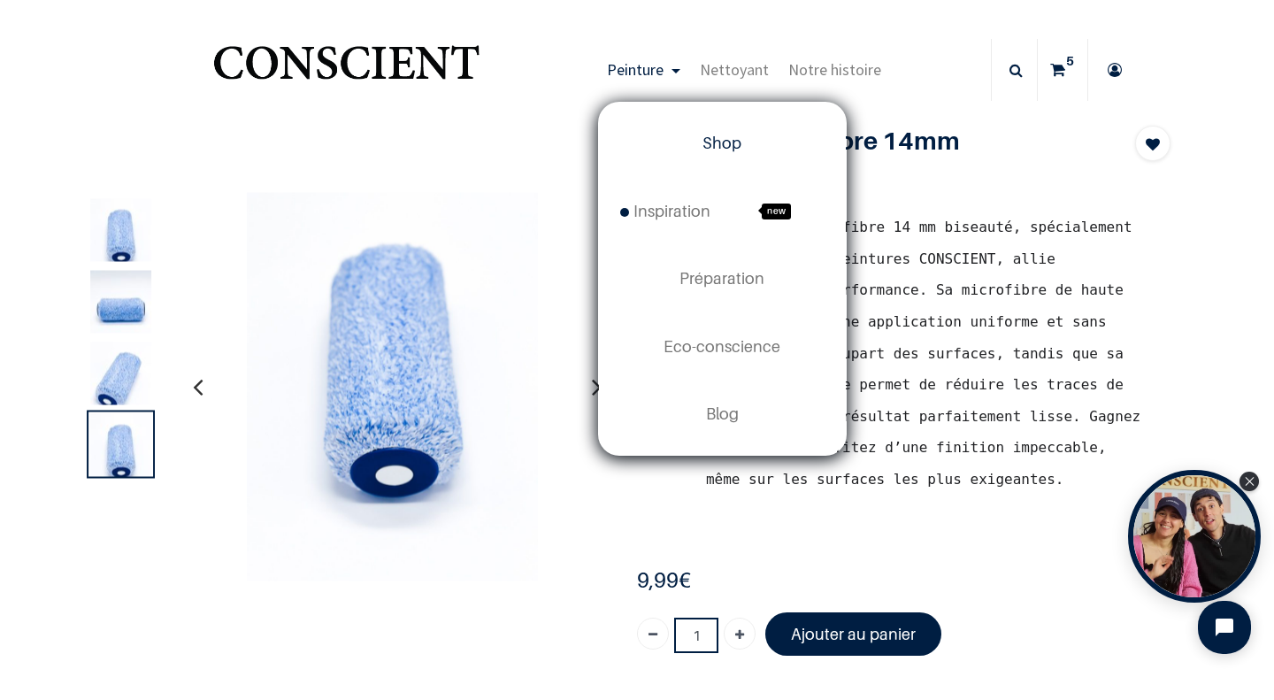
click at [709, 132] on link "Shop" at bounding box center [722, 143] width 247 height 67
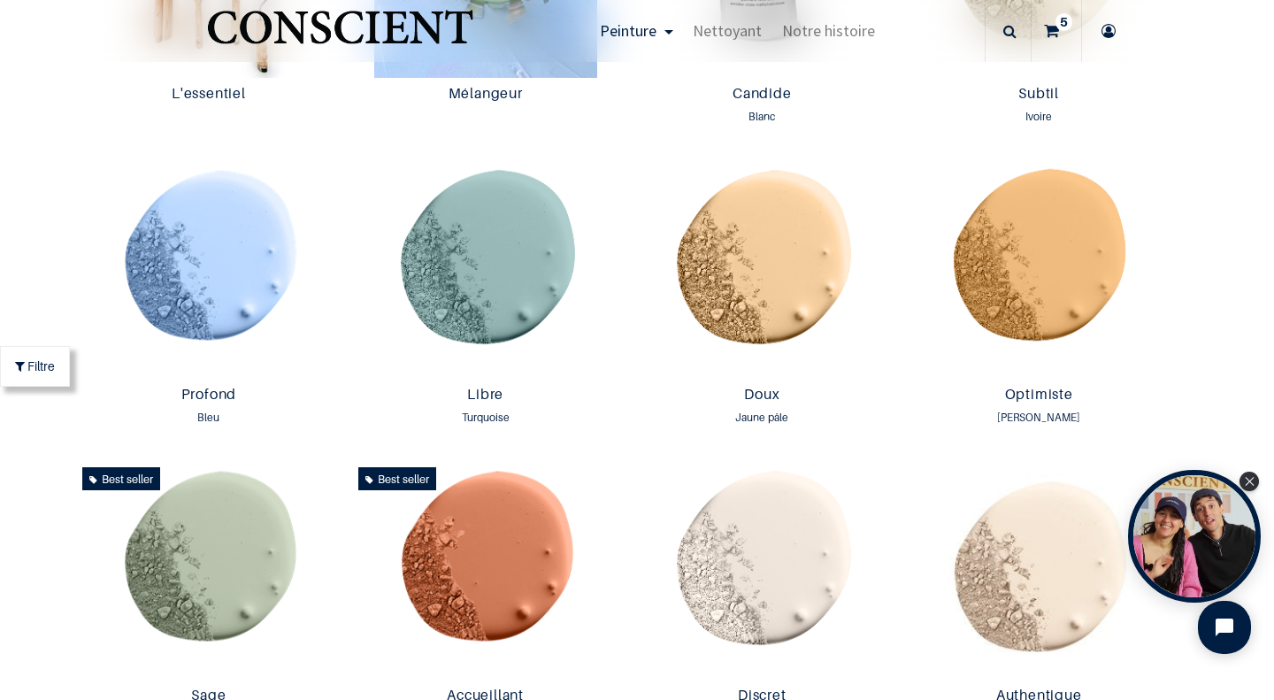
scroll to position [1118, 0]
click at [230, 286] on img at bounding box center [209, 268] width 268 height 219
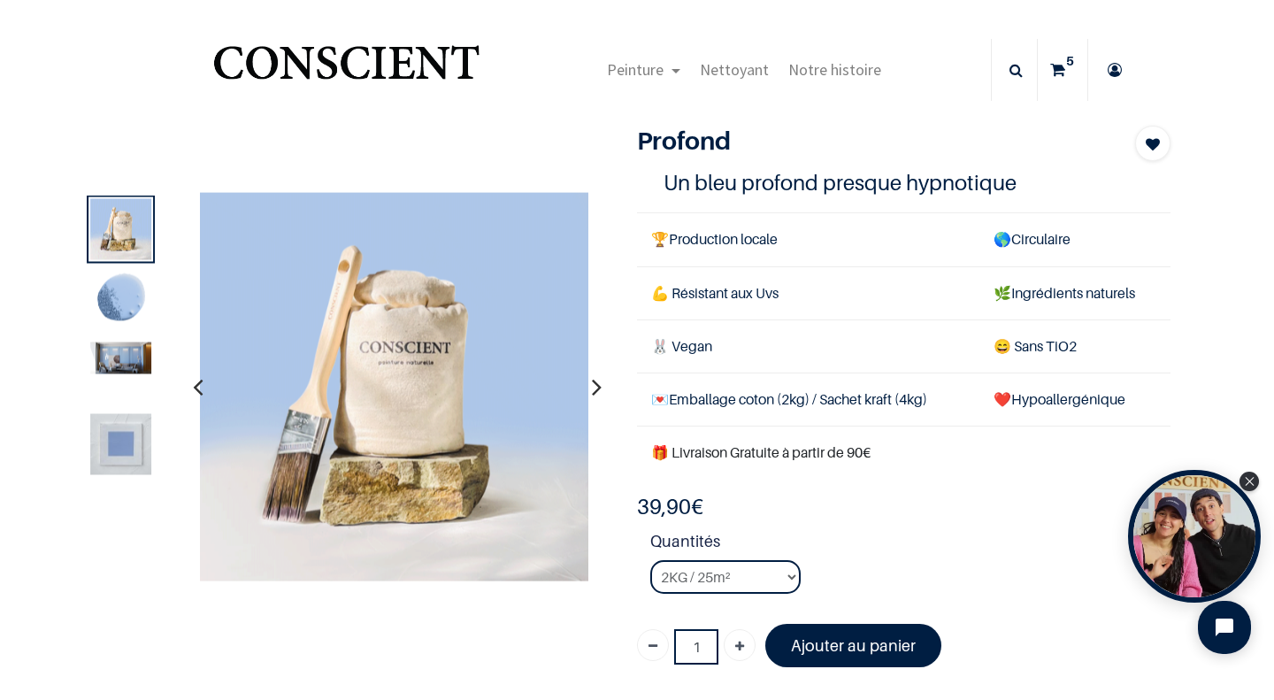
click at [112, 347] on img at bounding box center [120, 358] width 61 height 32
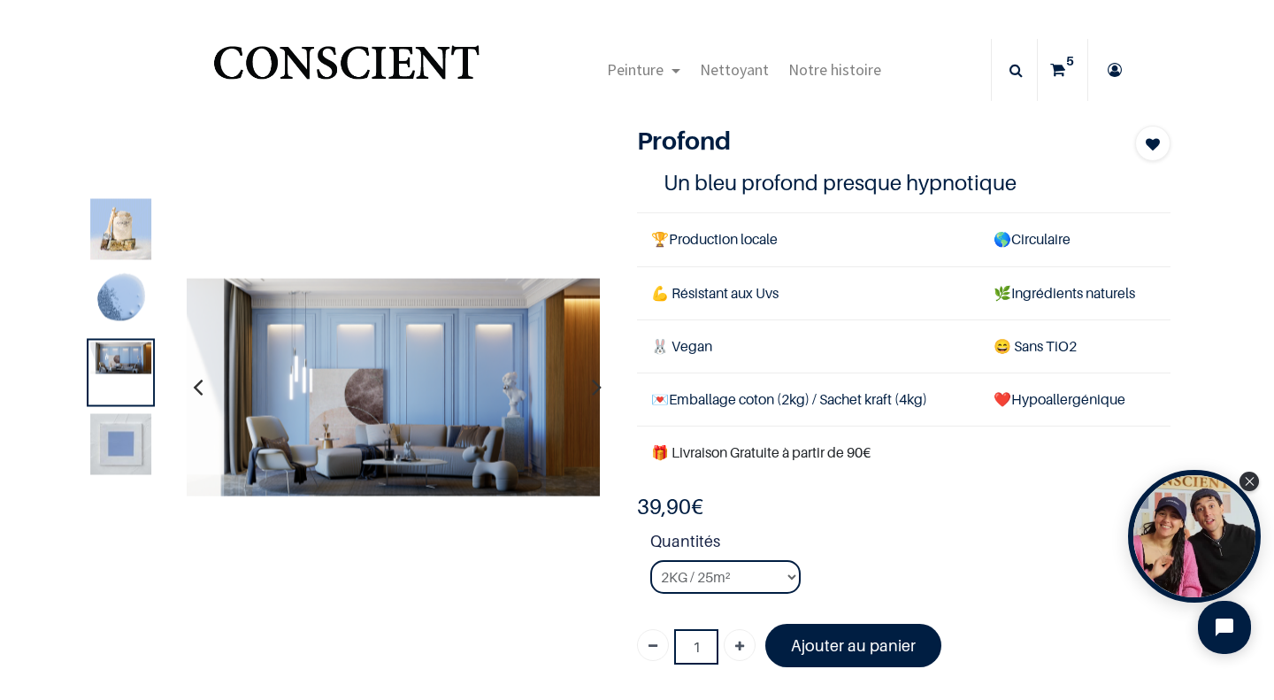
click at [117, 432] on img at bounding box center [120, 444] width 61 height 61
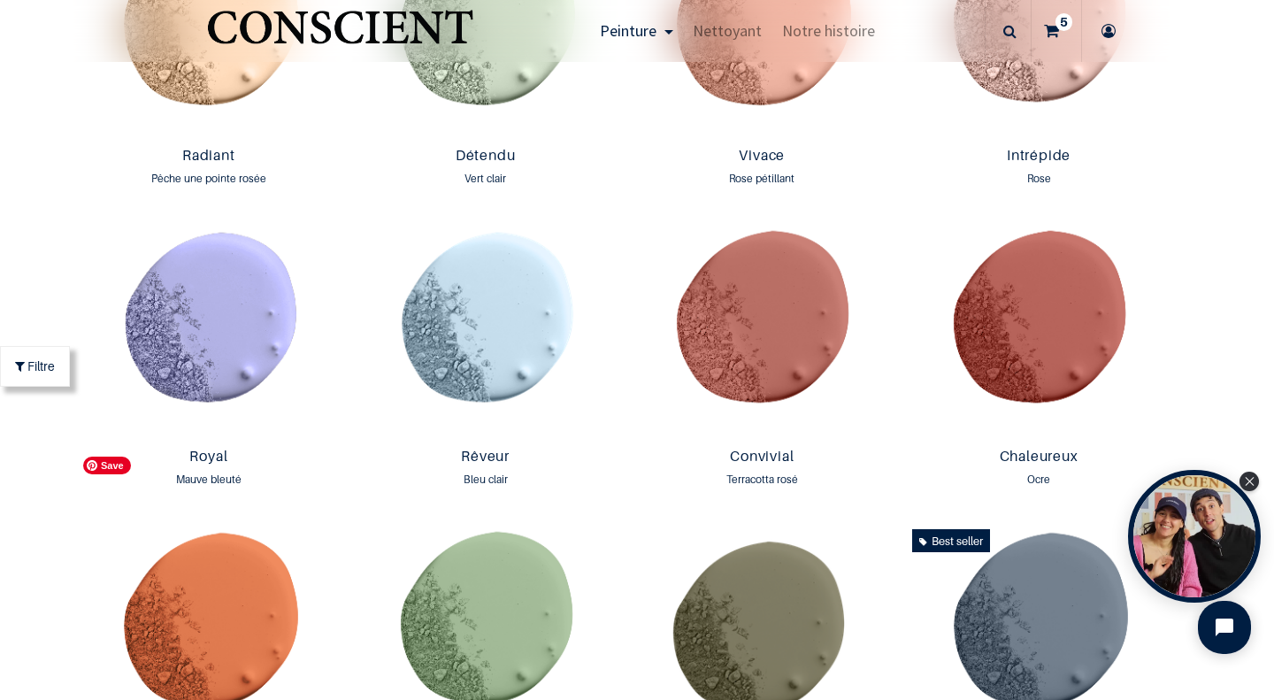
scroll to position [1959, 0]
click at [501, 365] on img at bounding box center [485, 329] width 268 height 219
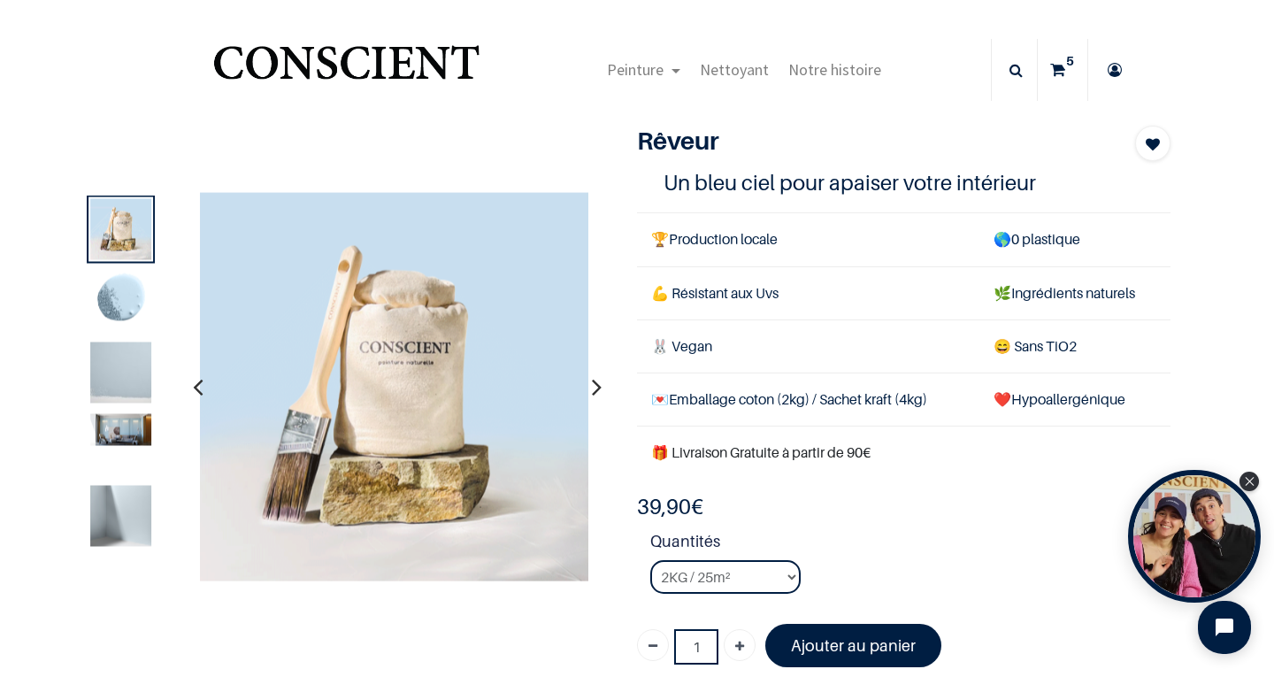
click at [90, 368] on img at bounding box center [120, 372] width 61 height 61
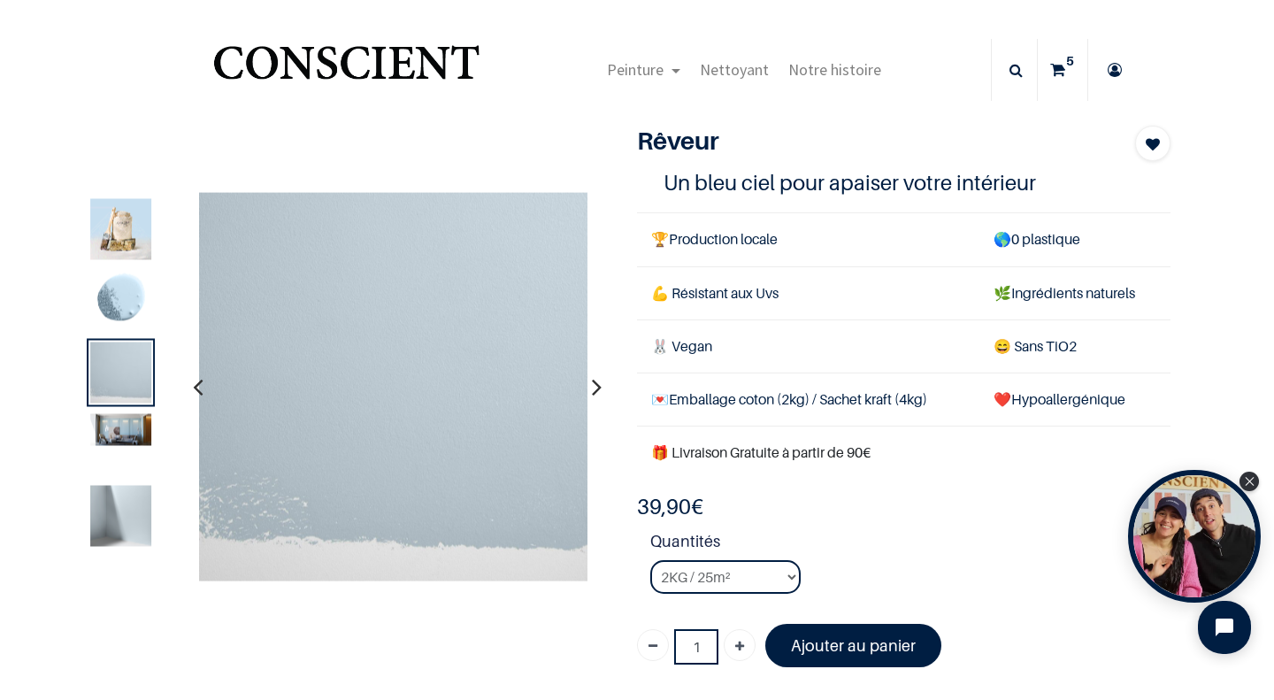
click at [115, 445] on img at bounding box center [120, 430] width 61 height 32
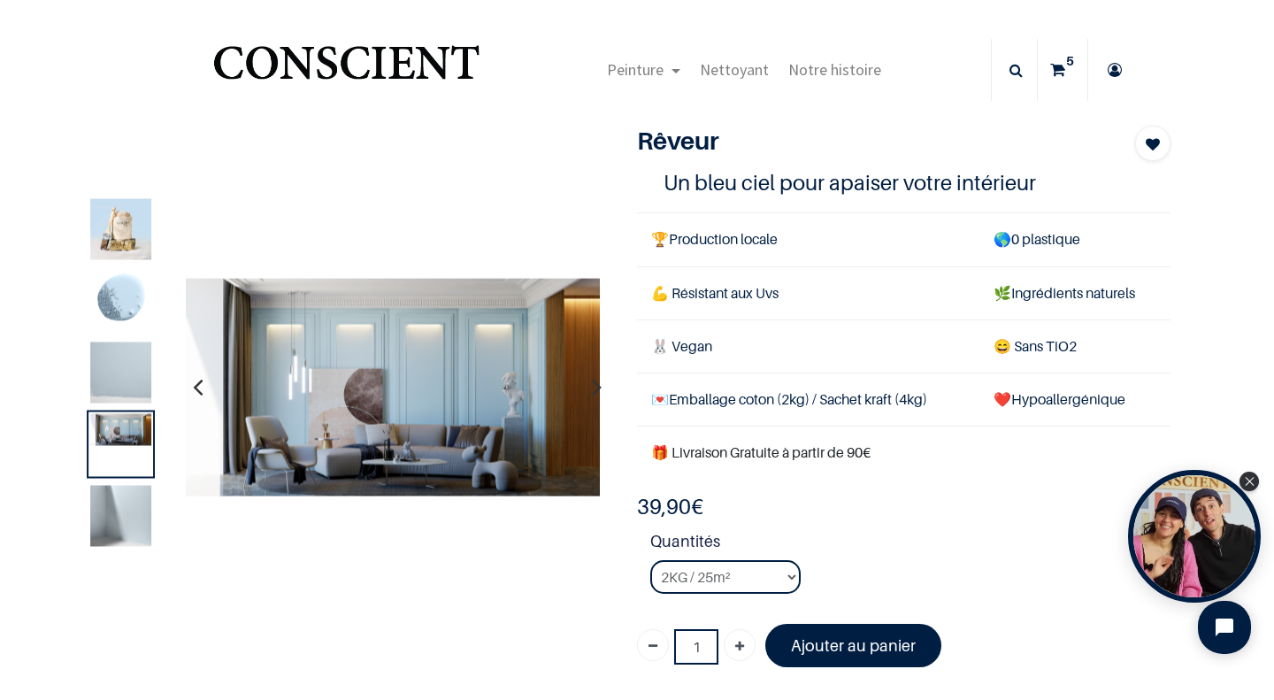
click at [115, 518] on img at bounding box center [120, 516] width 61 height 61
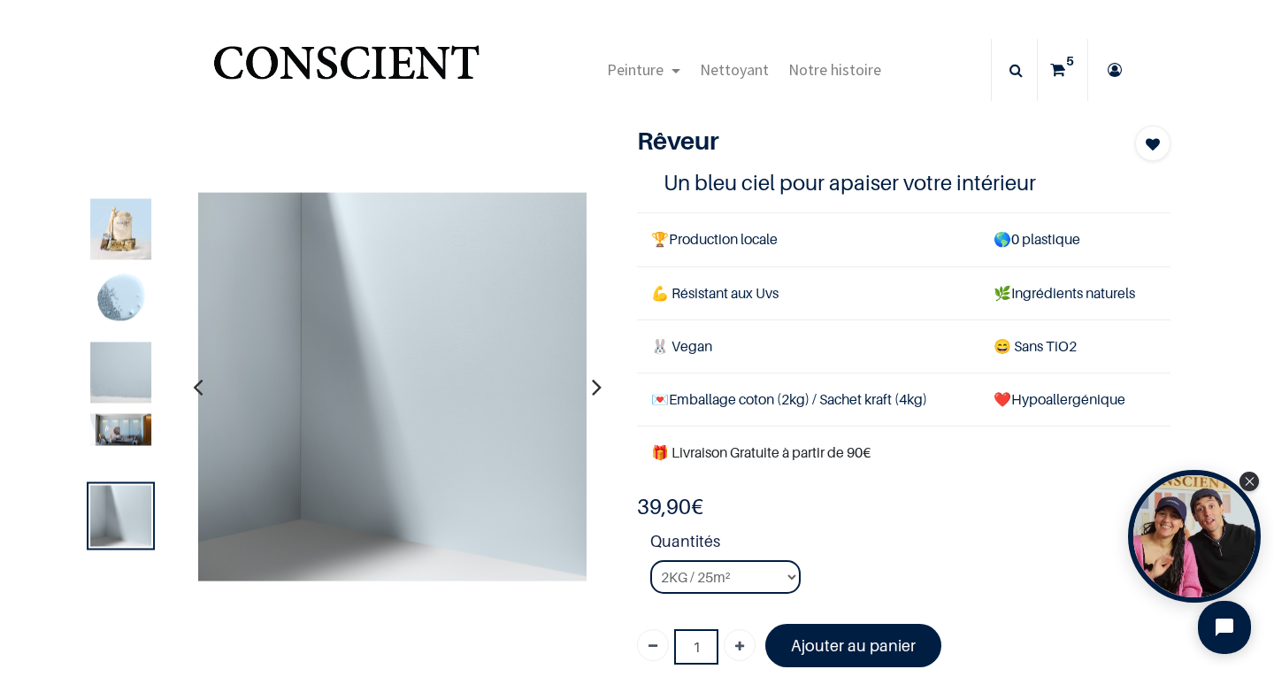
click at [110, 445] on img at bounding box center [120, 430] width 61 height 32
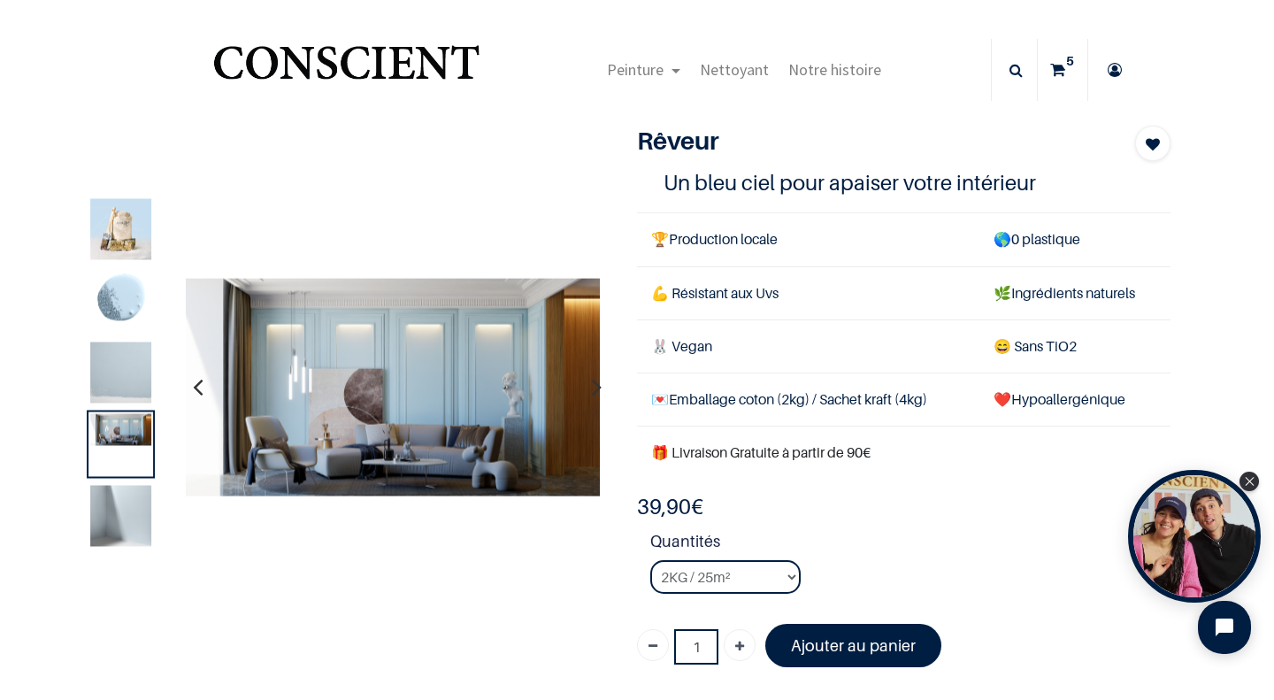
click at [110, 385] on img at bounding box center [120, 372] width 61 height 61
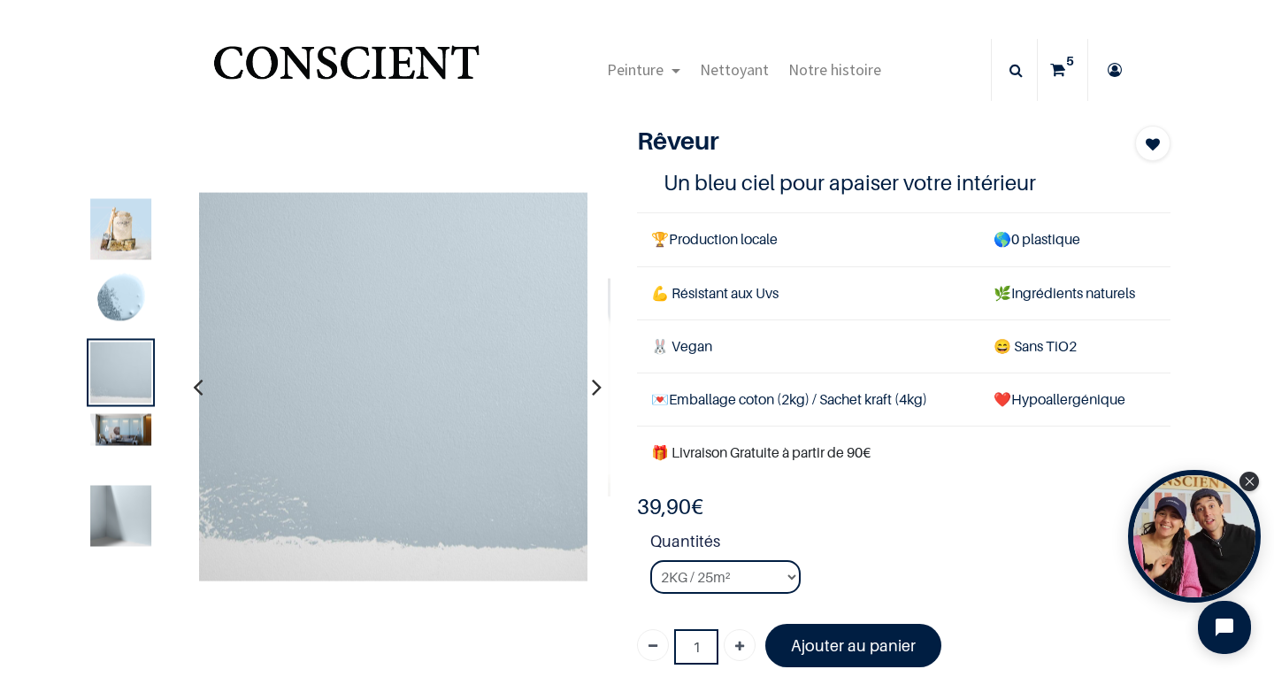
click at [110, 332] on img at bounding box center [120, 301] width 61 height 61
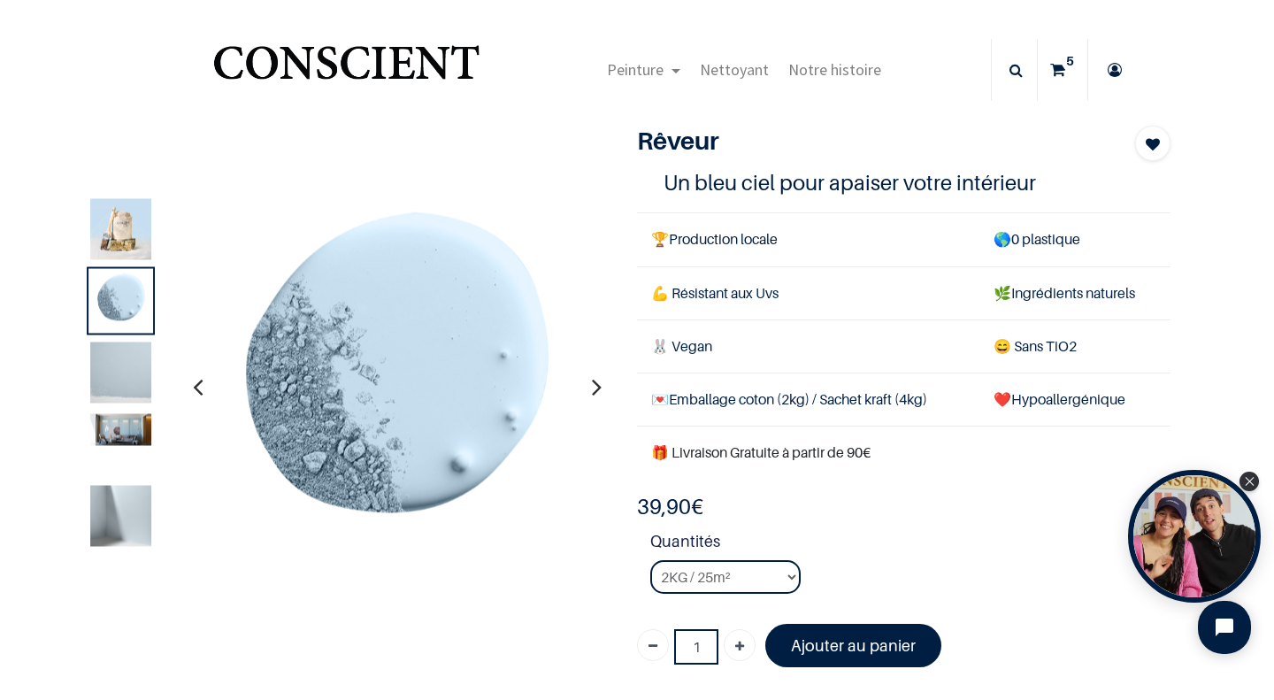
click at [1055, 54] on icon at bounding box center [1057, 70] width 15 height 62
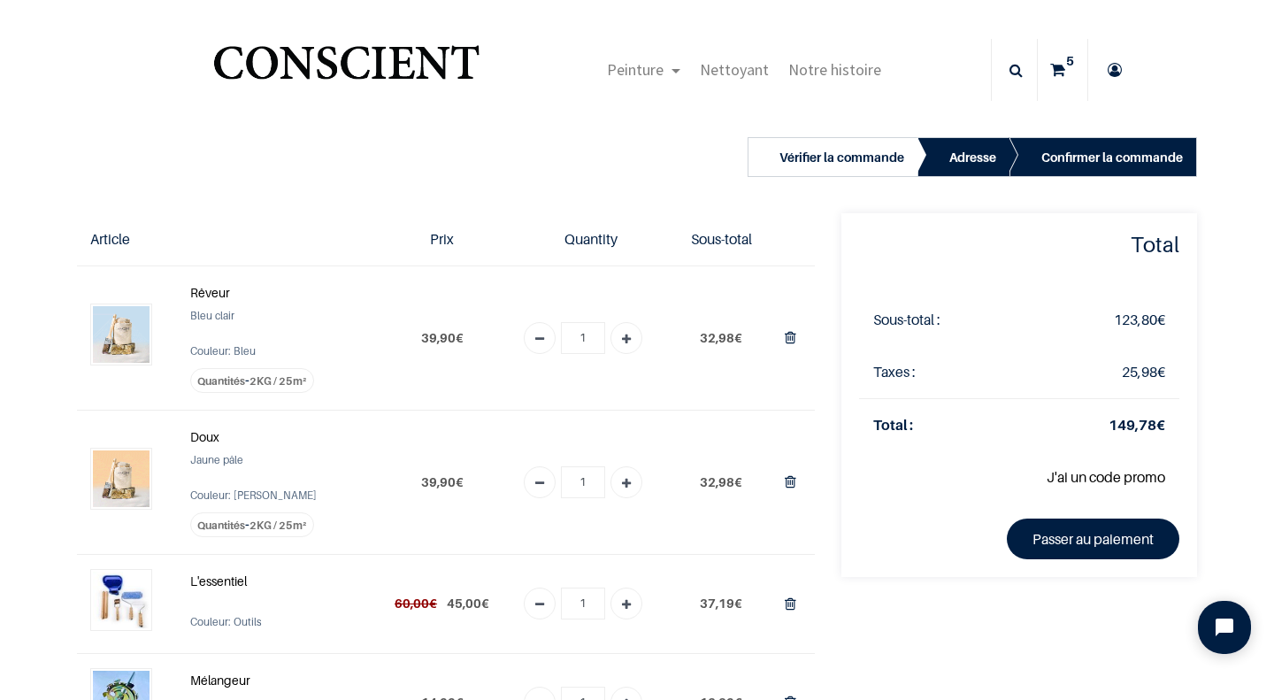
scroll to position [202, 0]
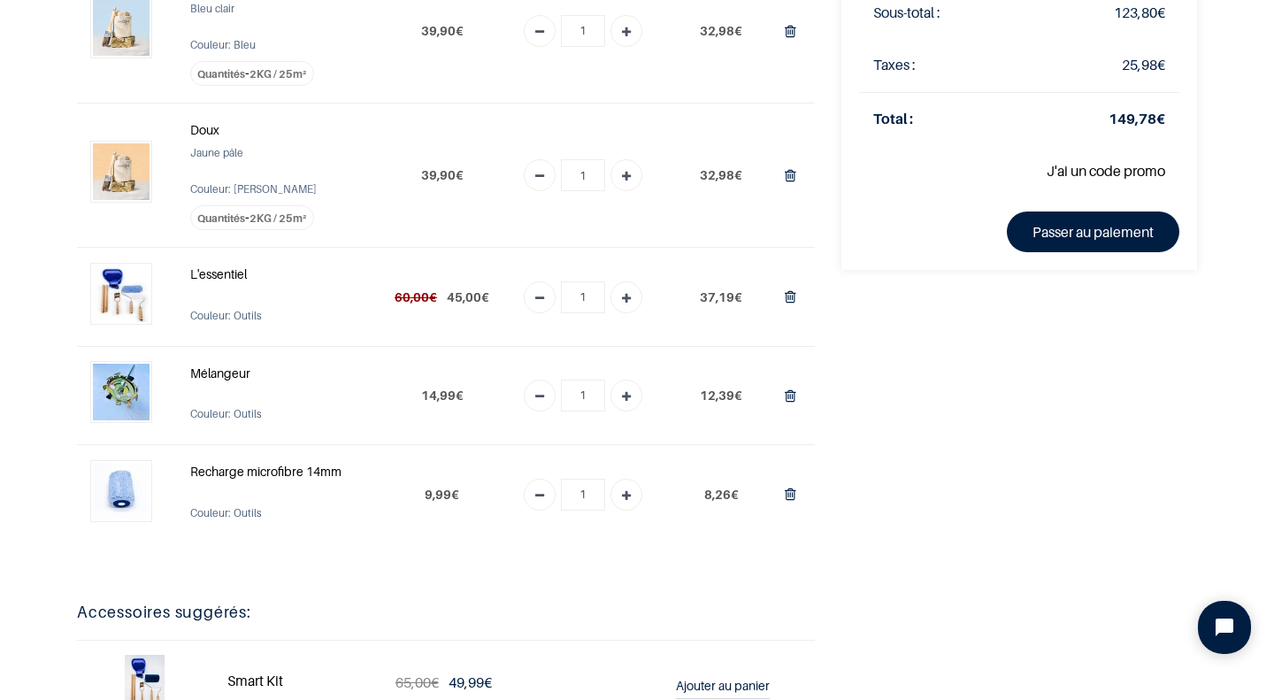
click at [203, 272] on strong "L'essentiel" at bounding box center [218, 273] width 57 height 15
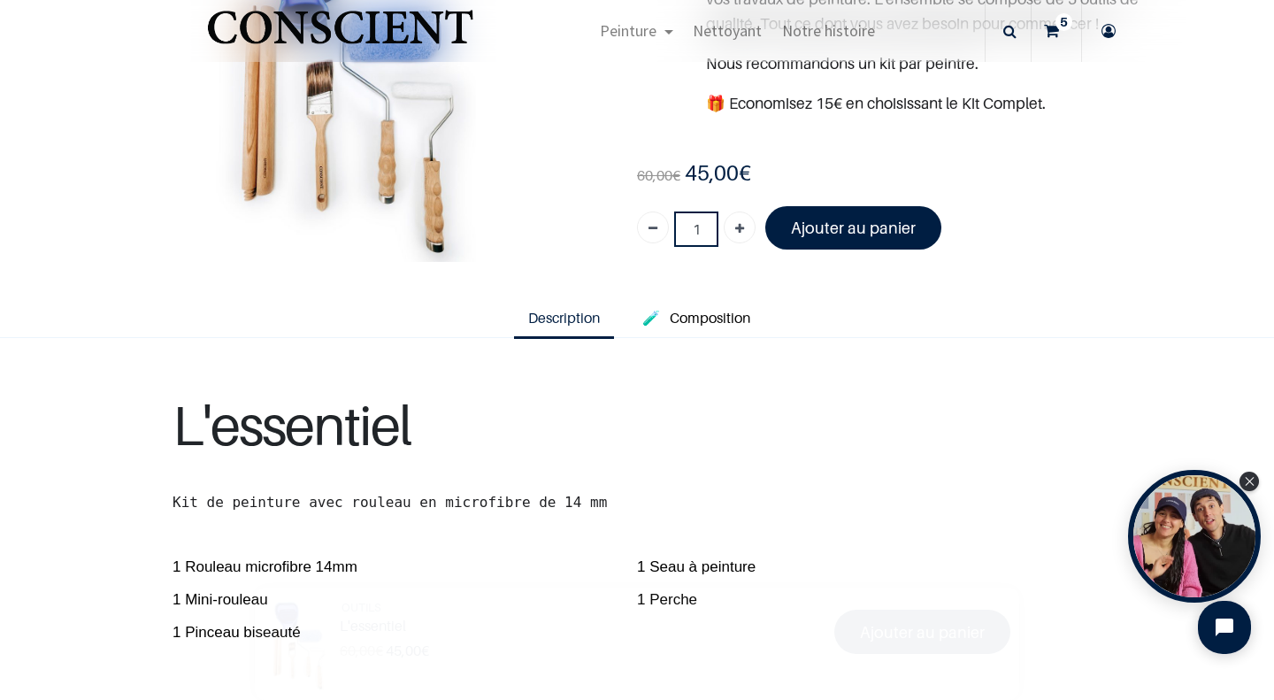
scroll to position [317, 0]
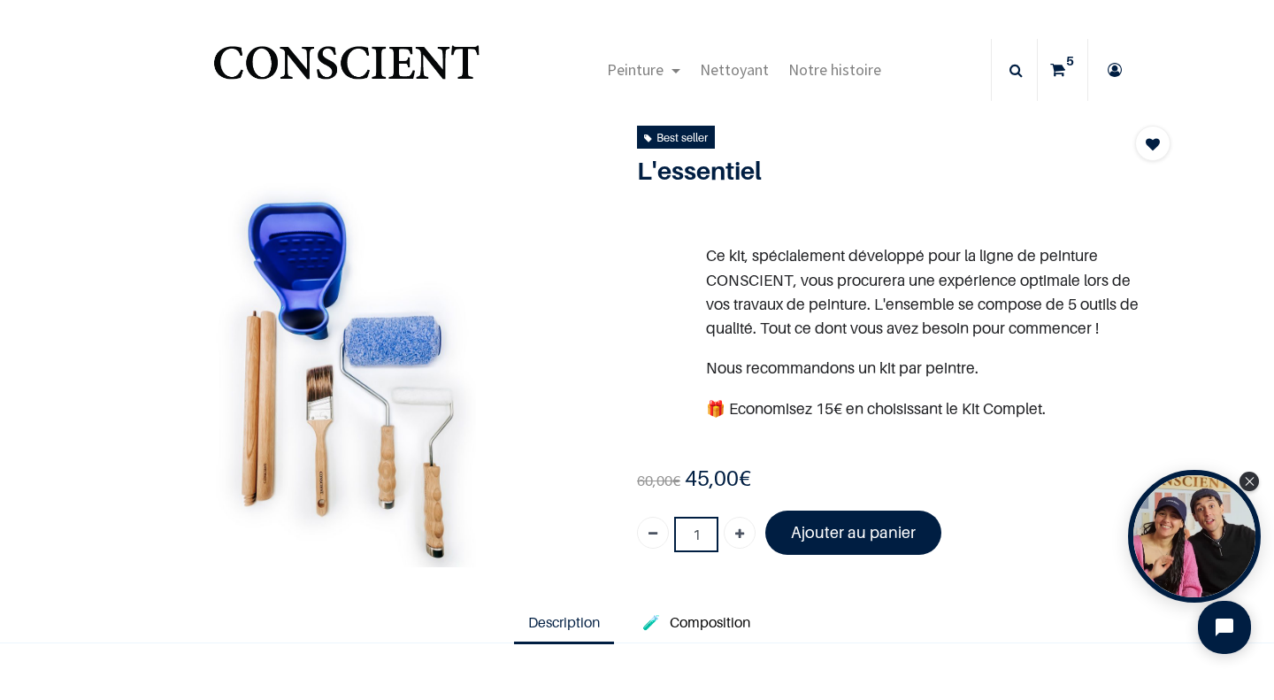
click at [1062, 65] on sup "5" at bounding box center [1070, 61] width 17 height 18
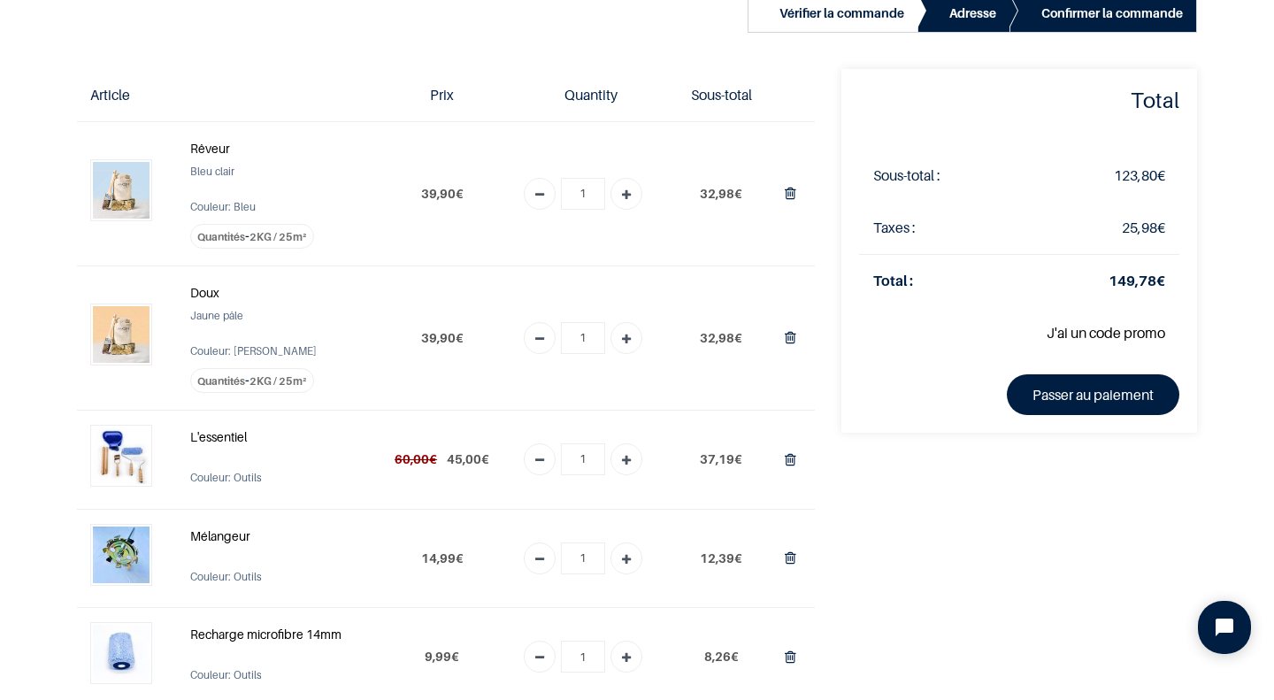
scroll to position [31, 0]
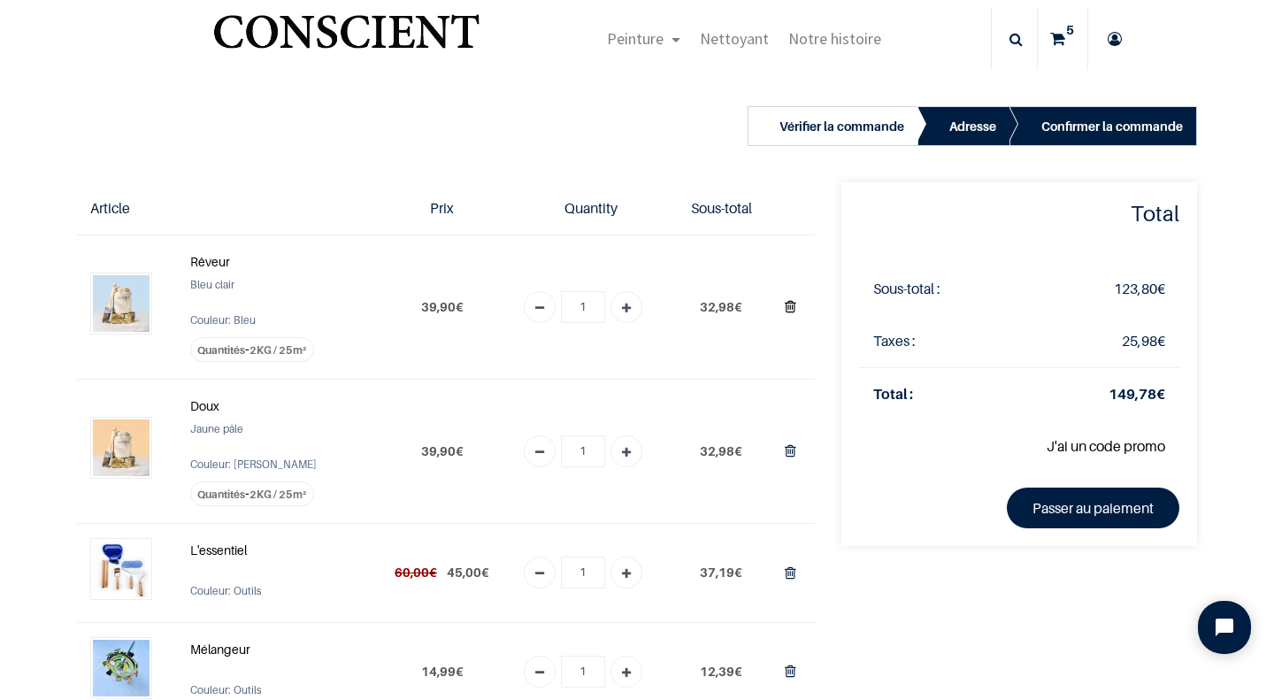
click at [786, 305] on icon "Supprimer du panier" at bounding box center [791, 307] width 12 height 24
type input "0"
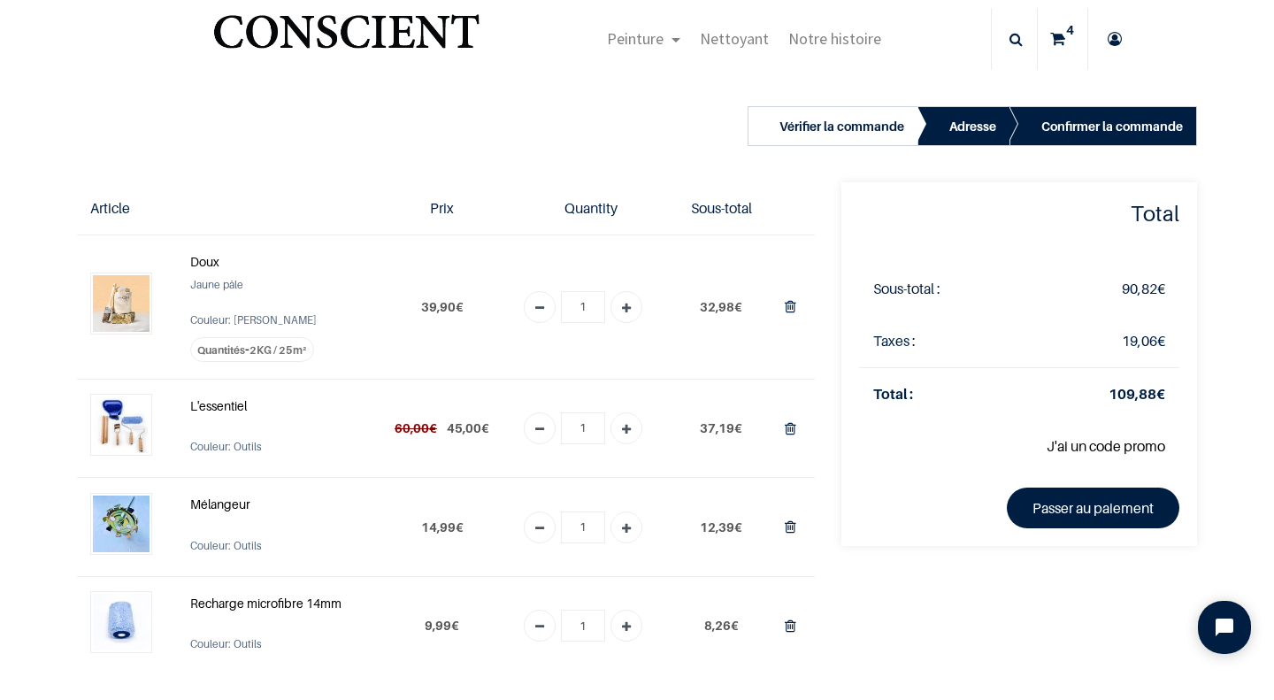
scroll to position [100, 0]
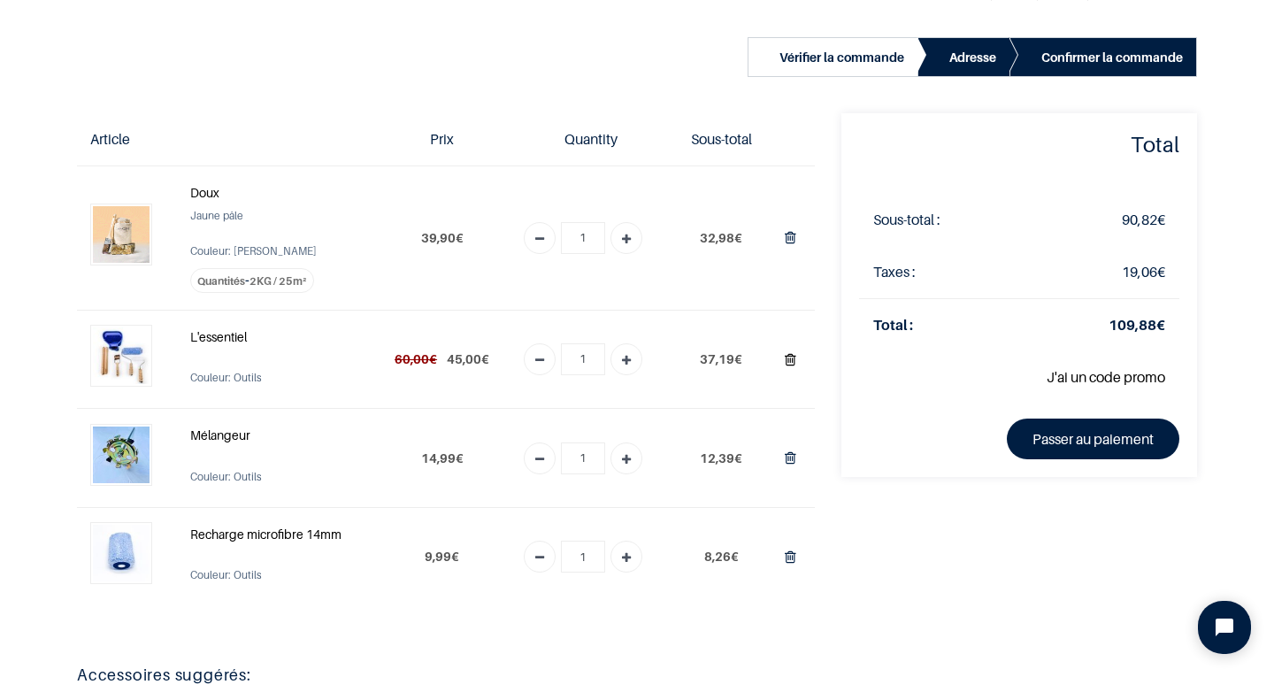
click at [786, 353] on icon "Supprimer du panier" at bounding box center [791, 360] width 12 height 24
type input "0"
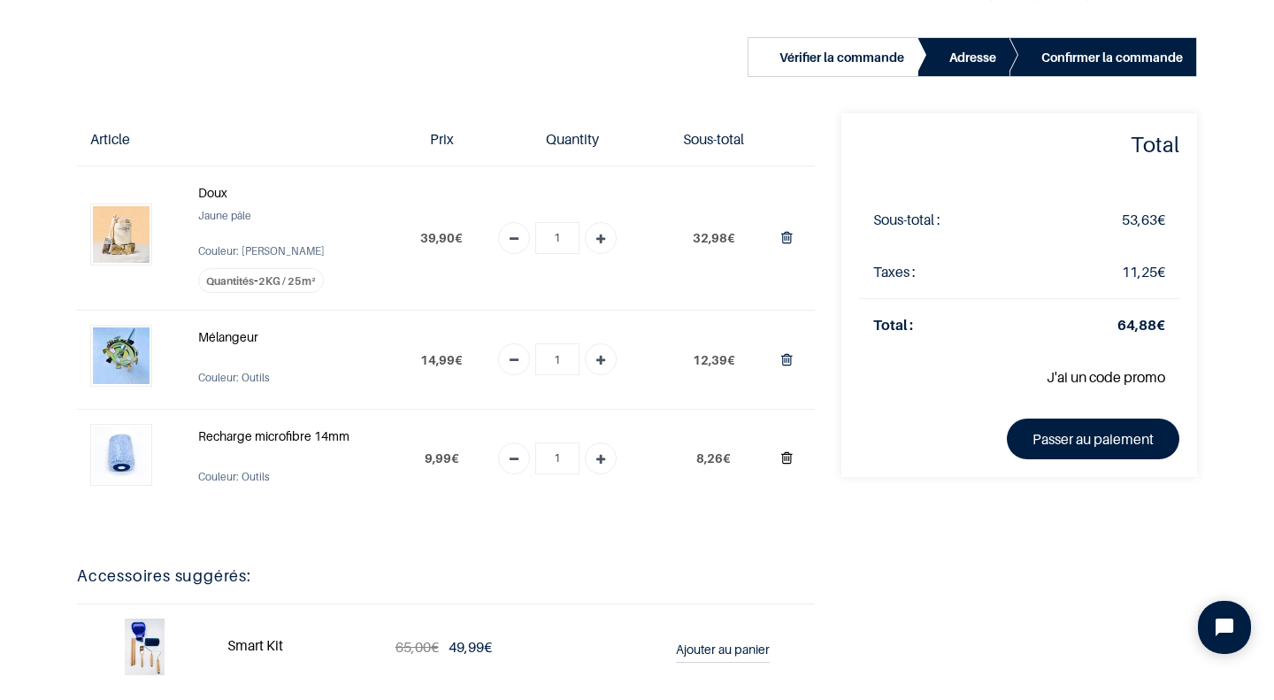
click at [781, 459] on icon "Supprimer du panier" at bounding box center [787, 458] width 12 height 24
type input "0"
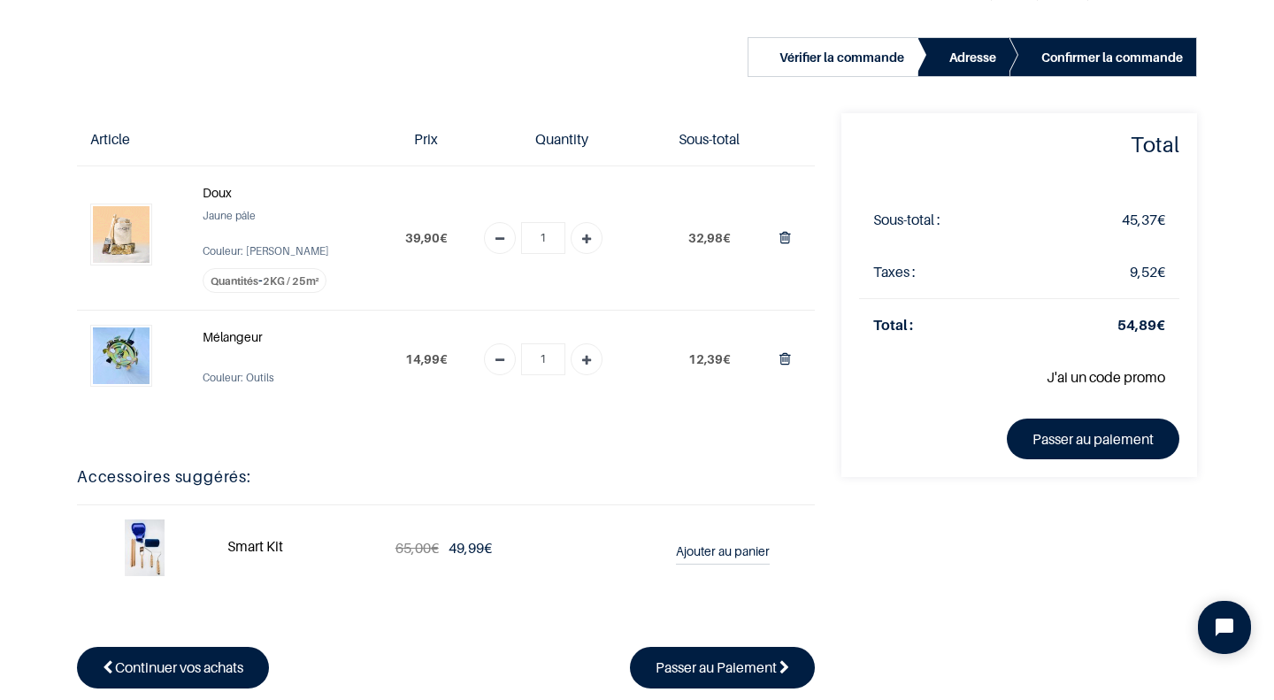
click at [129, 551] on img at bounding box center [145, 547] width 40 height 57
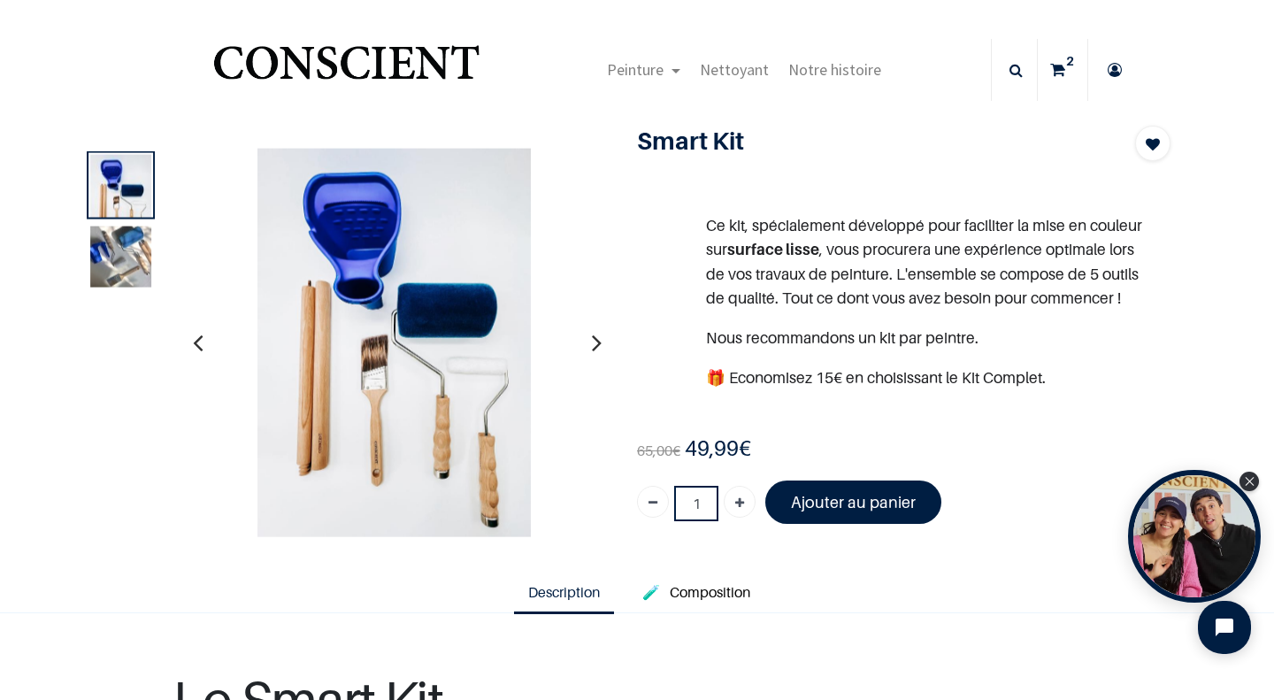
click at [95, 288] on img at bounding box center [120, 256] width 61 height 61
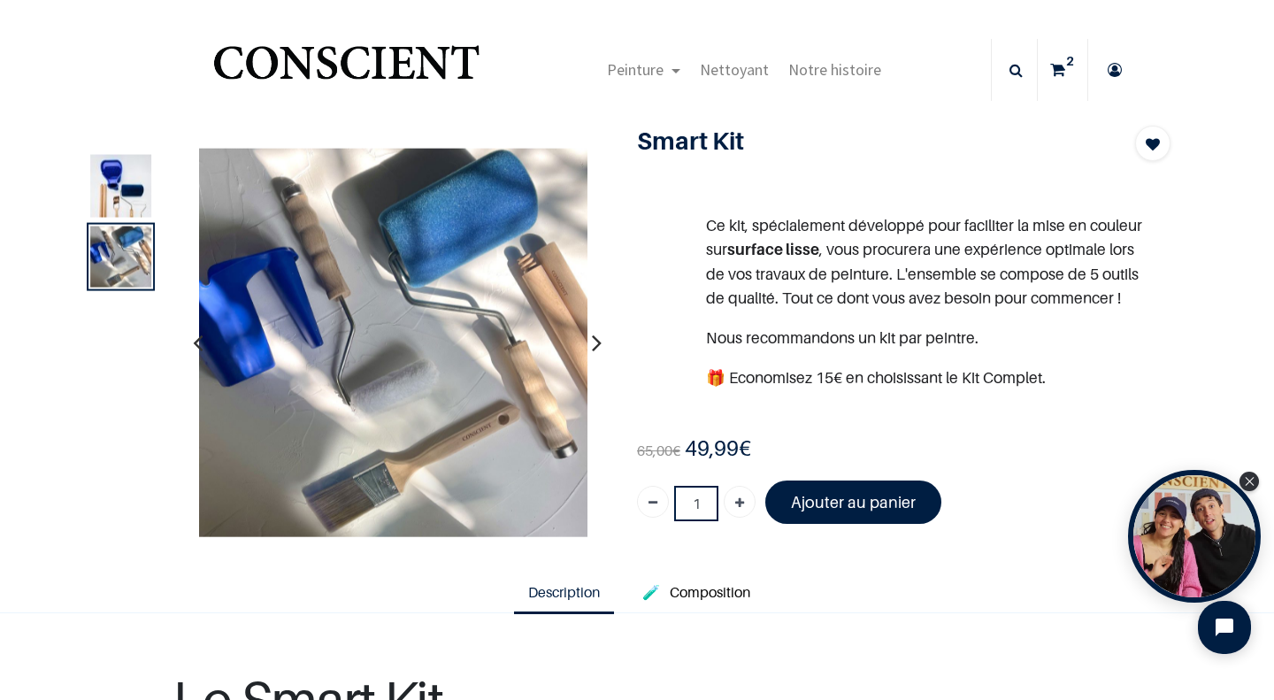
click at [113, 200] on img at bounding box center [120, 198] width 61 height 87
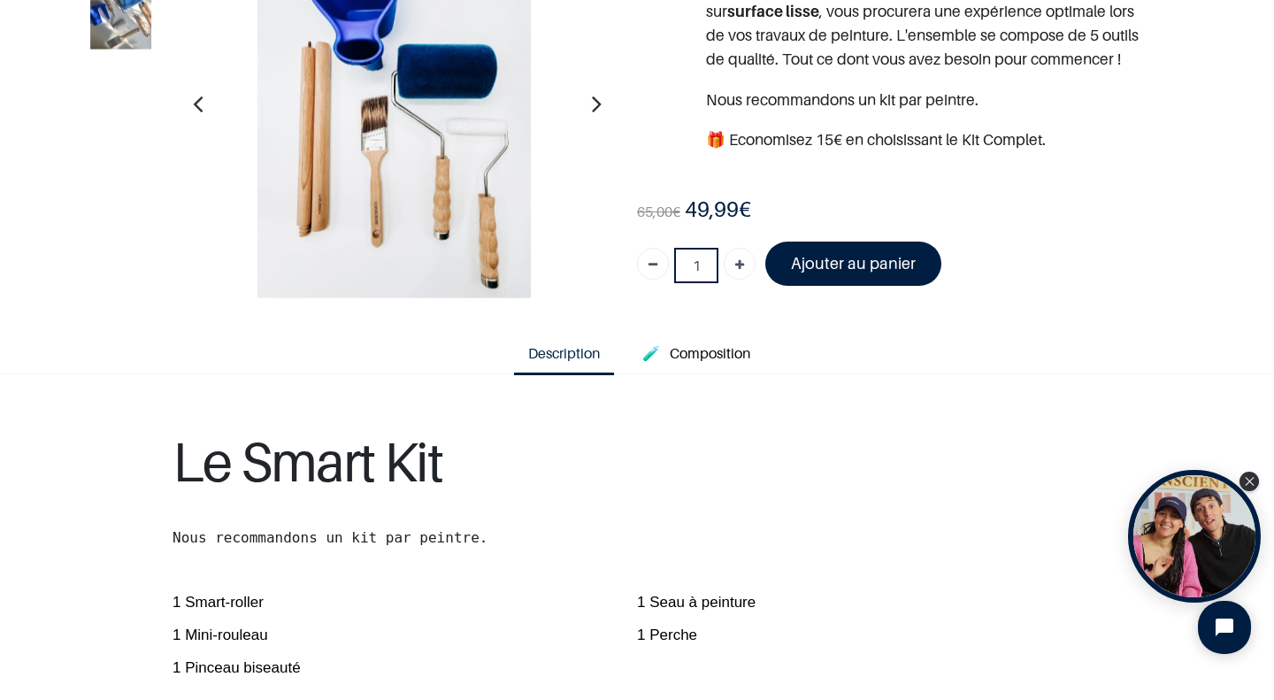
scroll to position [134, 0]
click at [683, 361] on span "Composition" at bounding box center [710, 352] width 81 height 18
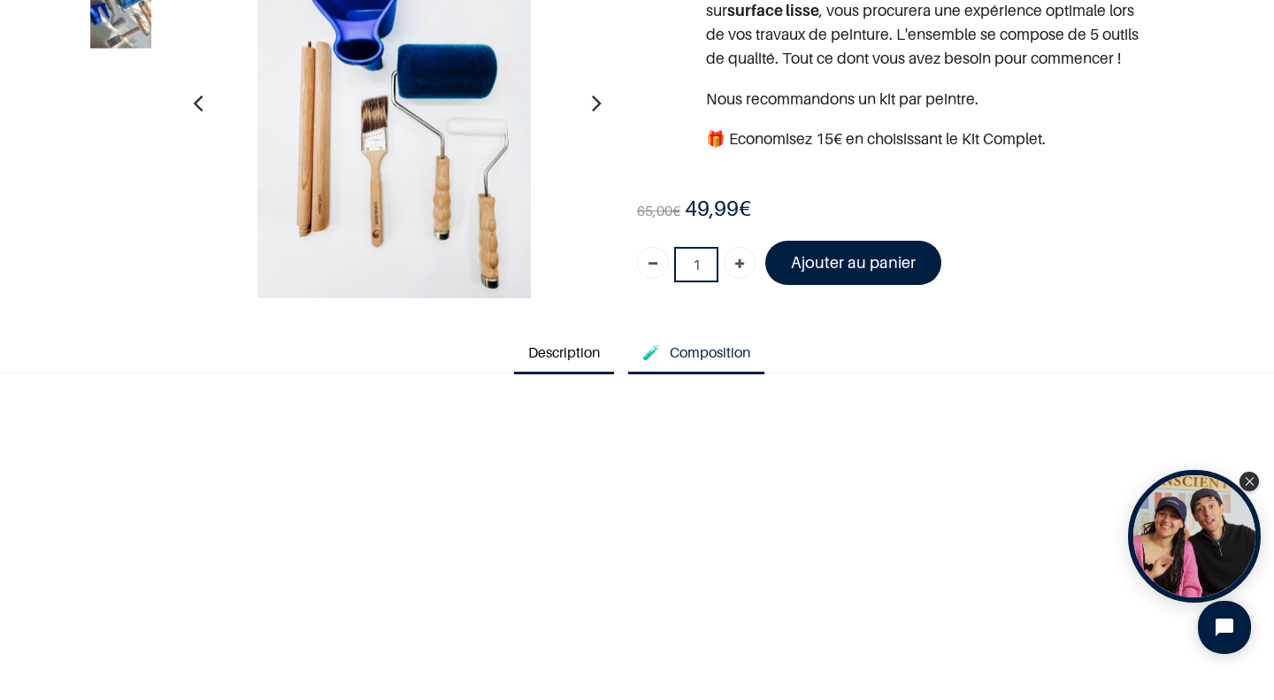
click at [540, 361] on span "Description" at bounding box center [564, 352] width 72 height 18
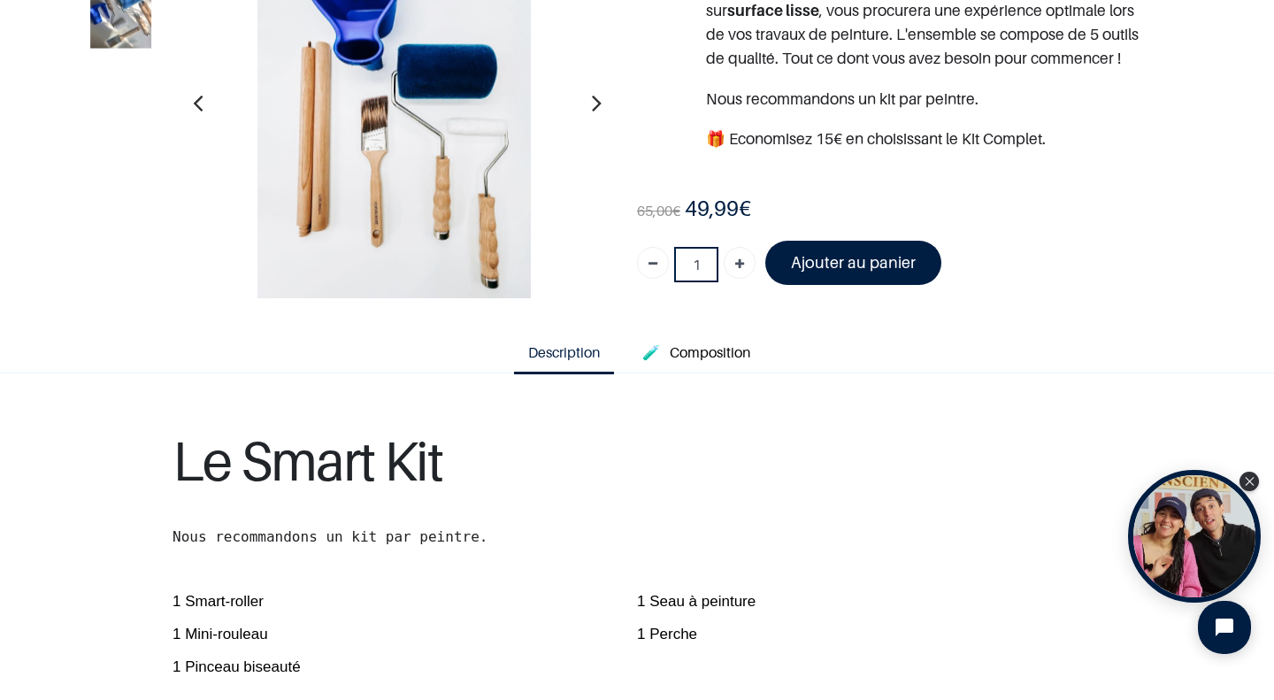
scroll to position [322, 0]
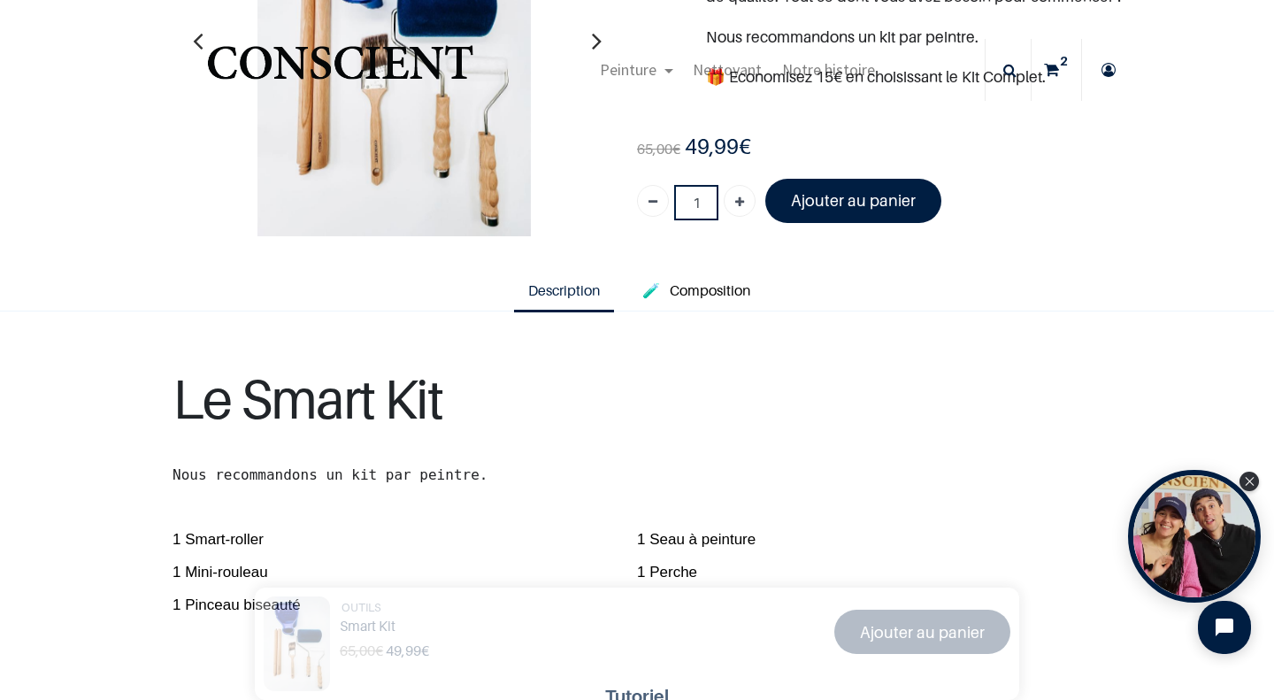
scroll to position [186, 0]
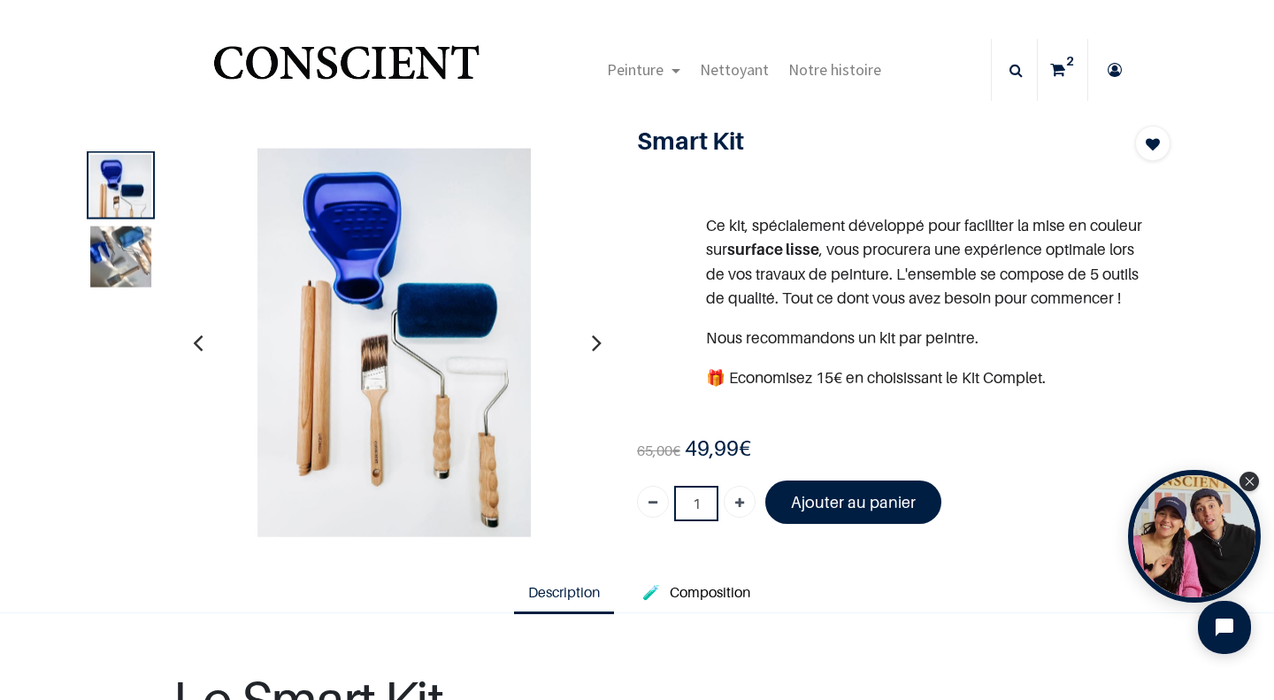
click at [108, 288] on img at bounding box center [120, 256] width 61 height 61
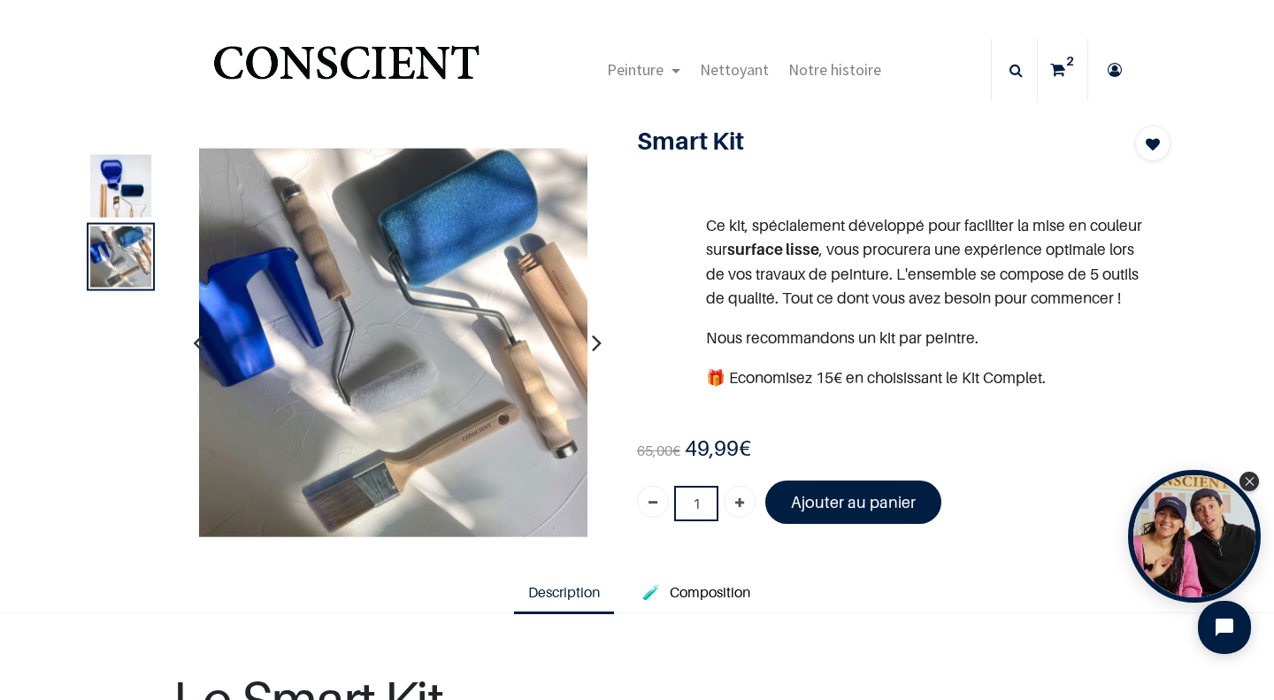
click at [111, 187] on img at bounding box center [120, 198] width 61 height 87
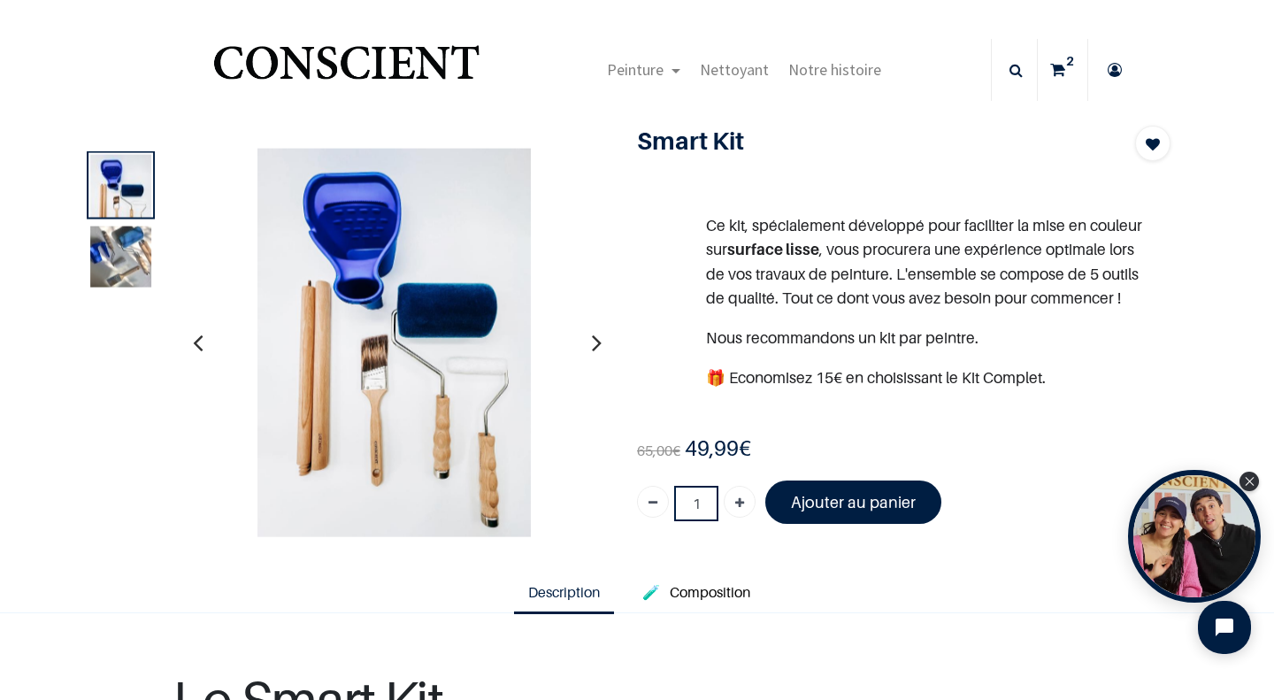
click at [97, 288] on img at bounding box center [120, 256] width 61 height 61
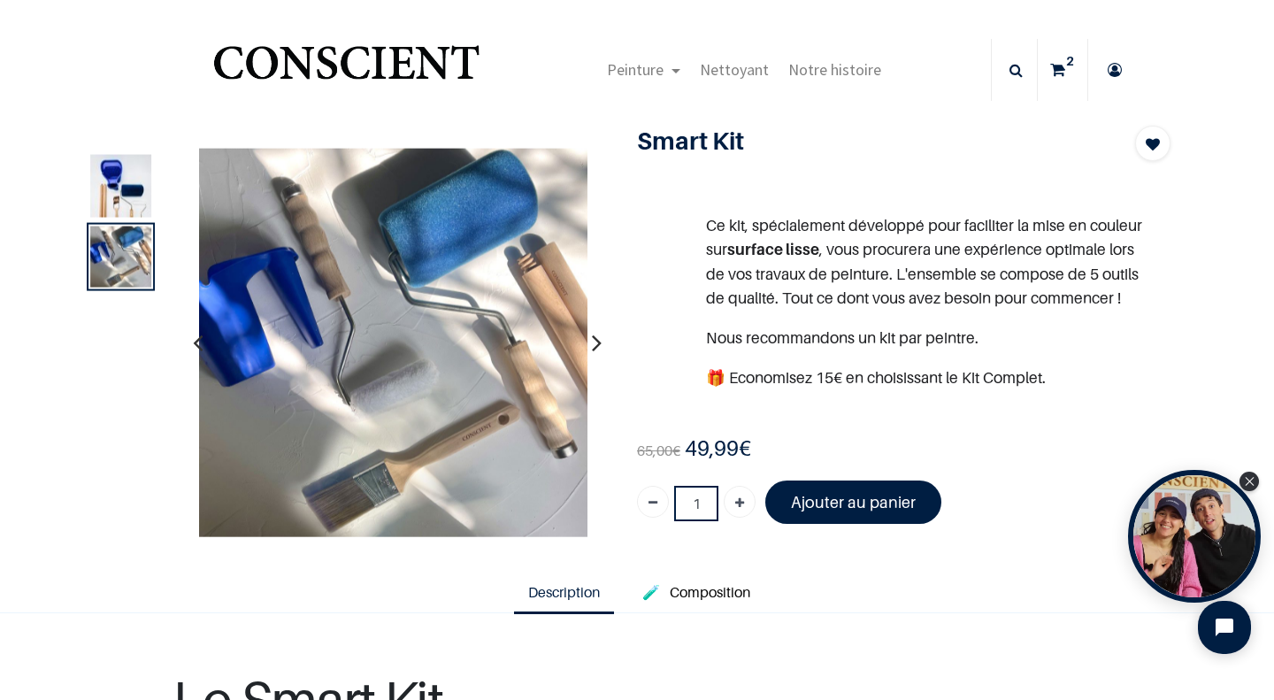
click at [117, 208] on img at bounding box center [120, 198] width 61 height 87
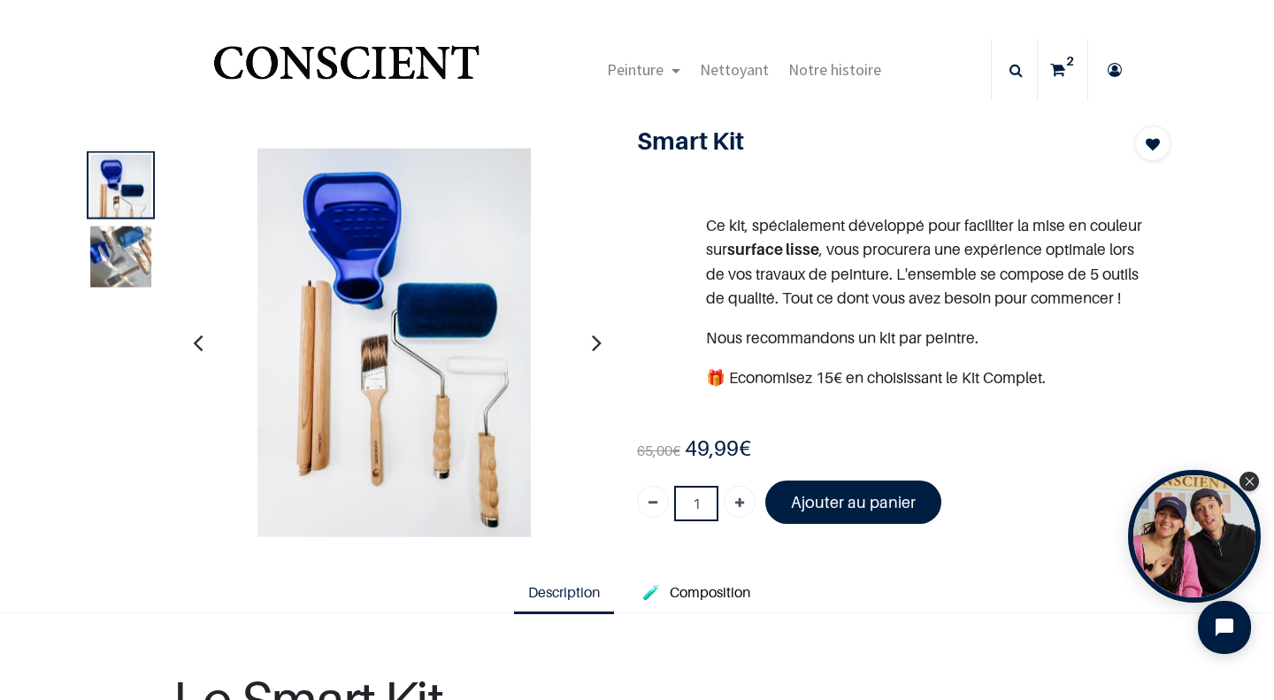
click at [106, 280] on img at bounding box center [120, 256] width 61 height 61
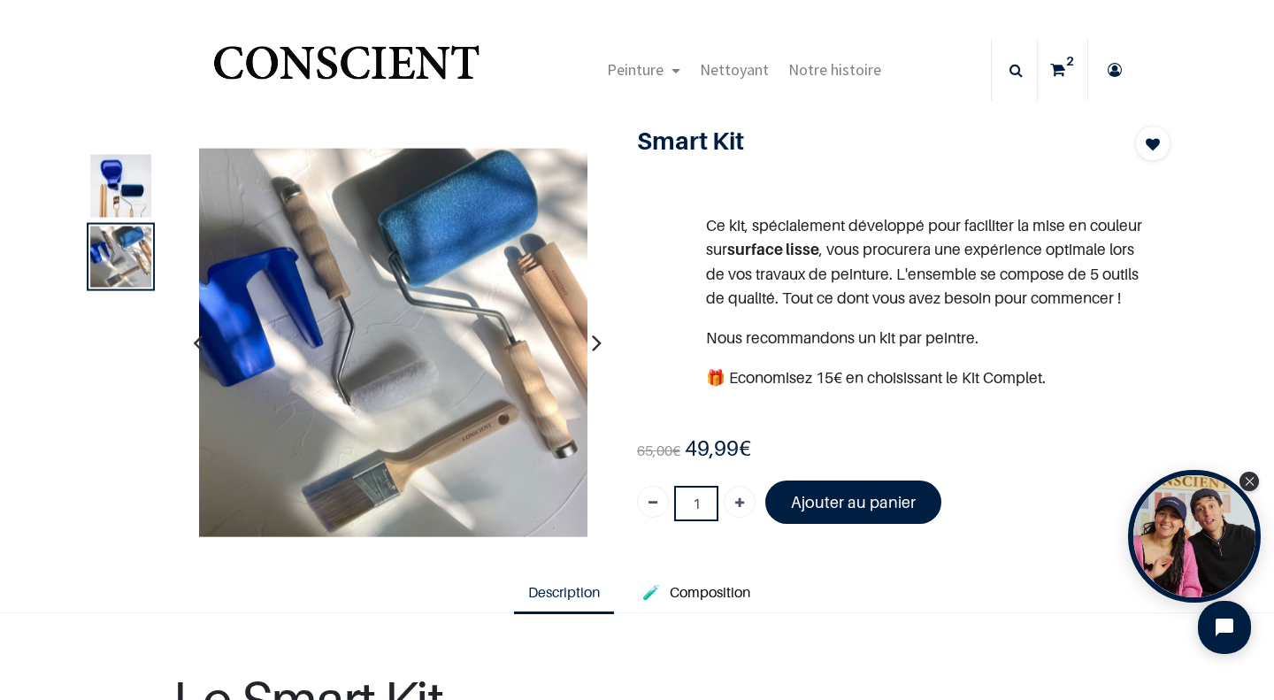
click at [99, 222] on img at bounding box center [120, 198] width 61 height 87
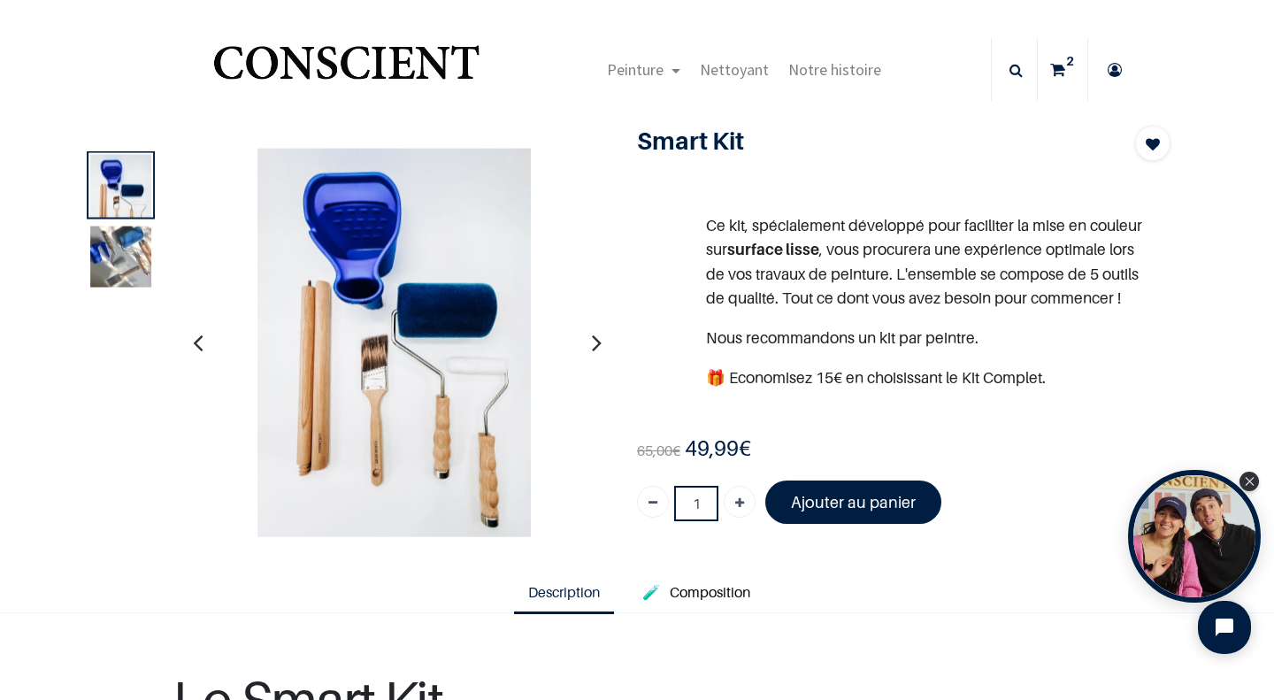
click at [83, 276] on ol at bounding box center [120, 330] width 75 height 358
click at [103, 288] on img at bounding box center [120, 256] width 61 height 61
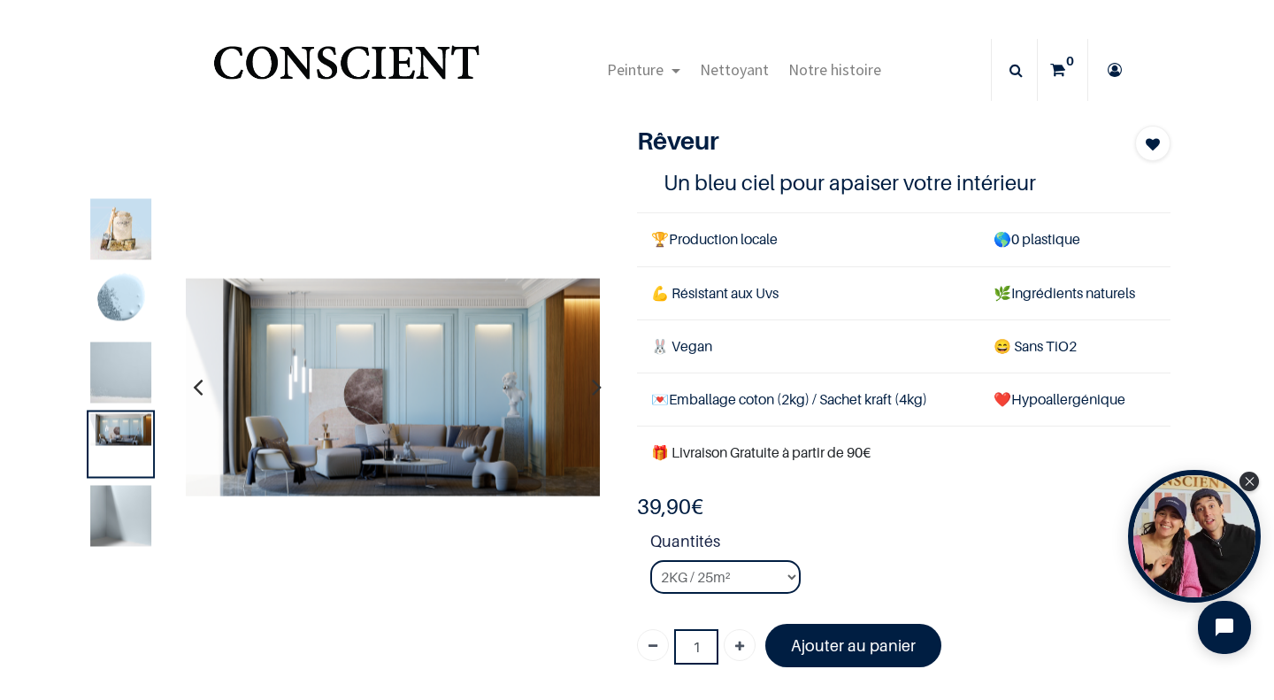
click at [128, 529] on img at bounding box center [120, 516] width 61 height 61
